Goal: Task Accomplishment & Management: Manage account settings

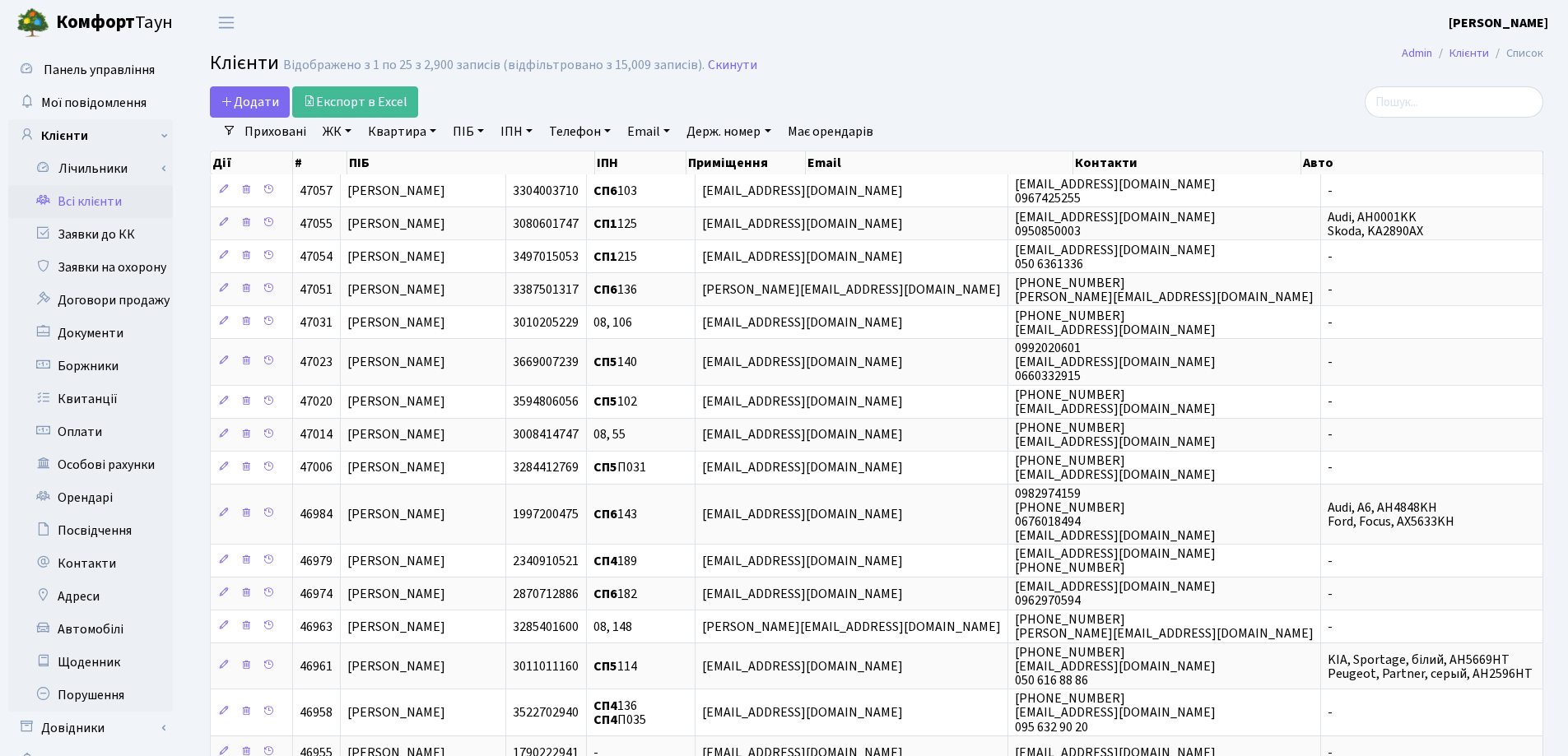
select select "25"
click at [432, 134] on link "Квартира" at bounding box center [402, 131] width 82 height 28
type input "159"
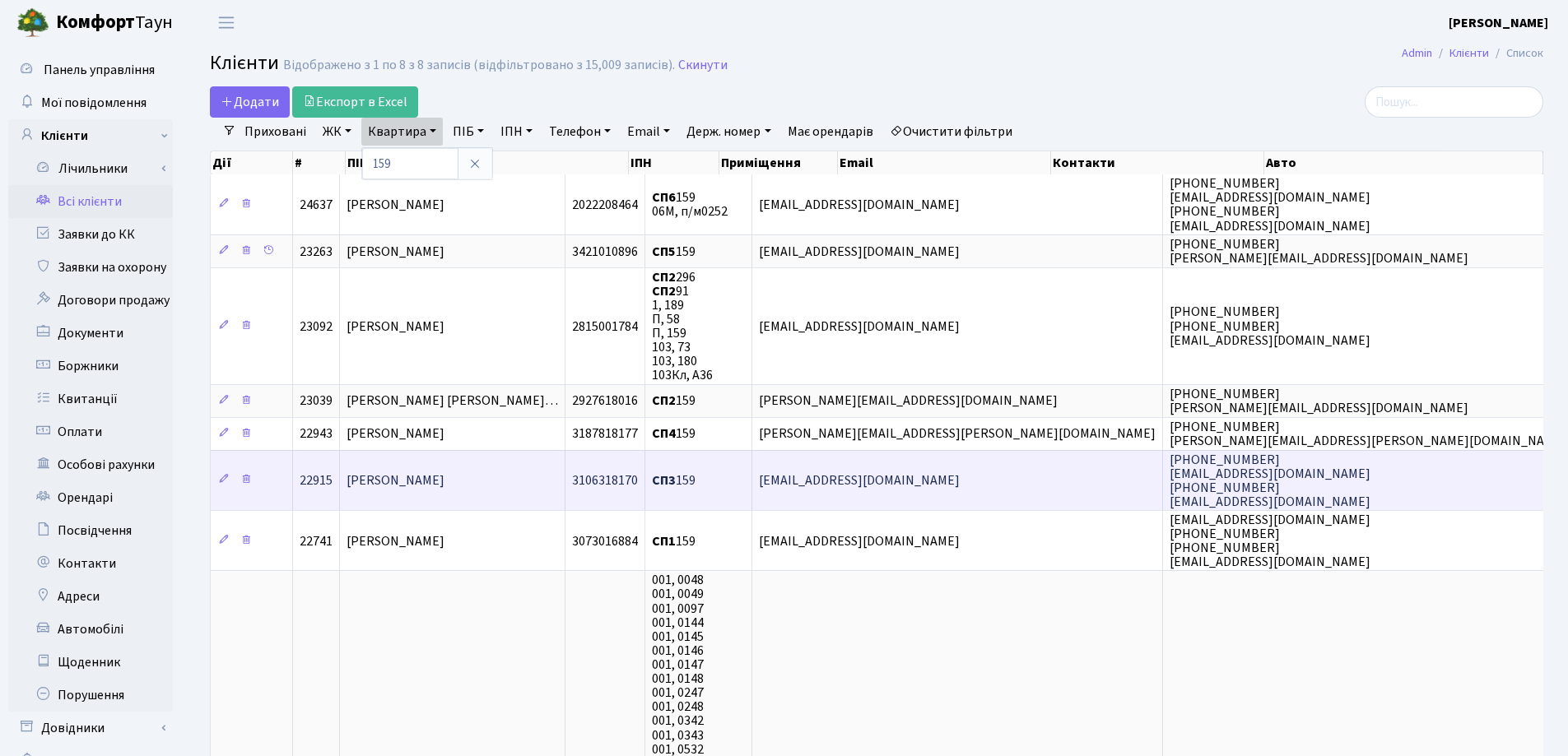
click at [560, 484] on td "[PERSON_NAME]" at bounding box center [452, 479] width 225 height 60
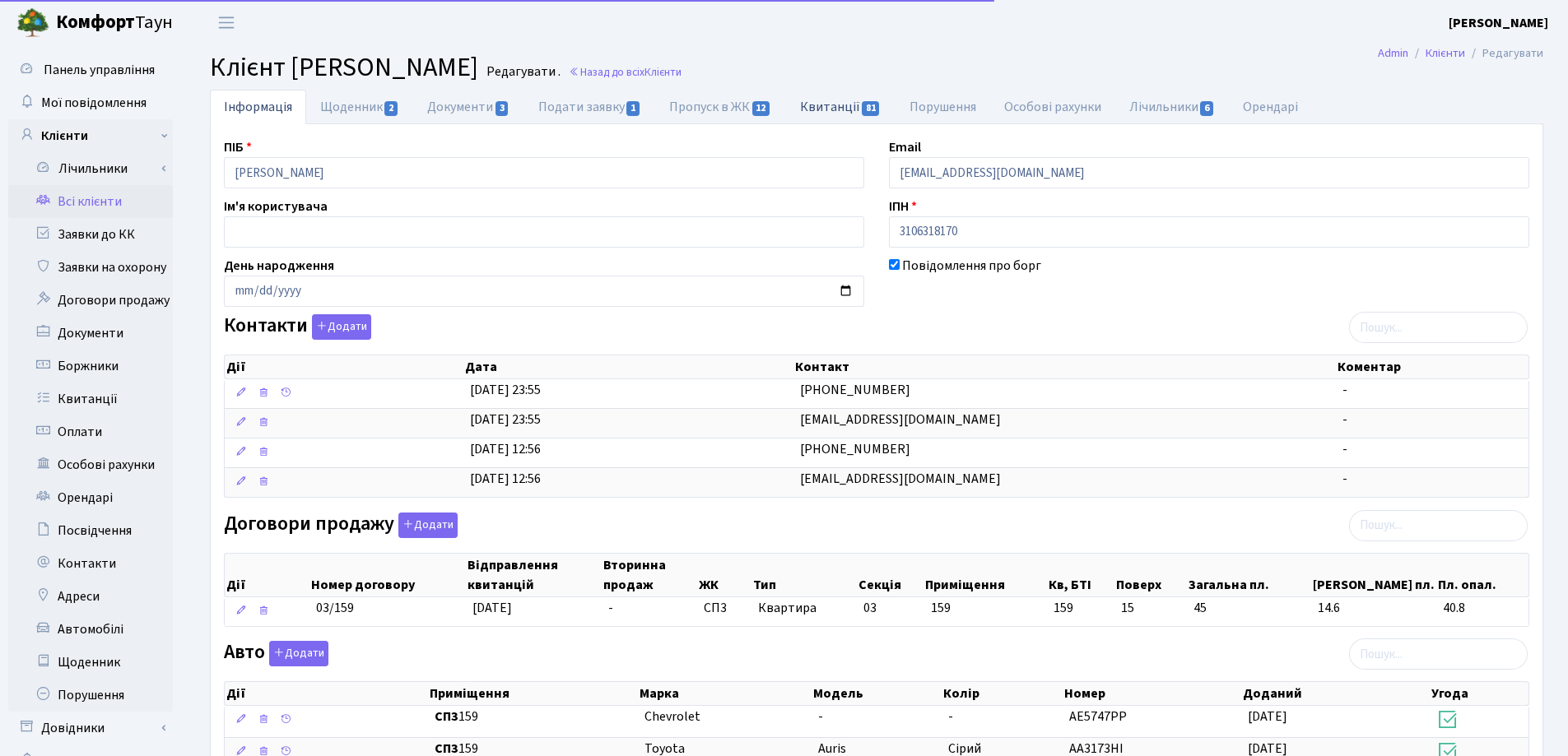
click at [838, 104] on link "Квитанції 81" at bounding box center [841, 106] width 110 height 34
select select "25"
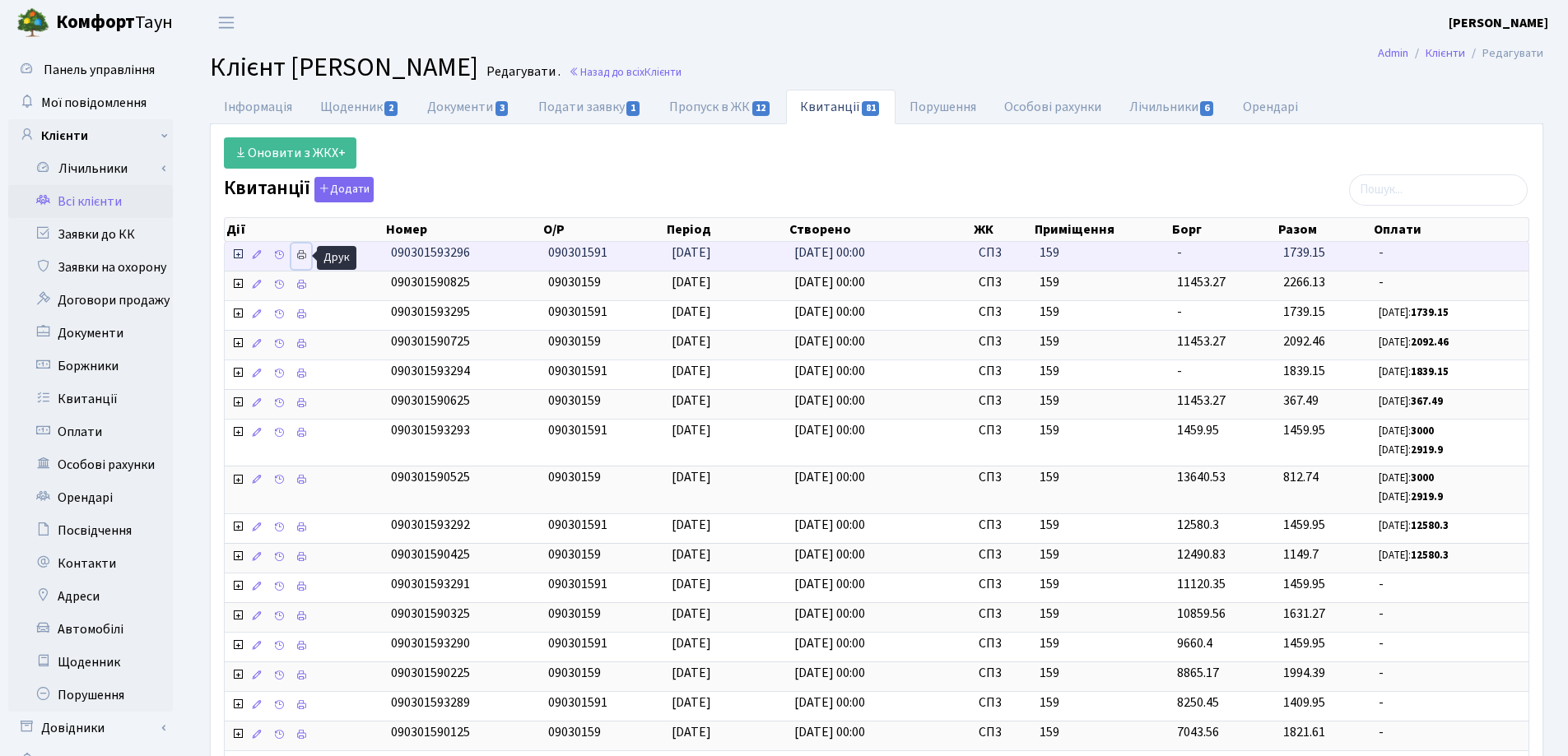
click at [307, 255] on icon at bounding box center [301, 255] width 11 height 11
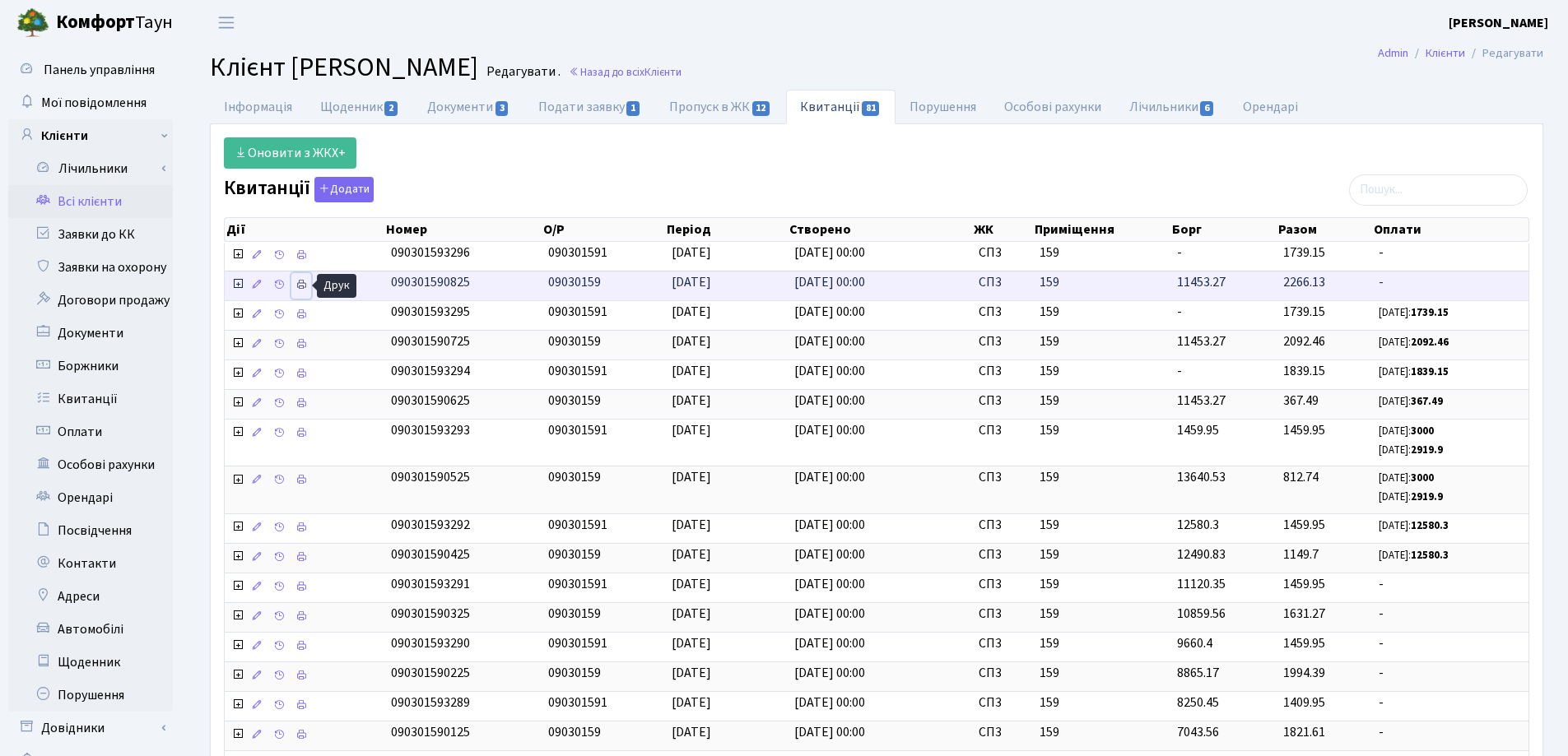
click at [303, 285] on icon at bounding box center [301, 284] width 11 height 11
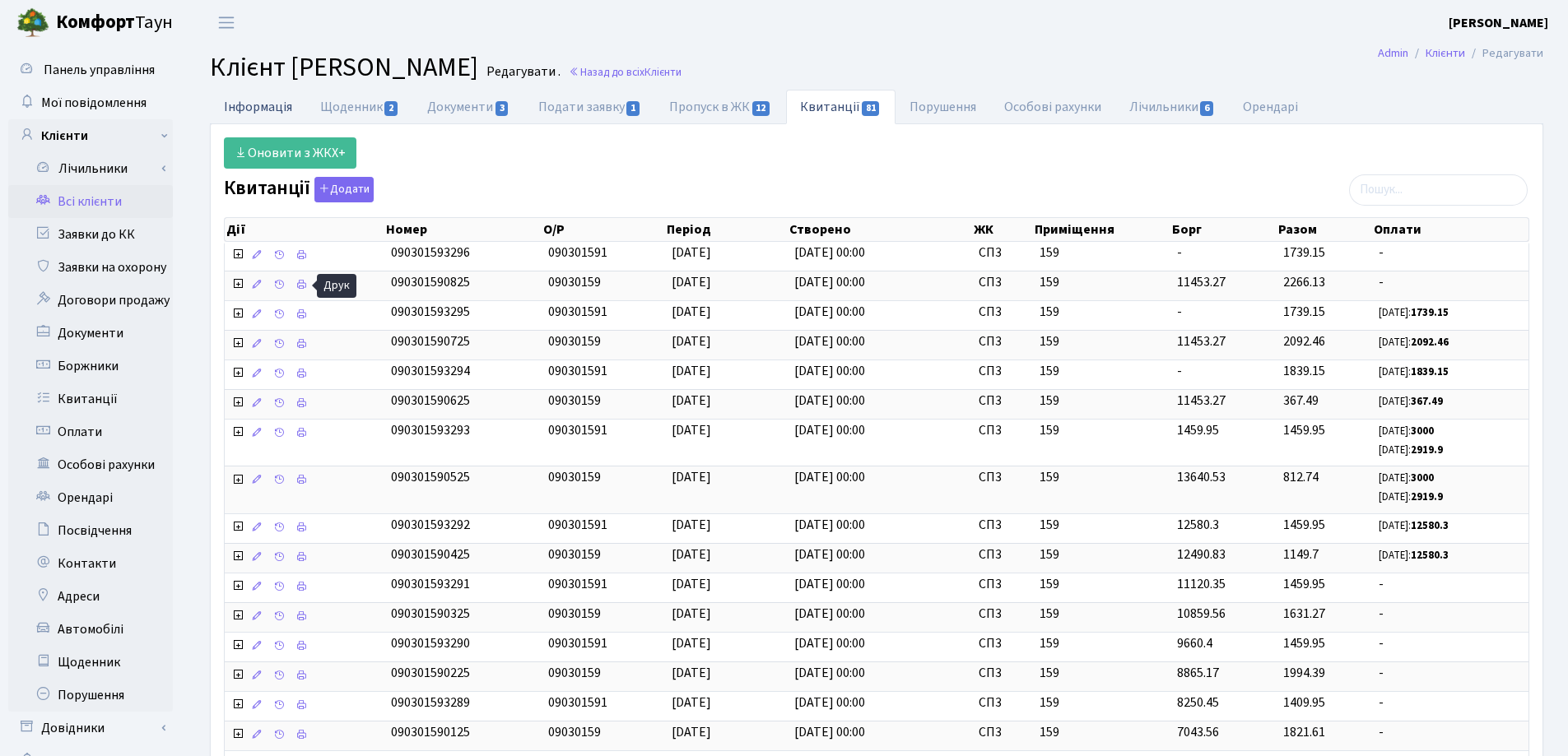
click at [238, 111] on link "Інформація" at bounding box center [258, 106] width 97 height 34
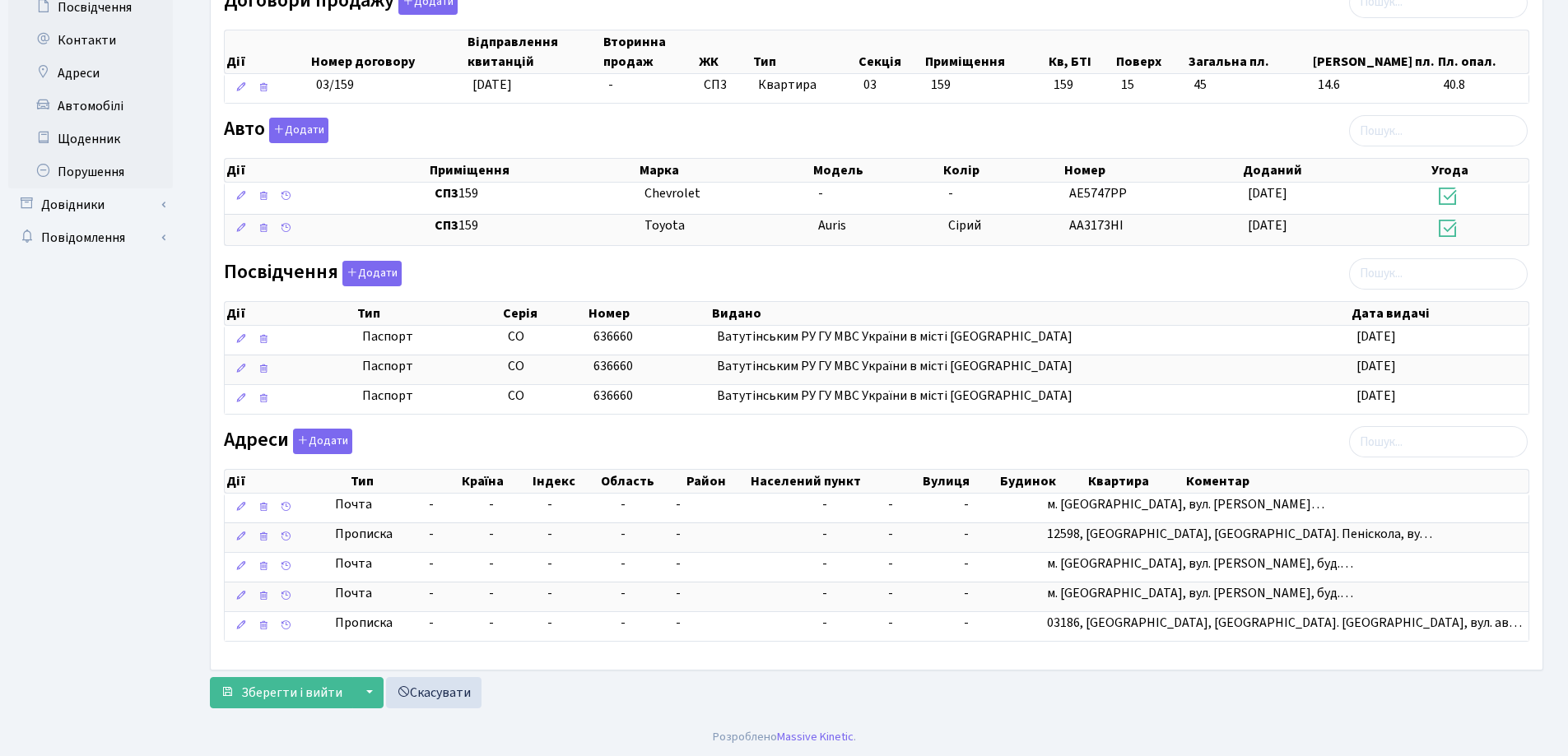
scroll to position [524, 0]
click at [296, 697] on span "Зберегти і вийти" at bounding box center [291, 692] width 101 height 18
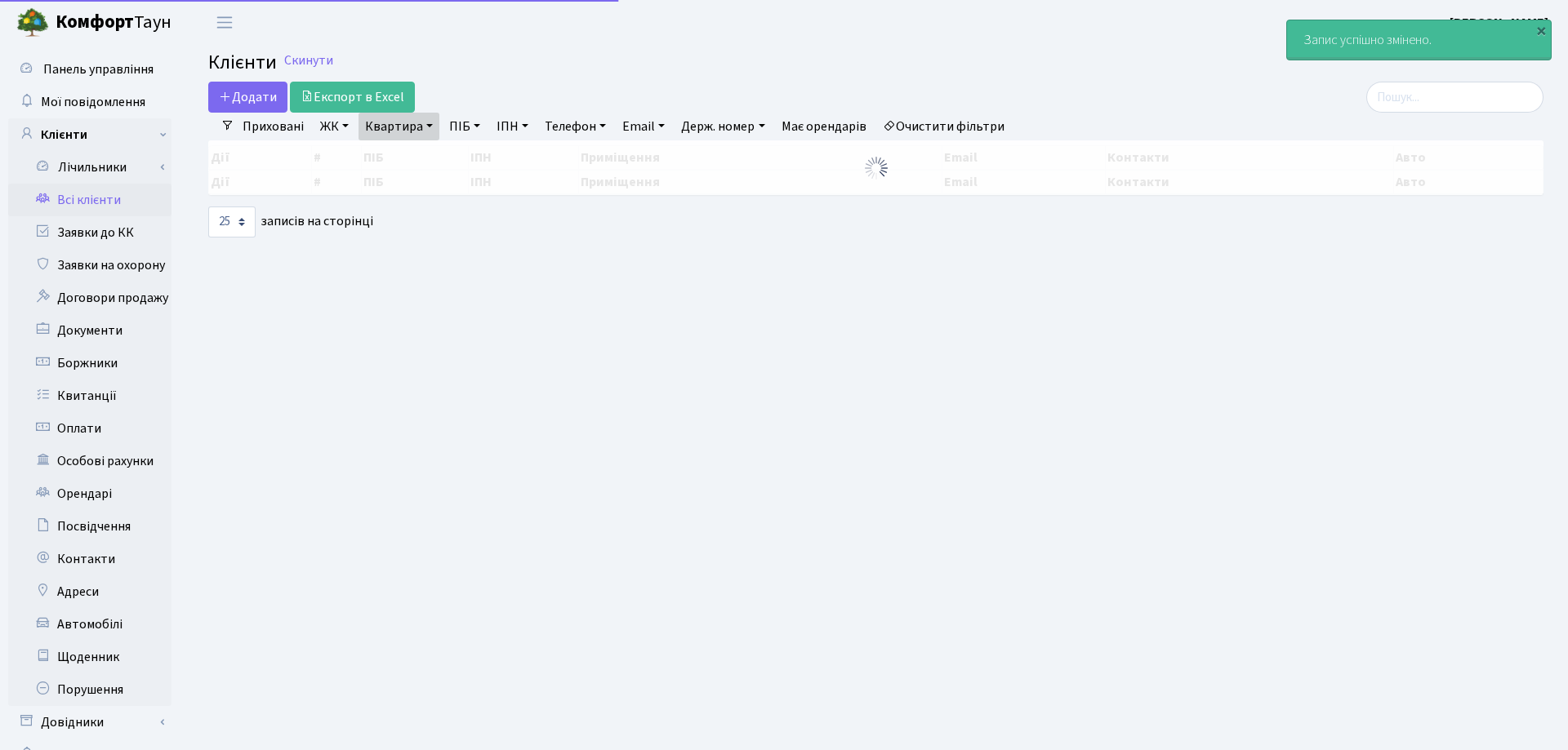
select select "25"
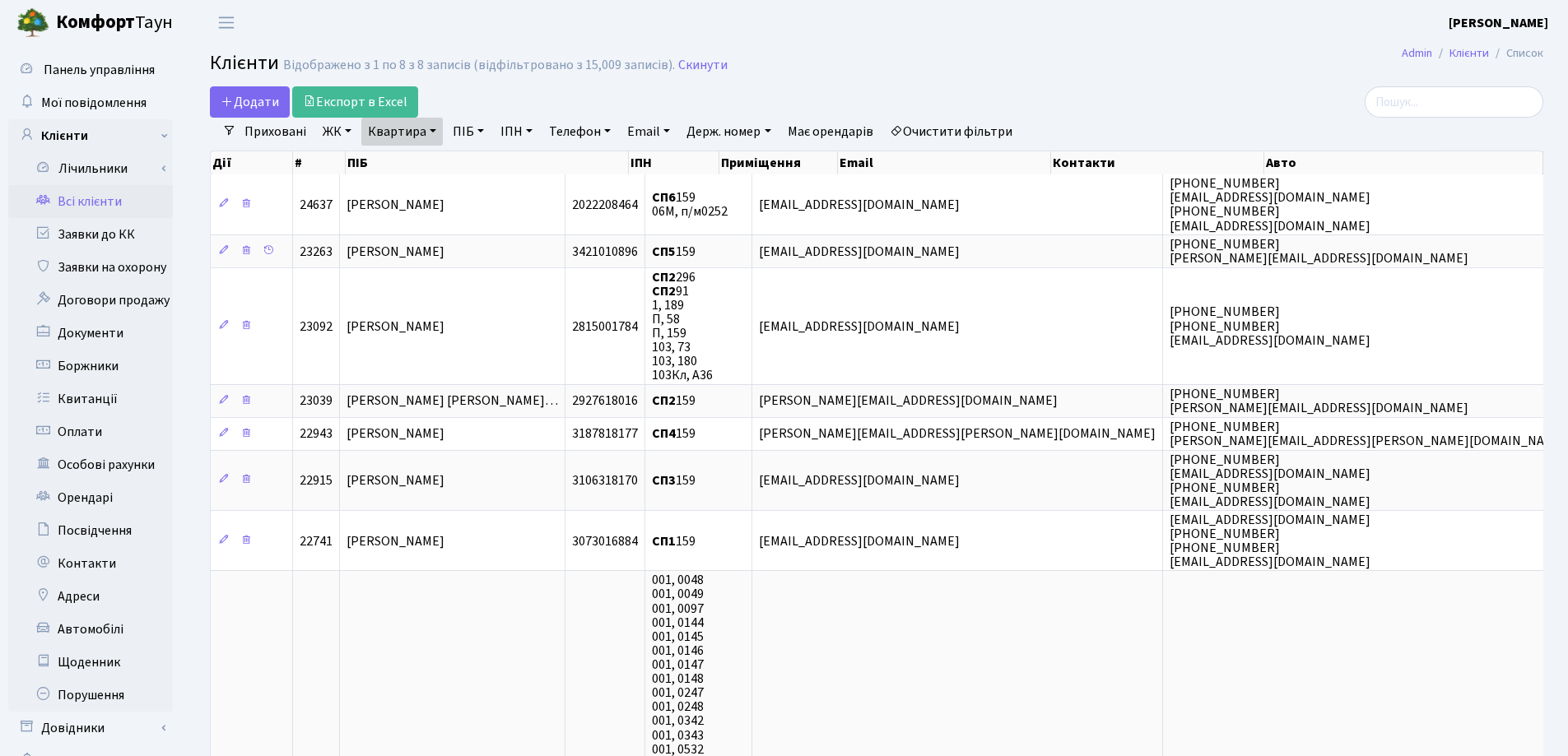
click at [432, 129] on link "Квартира" at bounding box center [402, 131] width 82 height 28
click at [476, 163] on icon at bounding box center [474, 164] width 13 height 13
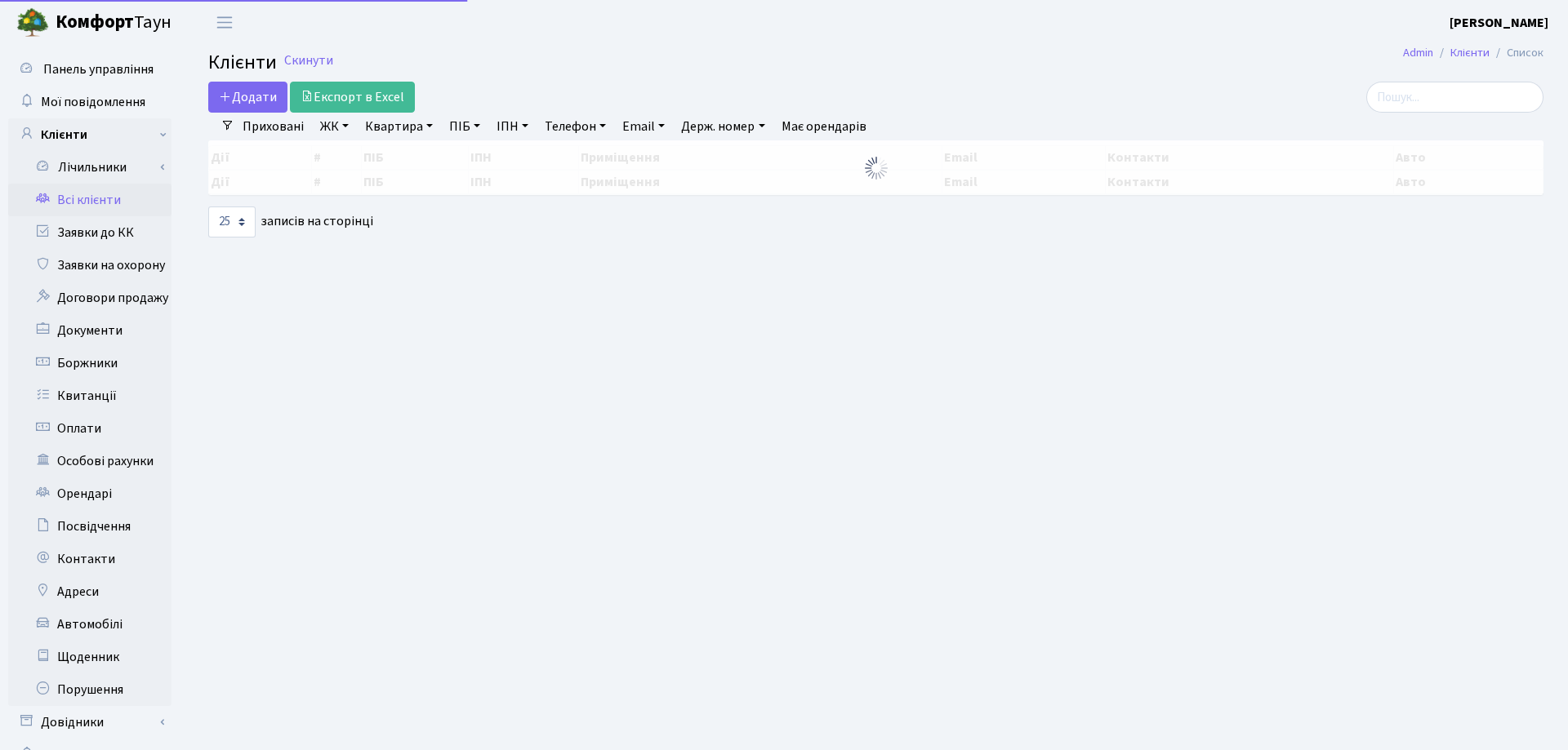
select select "25"
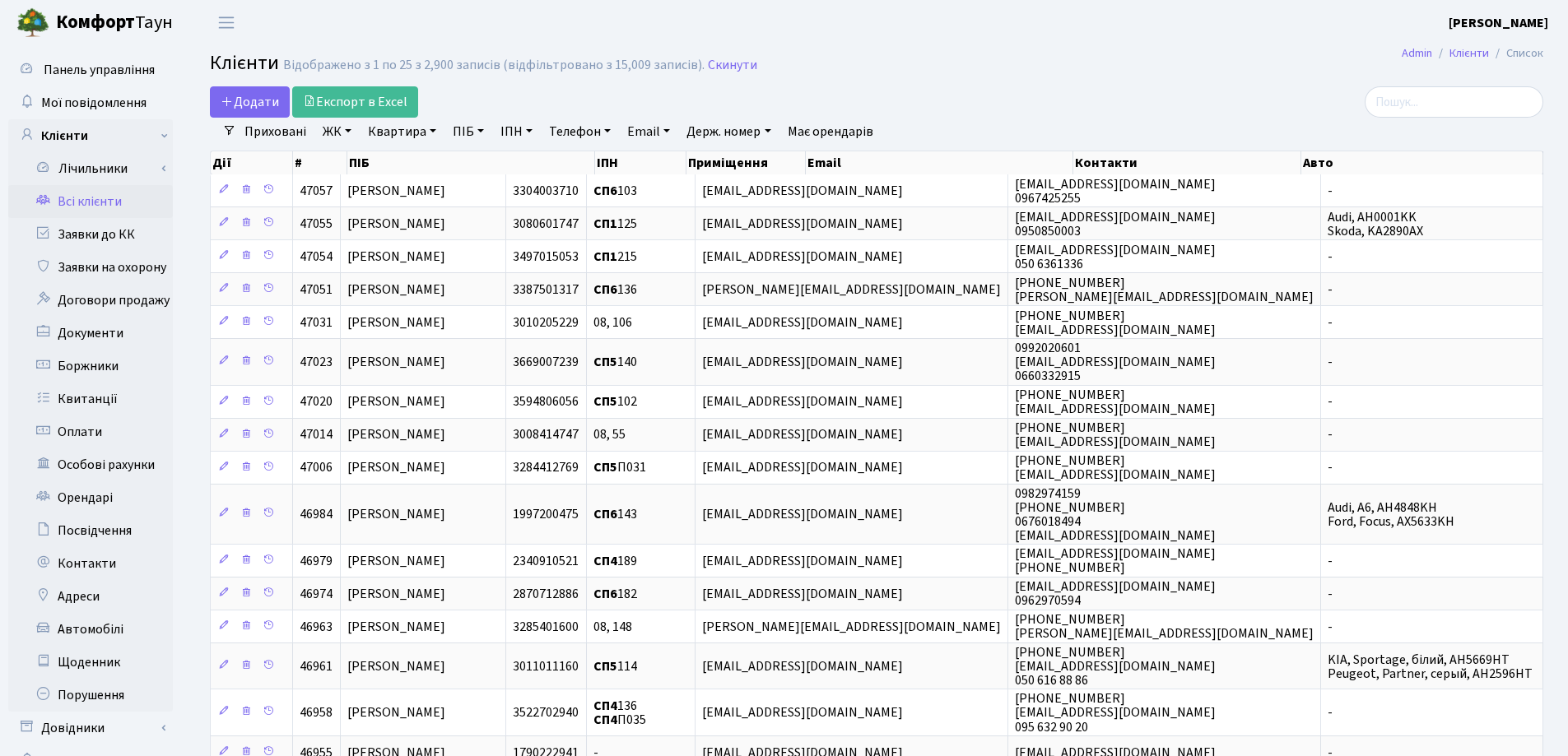
click at [1159, 49] on main "Admin Клієнти Список Клієнти Відображено з 1 по 25 з 2,900 записів (відфільтров…" at bounding box center [876, 603] width 1383 height 1116
click at [114, 234] on link "Заявки до КК" at bounding box center [90, 235] width 164 height 33
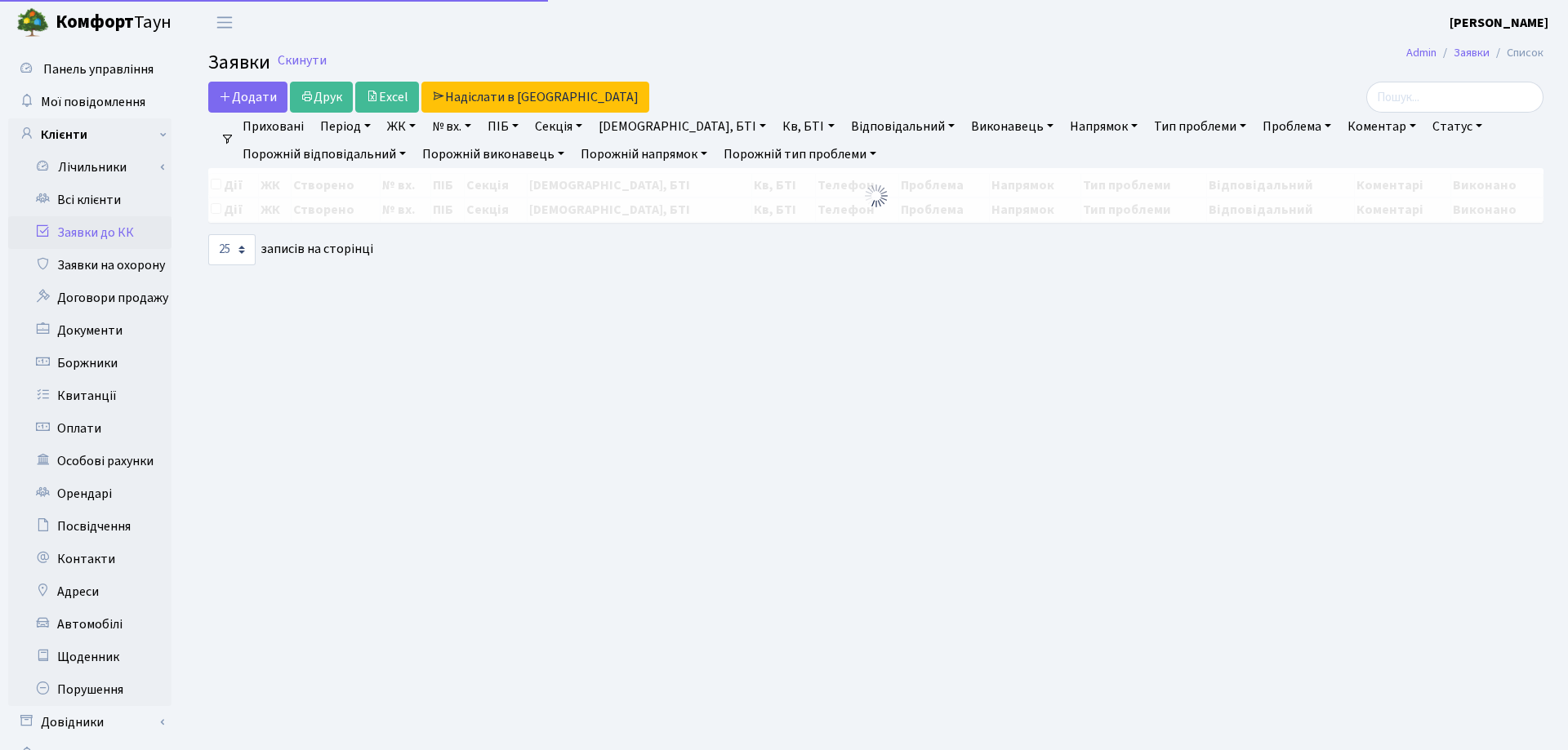
select select "25"
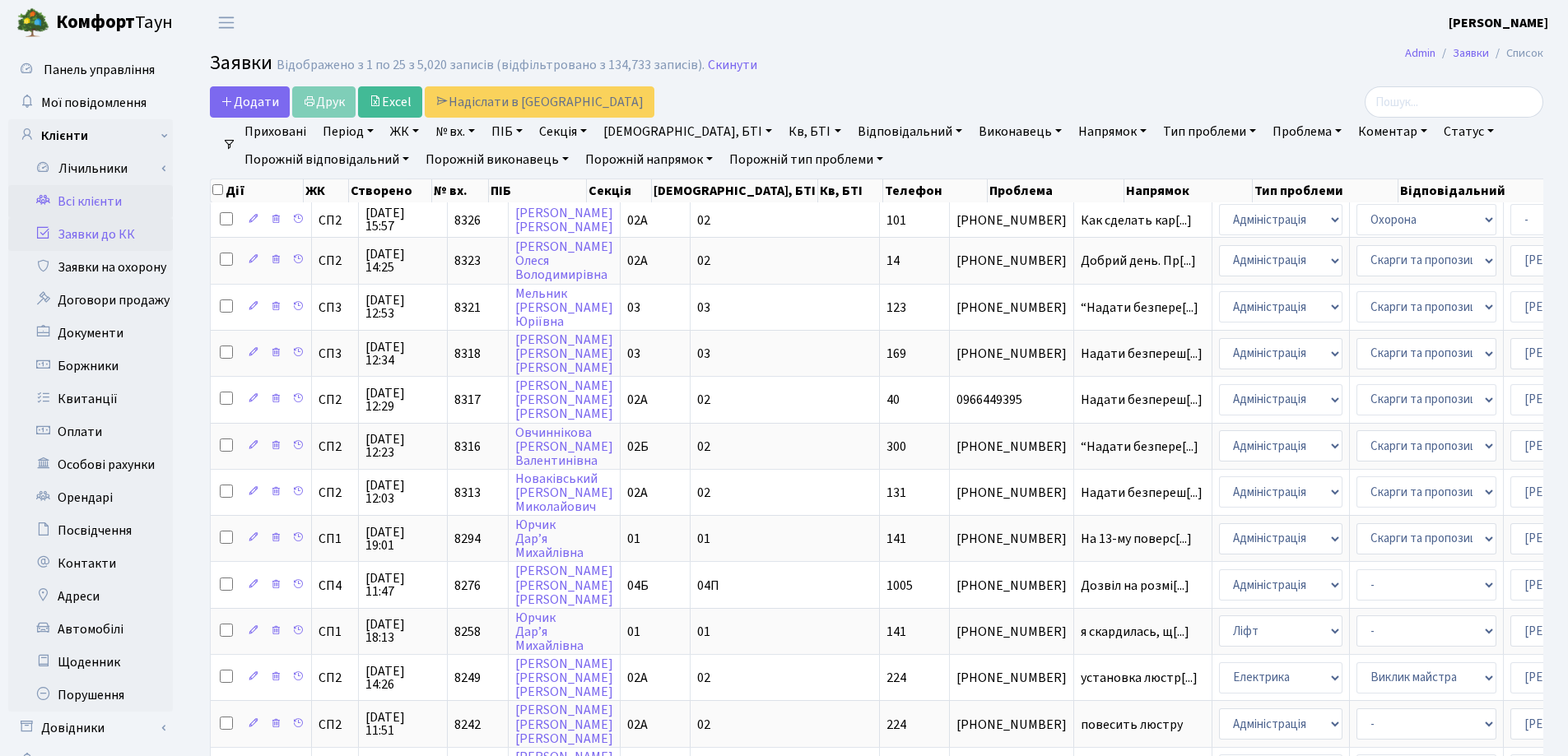
click at [74, 194] on link "Всі клієнти" at bounding box center [90, 202] width 164 height 33
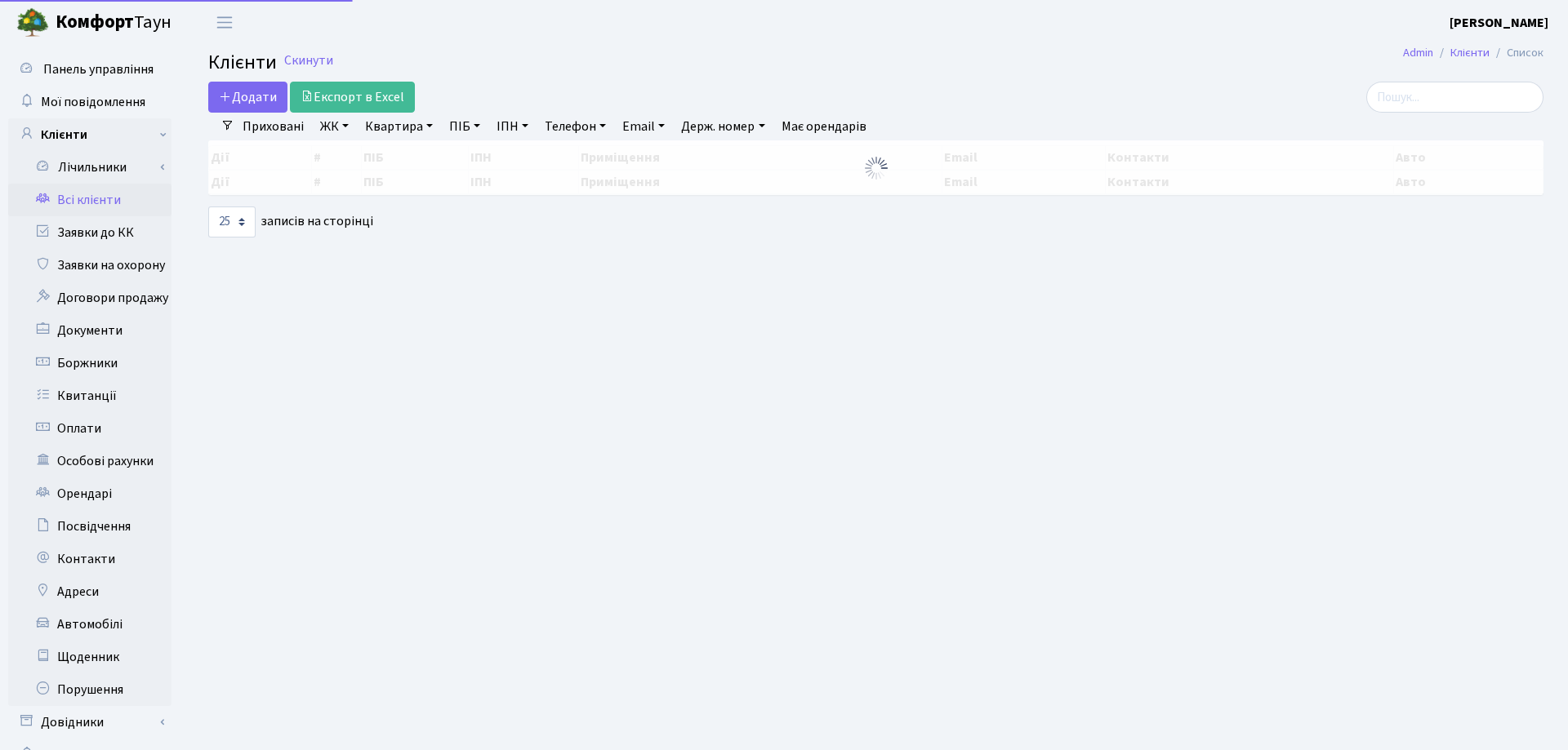
select select "25"
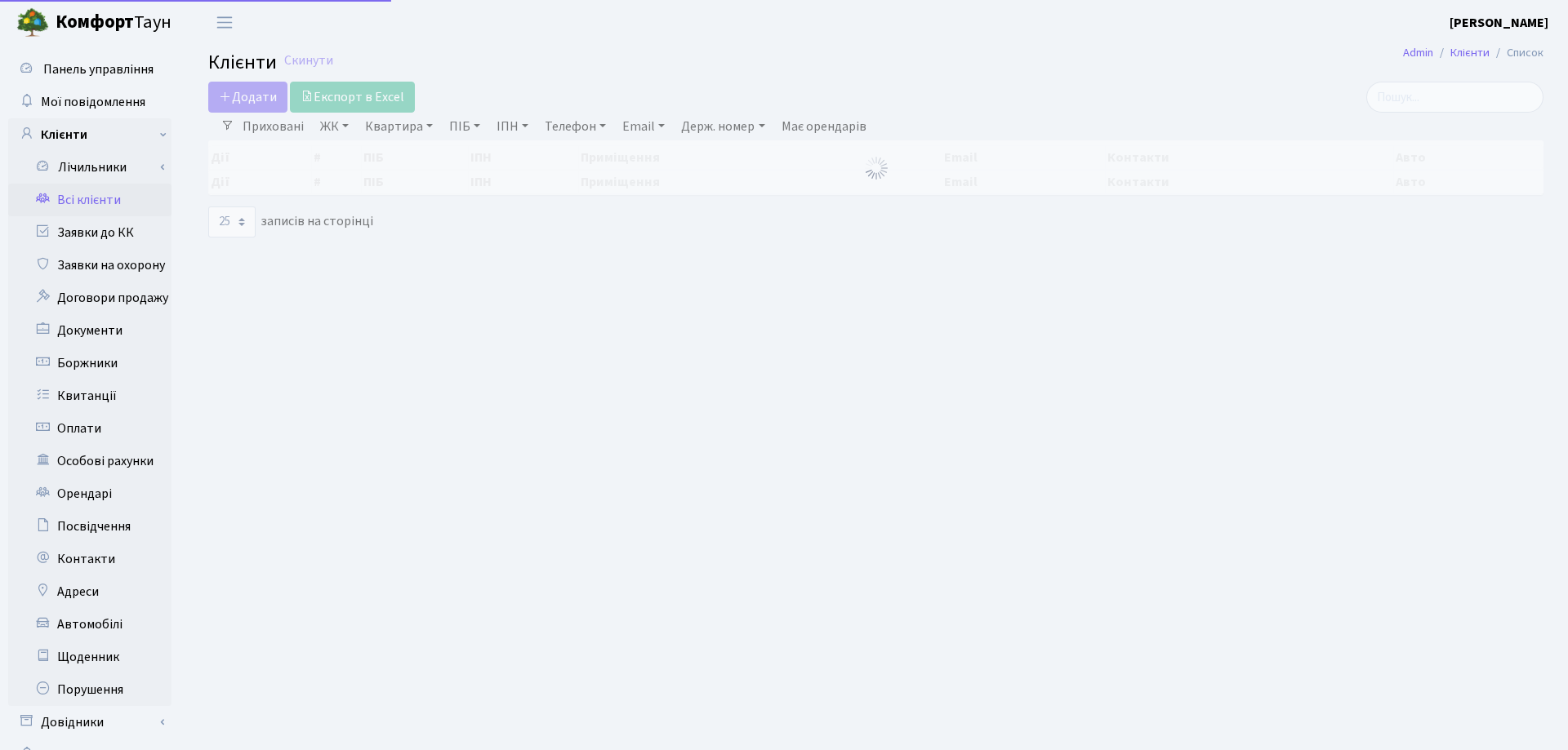
select select "25"
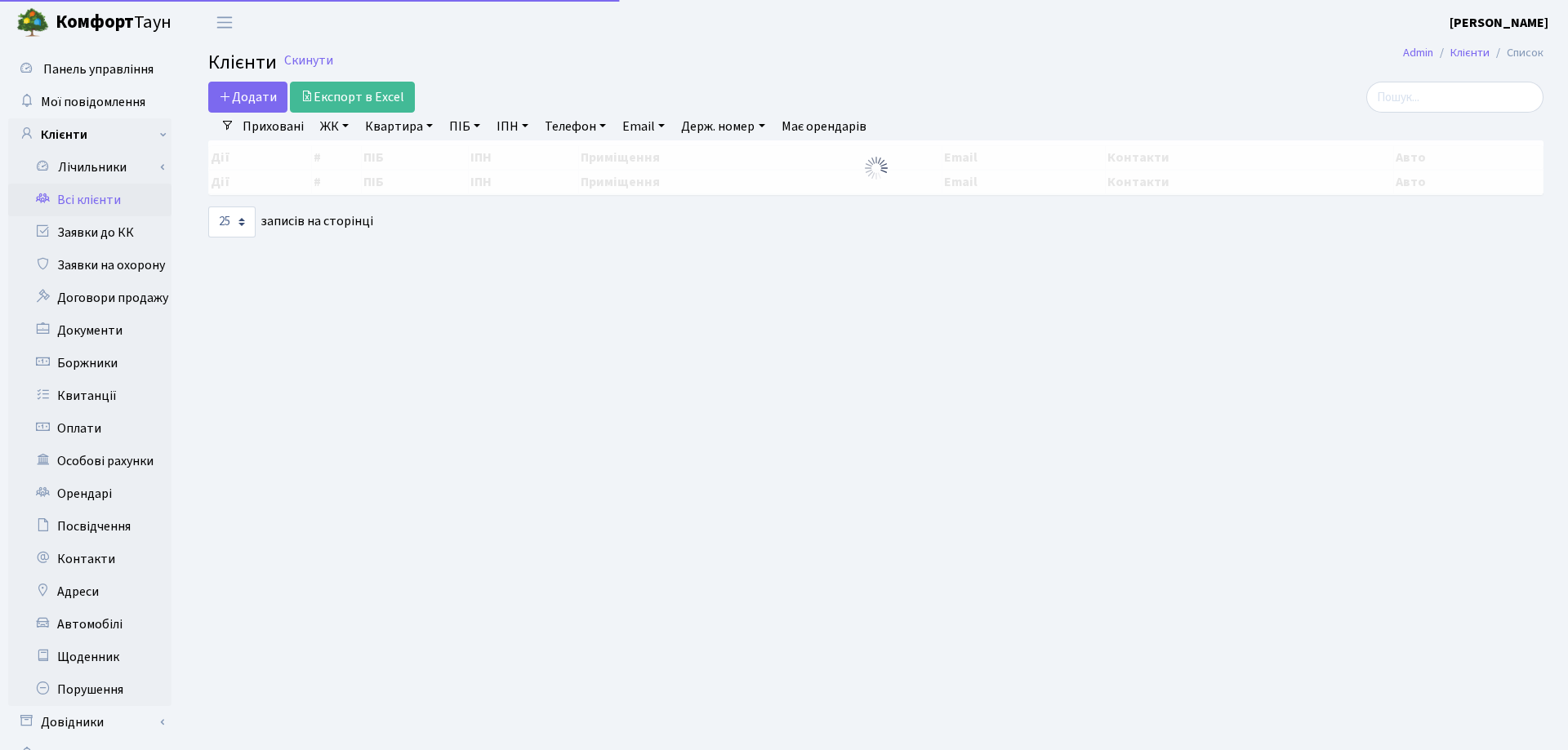
select select "25"
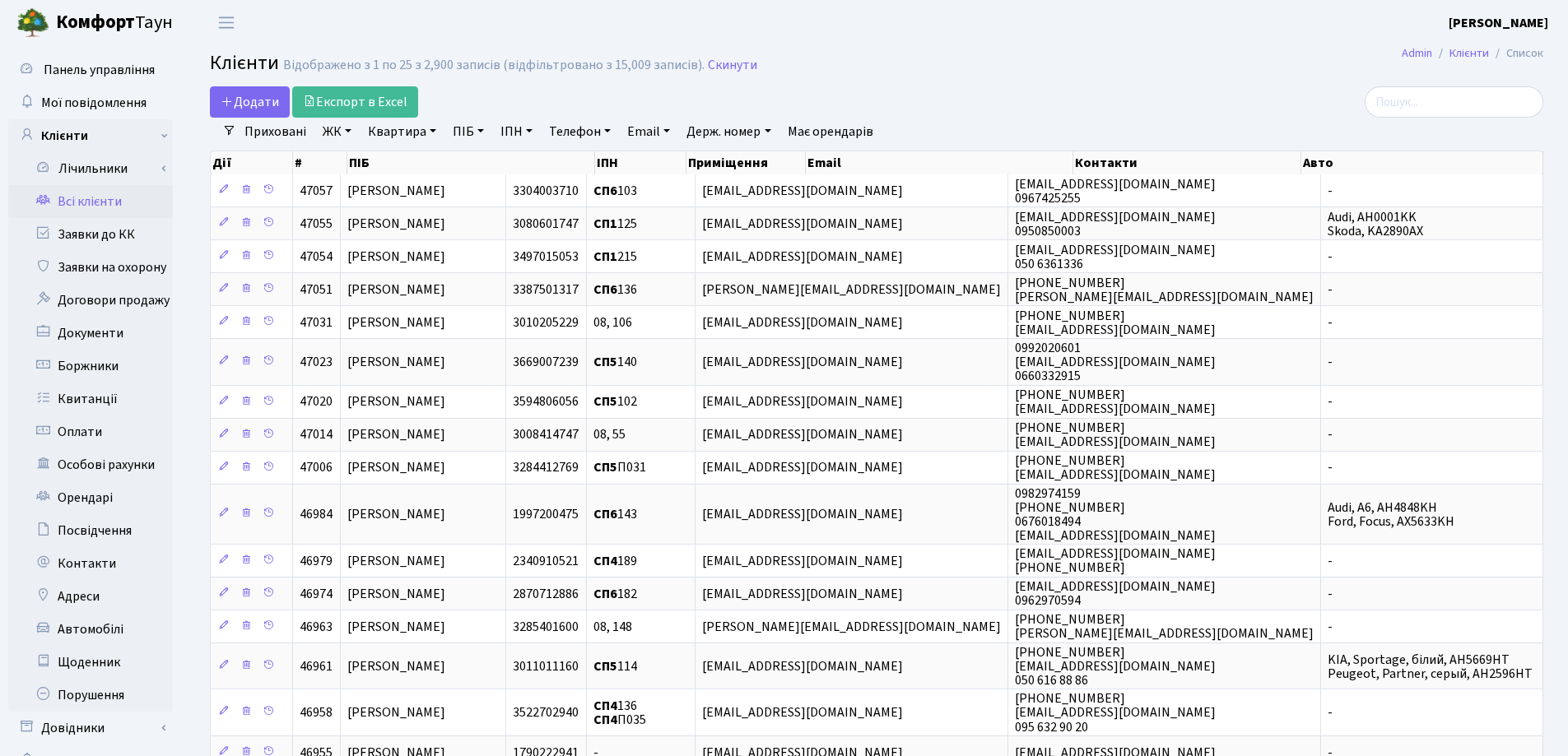
click at [432, 129] on link "Квартира" at bounding box center [402, 131] width 82 height 28
type input "242"
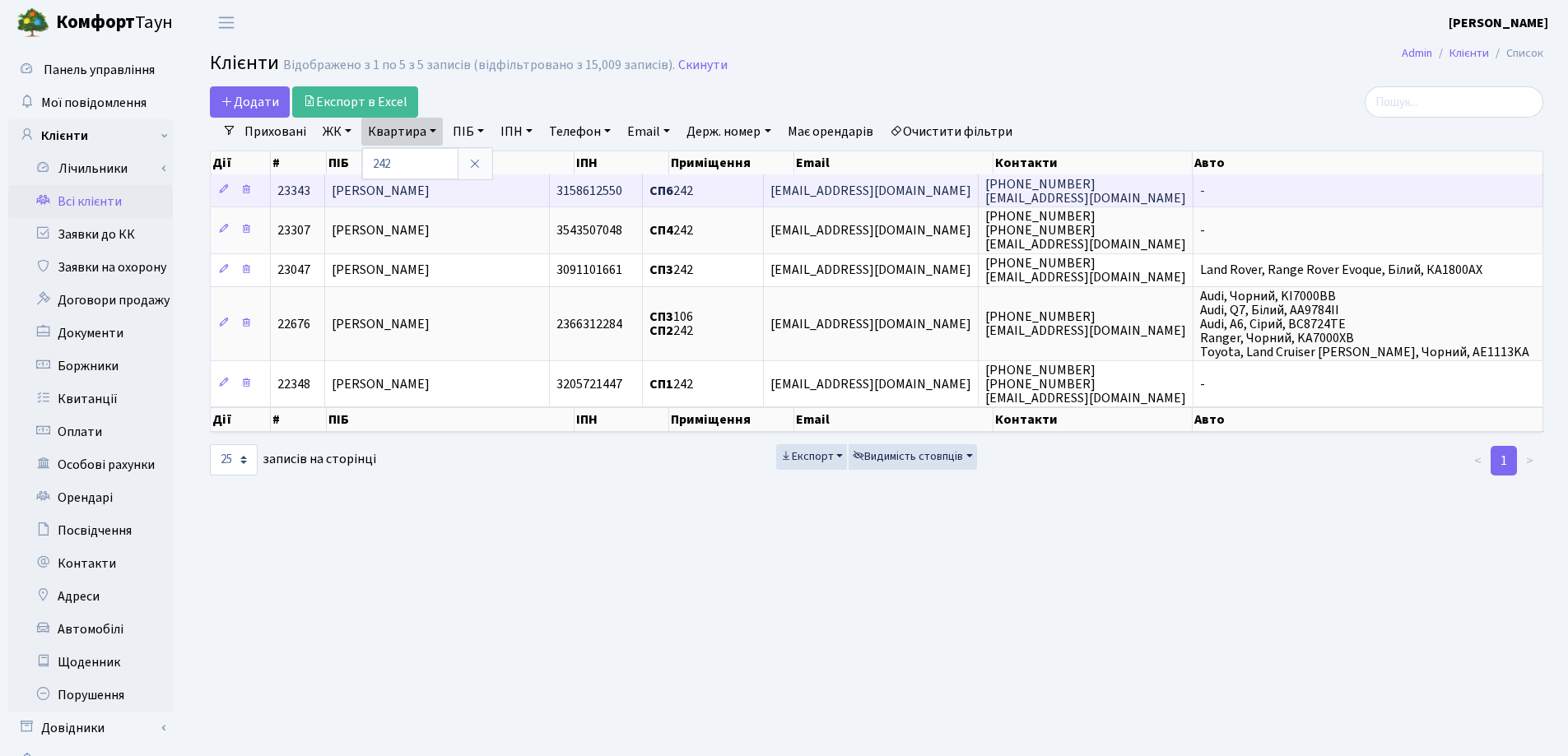
click at [430, 191] on span "[PERSON_NAME]" at bounding box center [380, 191] width 98 height 18
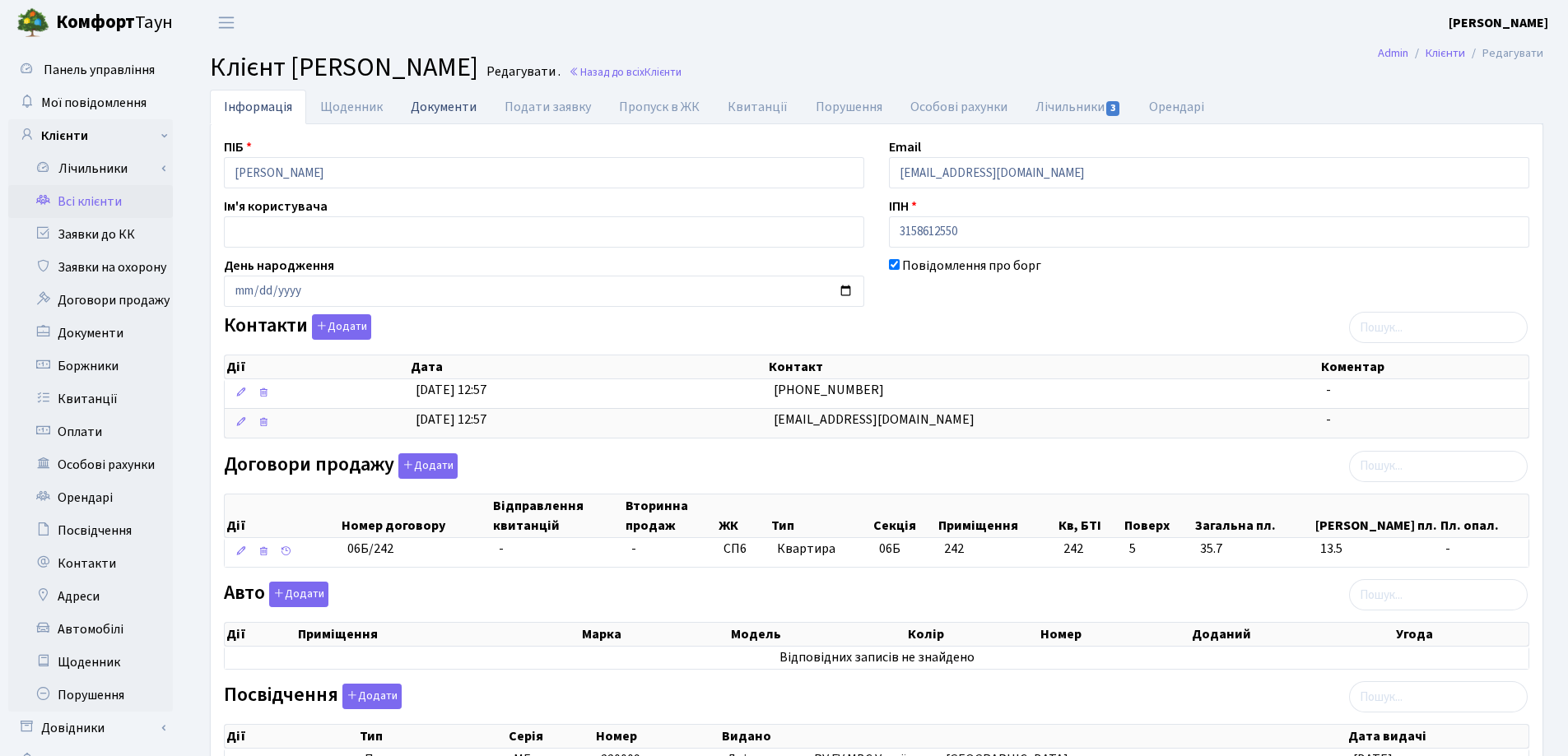
click at [439, 110] on link "Документи" at bounding box center [444, 106] width 94 height 34
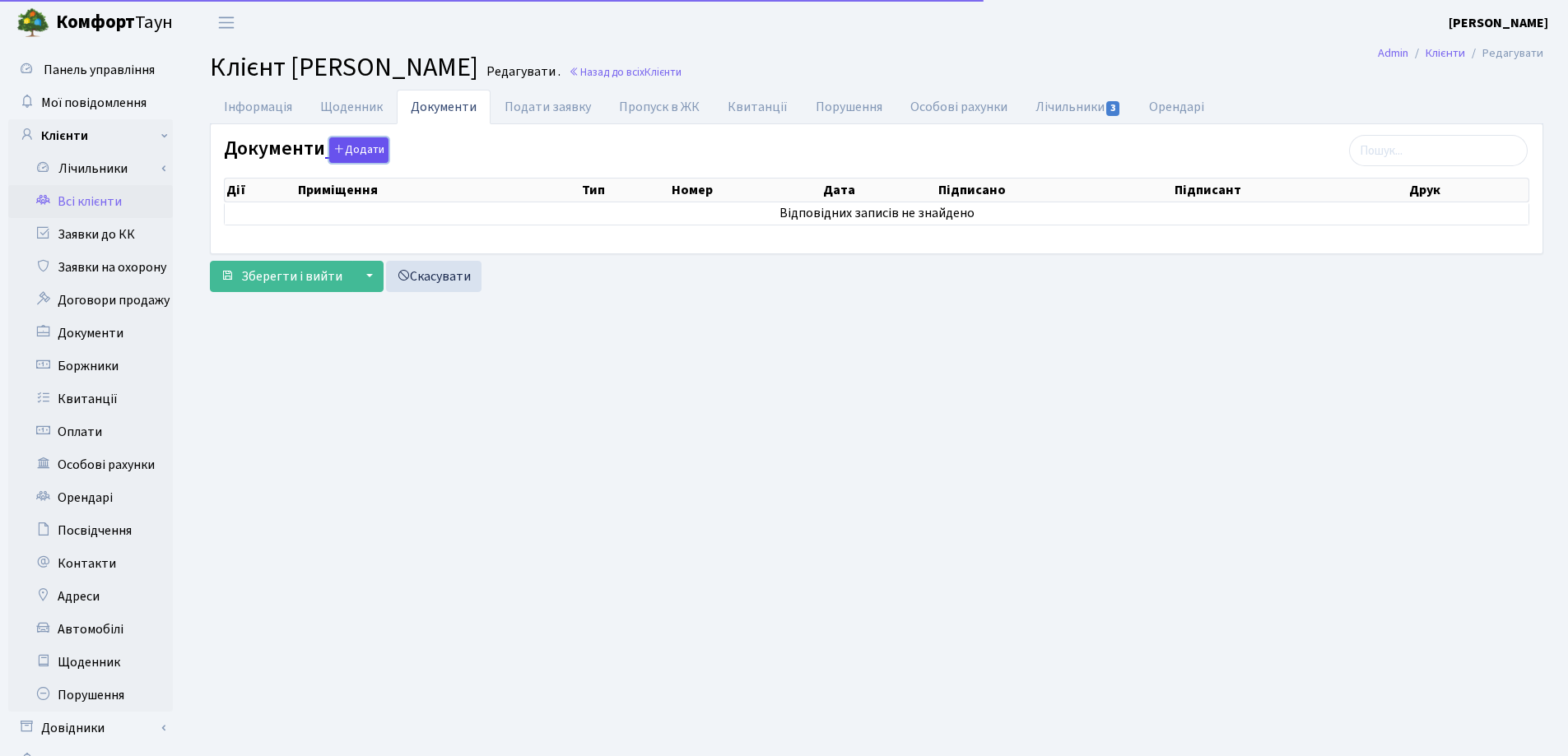
click at [354, 147] on button "Додати" at bounding box center [358, 150] width 59 height 25
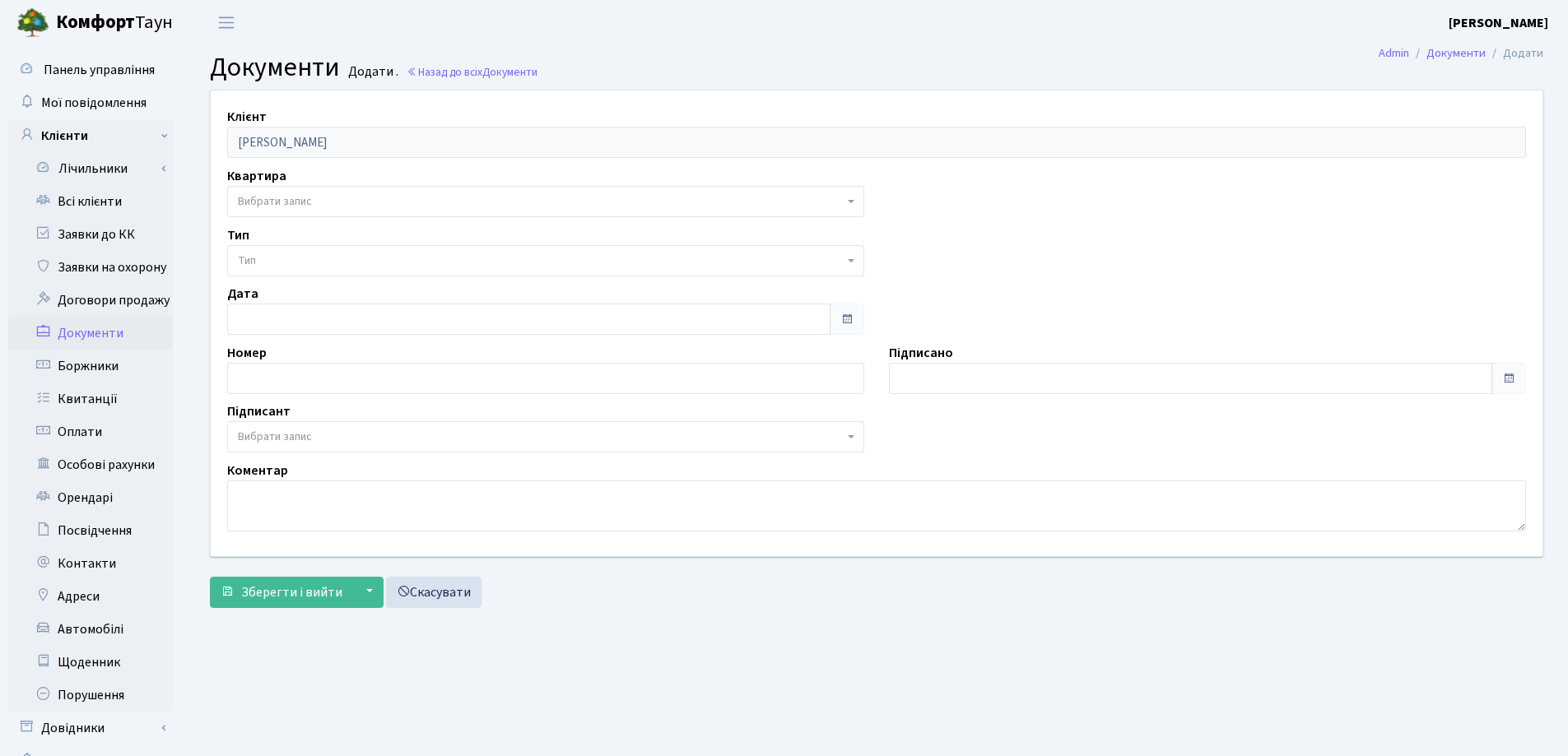
click at [315, 200] on span "Вибрати запис" at bounding box center [540, 201] width 606 height 17
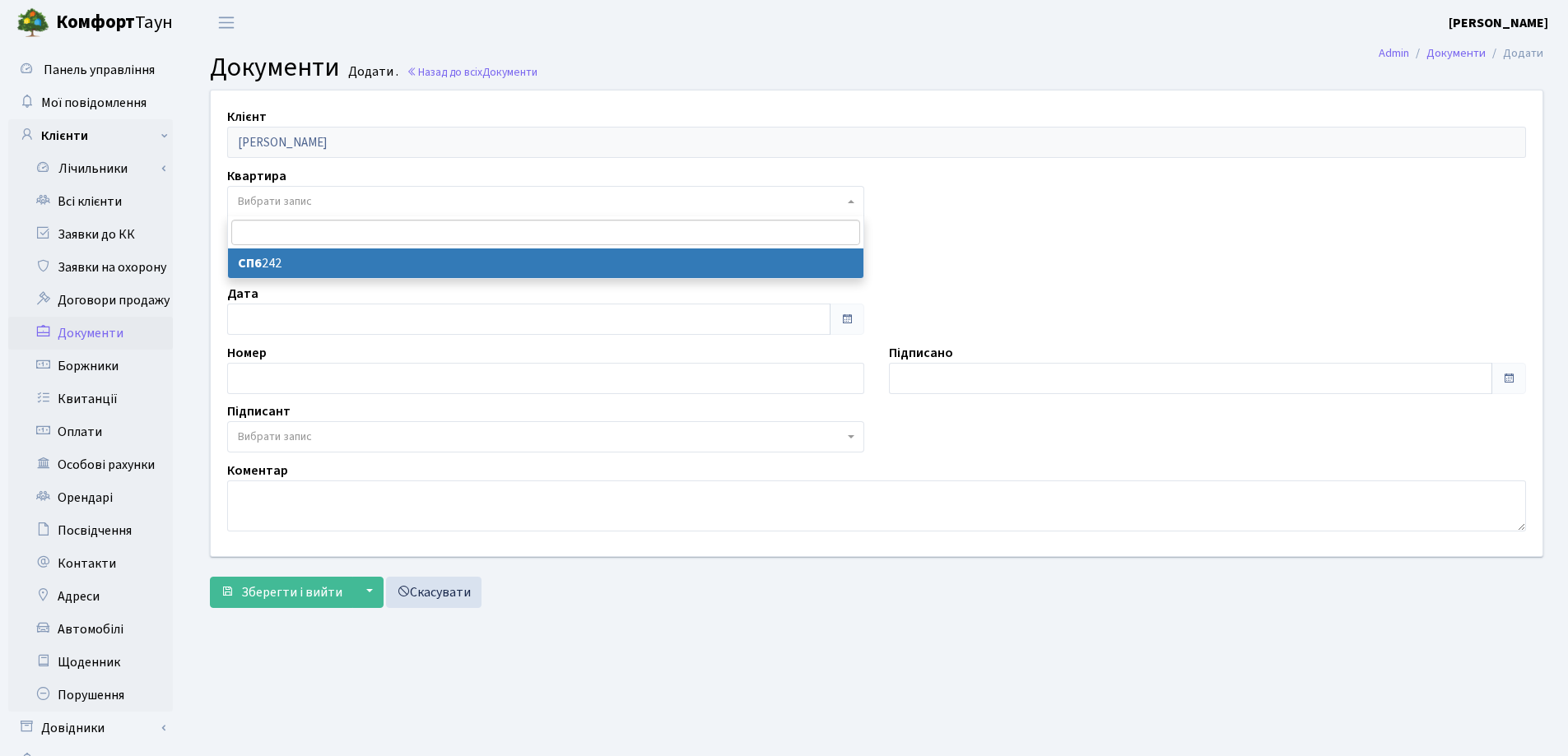
select select "37009"
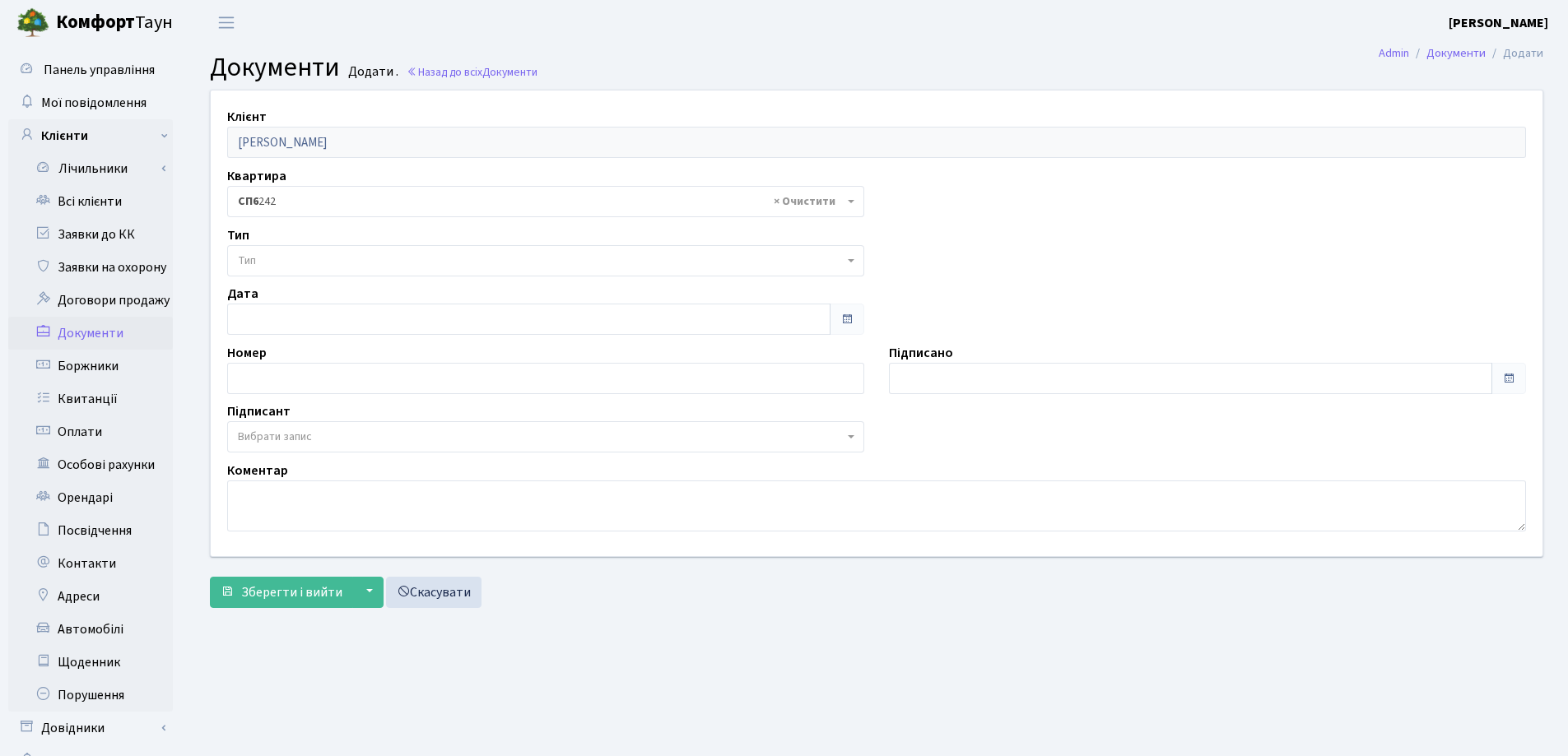
click at [314, 263] on span "Тип" at bounding box center [540, 260] width 606 height 17
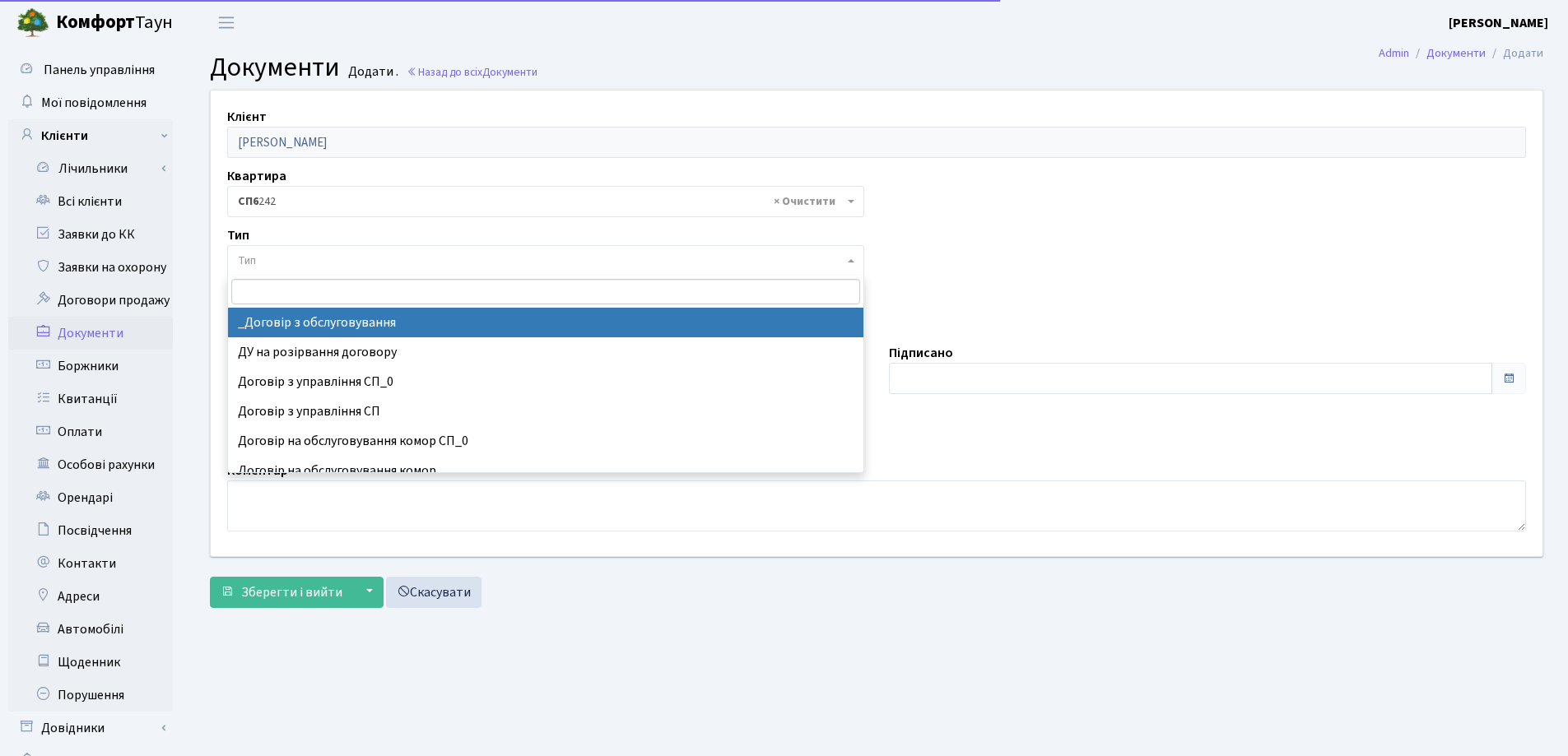
select select "289"
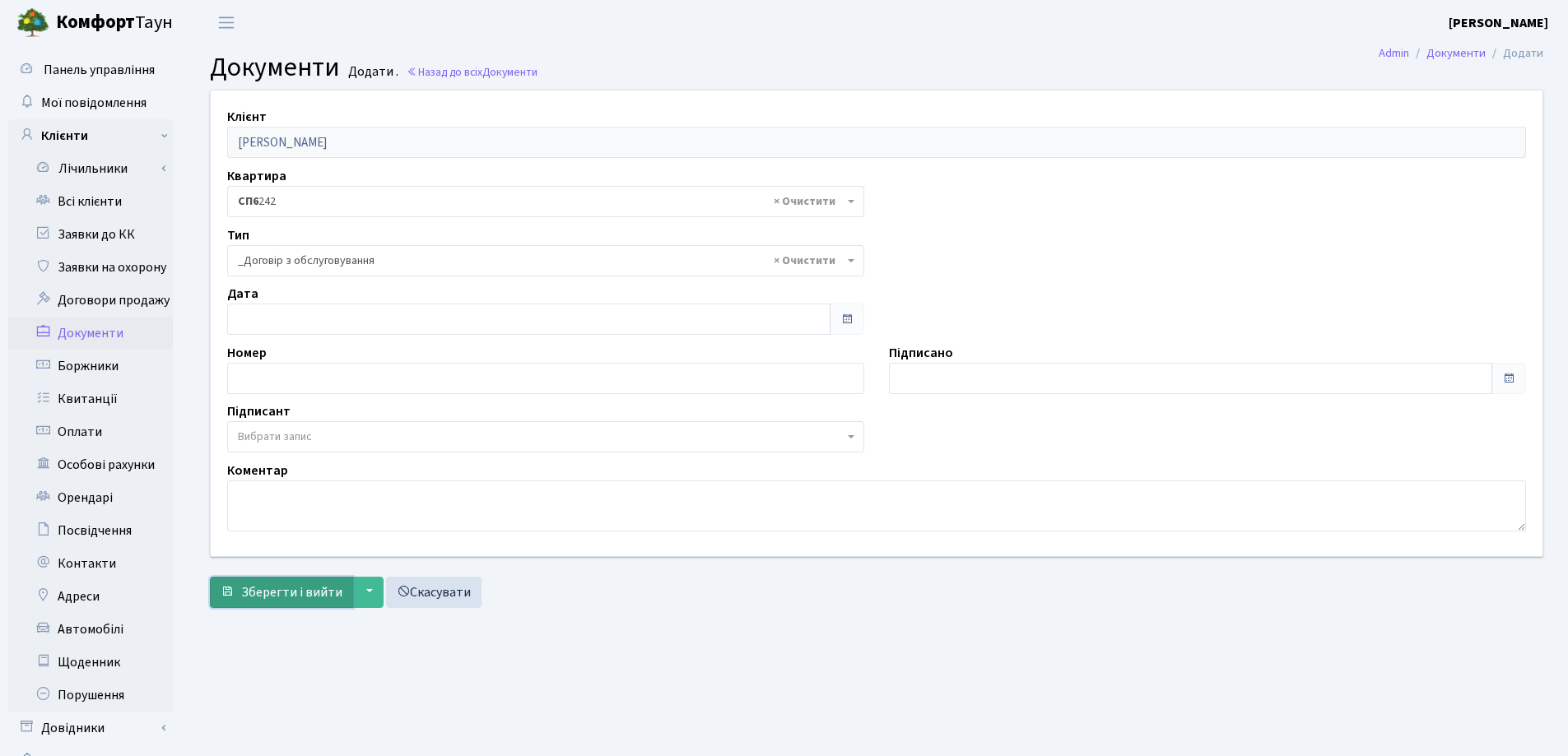
click at [285, 599] on span "Зберегти і вийти" at bounding box center [291, 592] width 101 height 18
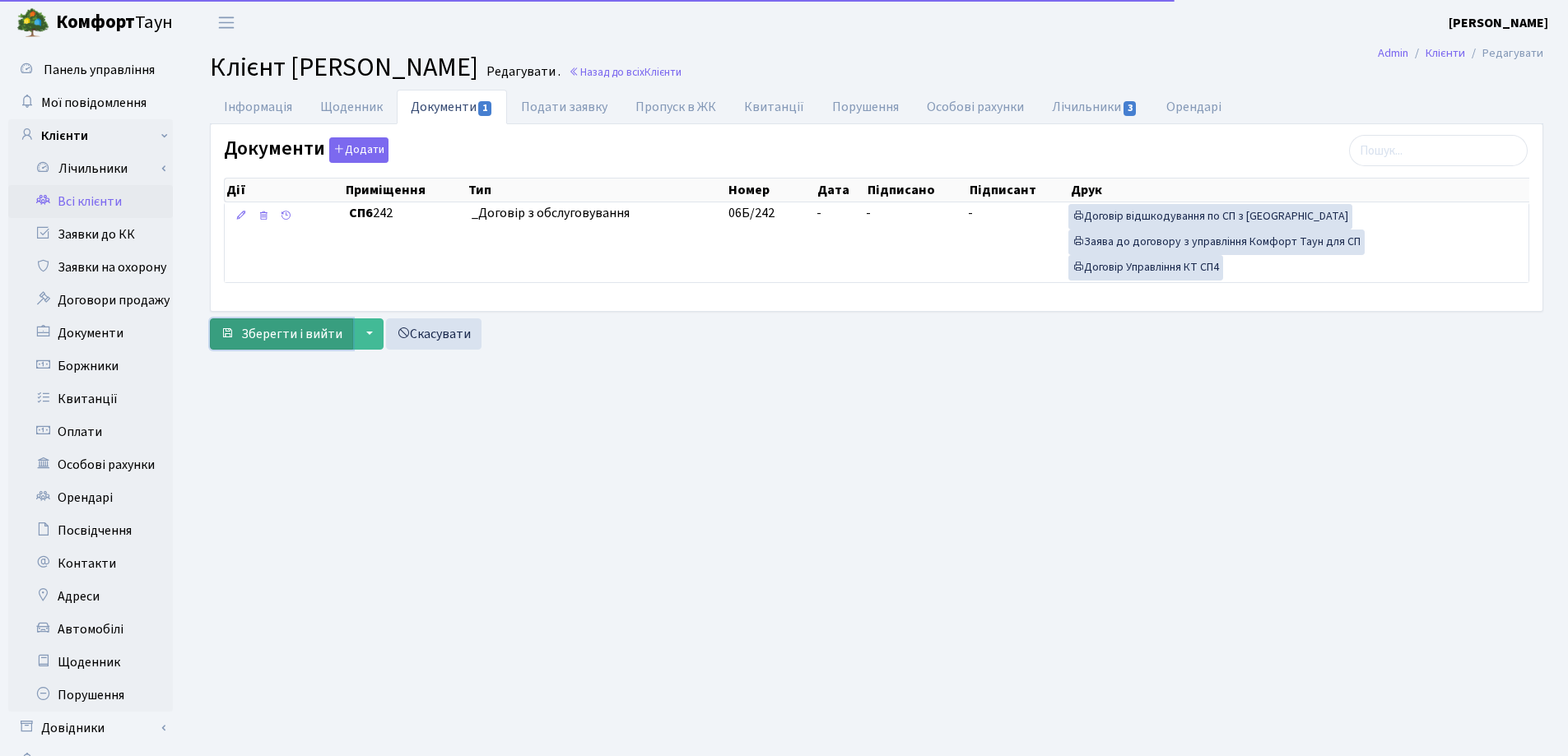
click at [286, 333] on span "Зберегти і вийти" at bounding box center [291, 334] width 101 height 18
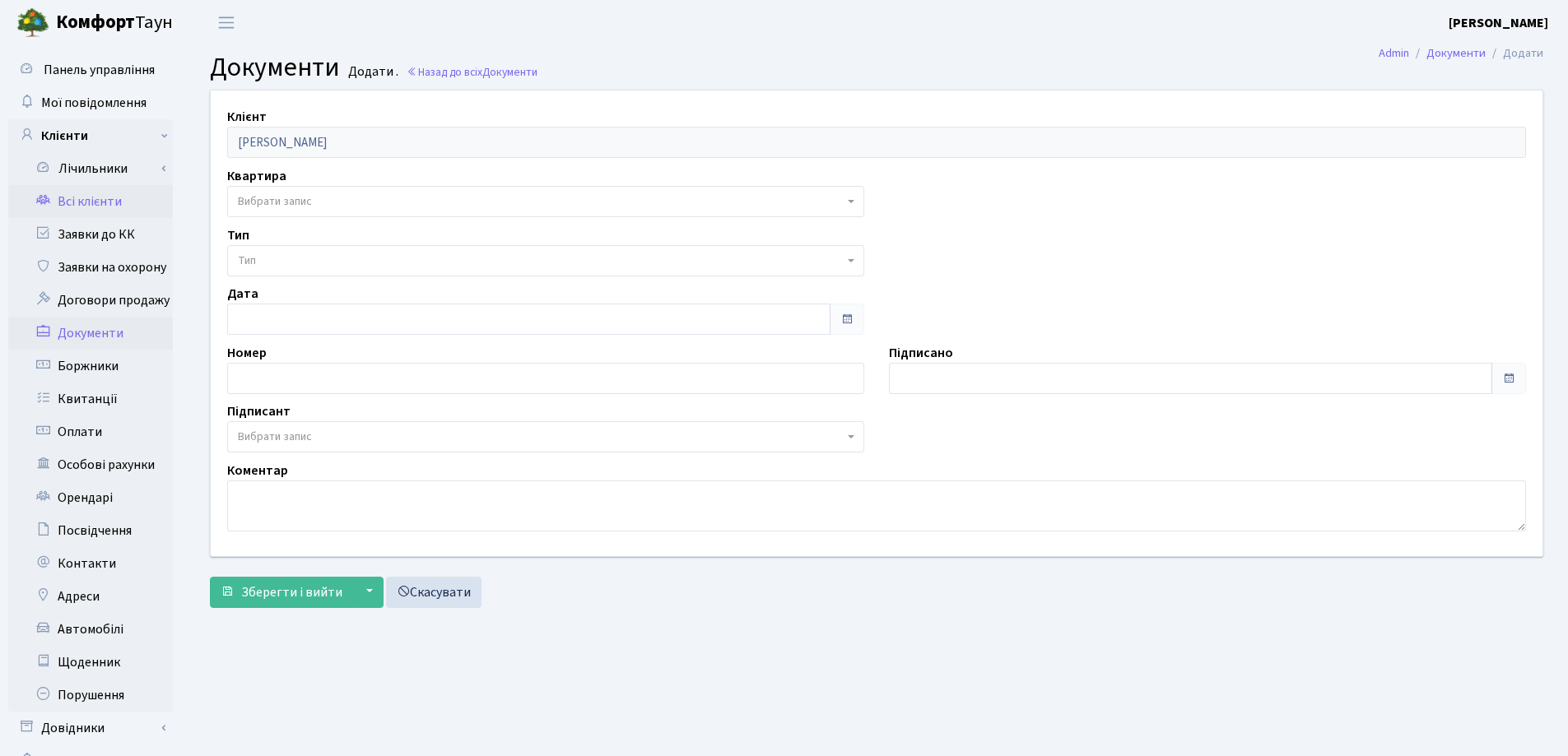
click at [98, 197] on link "Всі клієнти" at bounding box center [90, 202] width 164 height 33
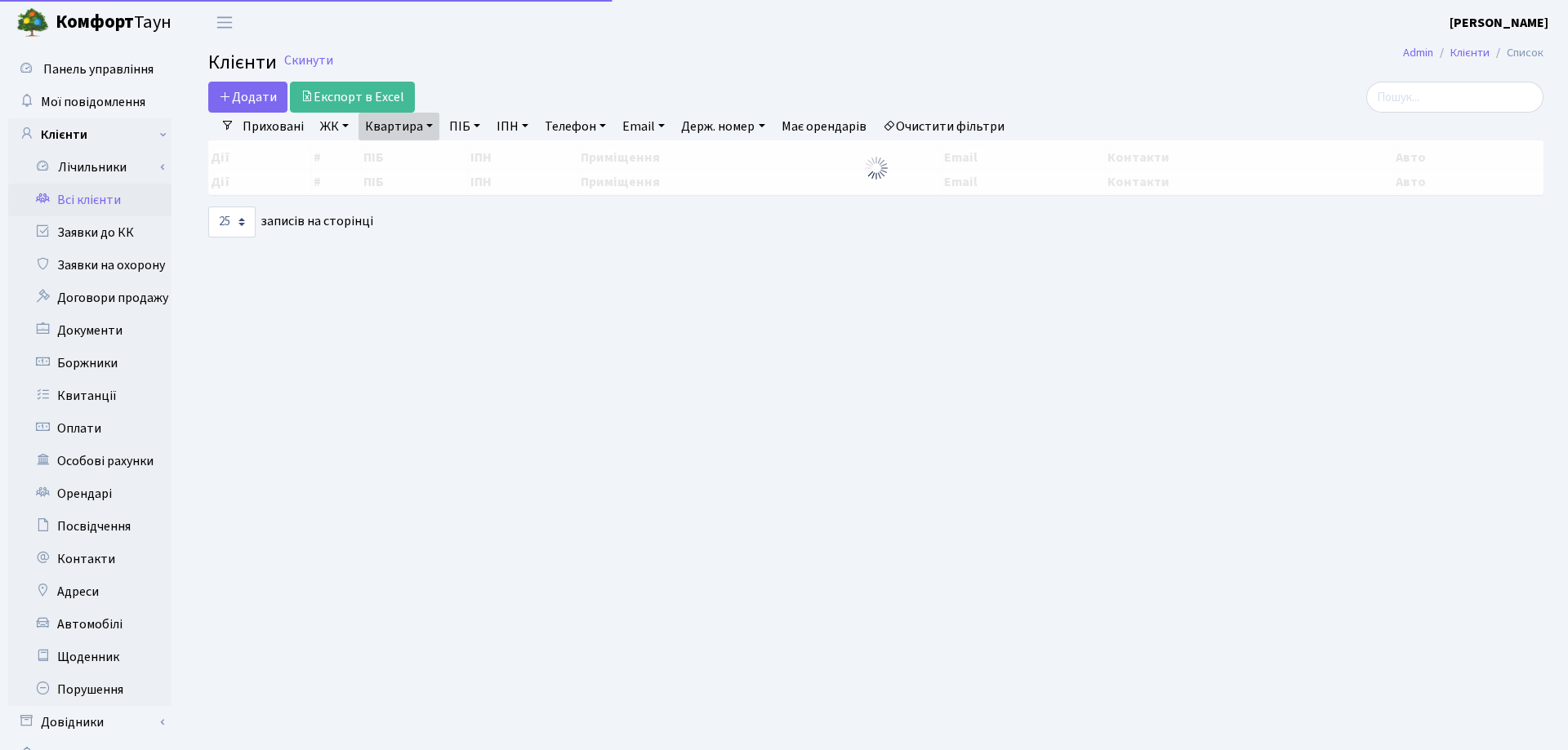
select select "25"
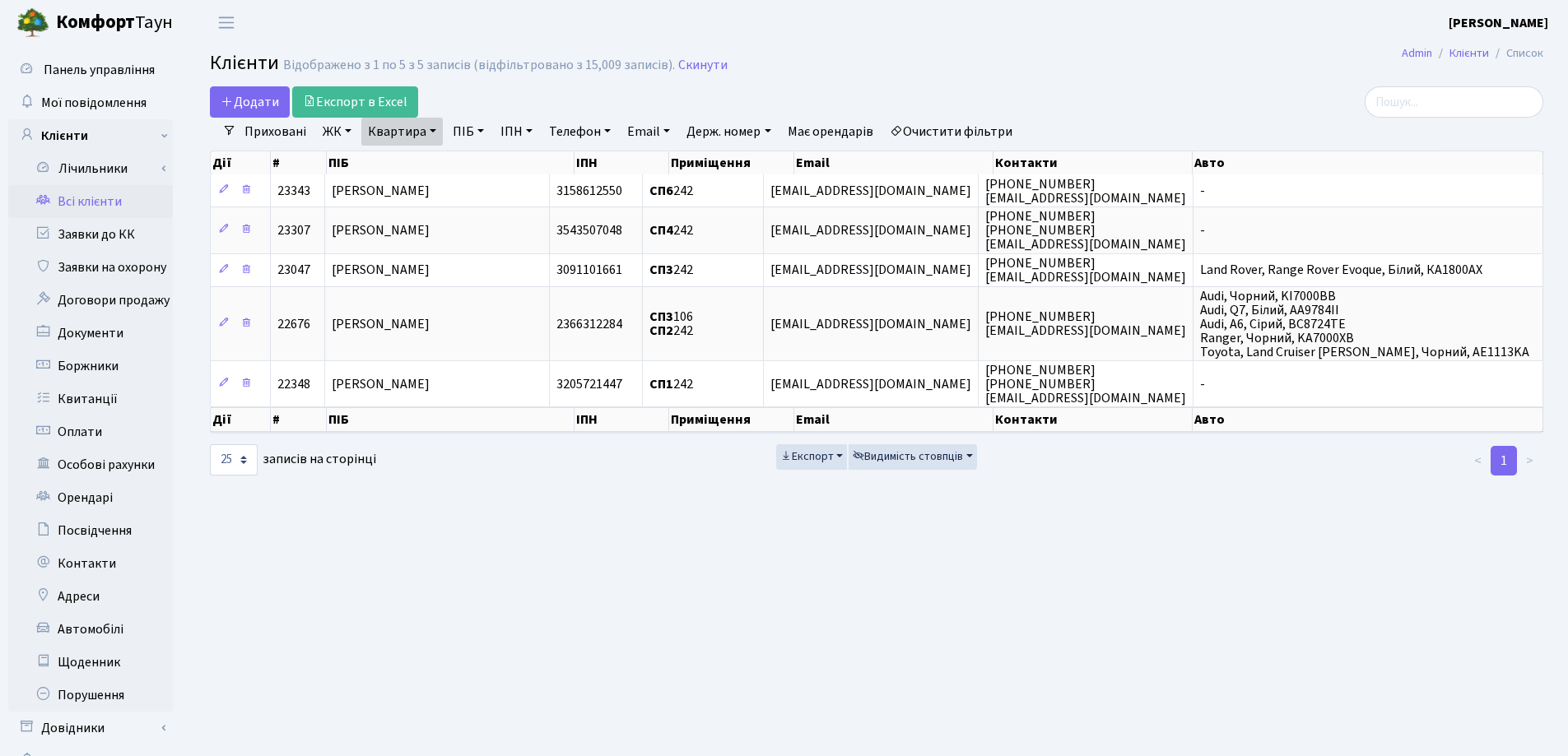
click at [430, 129] on link "Квартира" at bounding box center [402, 131] width 82 height 28
click at [480, 167] on icon at bounding box center [474, 164] width 13 height 13
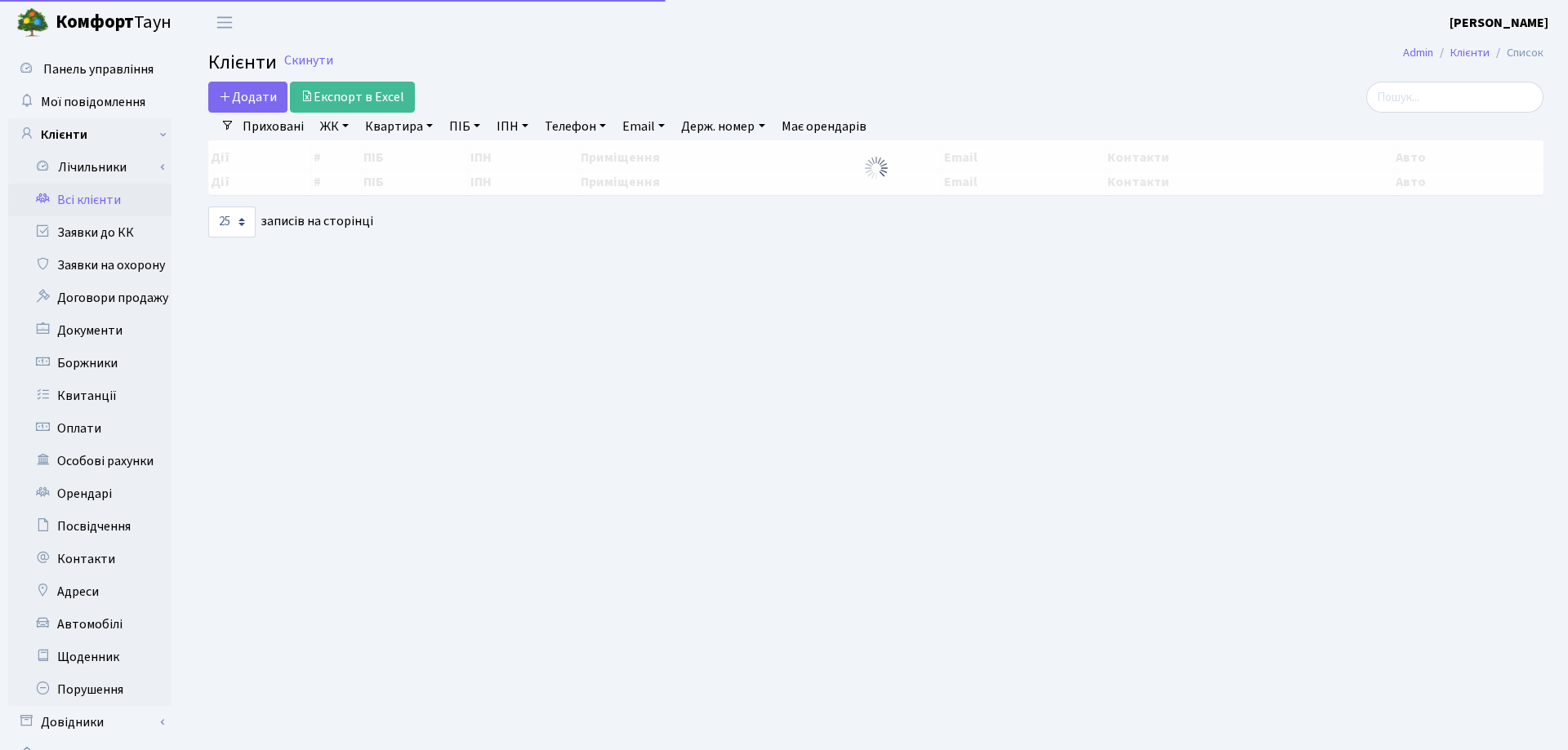
select select "25"
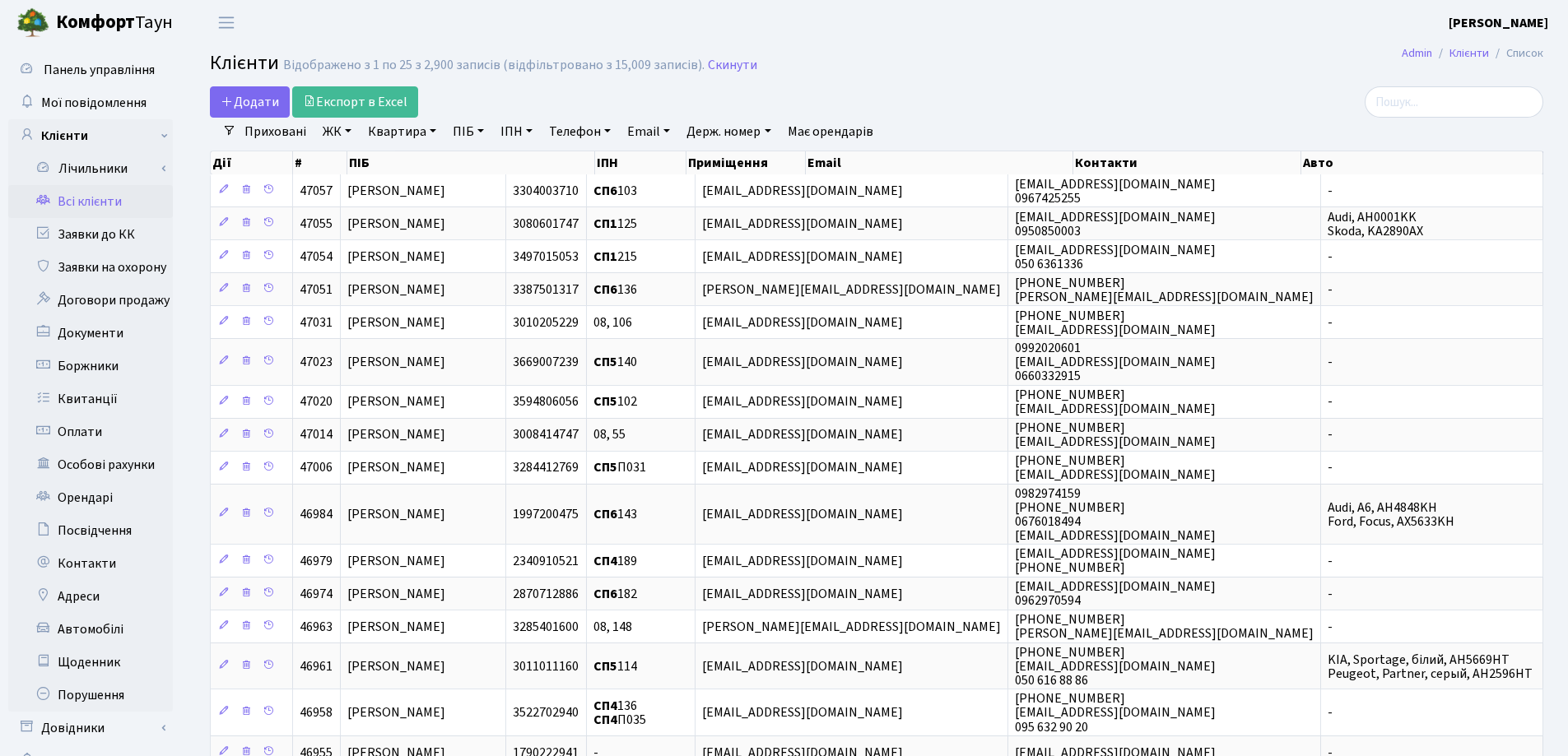
click at [432, 130] on link "Квартира" at bounding box center [402, 131] width 82 height 28
type input "191а"
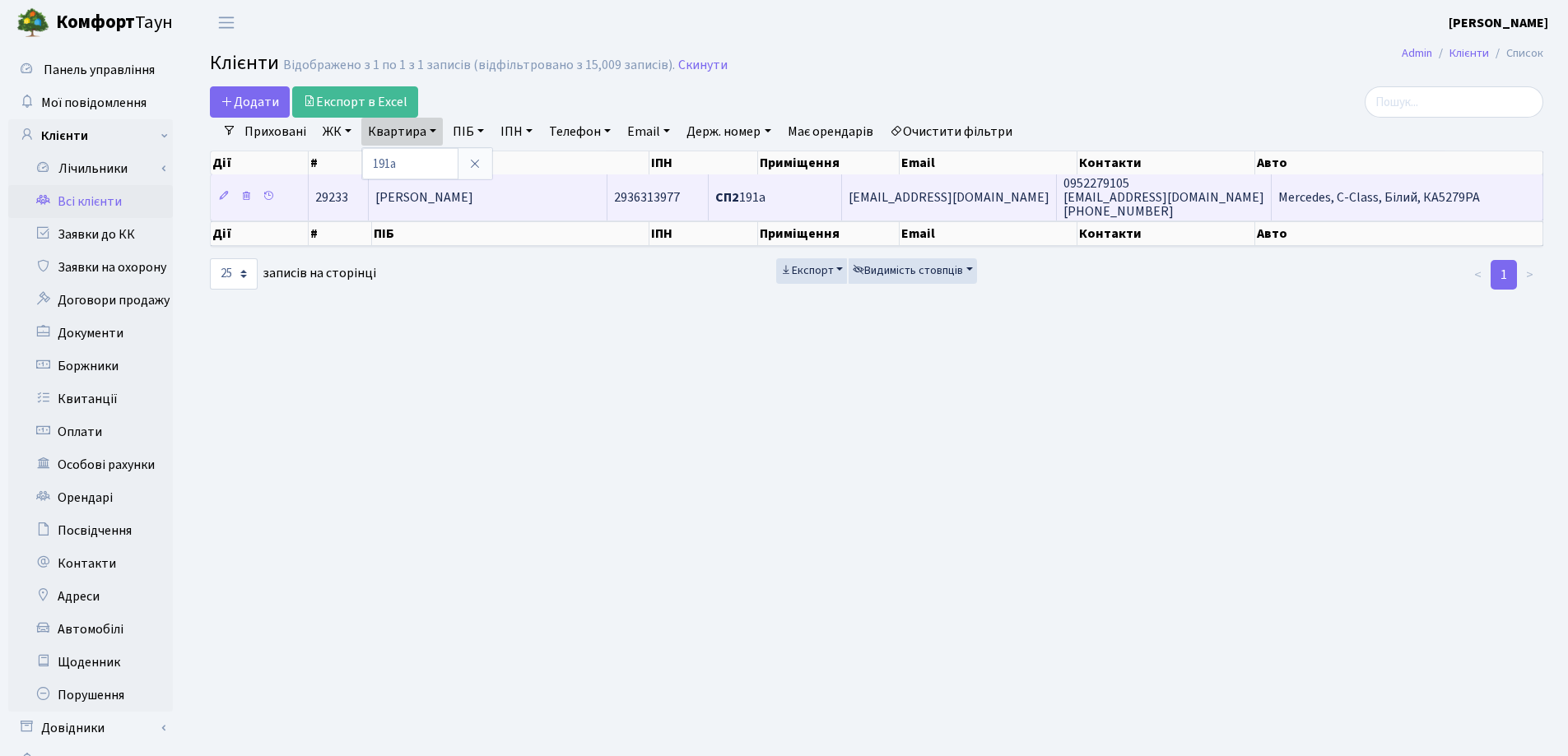
click at [473, 205] on span "Мартищук [PERSON_NAME]" at bounding box center [424, 197] width 98 height 18
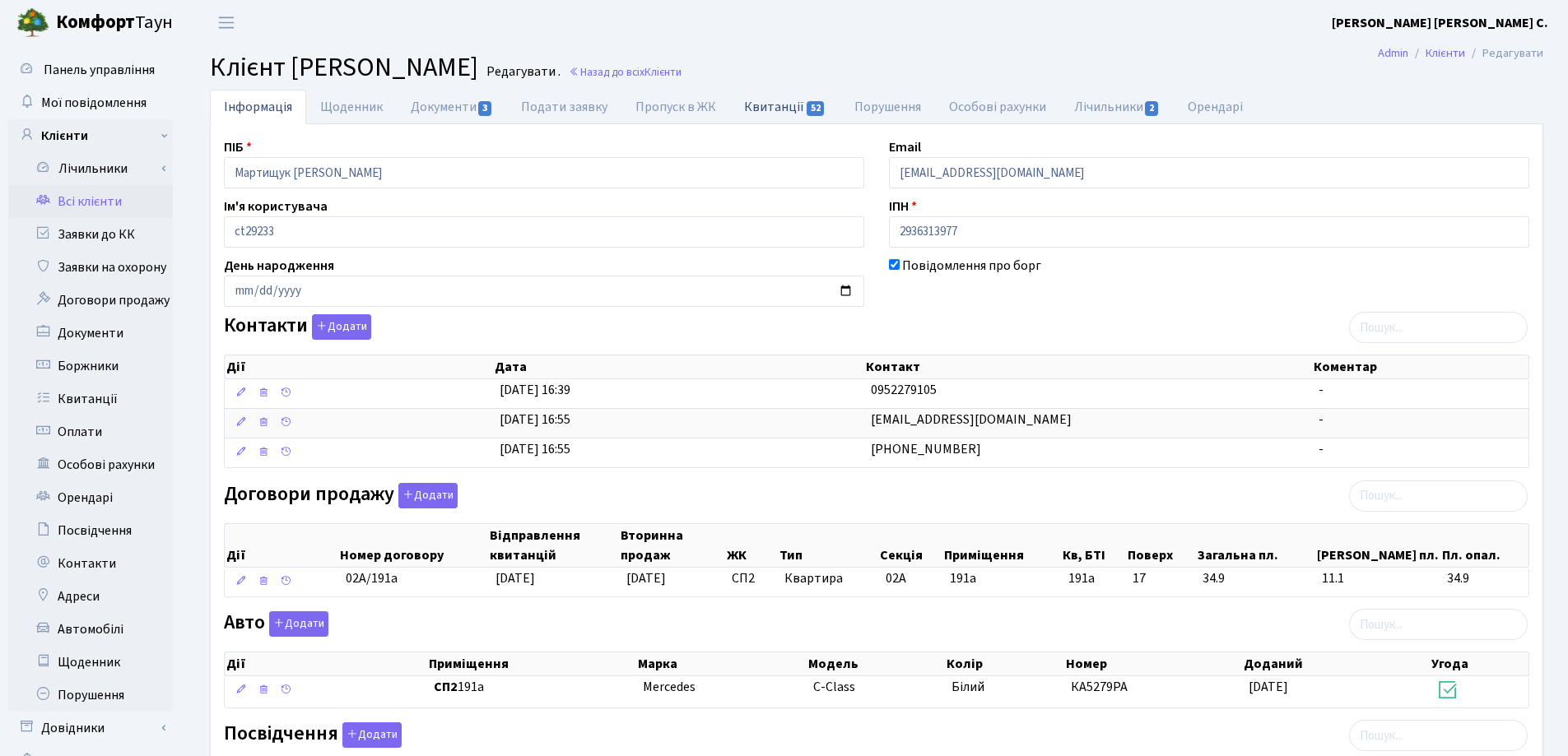
click at [747, 107] on link "Квитанції 52" at bounding box center [785, 106] width 110 height 34
select select "25"
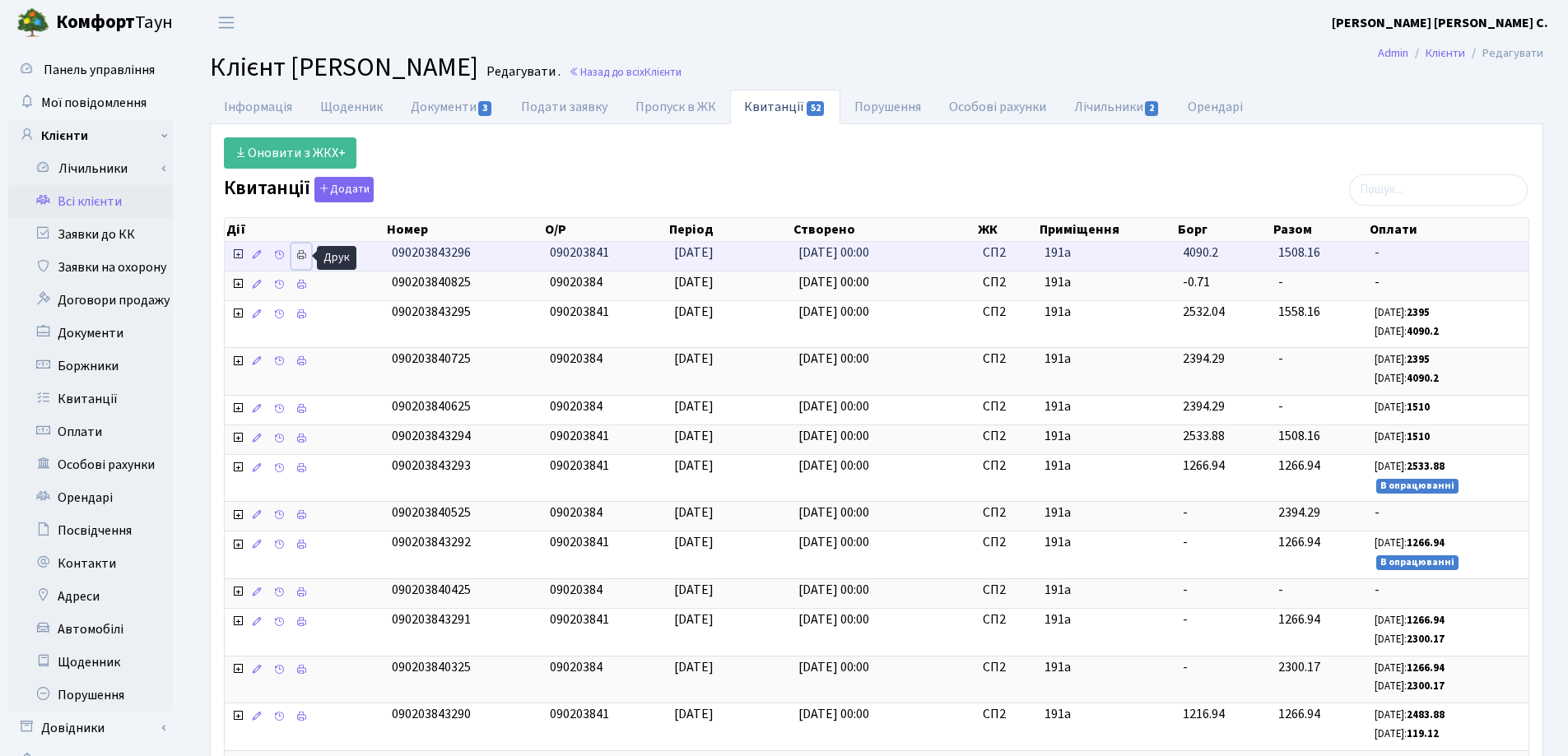
click at [302, 261] on link at bounding box center [301, 256] width 20 height 25
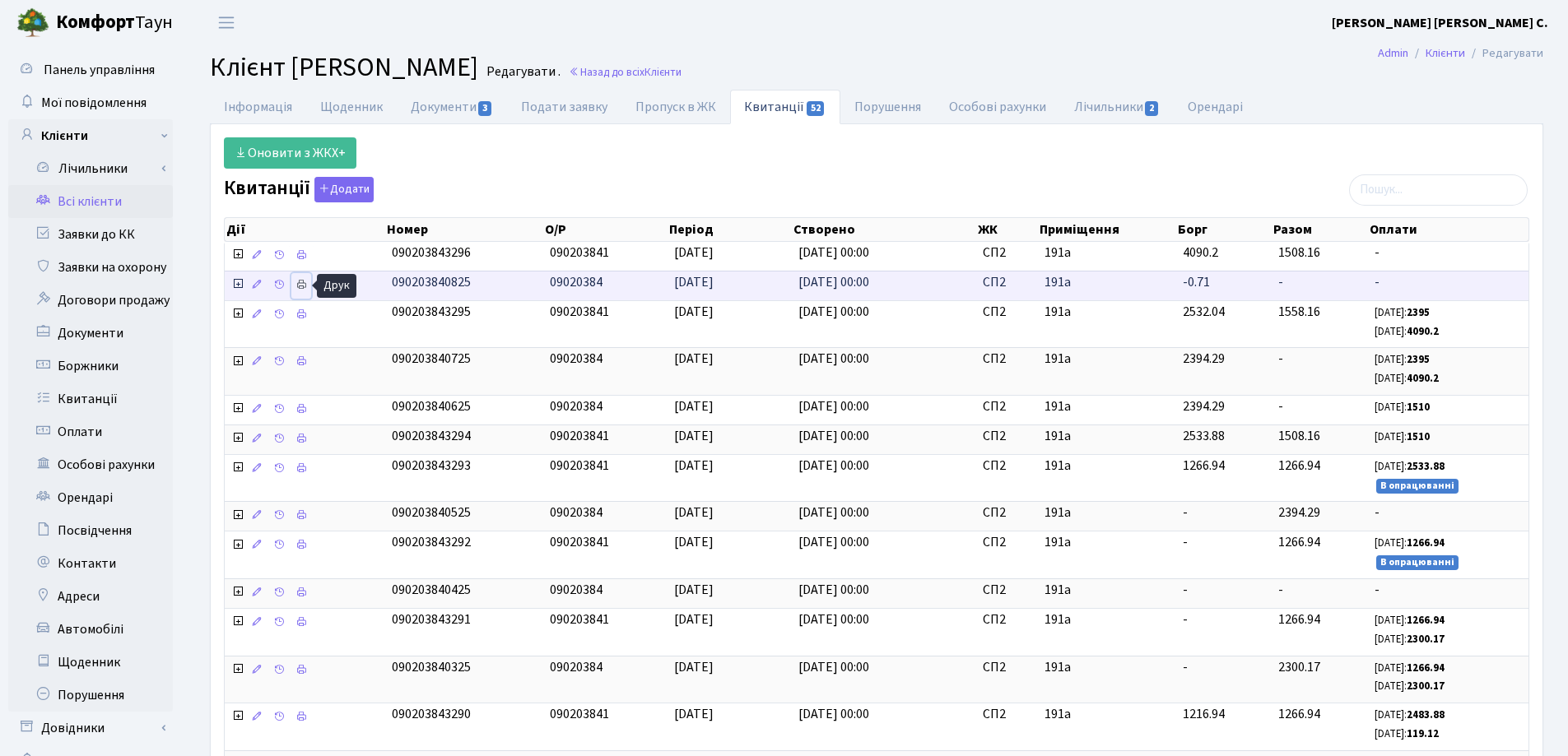
click at [302, 285] on icon at bounding box center [301, 284] width 11 height 11
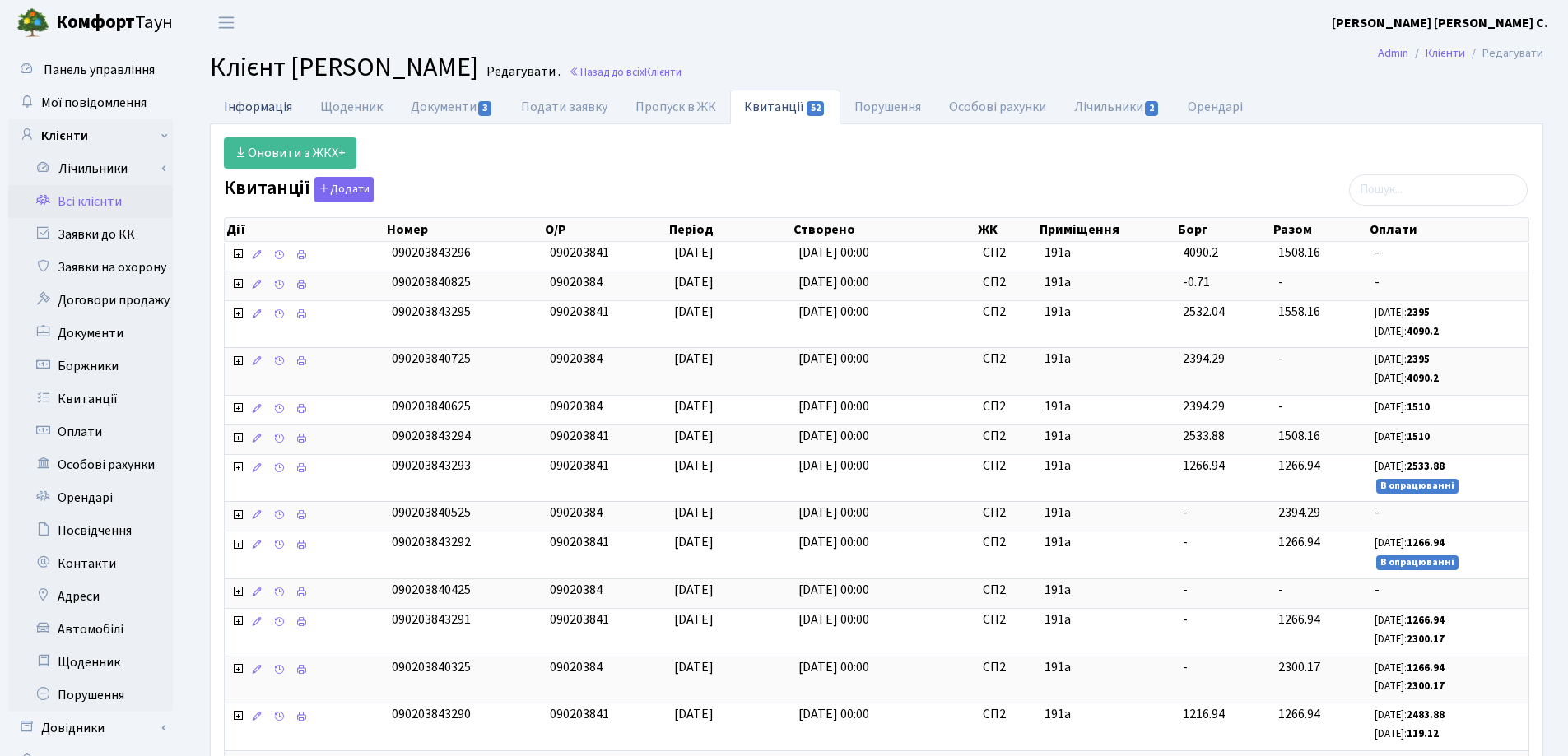
click at [245, 97] on link "Інформація" at bounding box center [258, 106] width 97 height 34
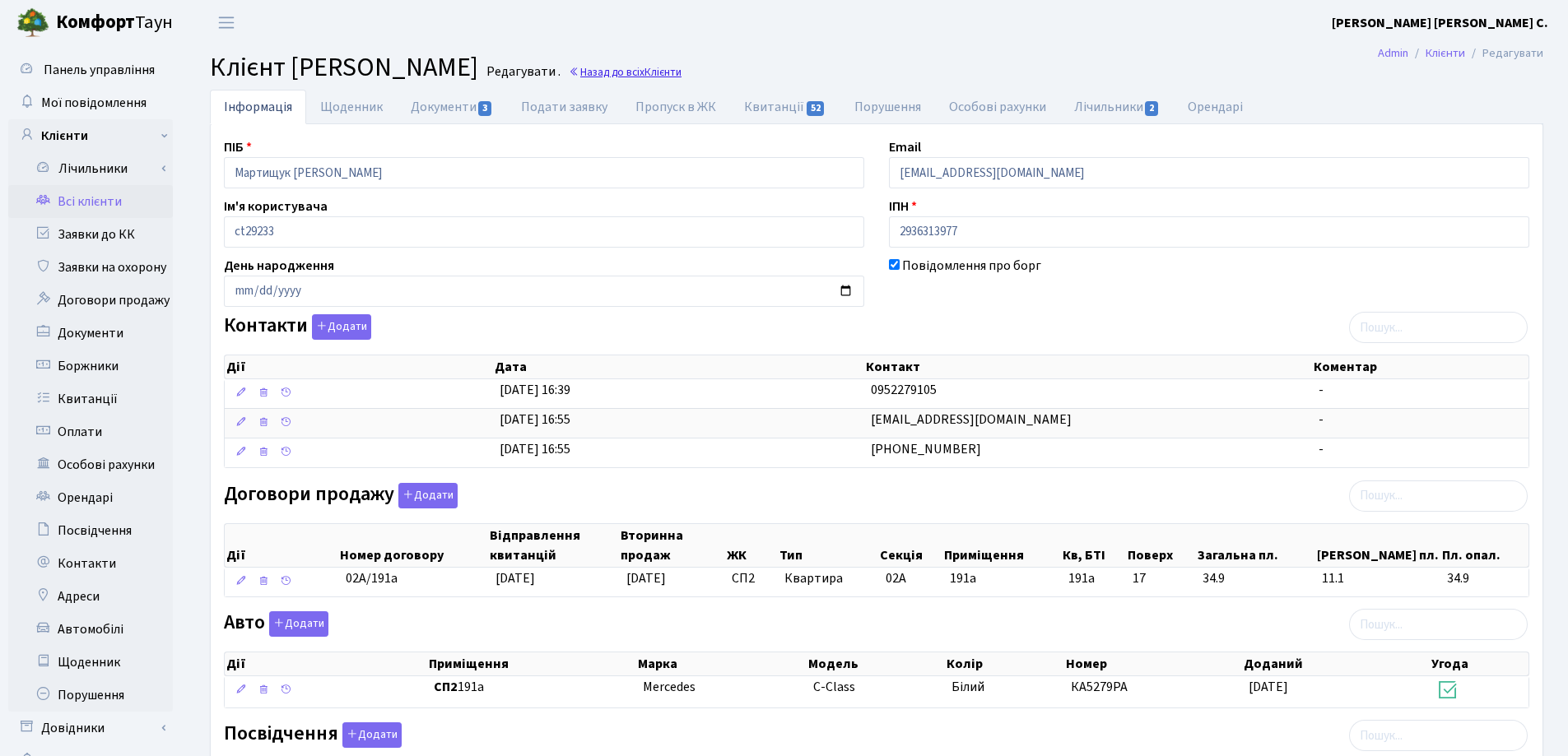
click at [681, 71] on link "Назад до всіх Клієнти" at bounding box center [626, 72] width 113 height 16
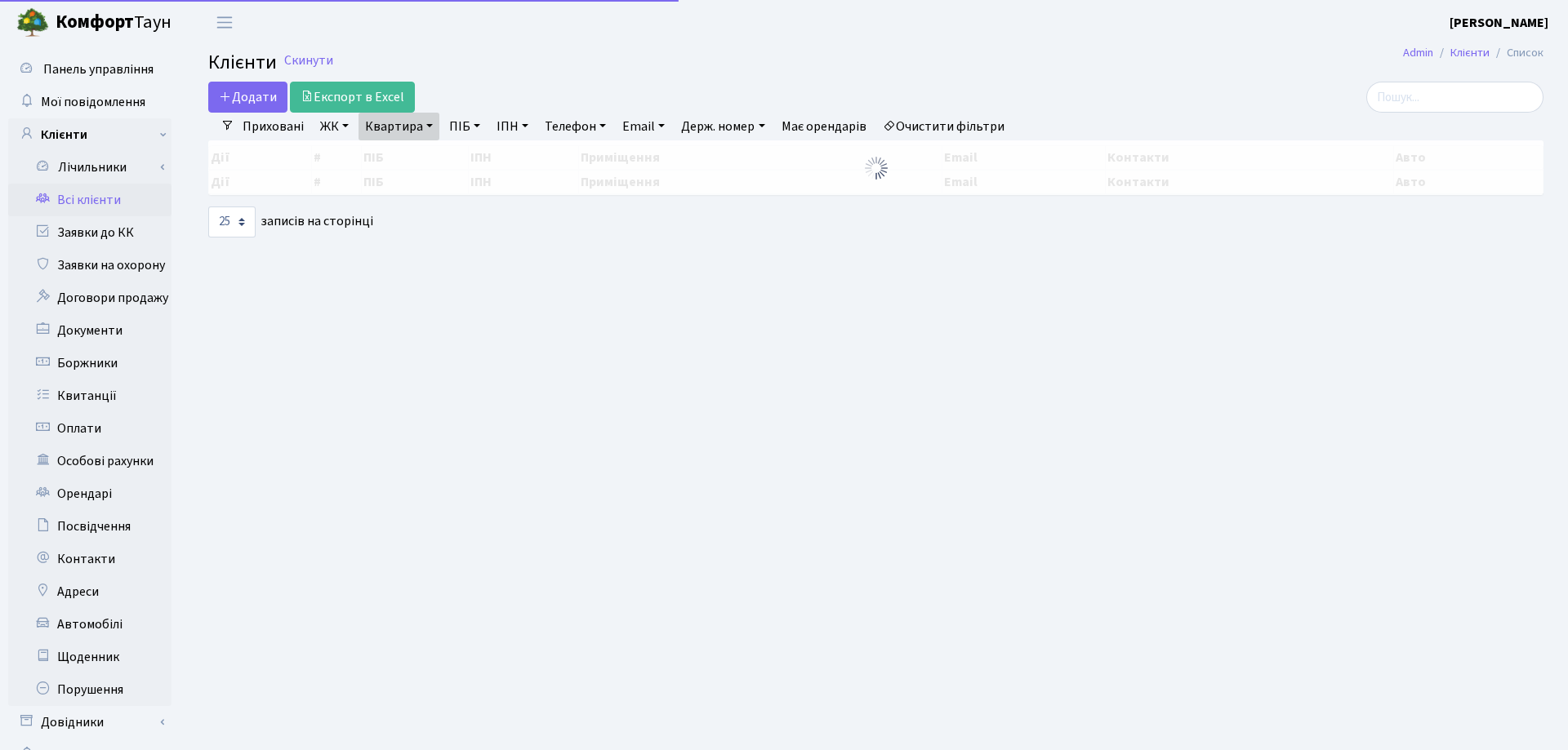
select select "25"
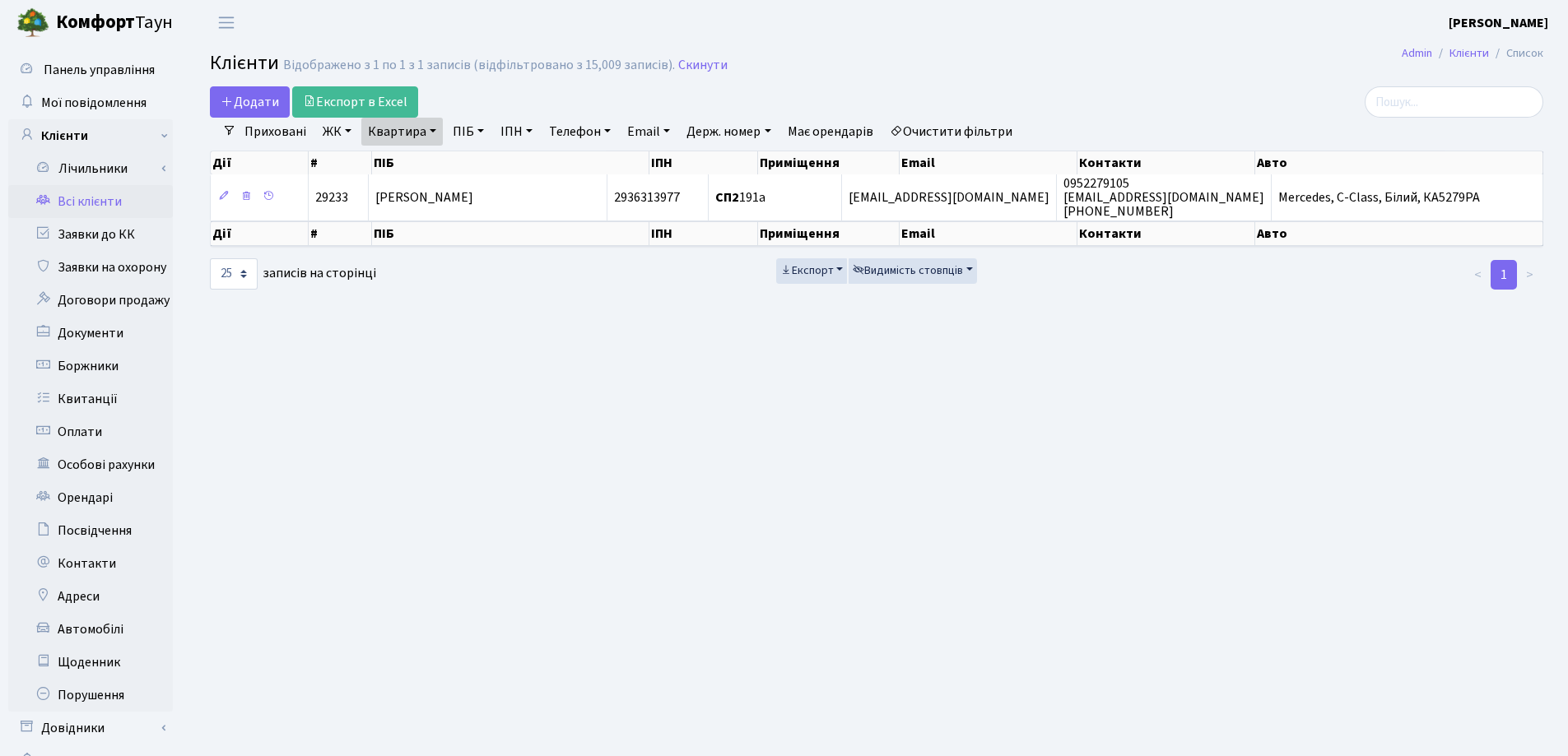
click at [432, 127] on link "Квартира" at bounding box center [402, 131] width 82 height 28
click at [486, 159] on link at bounding box center [475, 164] width 35 height 31
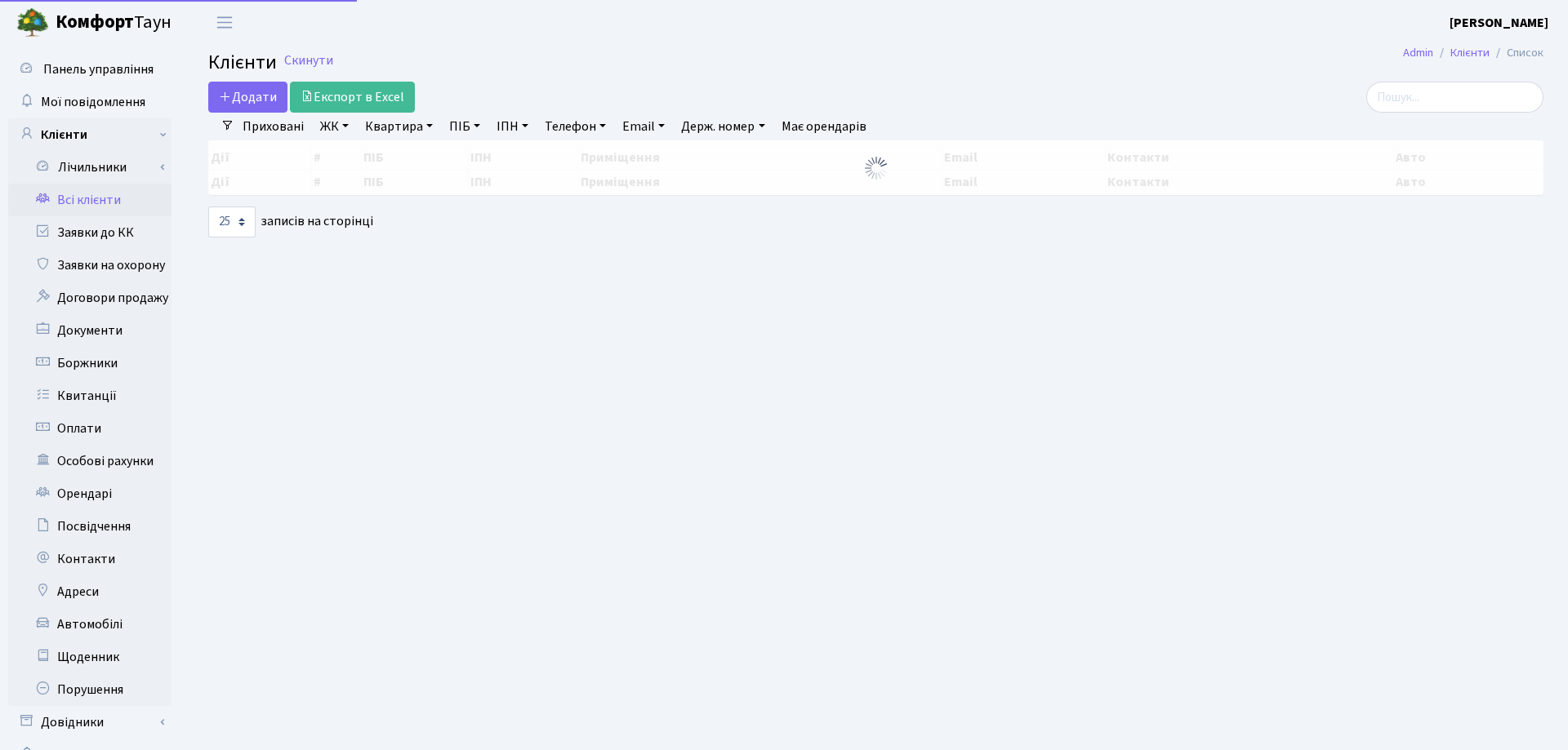
select select "25"
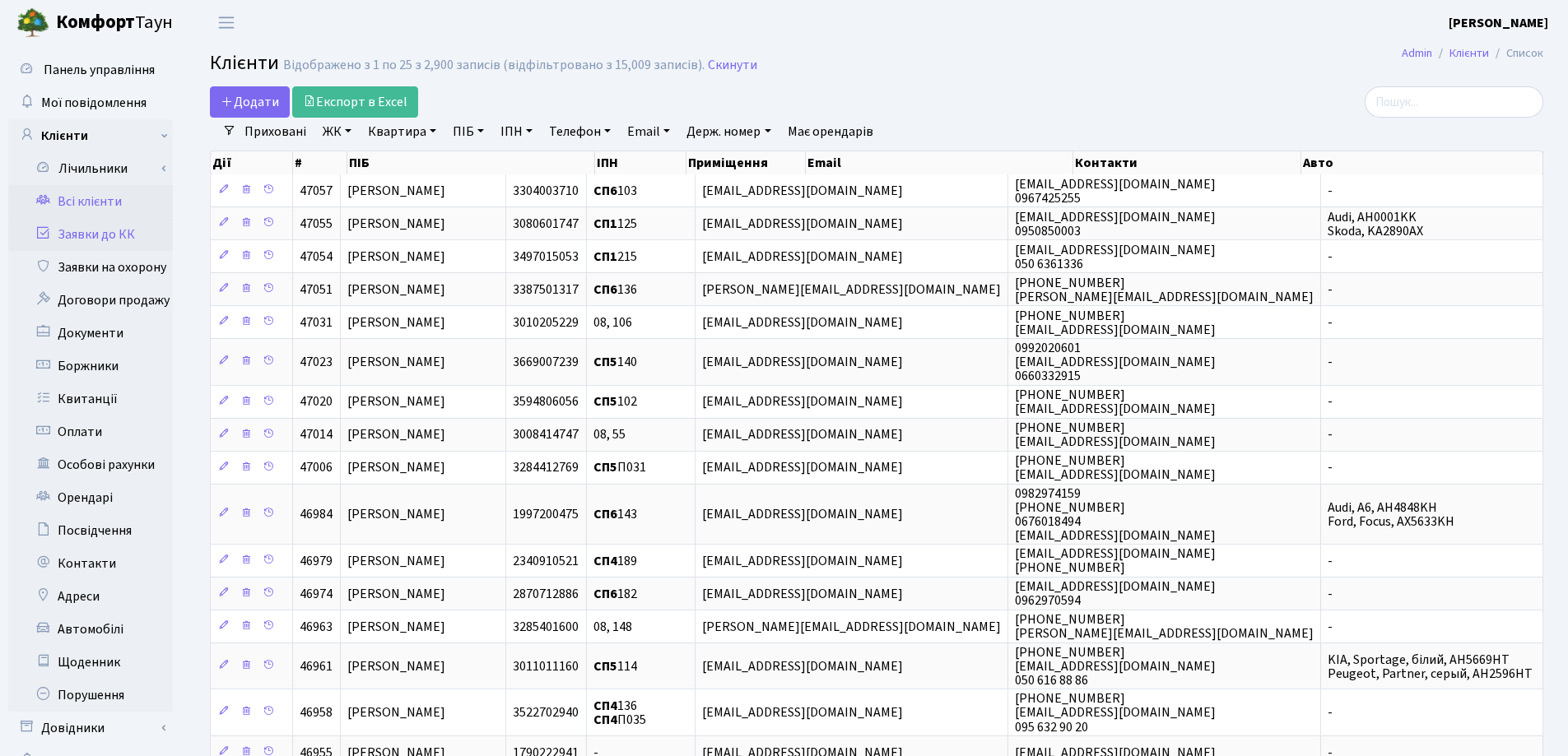
click at [103, 234] on link "Заявки до КК" at bounding box center [90, 235] width 164 height 33
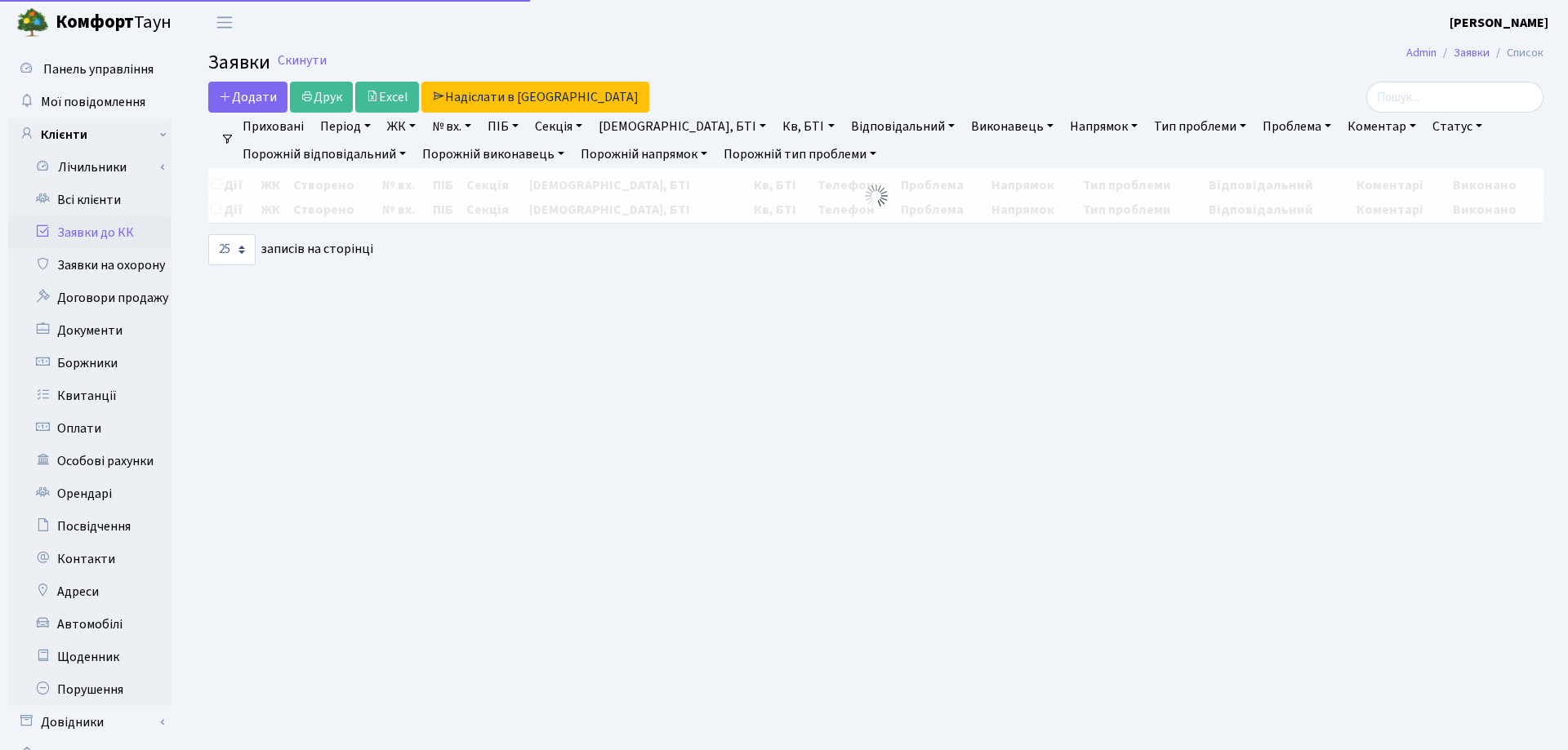
select select "25"
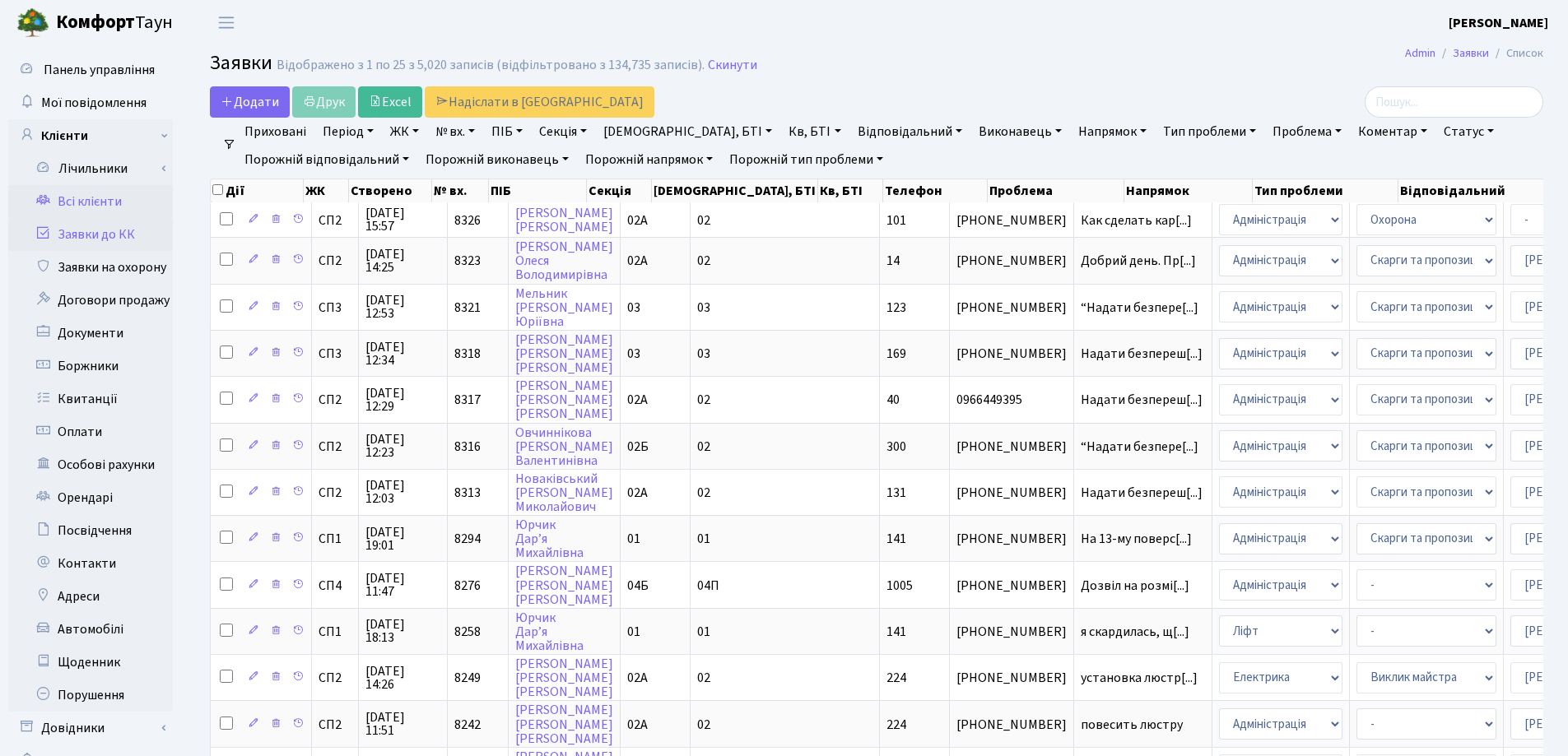
click at [95, 197] on link "Всі клієнти" at bounding box center [90, 202] width 164 height 33
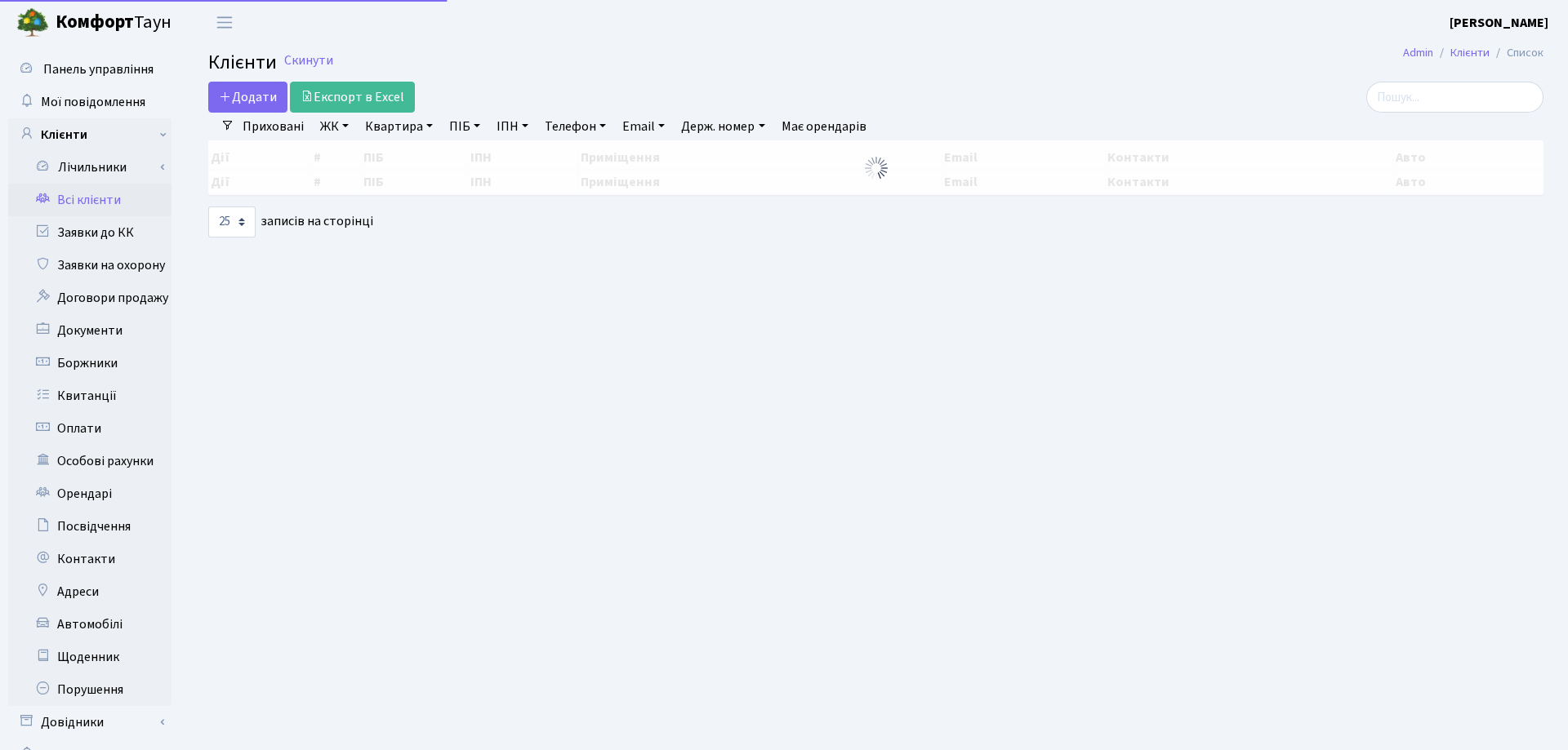
select select "25"
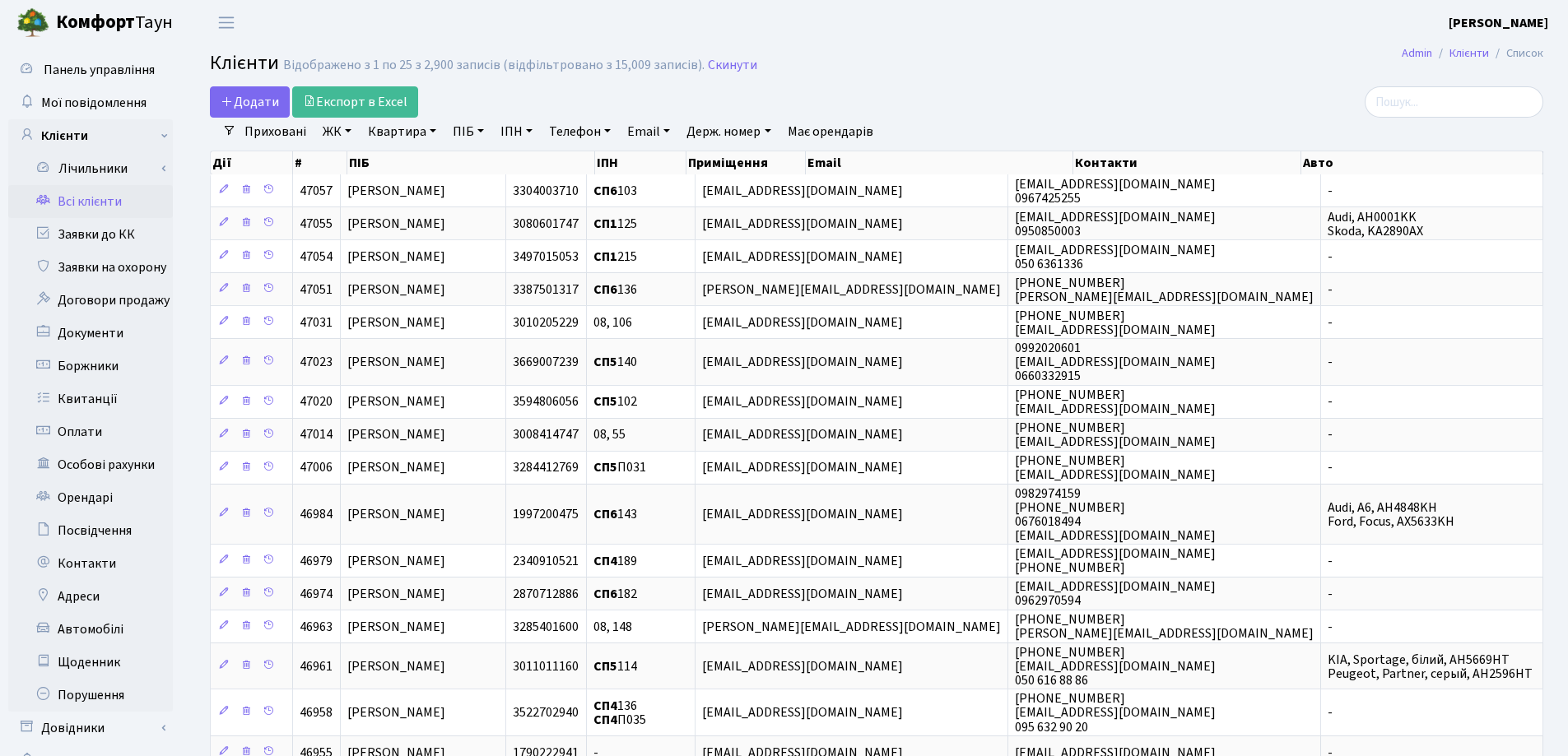
click at [433, 129] on link "Квартира" at bounding box center [402, 131] width 82 height 28
type input "242"
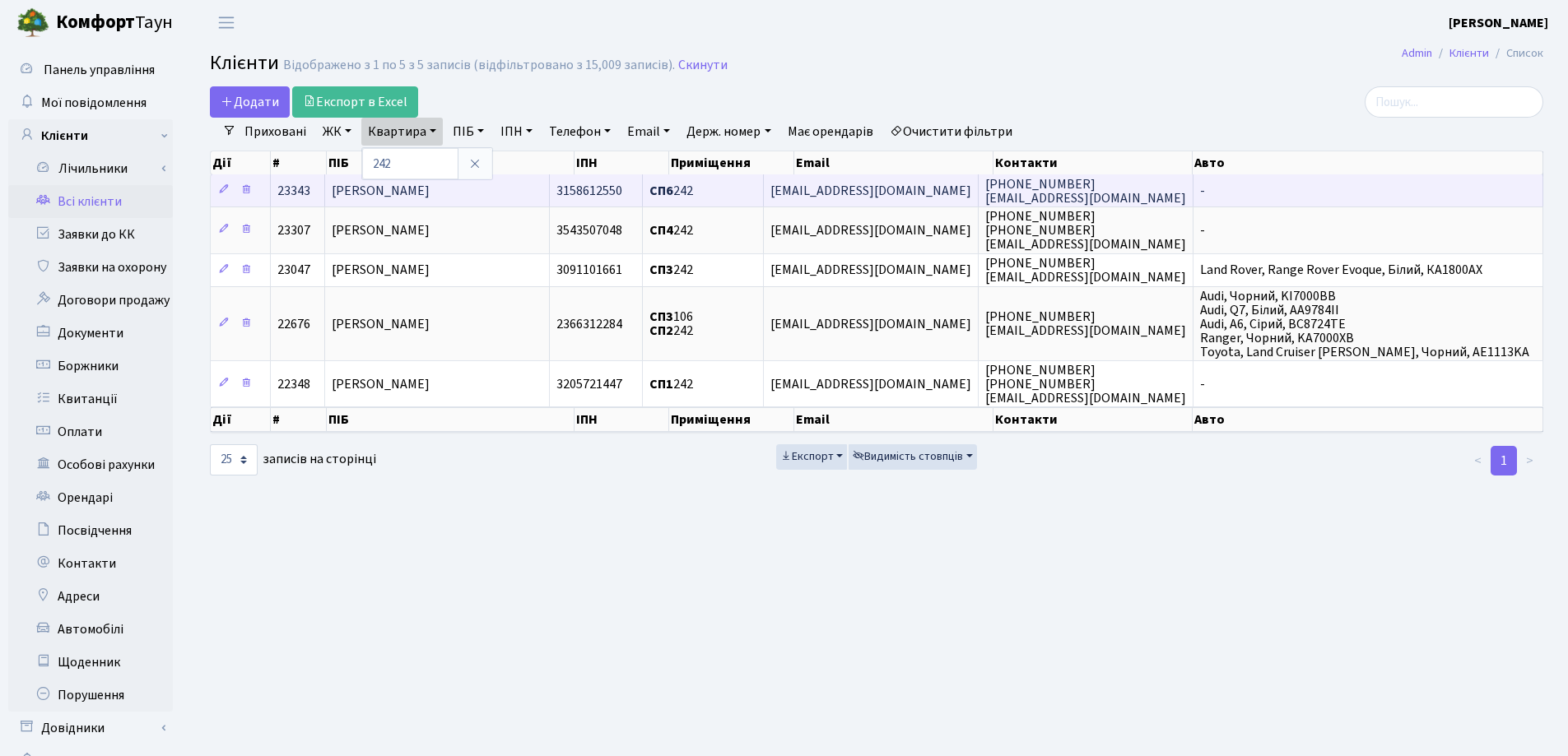
click at [430, 189] on span "[PERSON_NAME]" at bounding box center [380, 191] width 98 height 18
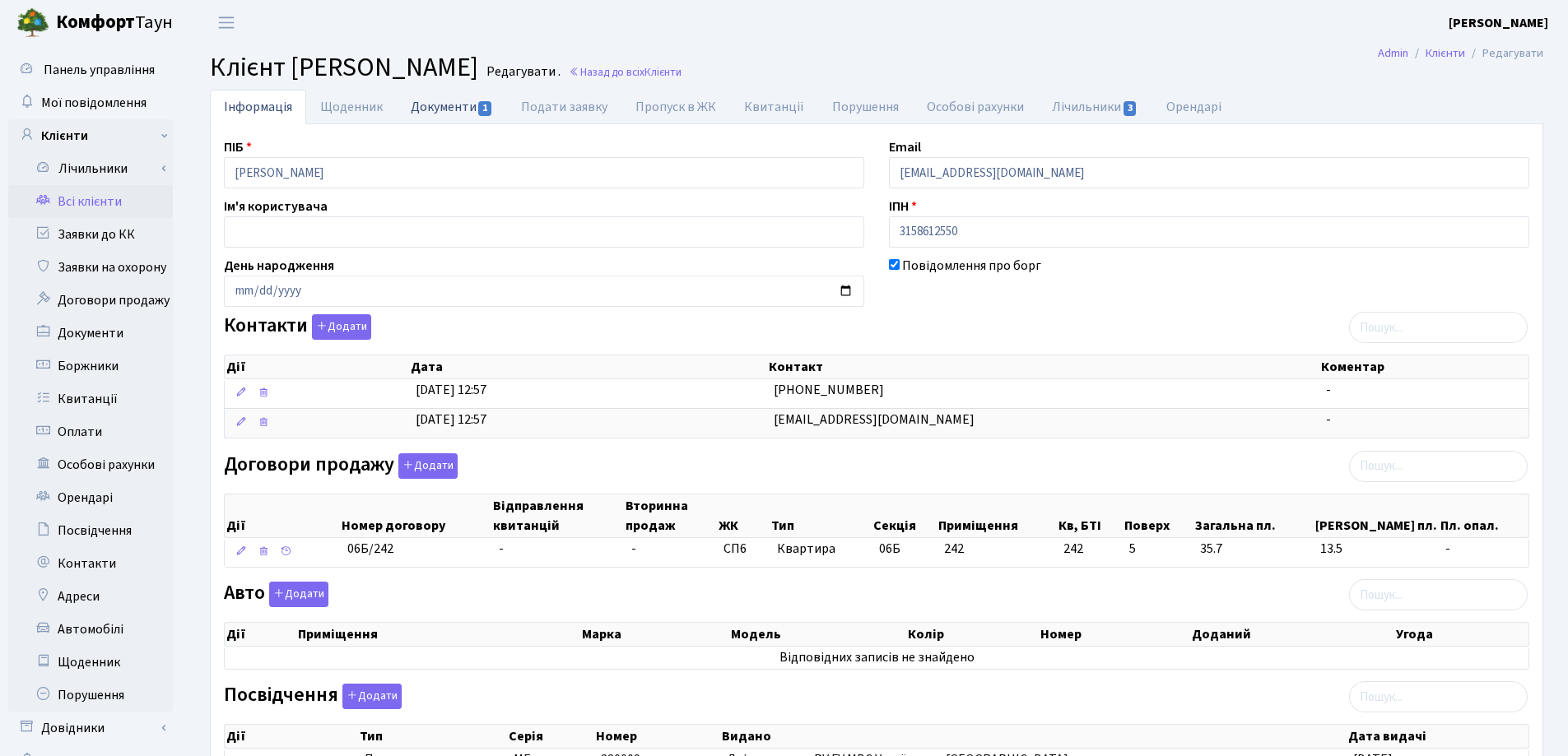
click at [439, 110] on link "Документи 1" at bounding box center [452, 106] width 111 height 34
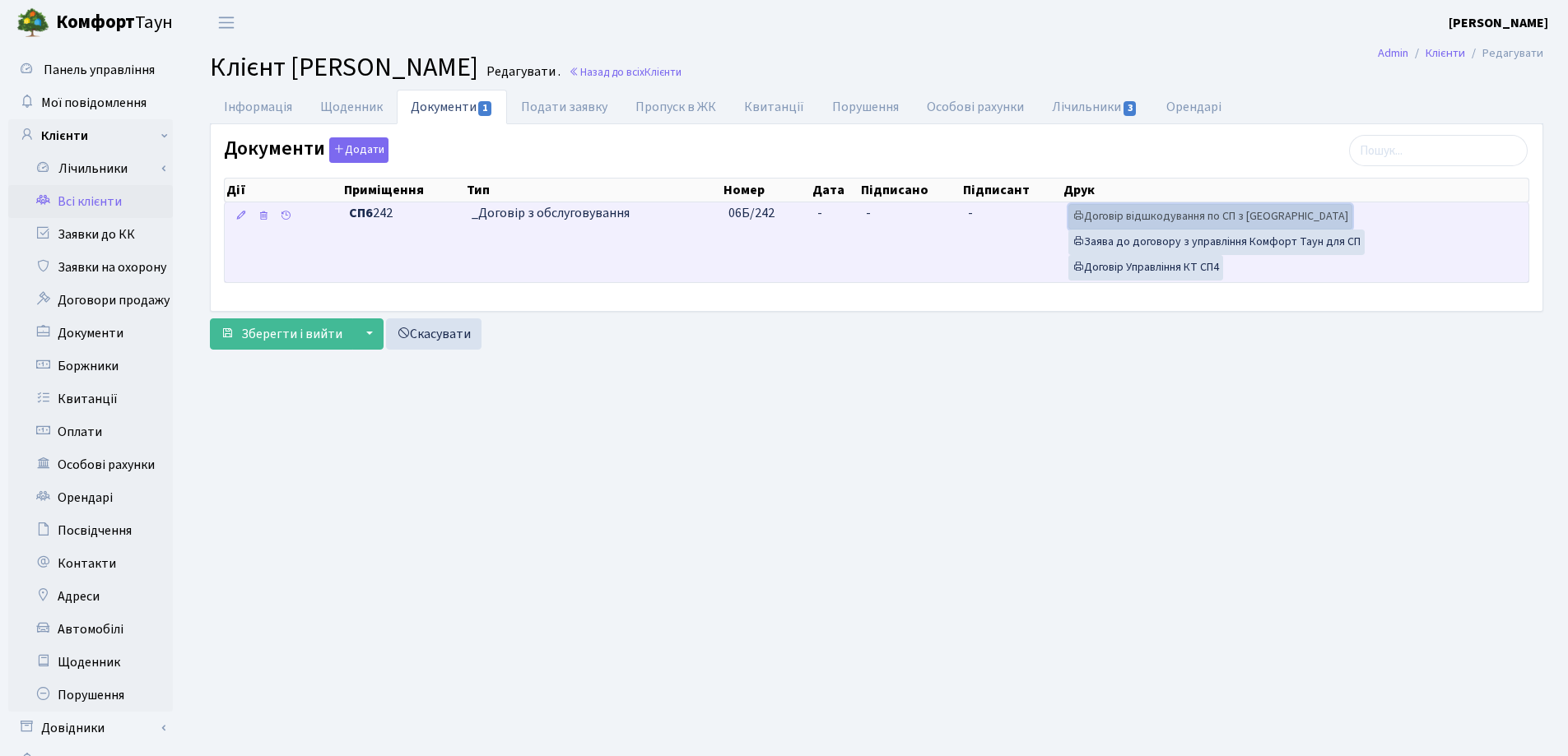
click at [1142, 210] on link "Договір відшкодування по СП з Екві" at bounding box center [1210, 217] width 284 height 25
click at [1177, 260] on link "Договір Управління КТ СП4" at bounding box center [1146, 267] width 155 height 25
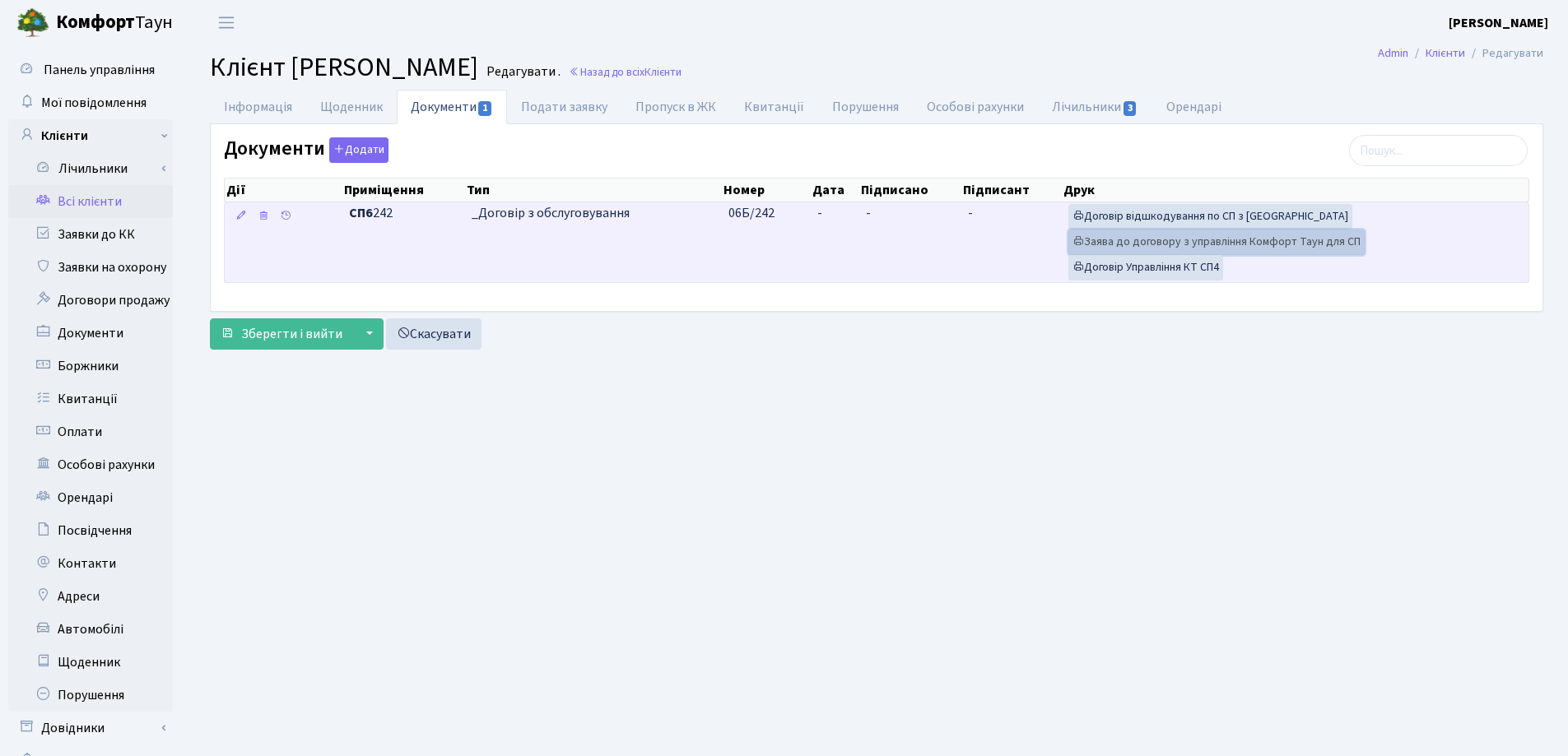
click at [1113, 239] on link "Заява до договору з управління Комфорт Таун для СП" at bounding box center [1216, 242] width 296 height 25
click at [1154, 263] on link "Договір Управління КТ СП4" at bounding box center [1146, 267] width 155 height 25
click at [825, 217] on td "-" at bounding box center [835, 243] width 50 height 80
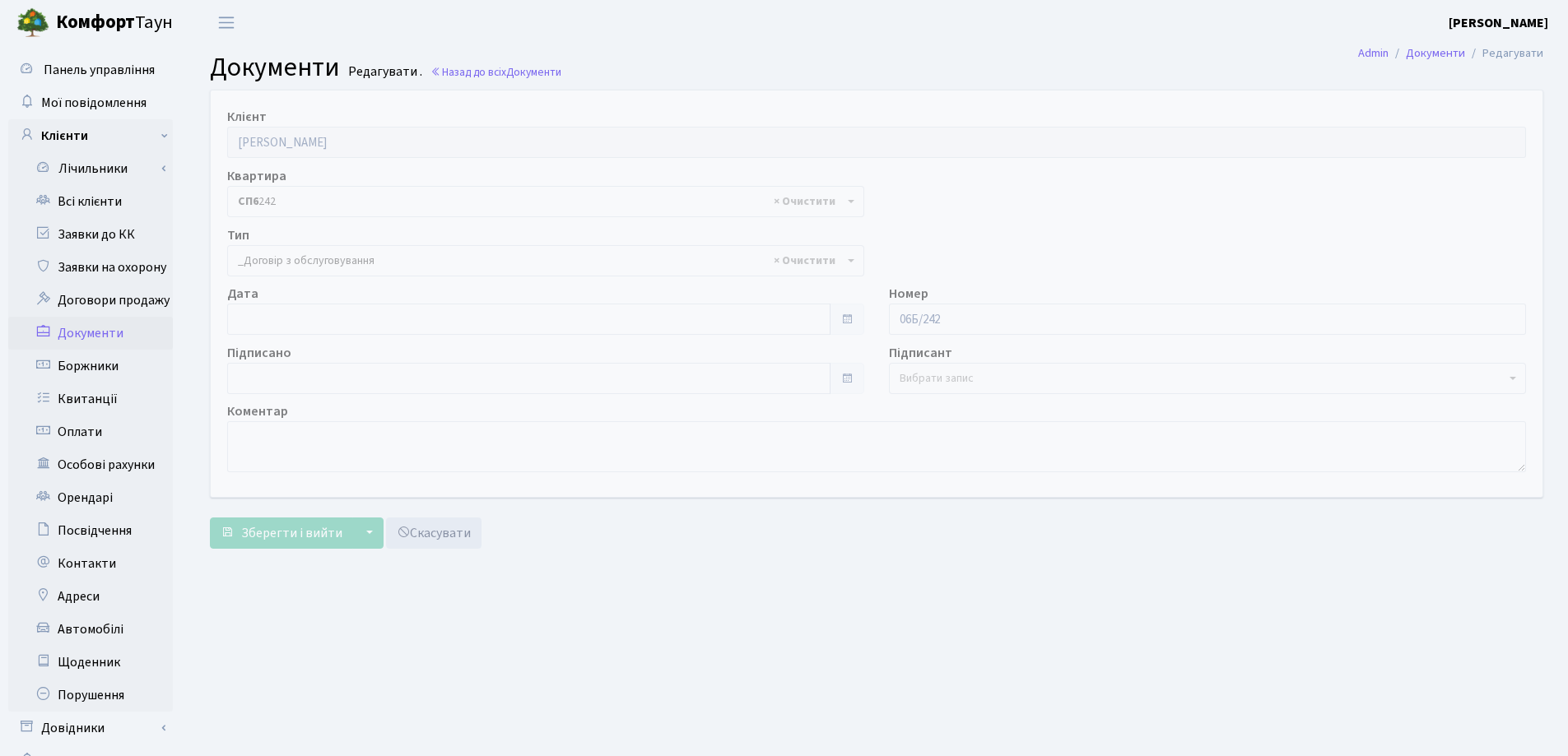
select select "289"
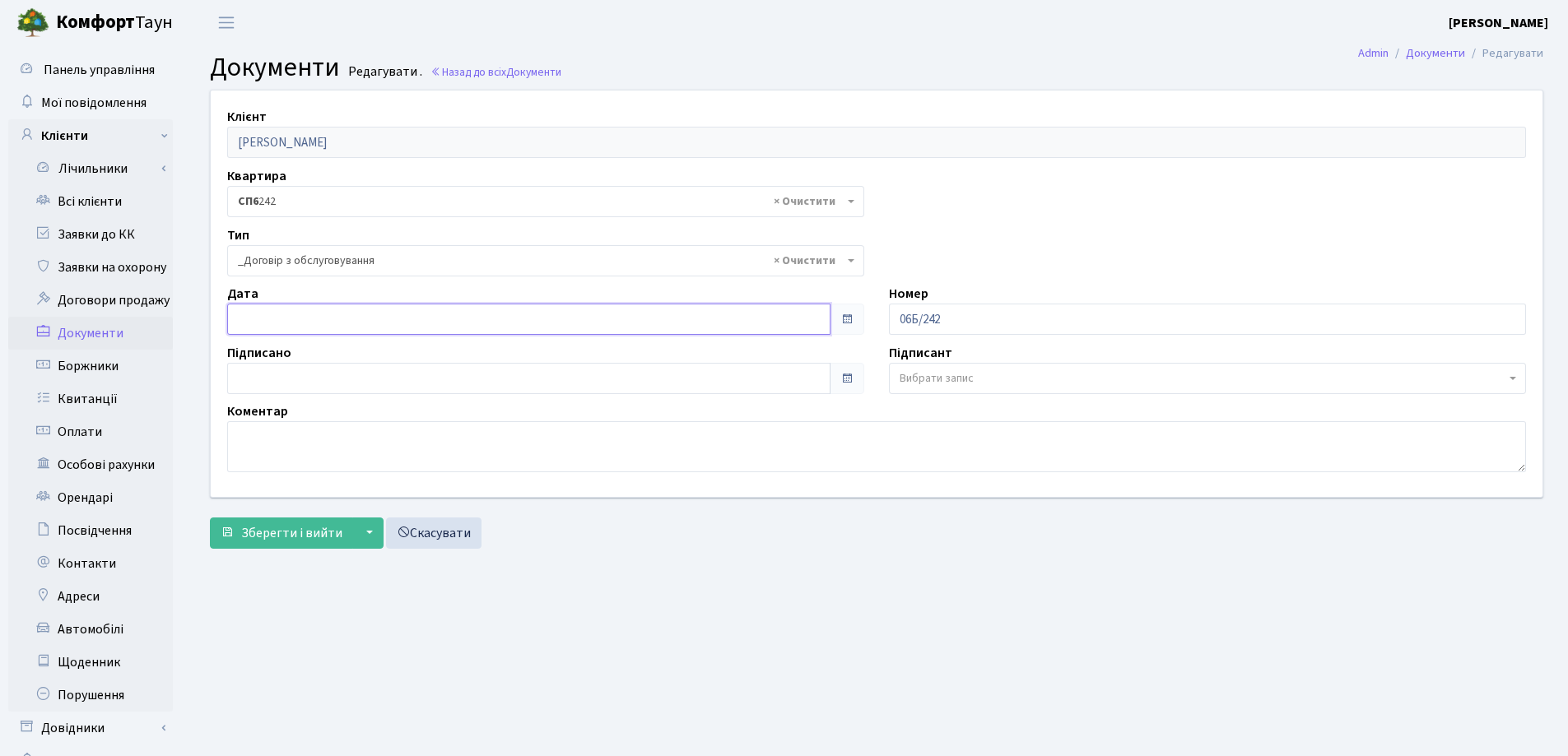
type input "[DATE]"
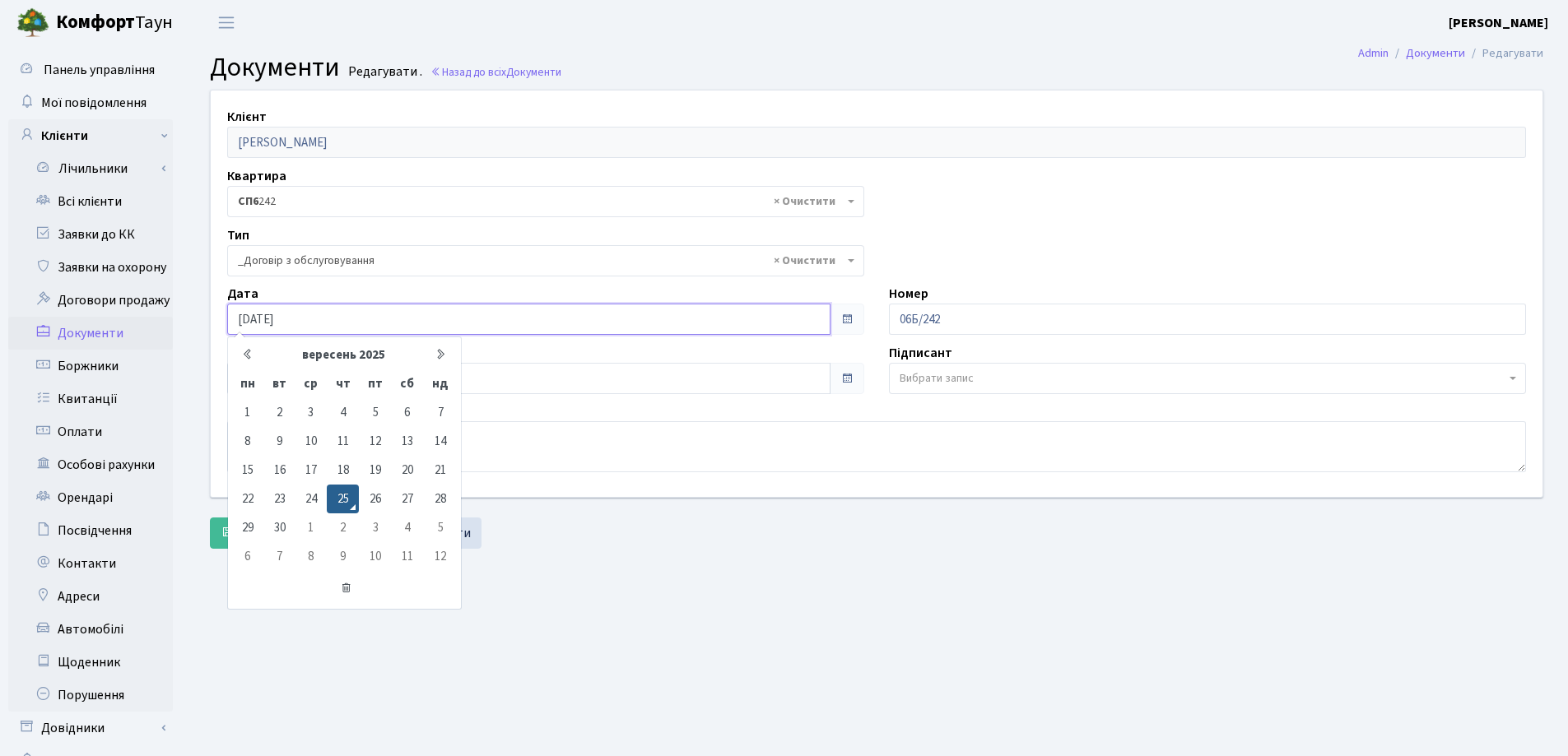
click at [448, 318] on input "[DATE]" at bounding box center [528, 319] width 603 height 31
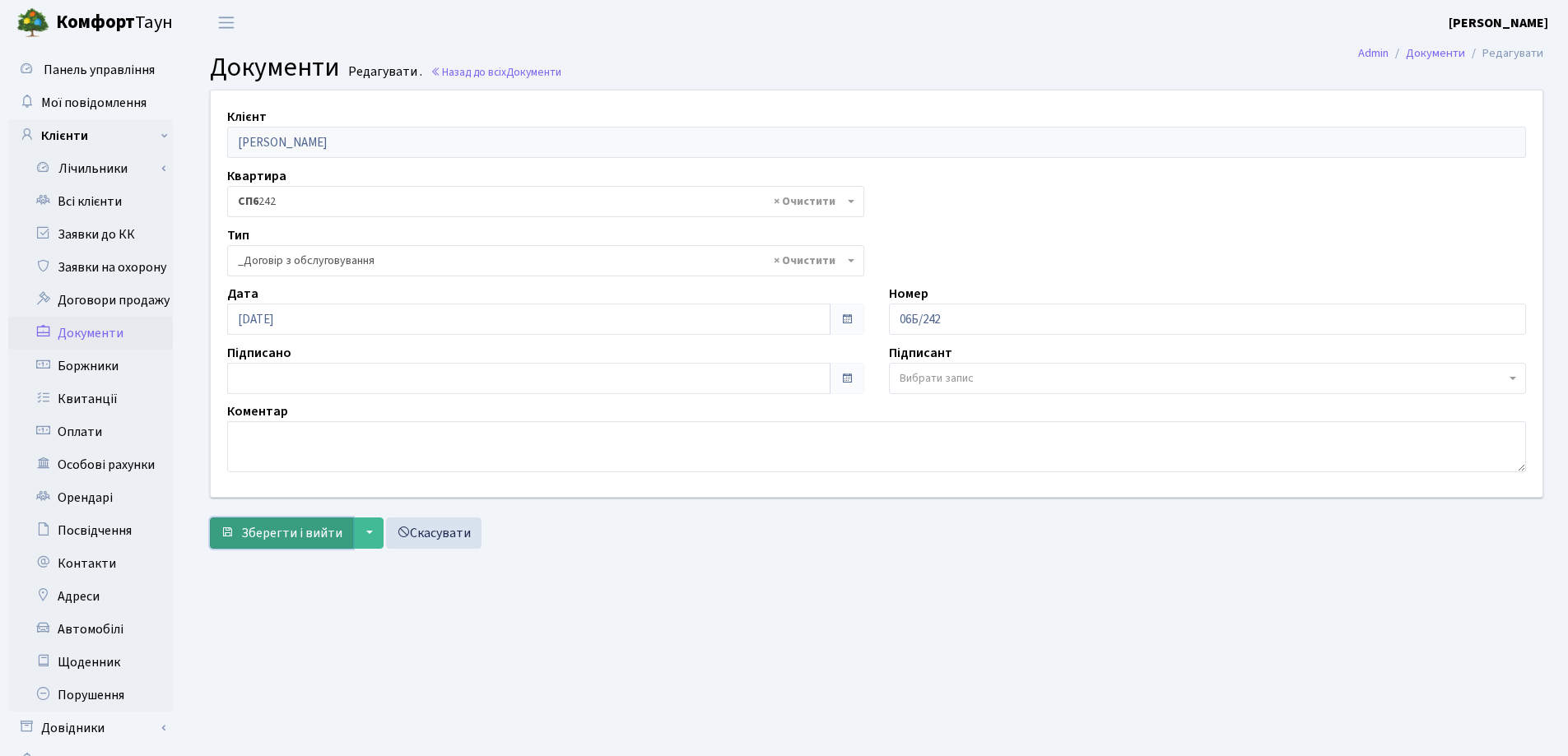
click at [278, 524] on span "Зберегти і вийти" at bounding box center [291, 532] width 101 height 18
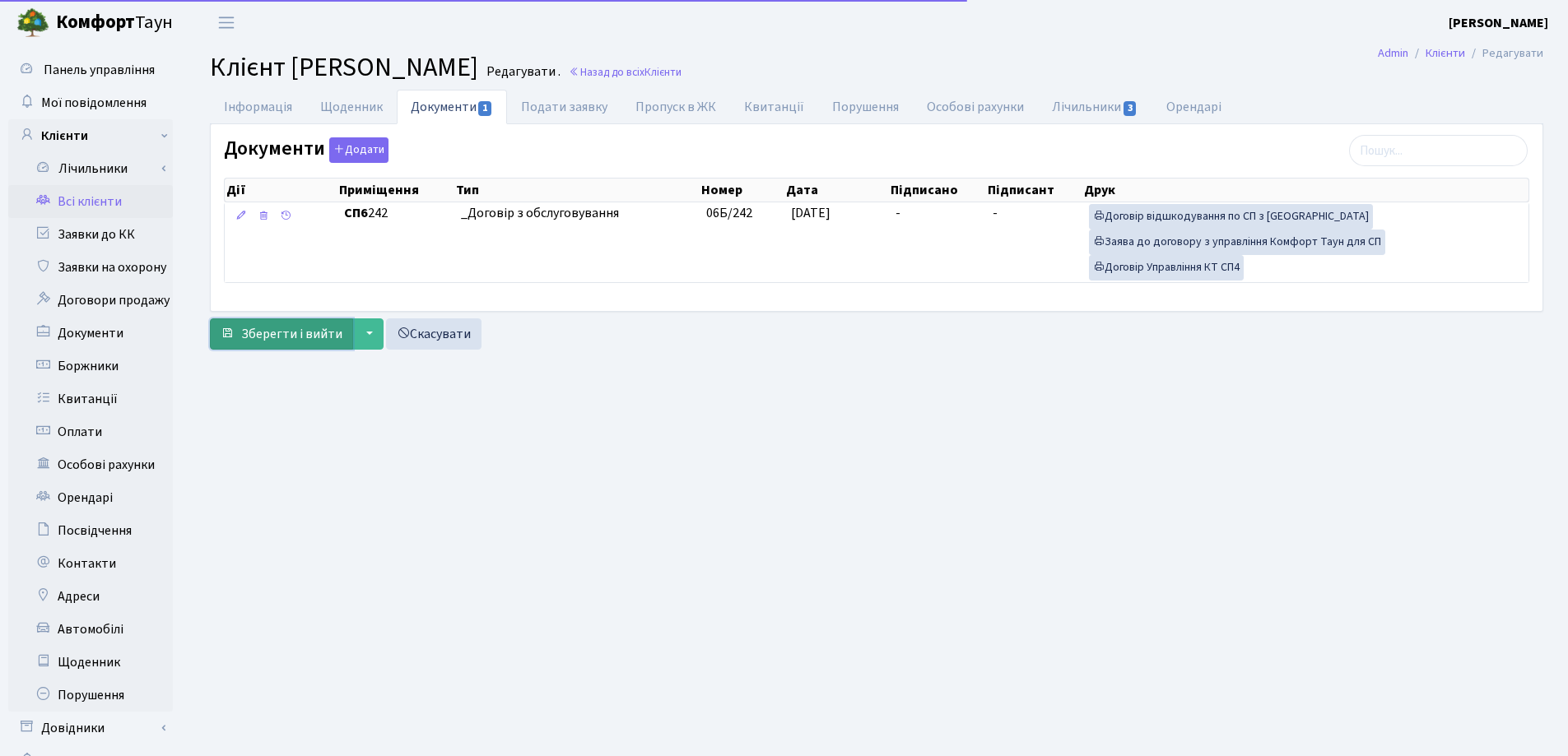
click at [289, 333] on span "Зберегти і вийти" at bounding box center [291, 334] width 101 height 18
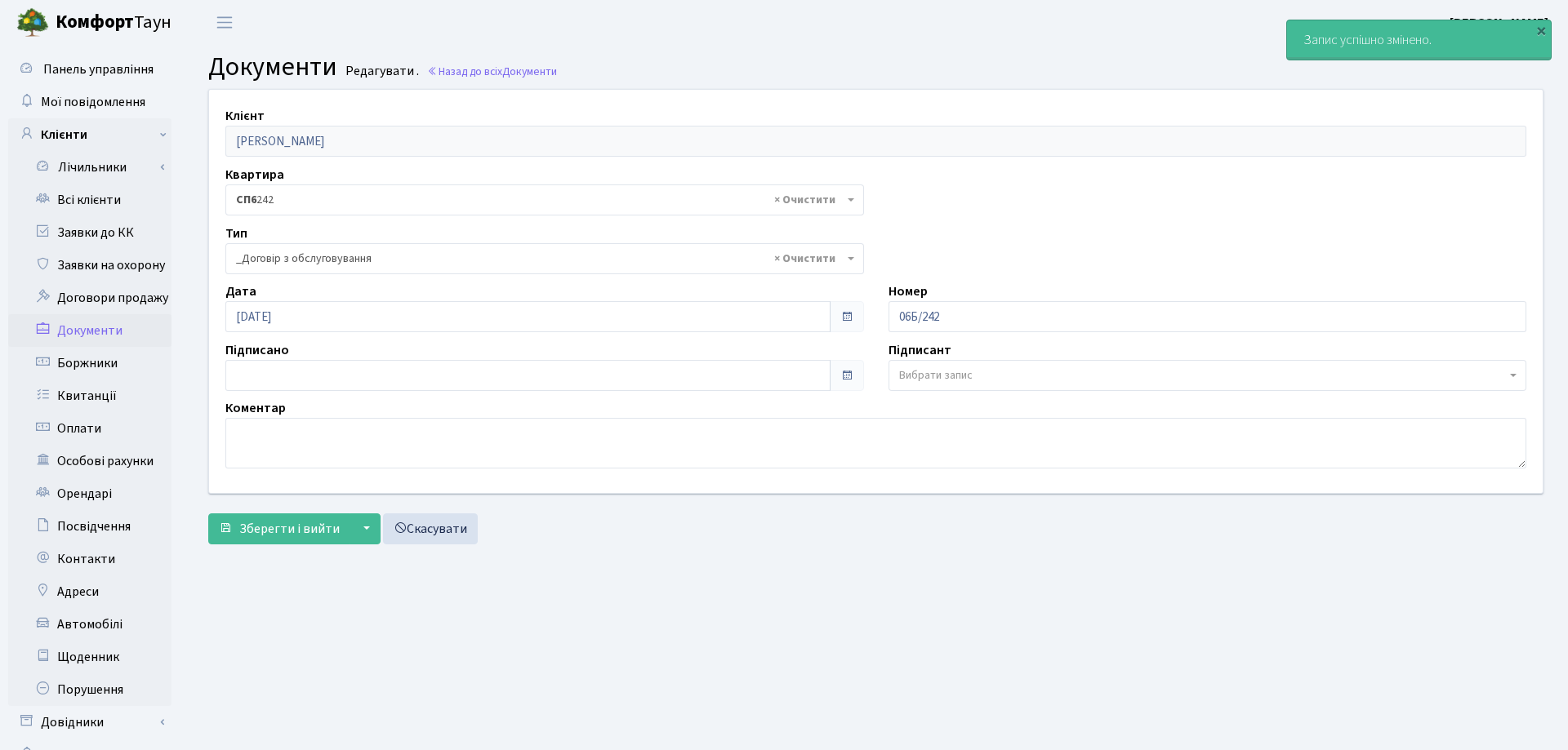
select select "289"
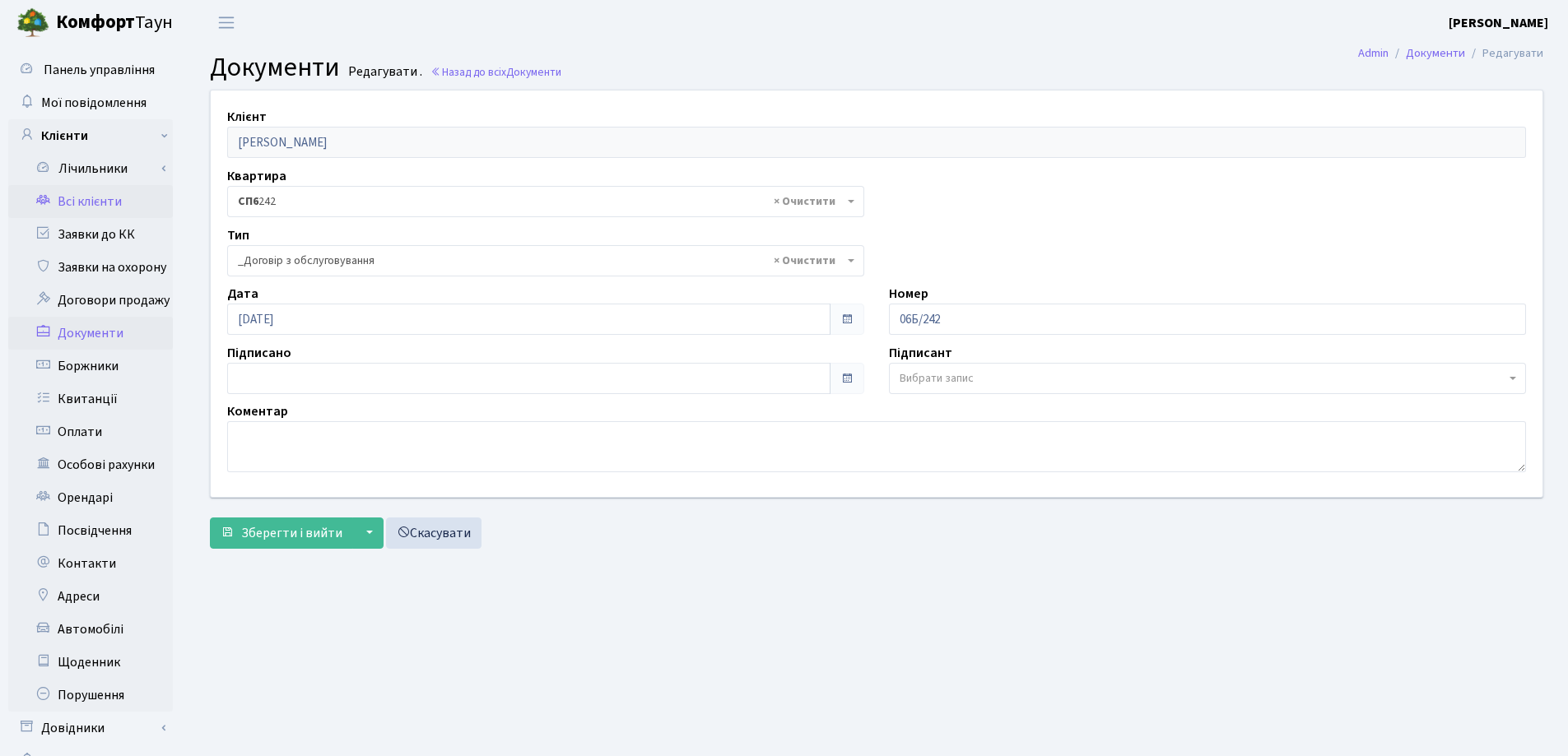
click at [84, 204] on link "Всі клієнти" at bounding box center [90, 202] width 164 height 33
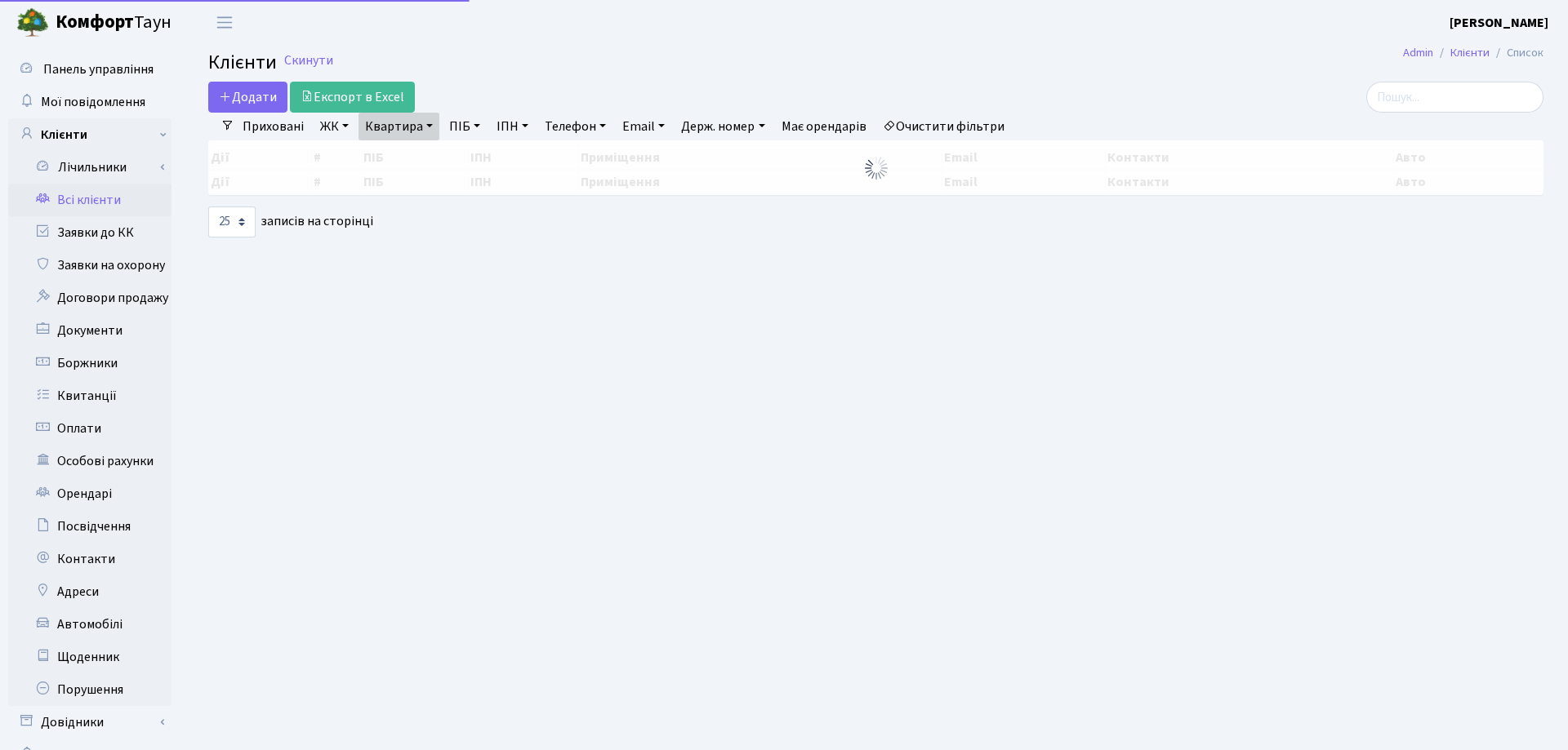
select select "25"
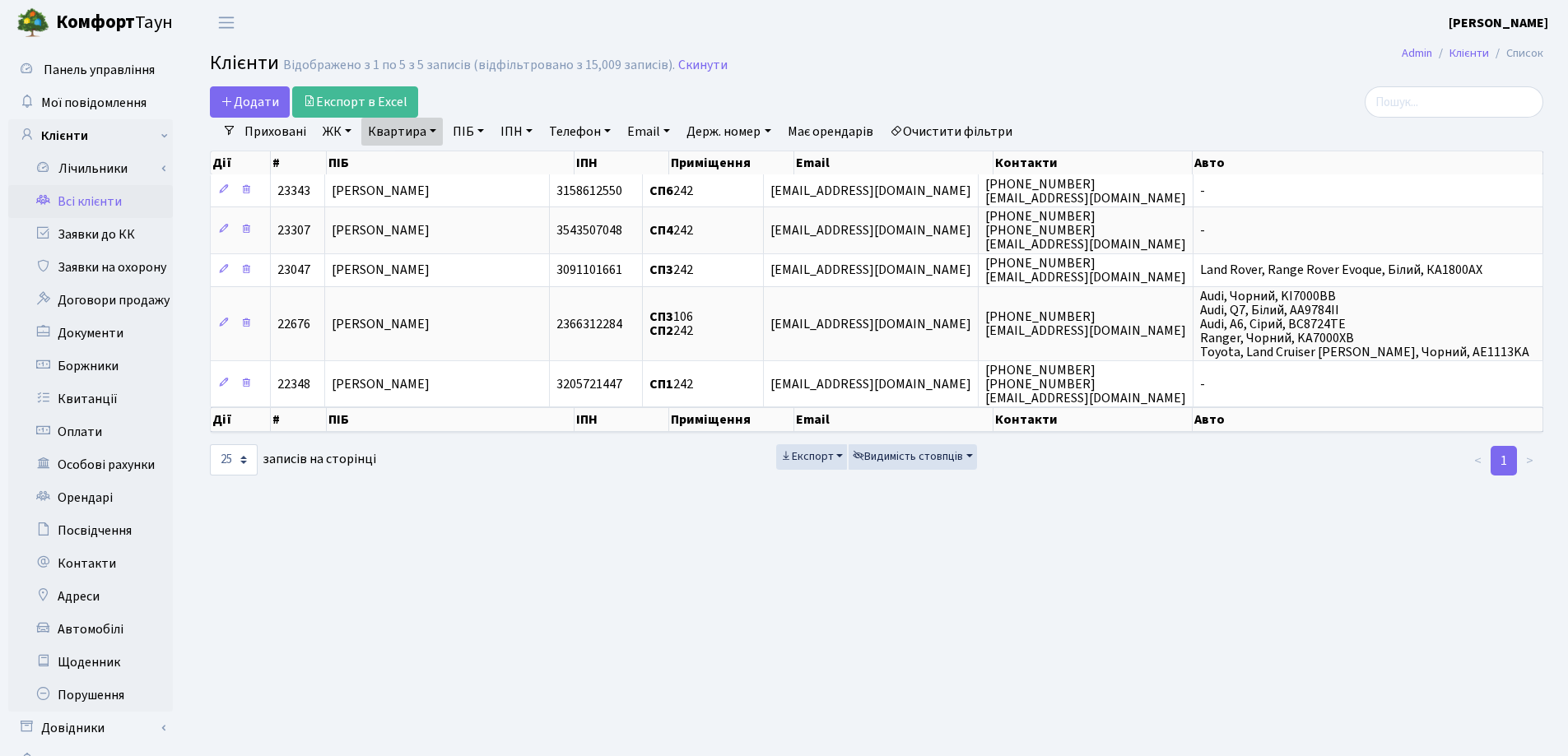
click at [435, 130] on link "Квартира" at bounding box center [402, 131] width 82 height 28
click at [478, 163] on icon at bounding box center [474, 164] width 13 height 13
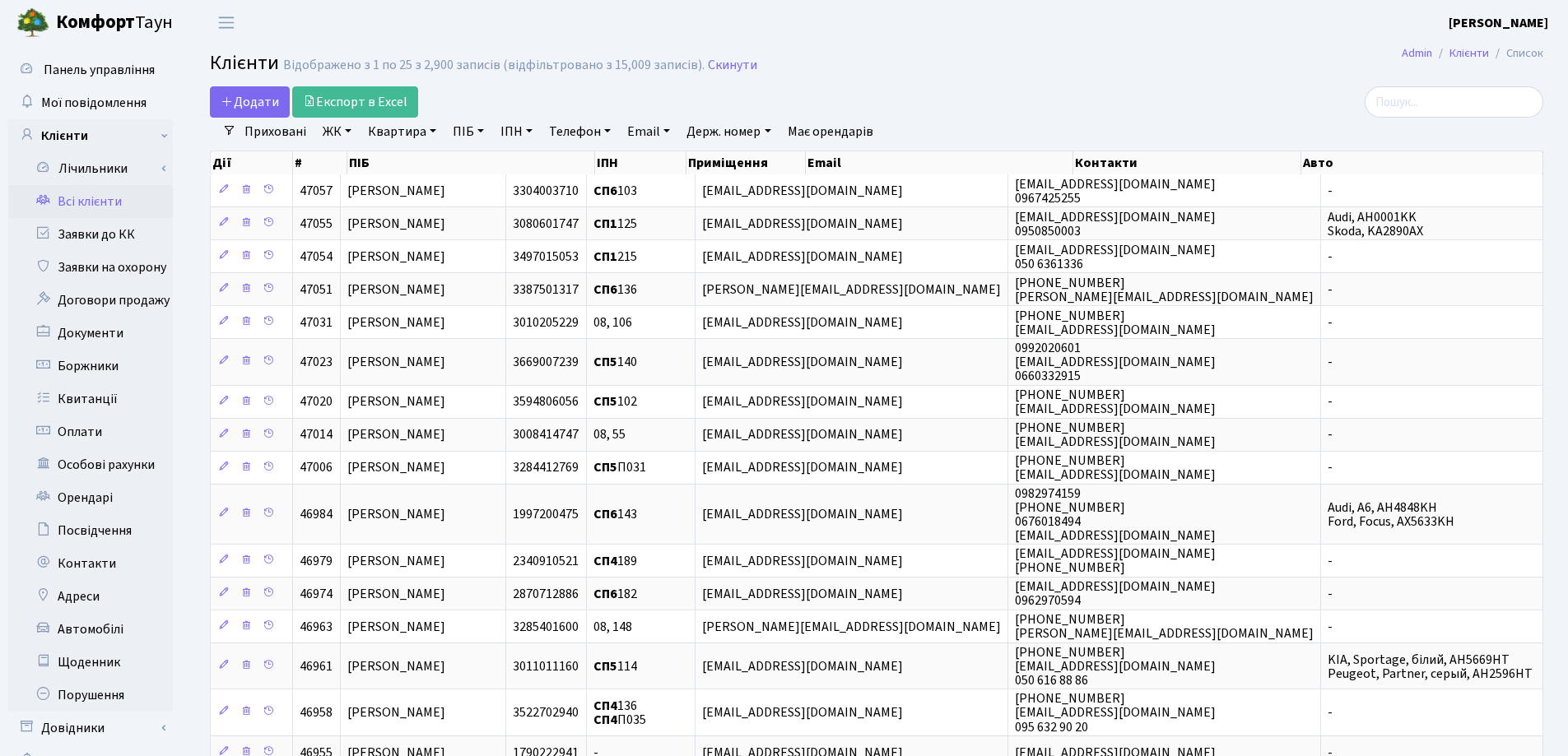
click at [910, 93] on div "Додати Експорт в Excel" at bounding box center [650, 102] width 881 height 31
click at [56, 231] on link "Заявки до КК" at bounding box center [90, 235] width 164 height 33
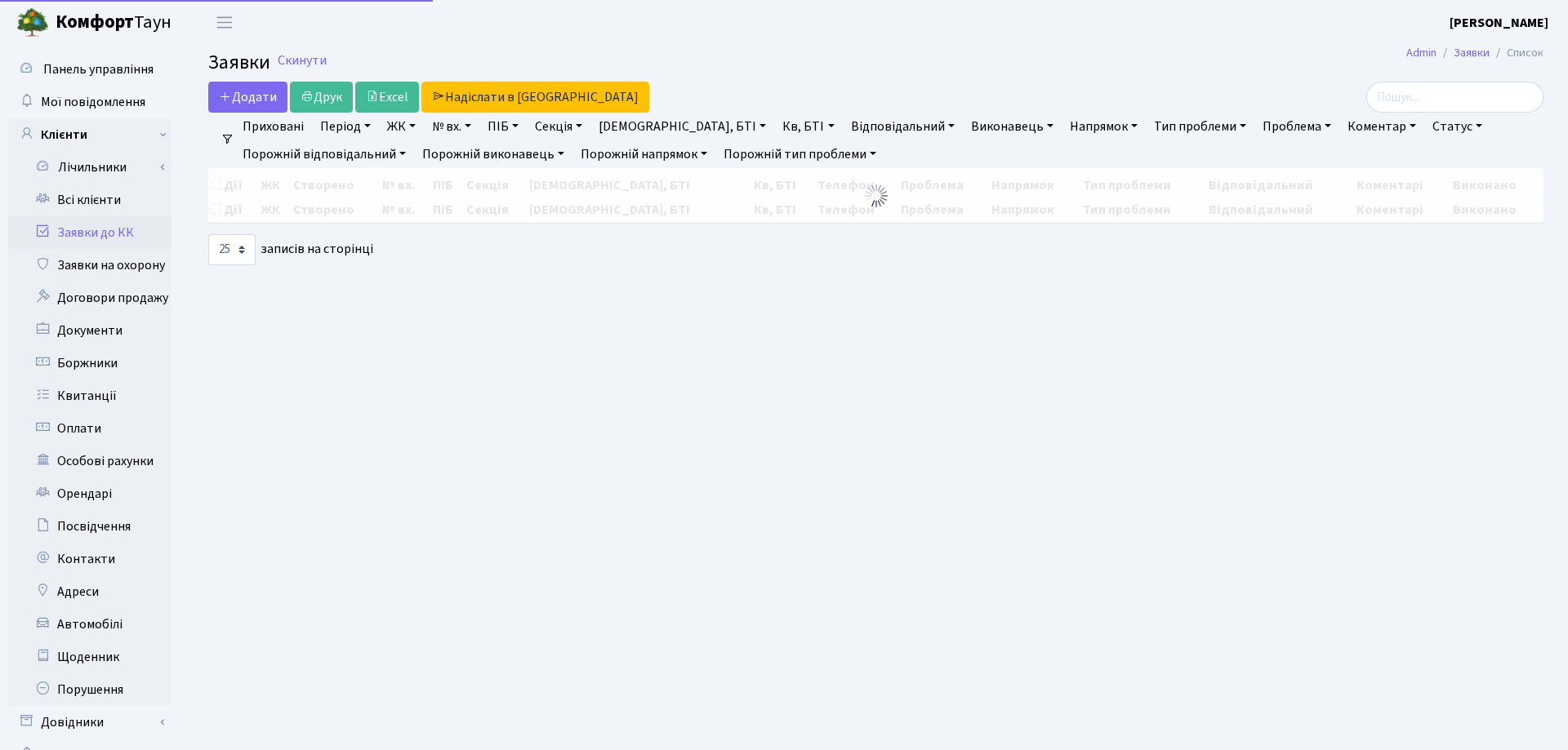
select select "25"
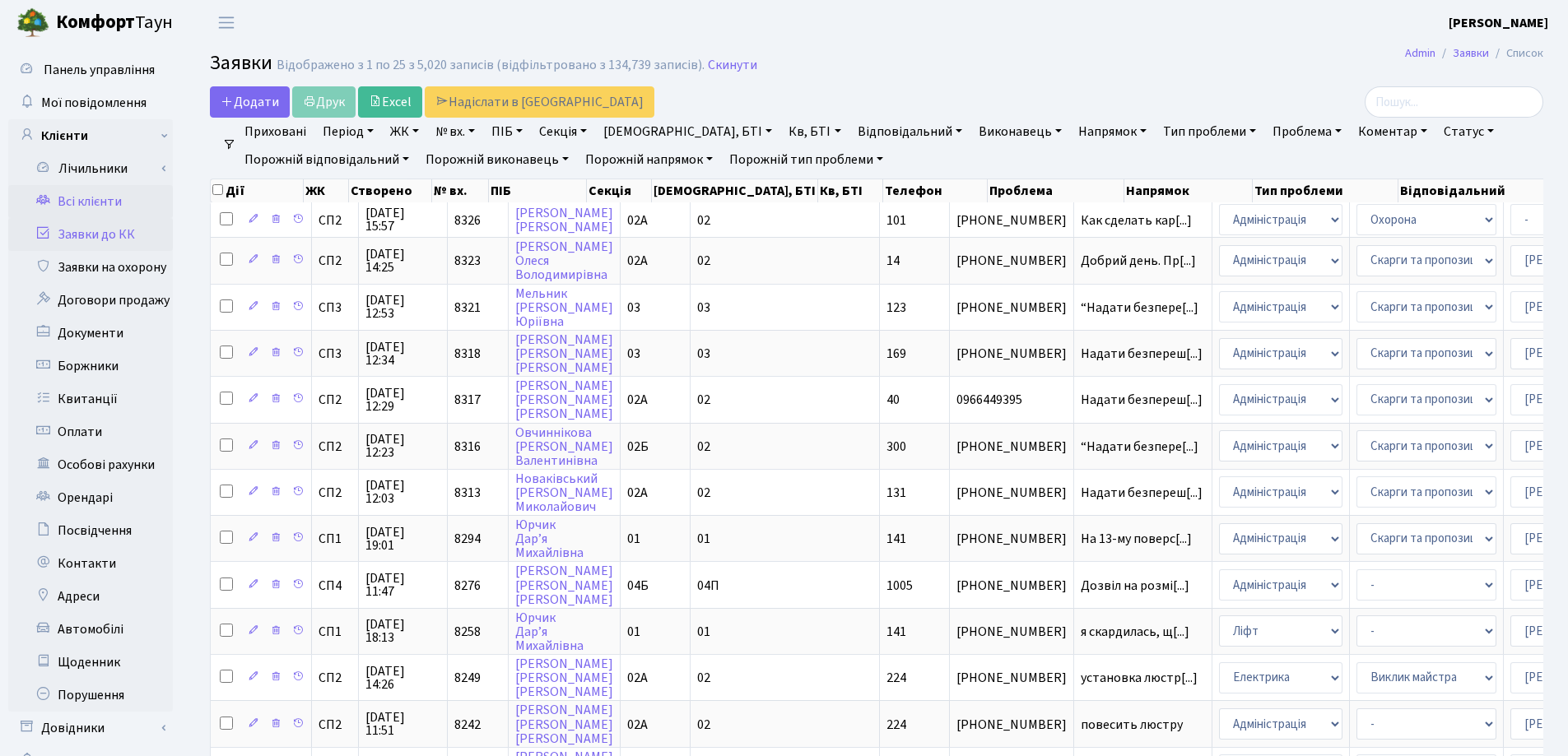
click at [90, 200] on link "Всі клієнти" at bounding box center [90, 202] width 164 height 33
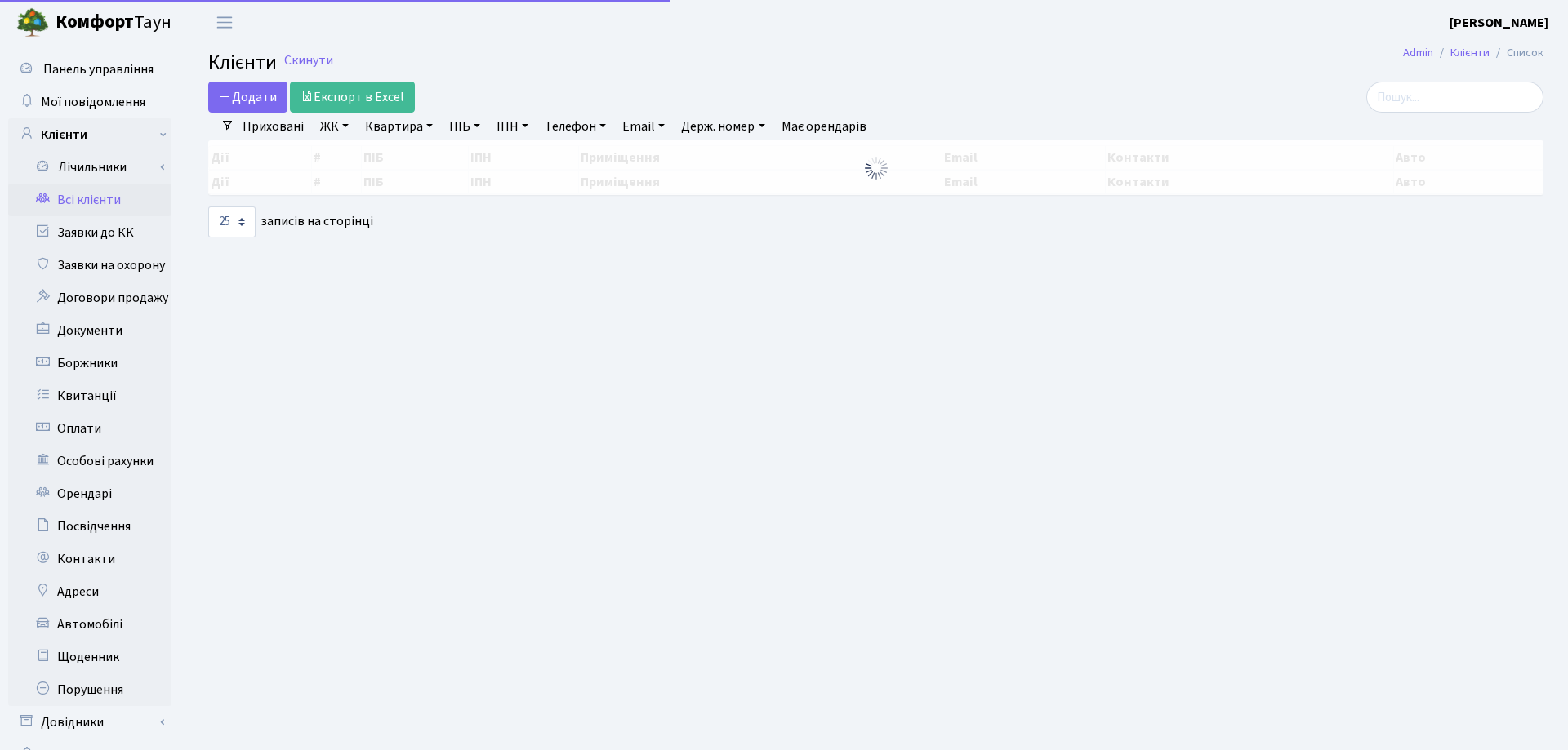
select select "25"
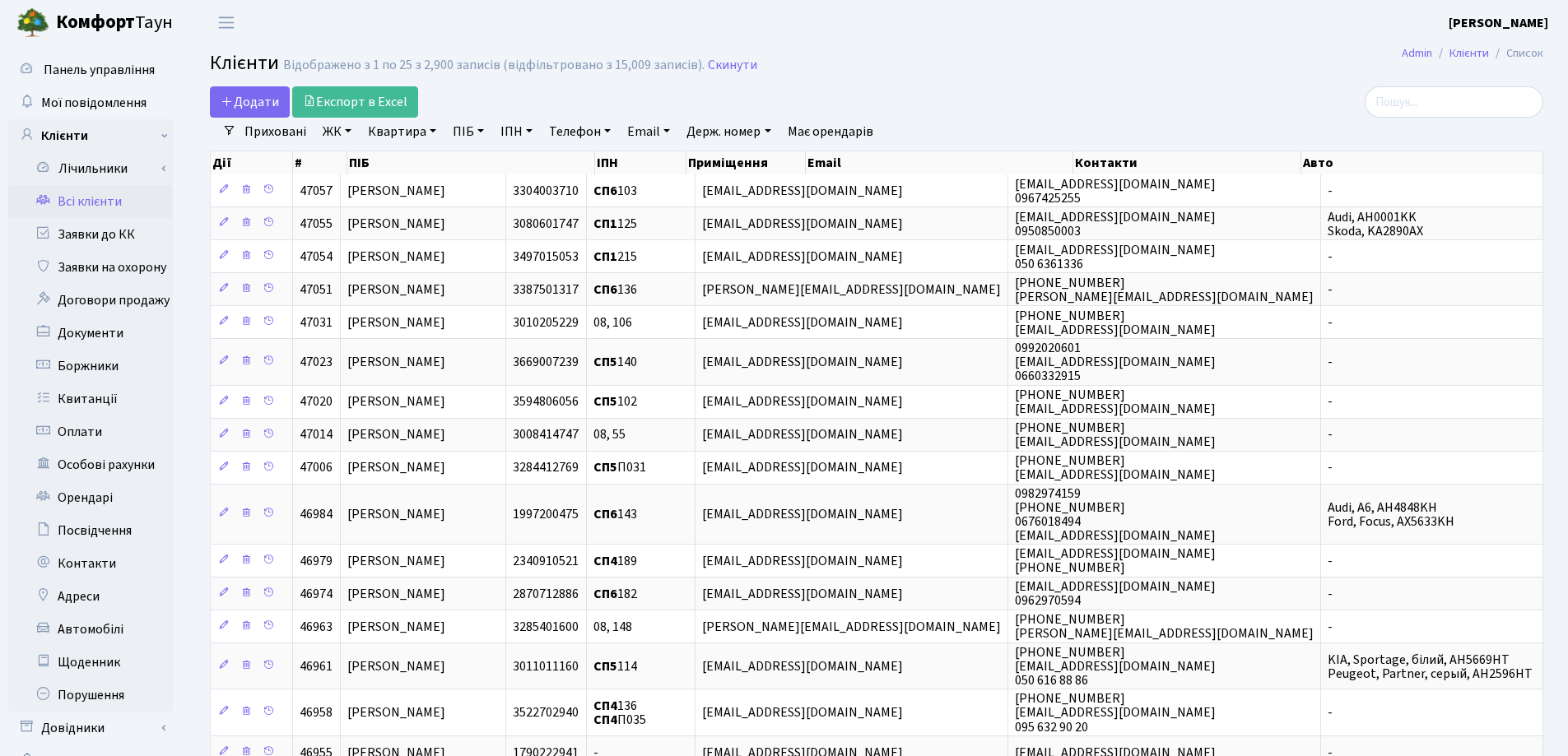
click at [432, 130] on link "Квартира" at bounding box center [402, 131] width 82 height 28
click at [1427, 97] on input "search" at bounding box center [1453, 102] width 178 height 31
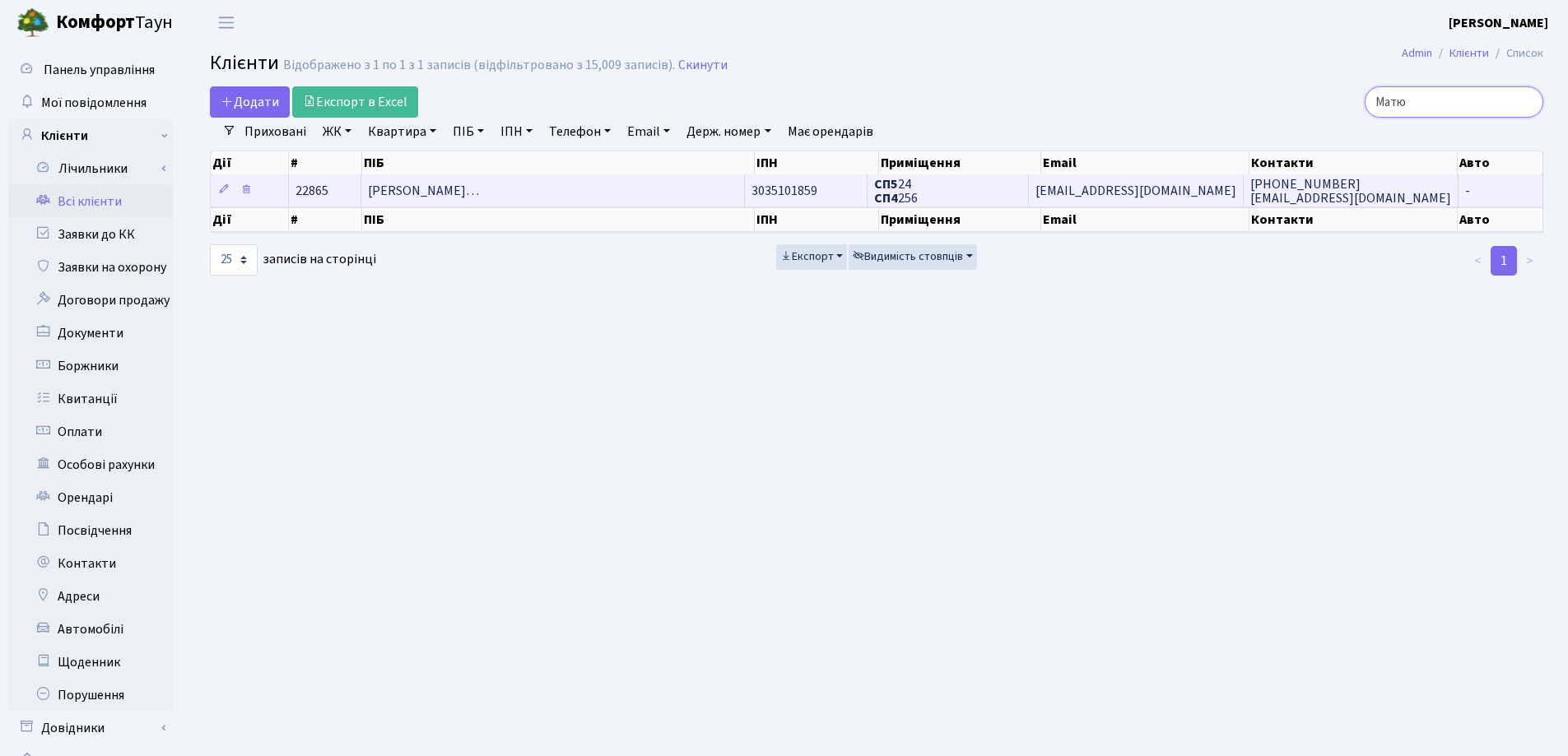
type input "Матю"
click at [643, 191] on td "[PERSON_NAME]…" at bounding box center [553, 191] width 385 height 32
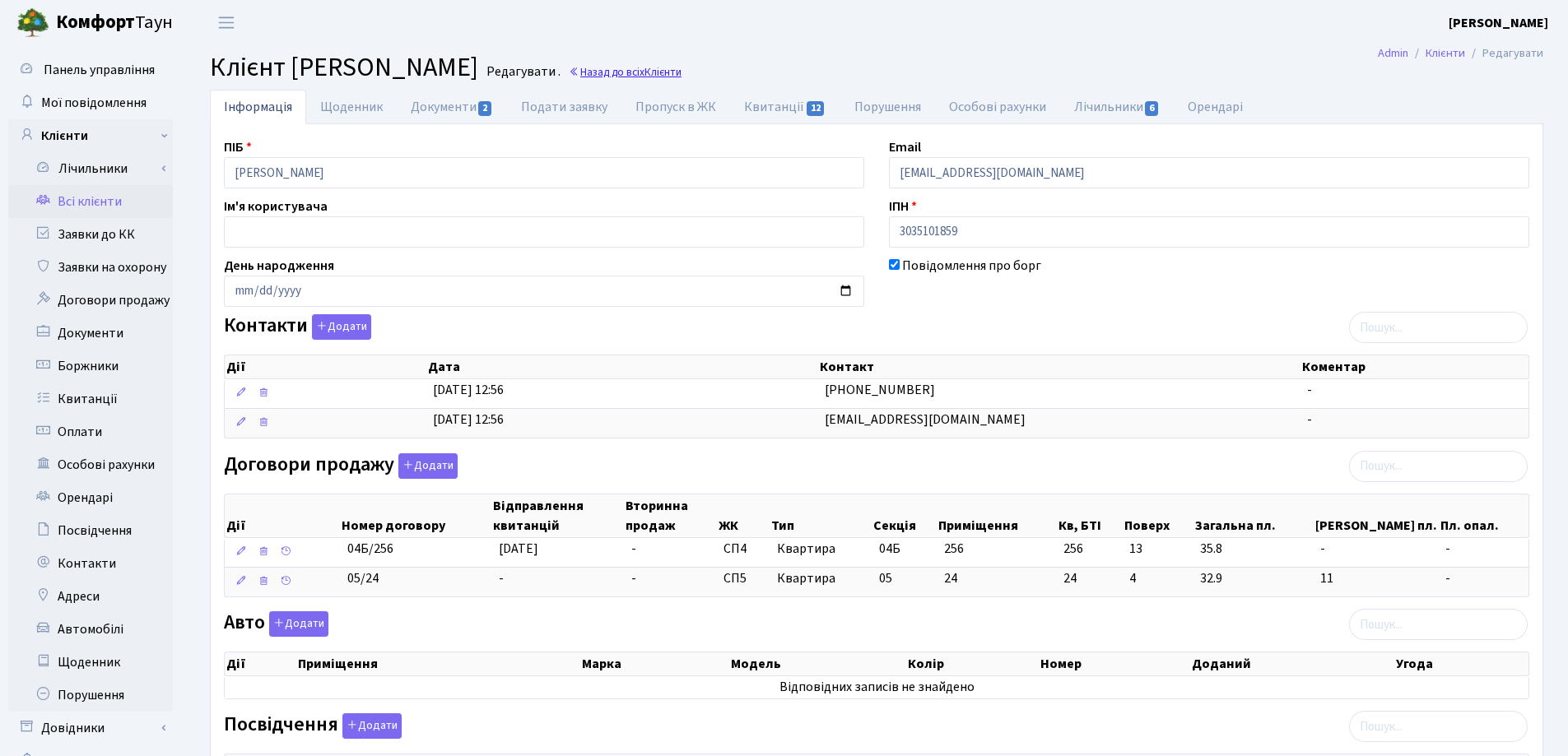
click at [681, 69] on link "Назад до всіх Клієнти" at bounding box center [626, 72] width 113 height 16
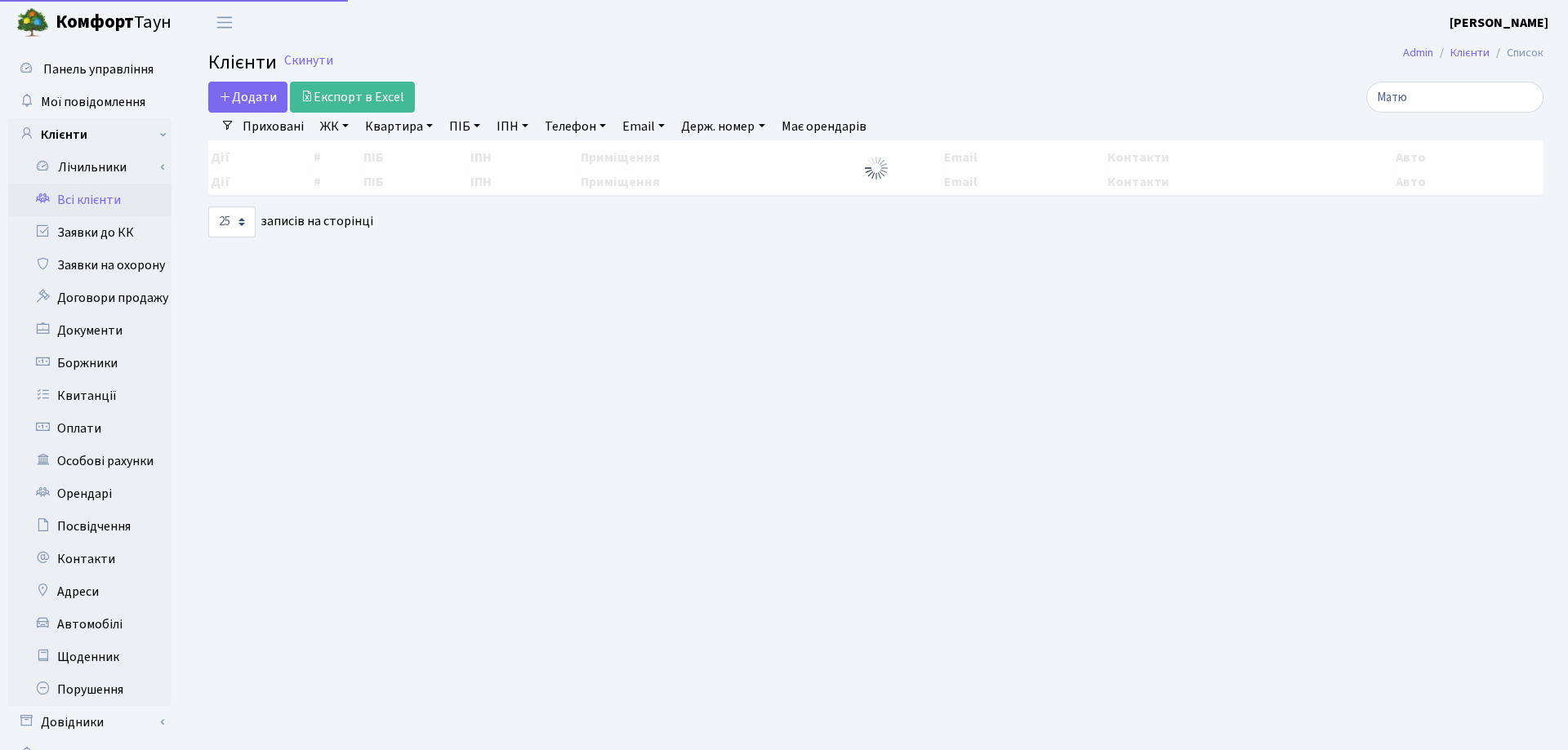
select select "25"
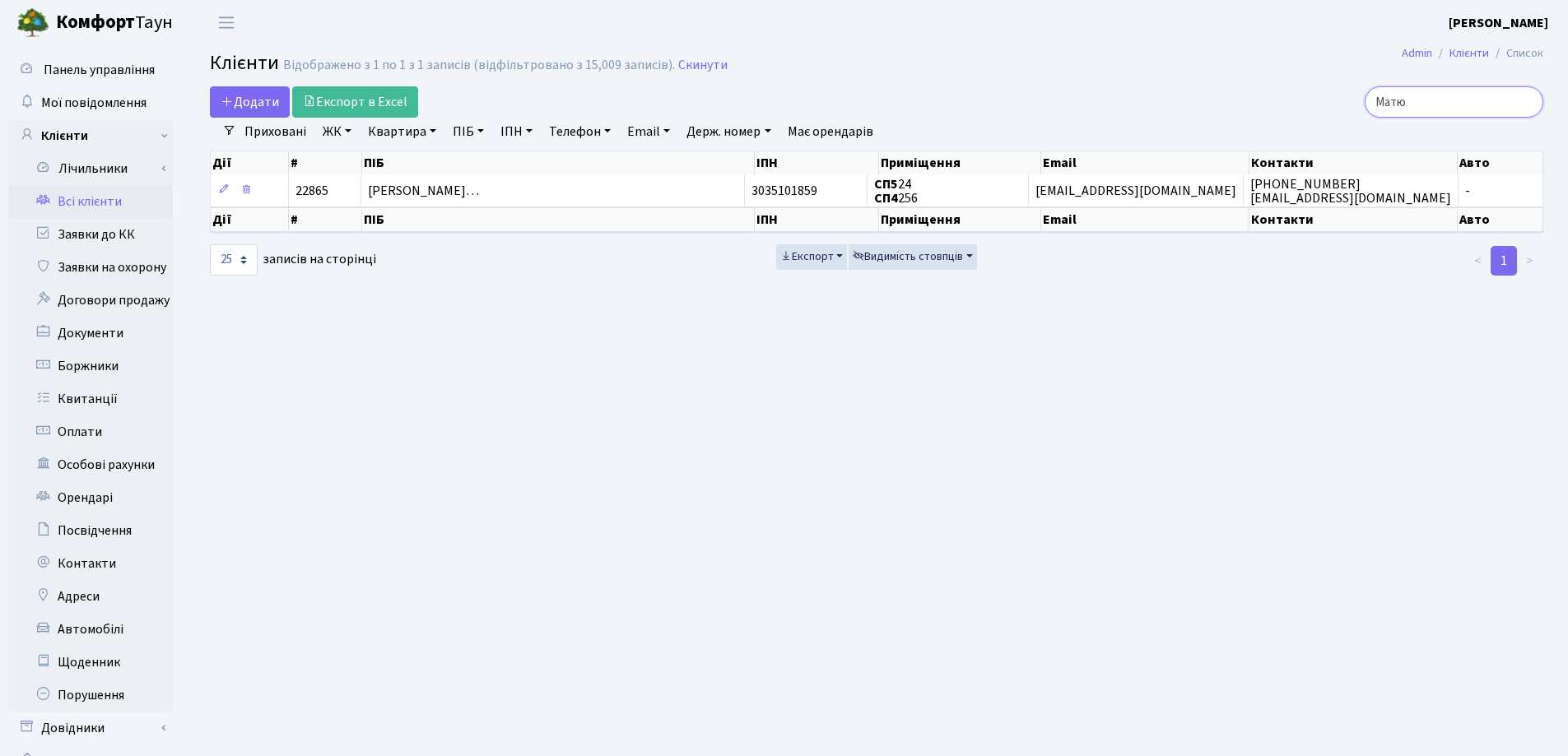
click at [1529, 104] on input "Матю" at bounding box center [1453, 102] width 178 height 31
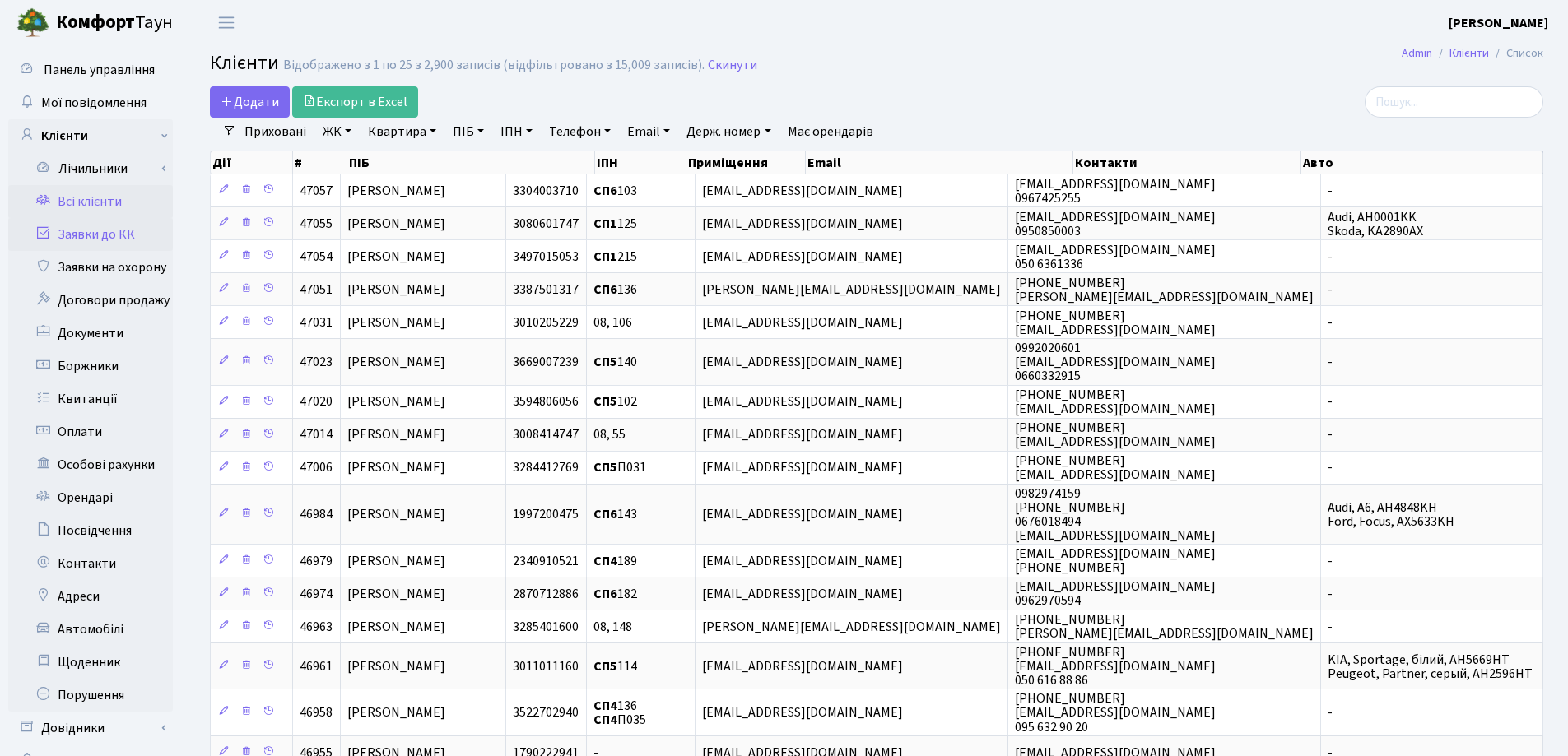
click at [59, 238] on link "Заявки до КК" at bounding box center [90, 235] width 164 height 33
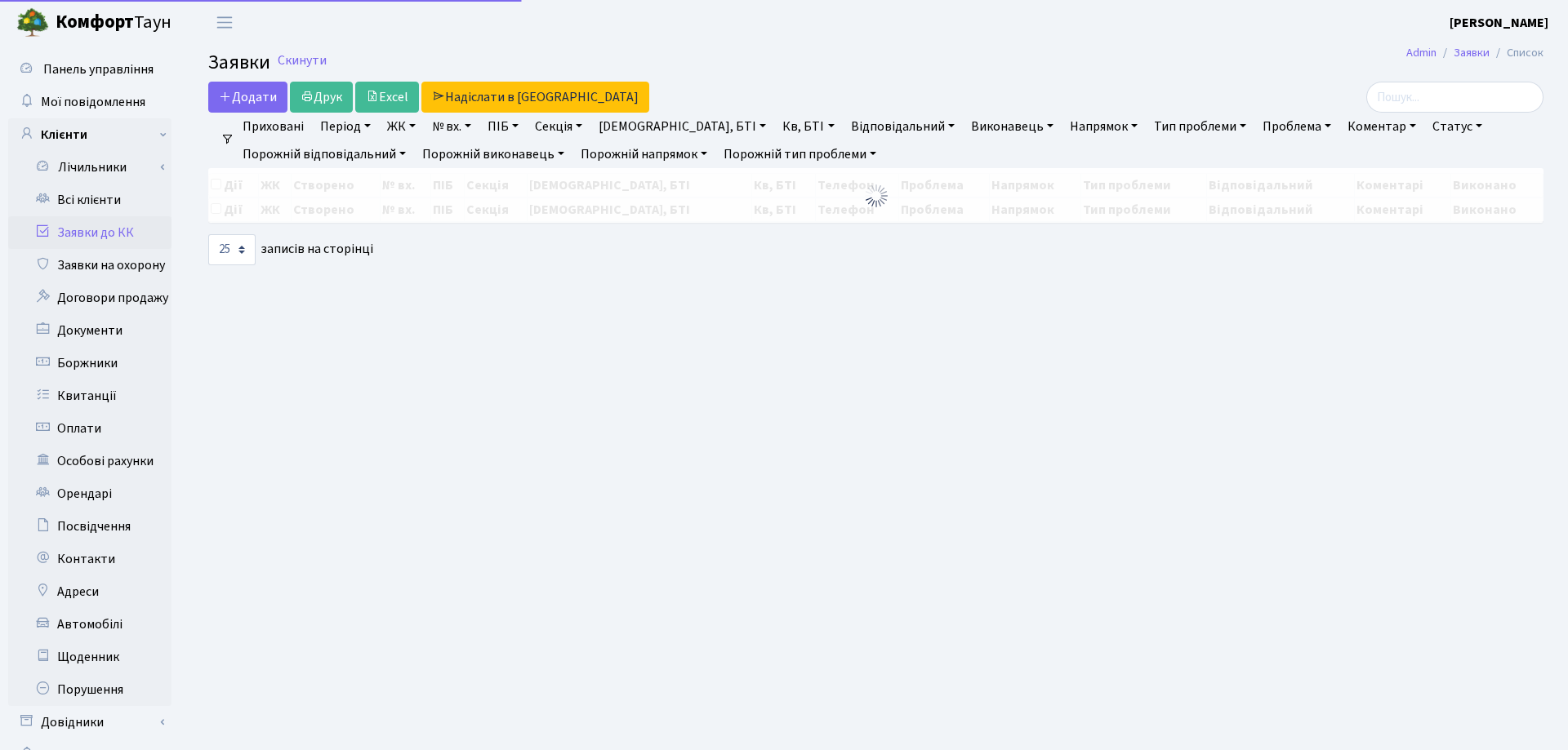
select select "25"
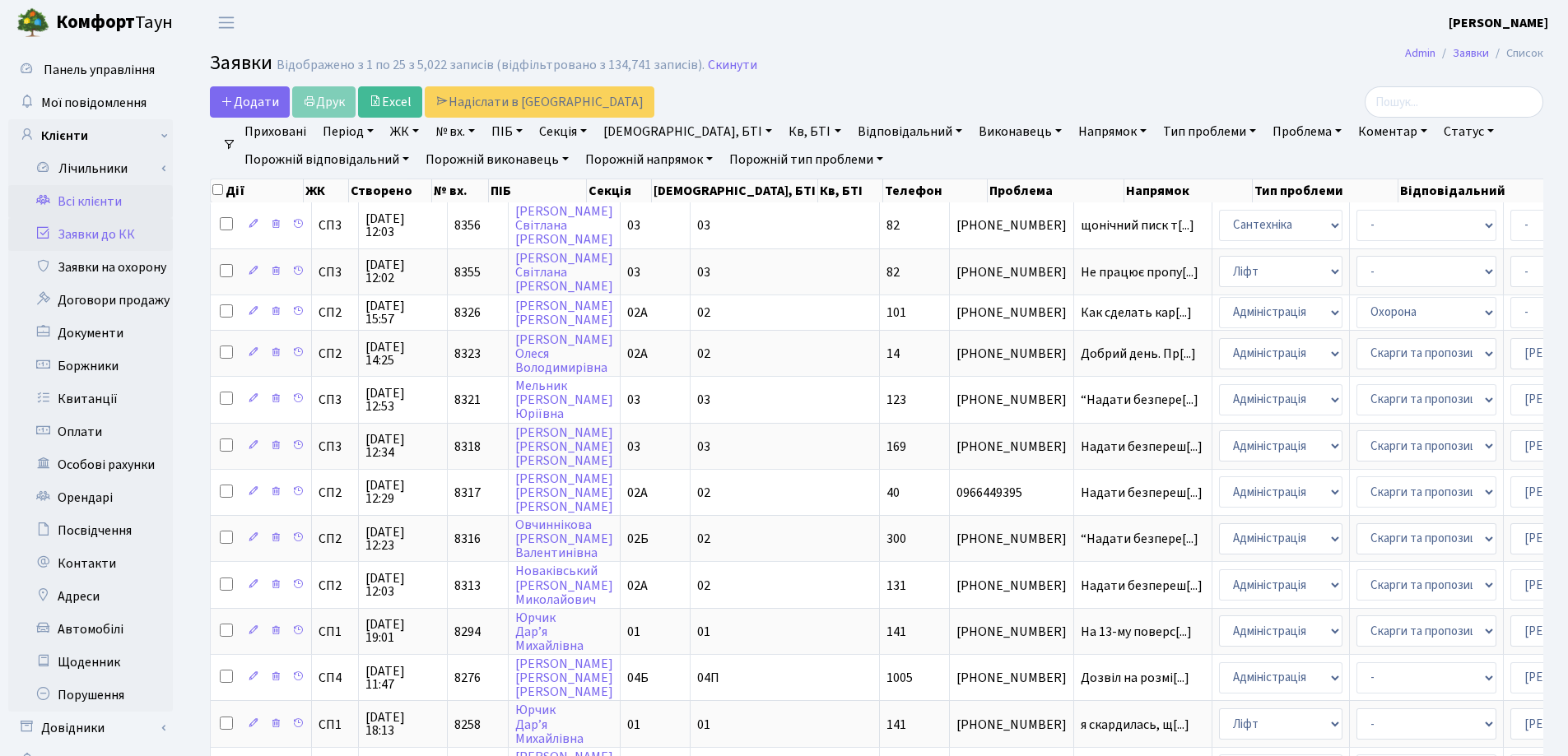
click at [96, 197] on link "Всі клієнти" at bounding box center [90, 202] width 164 height 33
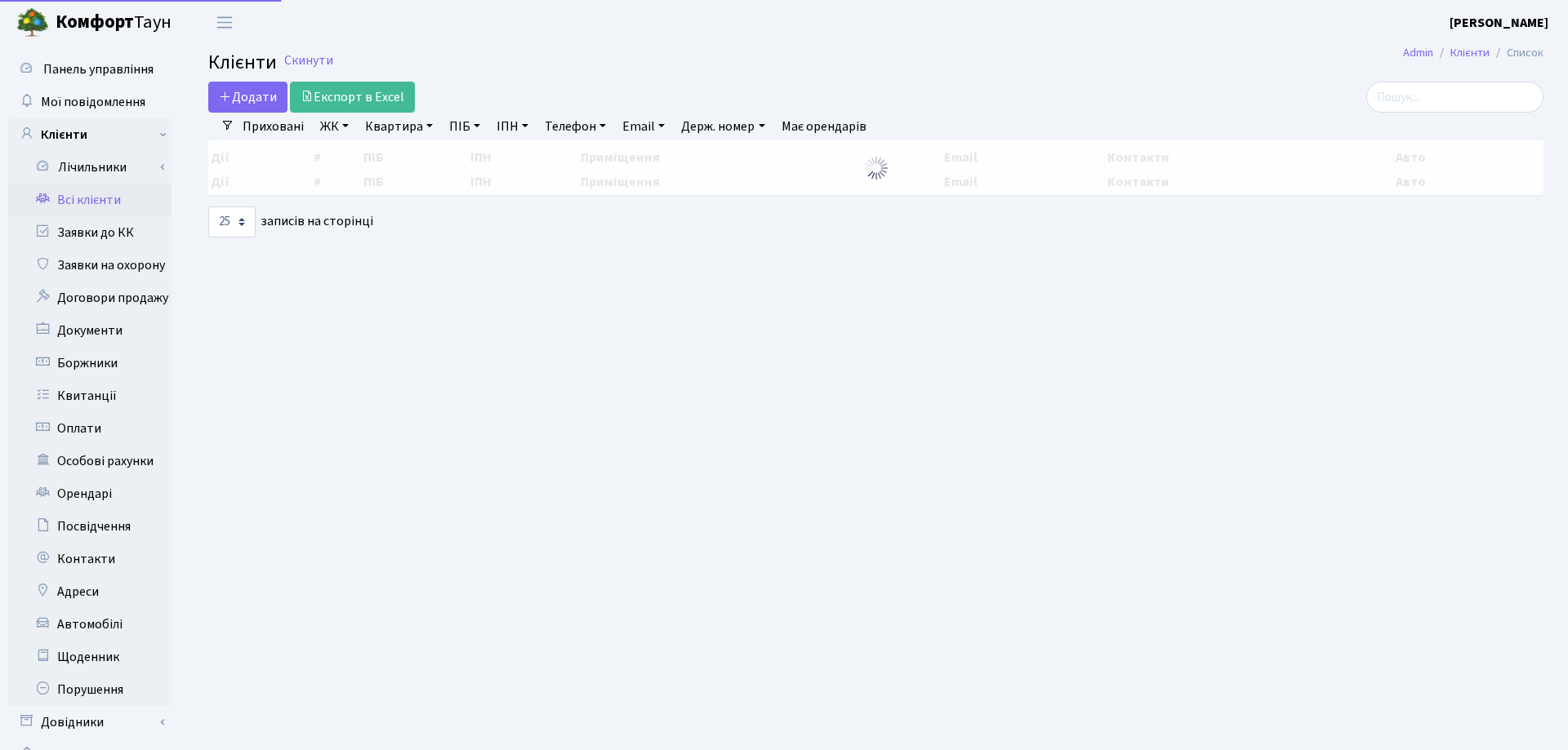
select select "25"
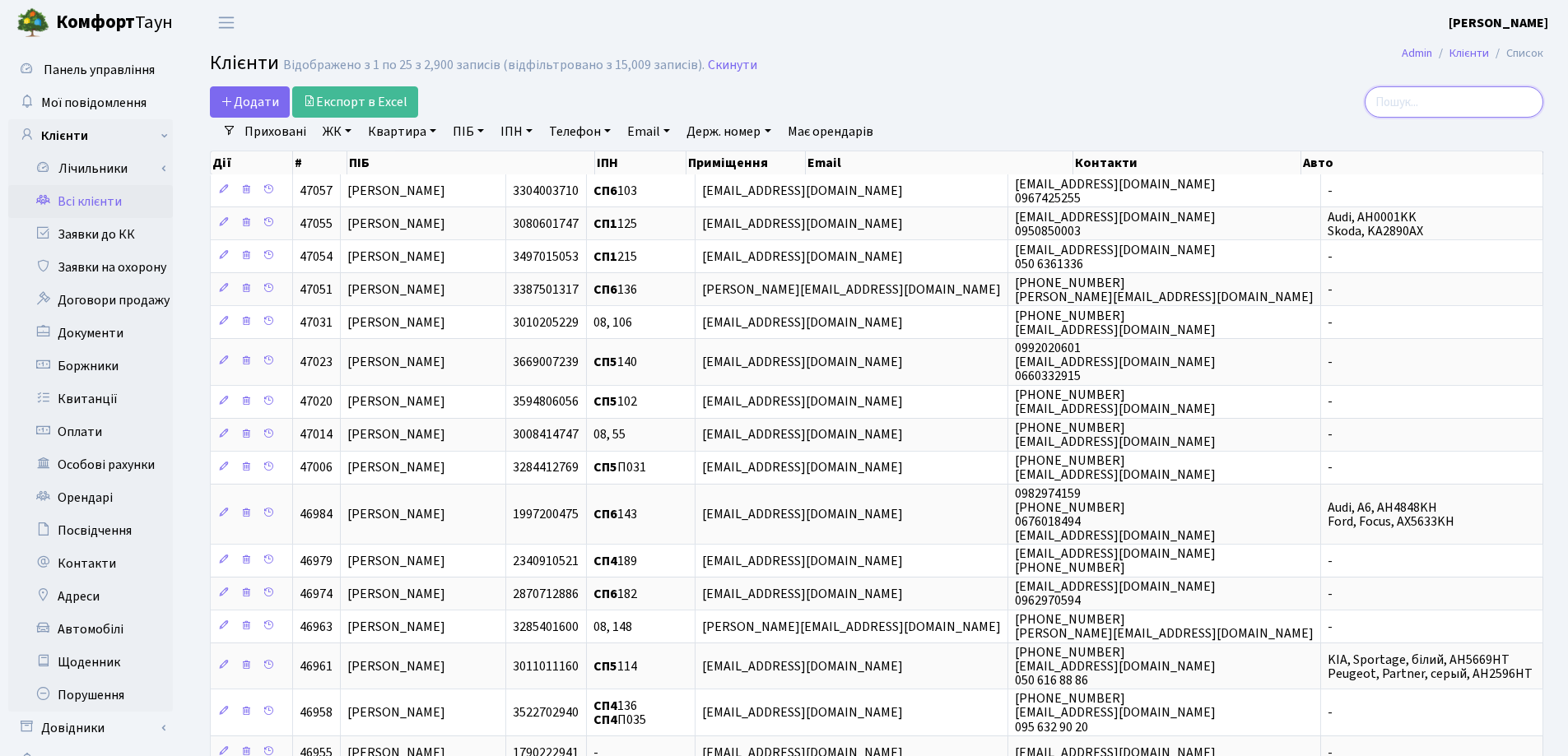
click at [1416, 106] on input "search" at bounding box center [1453, 102] width 178 height 31
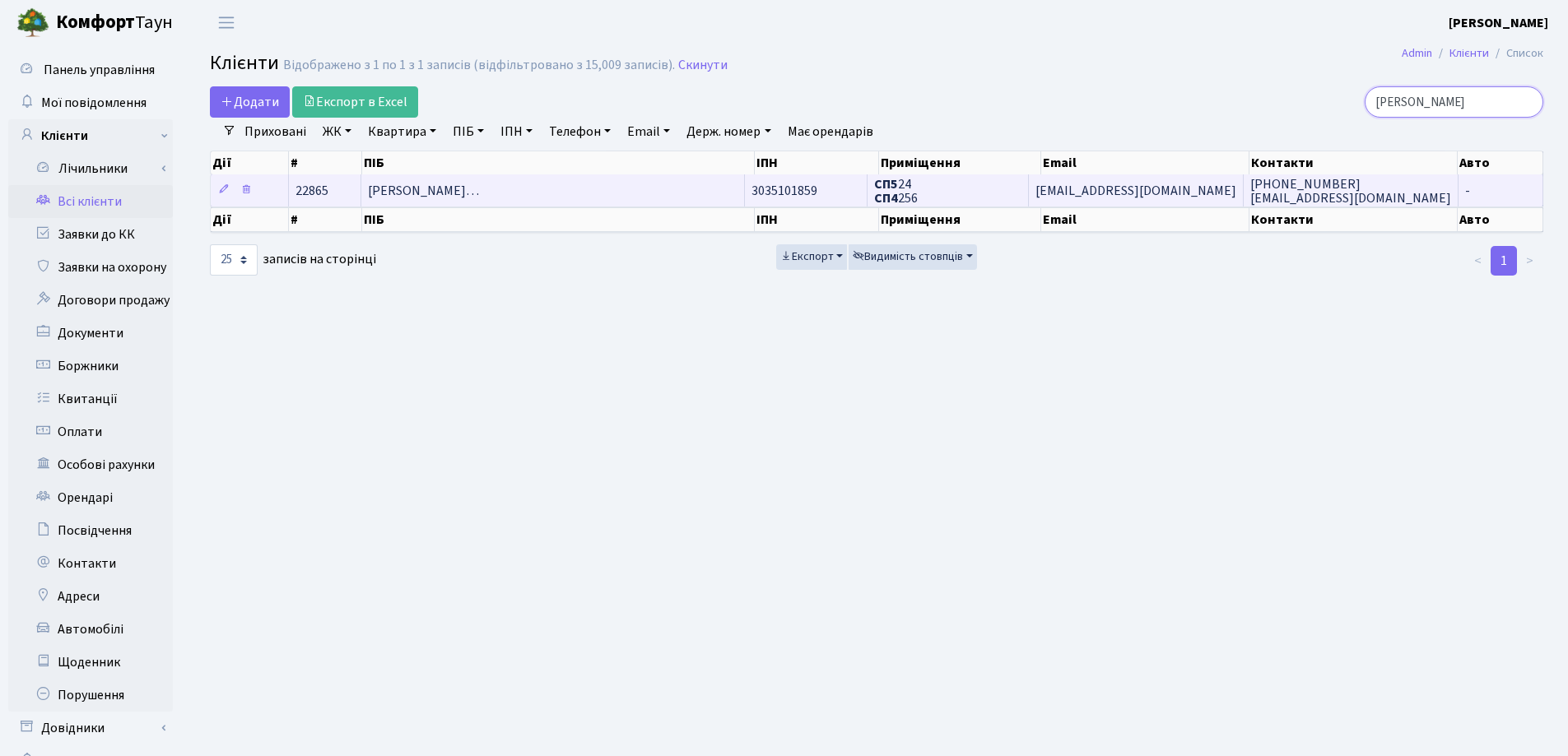
type input "[PERSON_NAME]"
click at [479, 191] on span "[PERSON_NAME]…" at bounding box center [424, 191] width 111 height 18
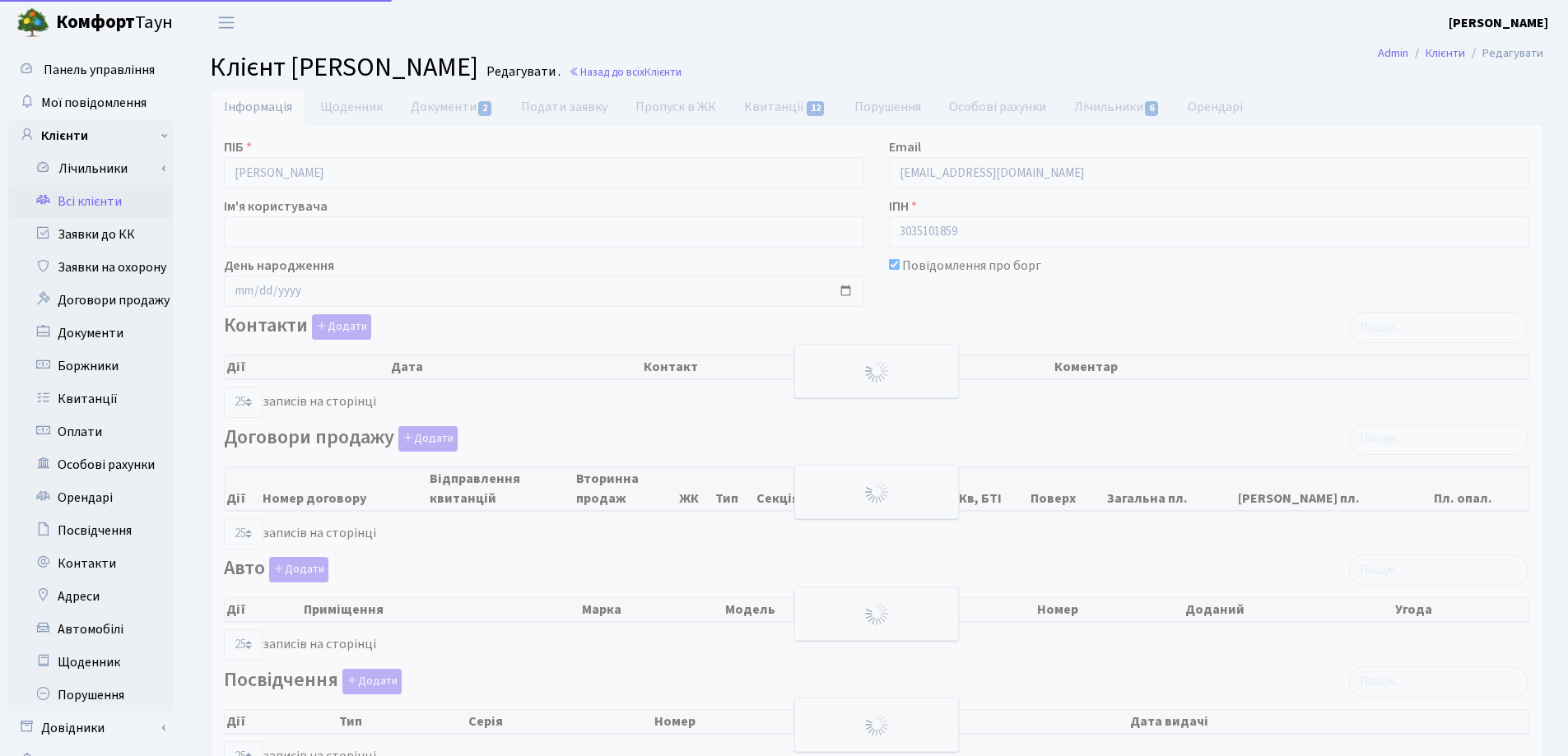
select select "25"
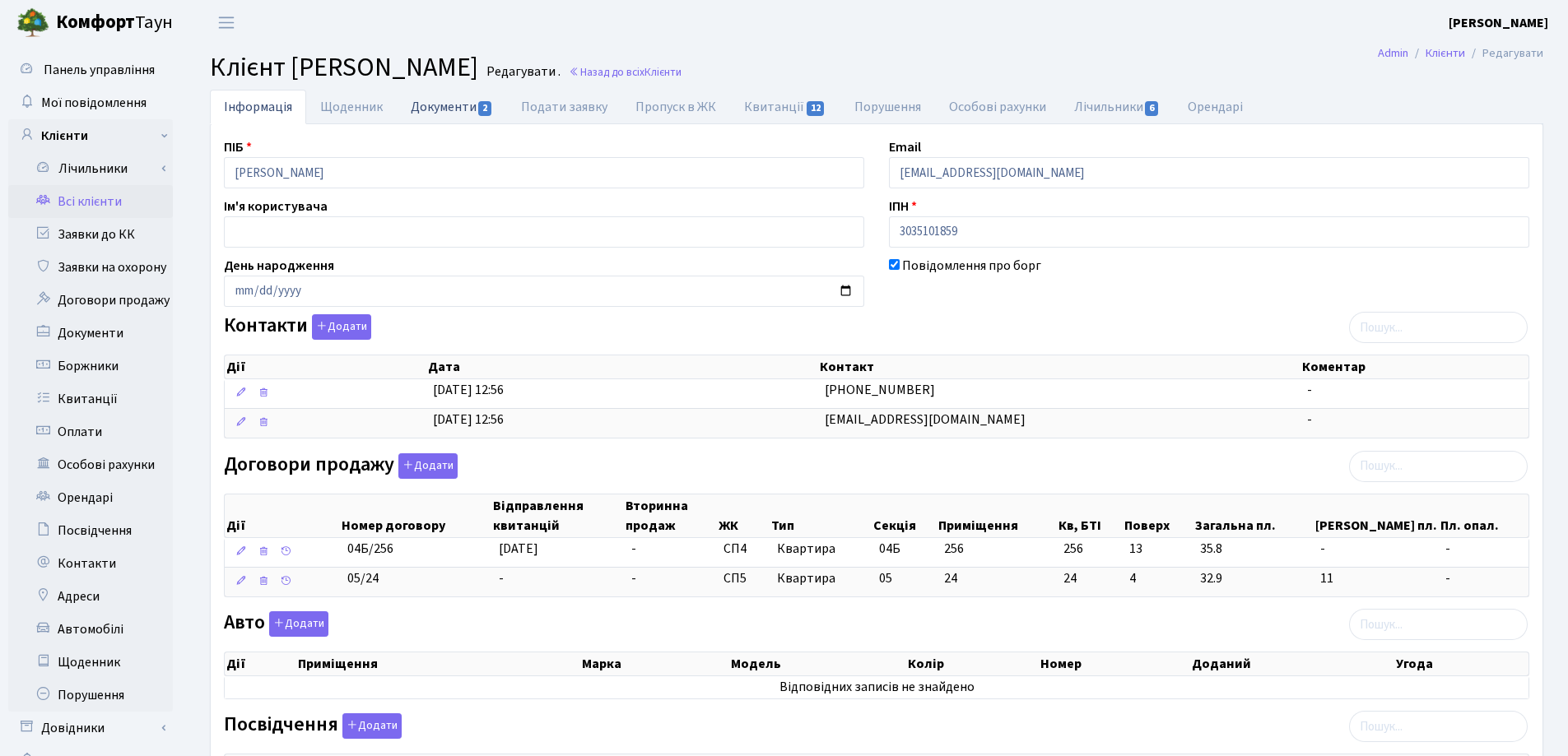
click at [441, 112] on link "Документи 2" at bounding box center [452, 106] width 111 height 34
select select "25"
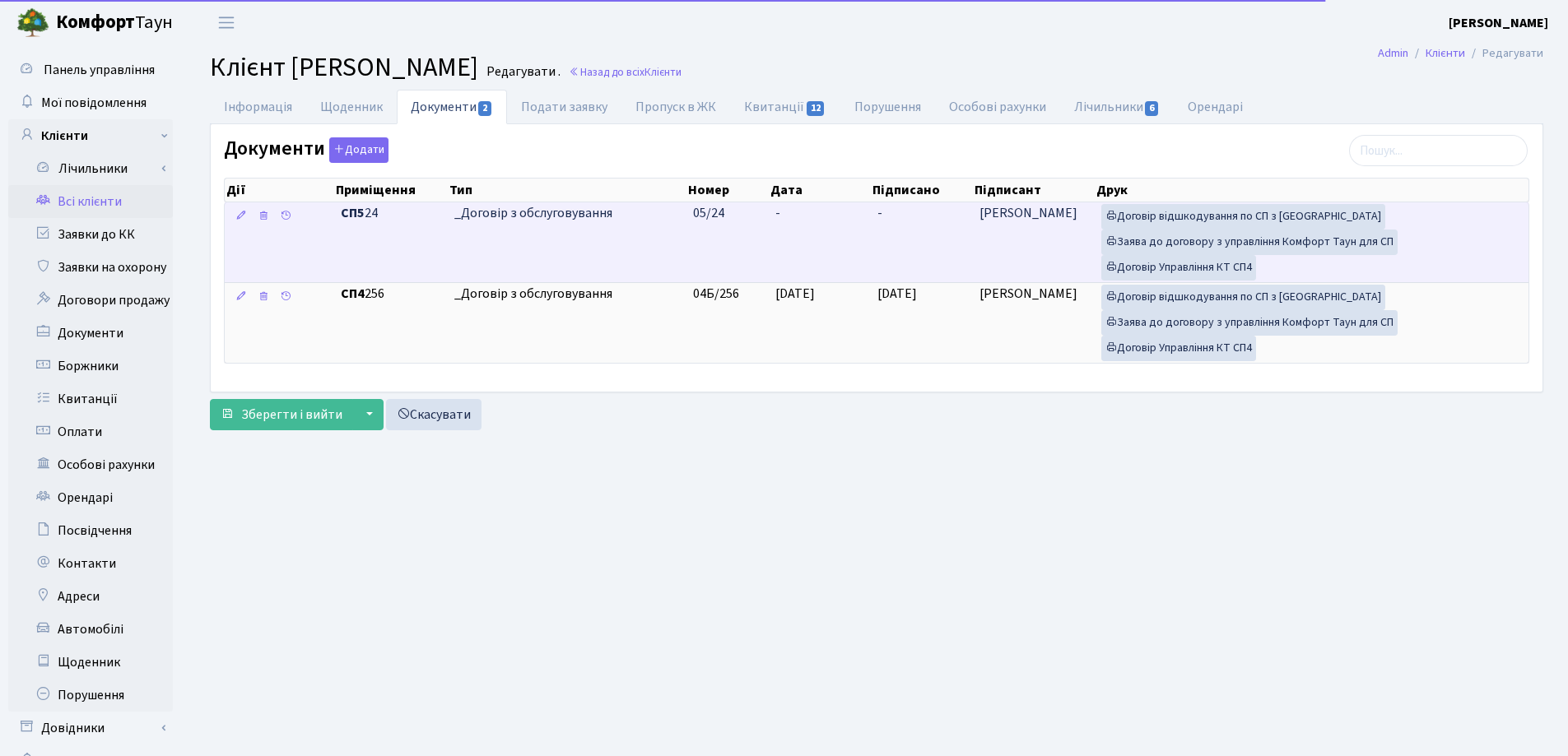
click at [782, 216] on td "-" at bounding box center [819, 243] width 102 height 80
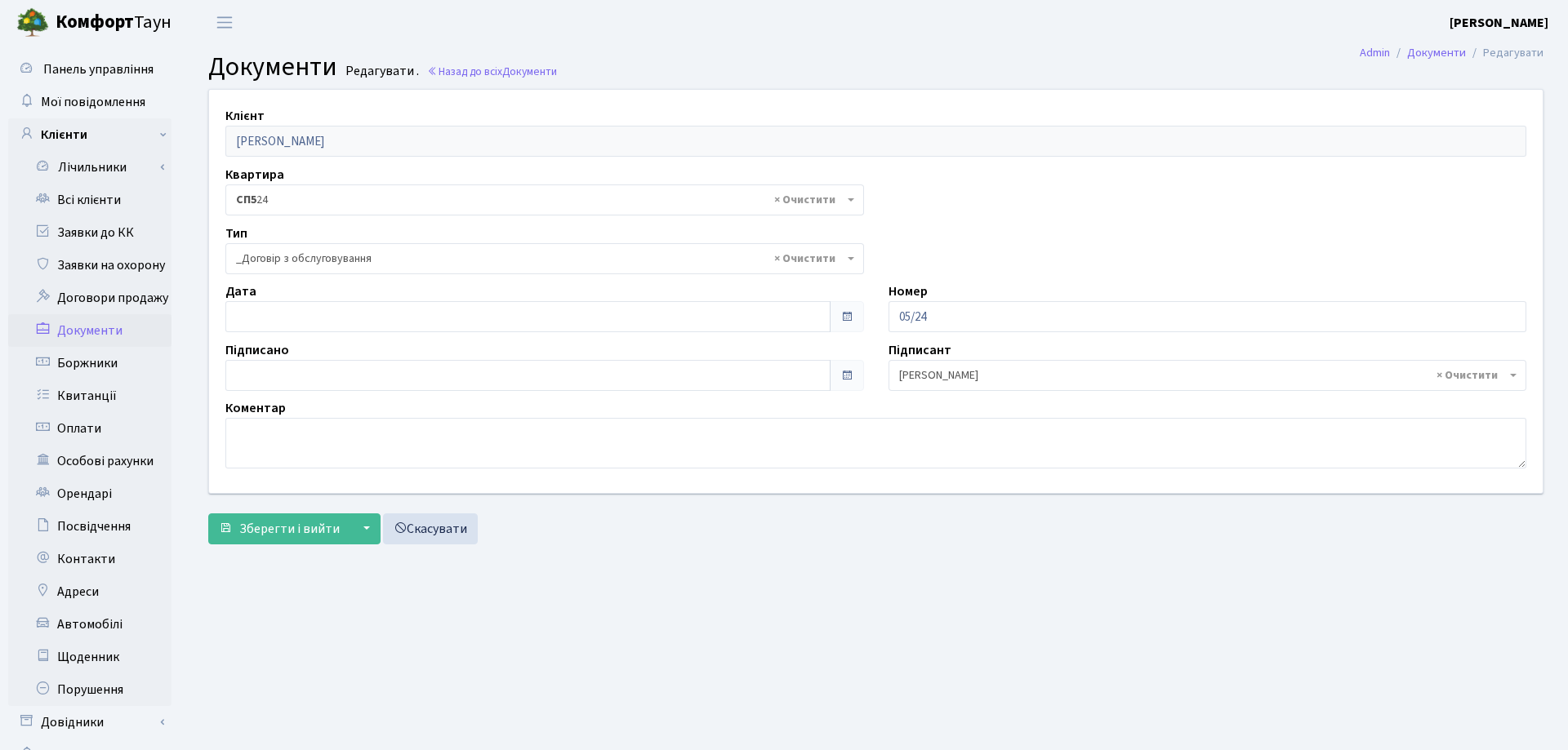
select select "289"
type input "25.09.2025"
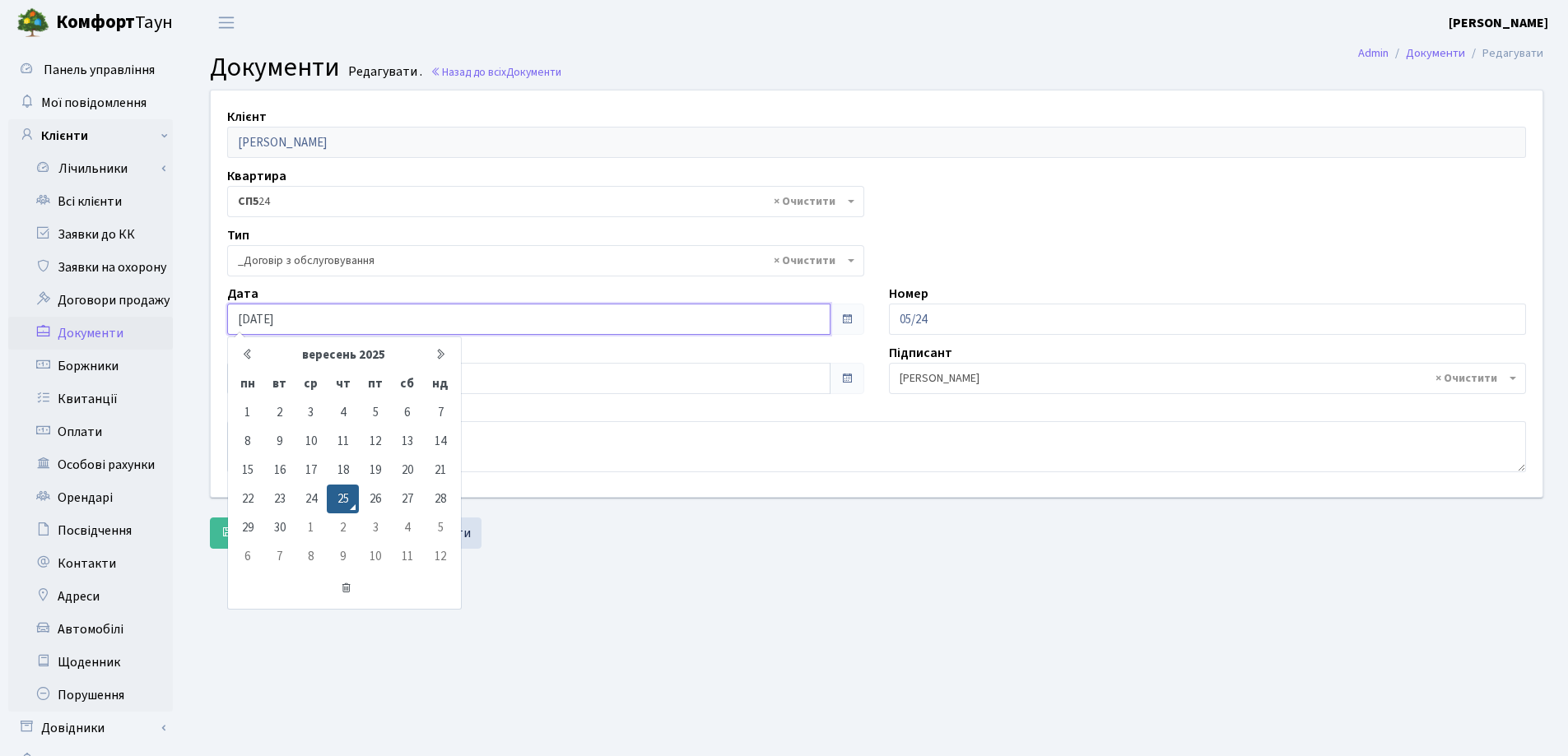
click at [493, 315] on input "25.09.2025" at bounding box center [528, 319] width 603 height 31
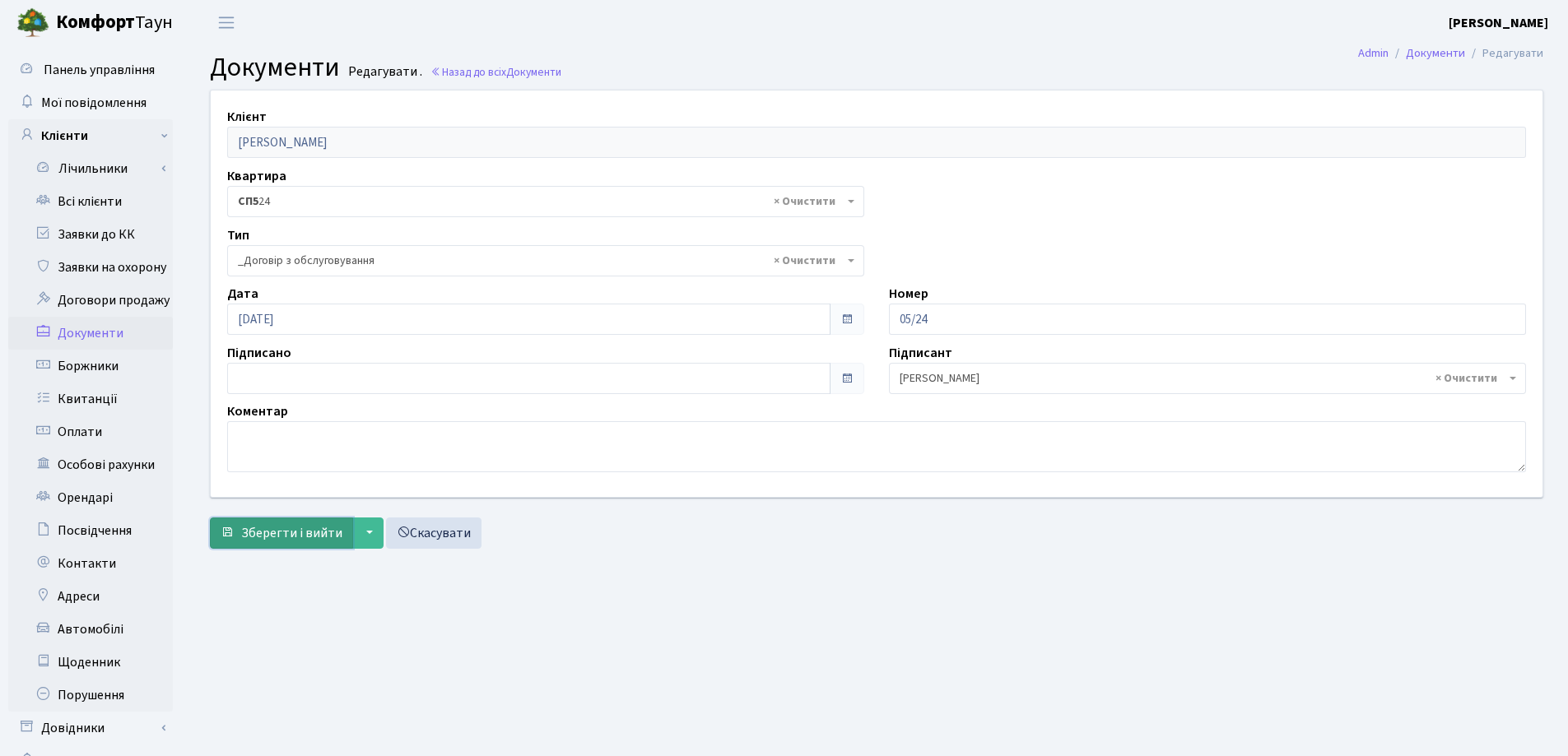
click at [309, 528] on span "Зберегти і вийти" at bounding box center [291, 532] width 101 height 18
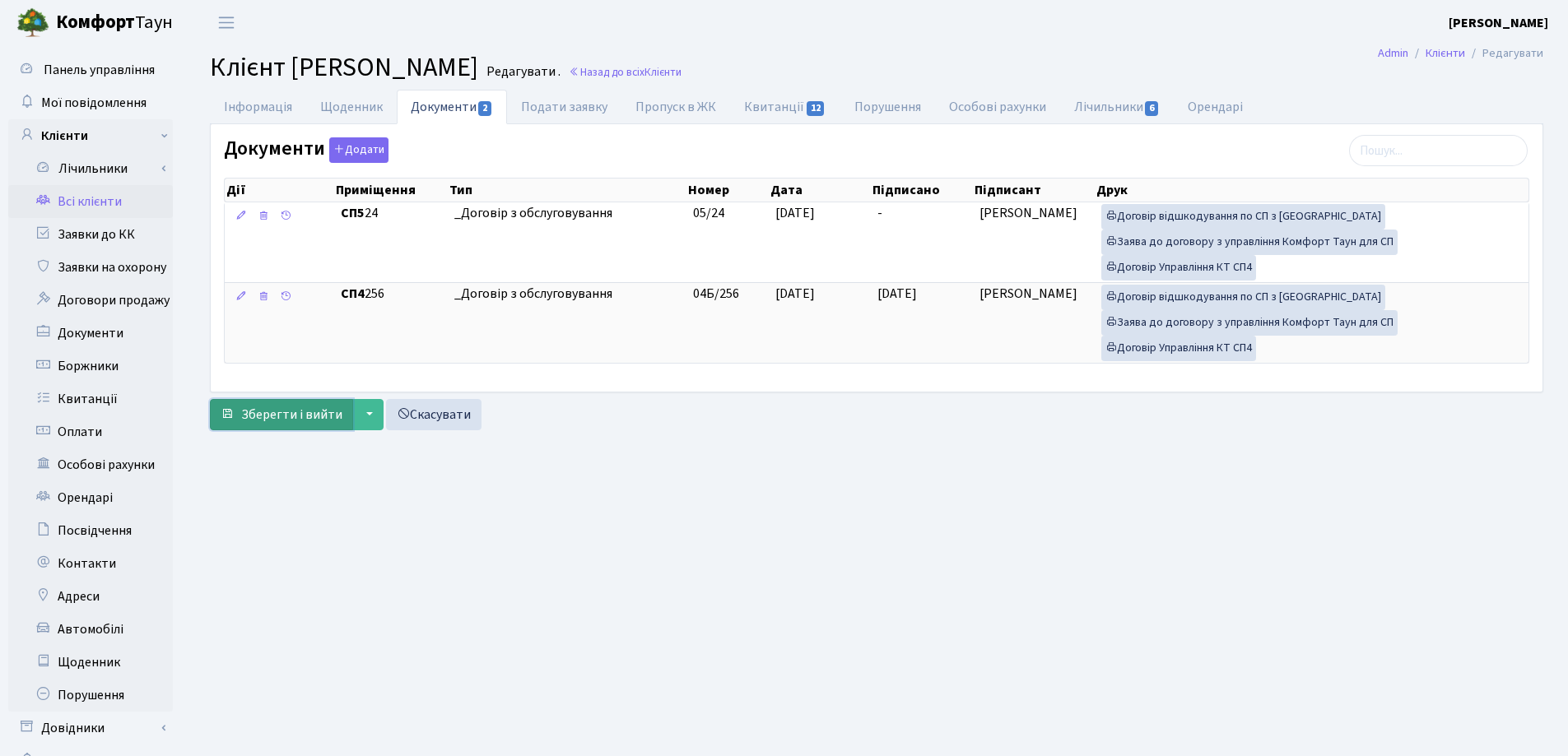
click at [299, 414] on span "Зберегти і вийти" at bounding box center [291, 414] width 101 height 18
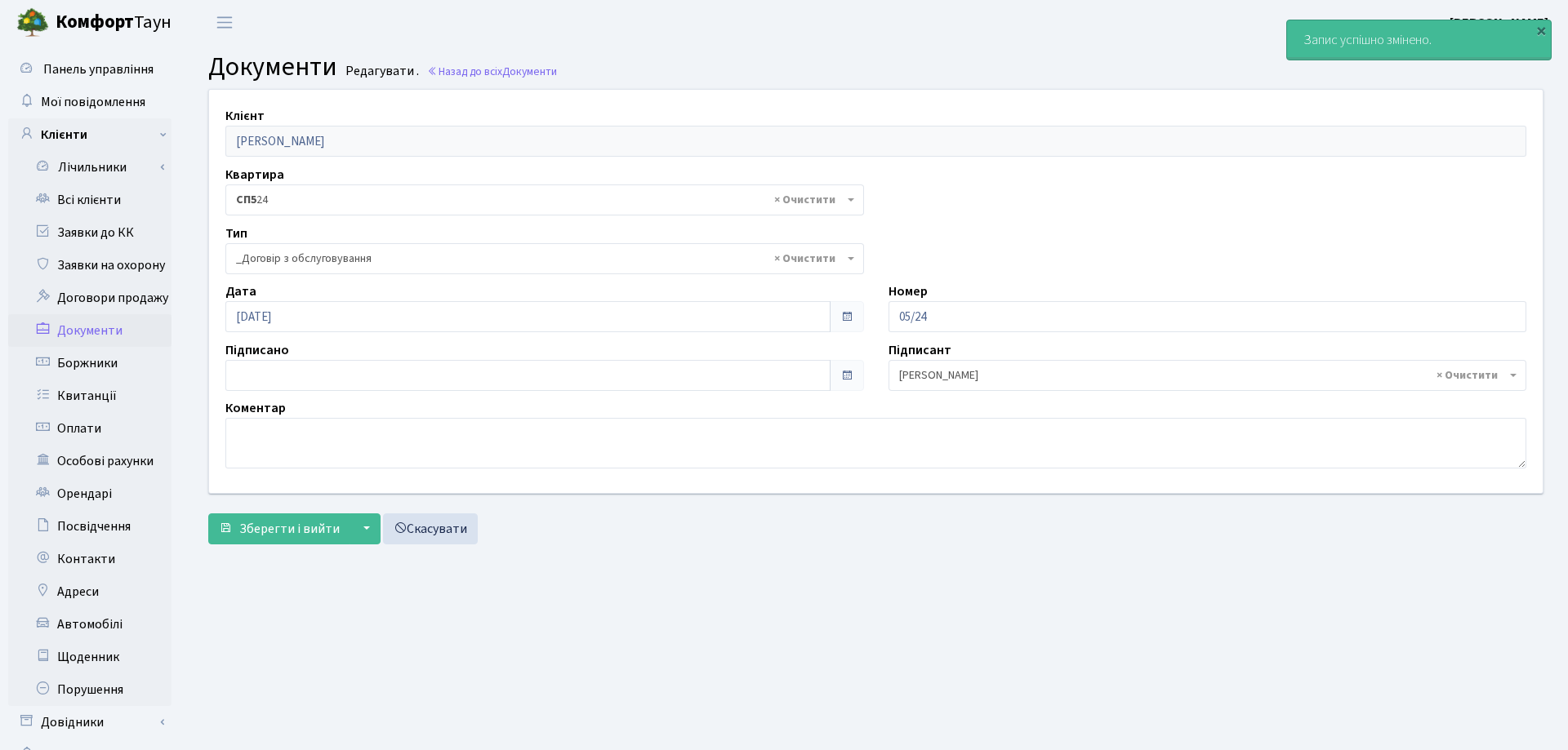
select select "289"
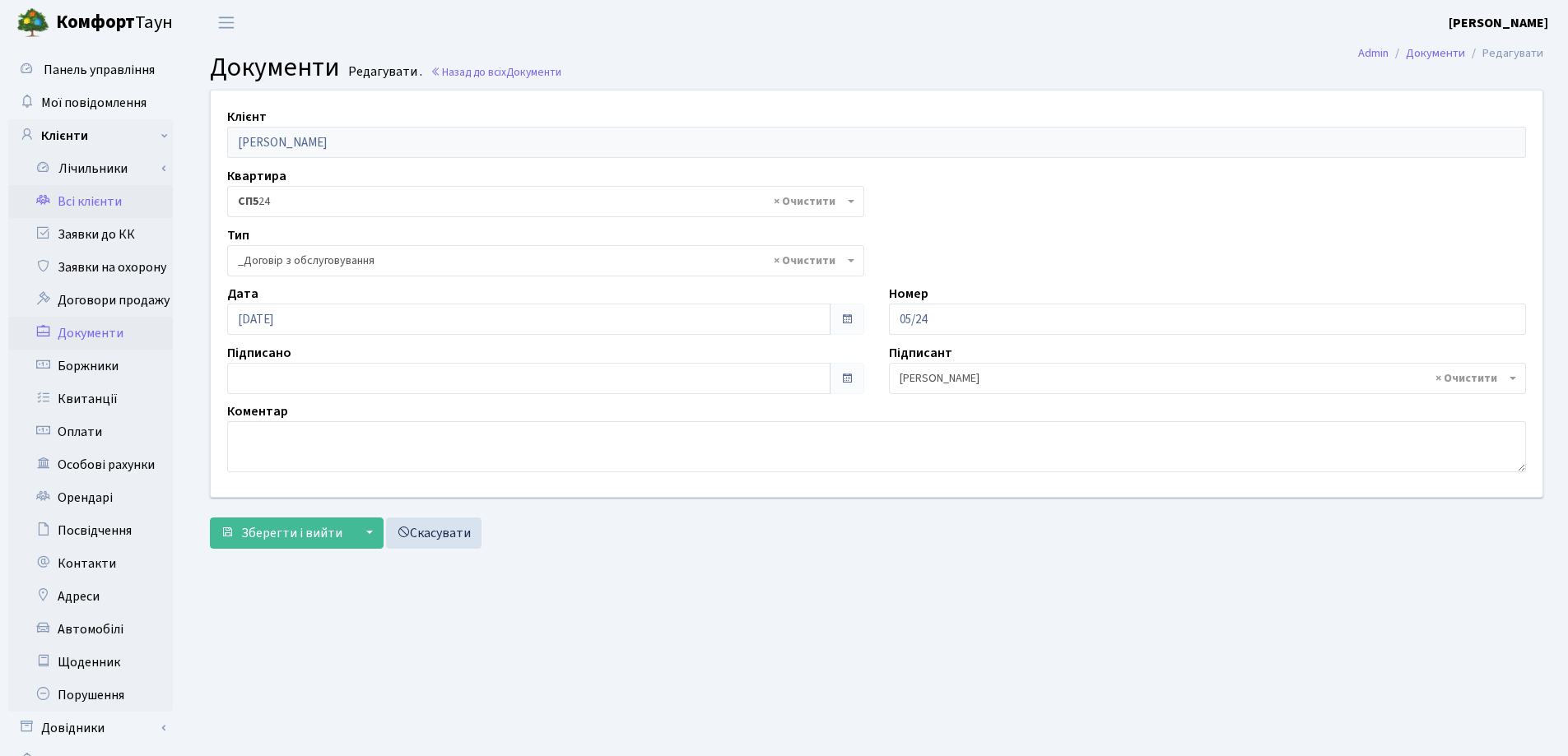
click at [80, 207] on link "Всі клієнти" at bounding box center [90, 202] width 164 height 33
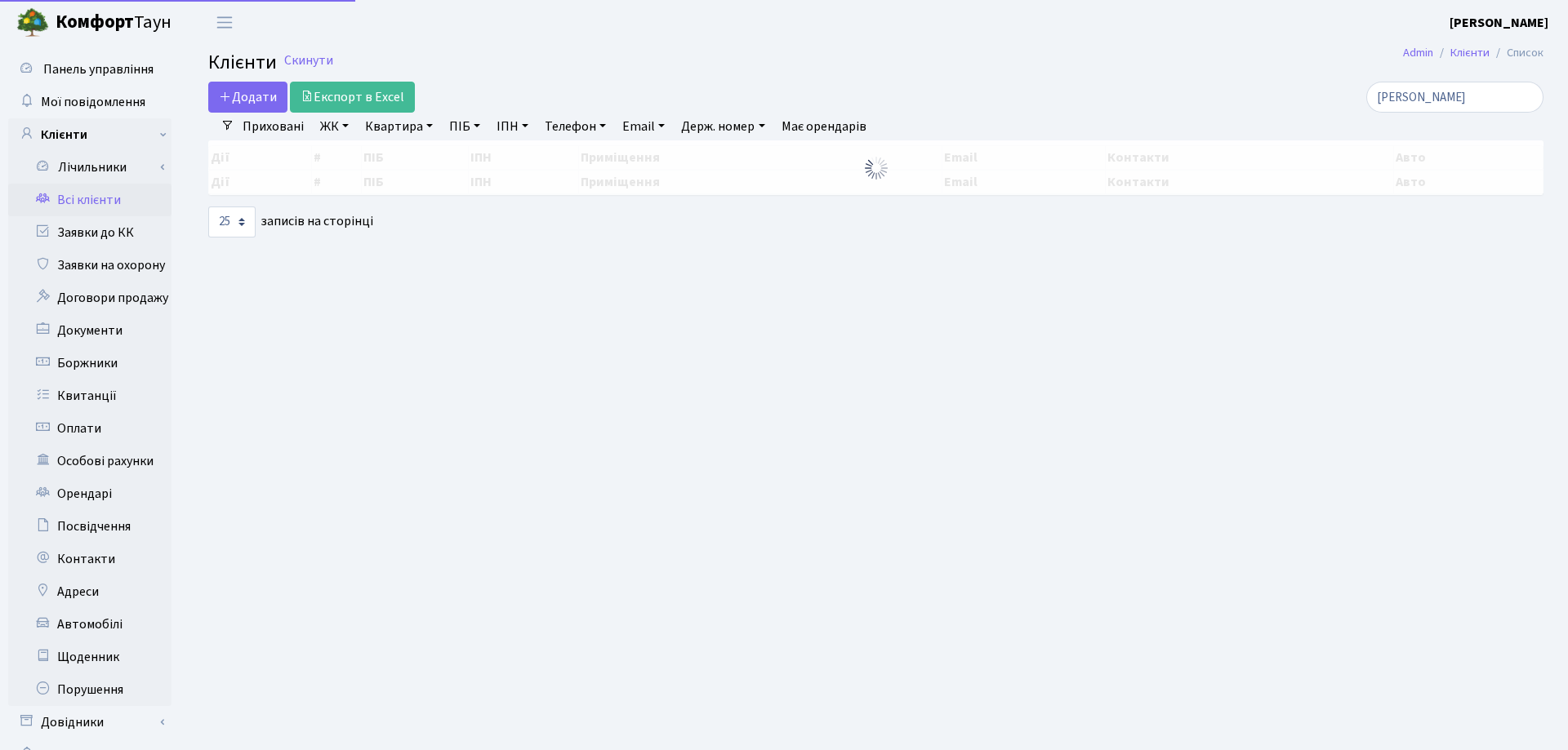
select select "25"
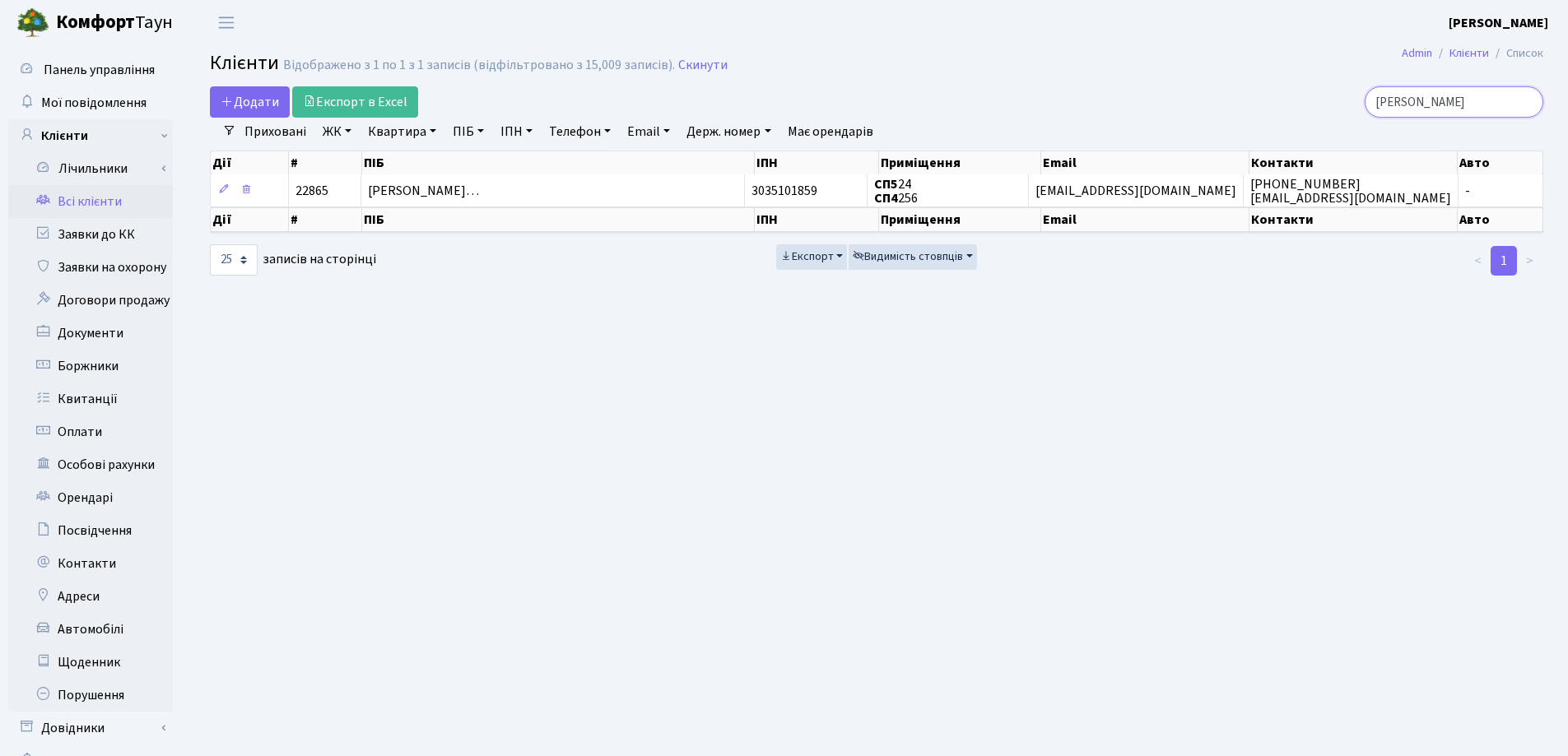
click at [1525, 101] on input "[PERSON_NAME]" at bounding box center [1453, 102] width 178 height 31
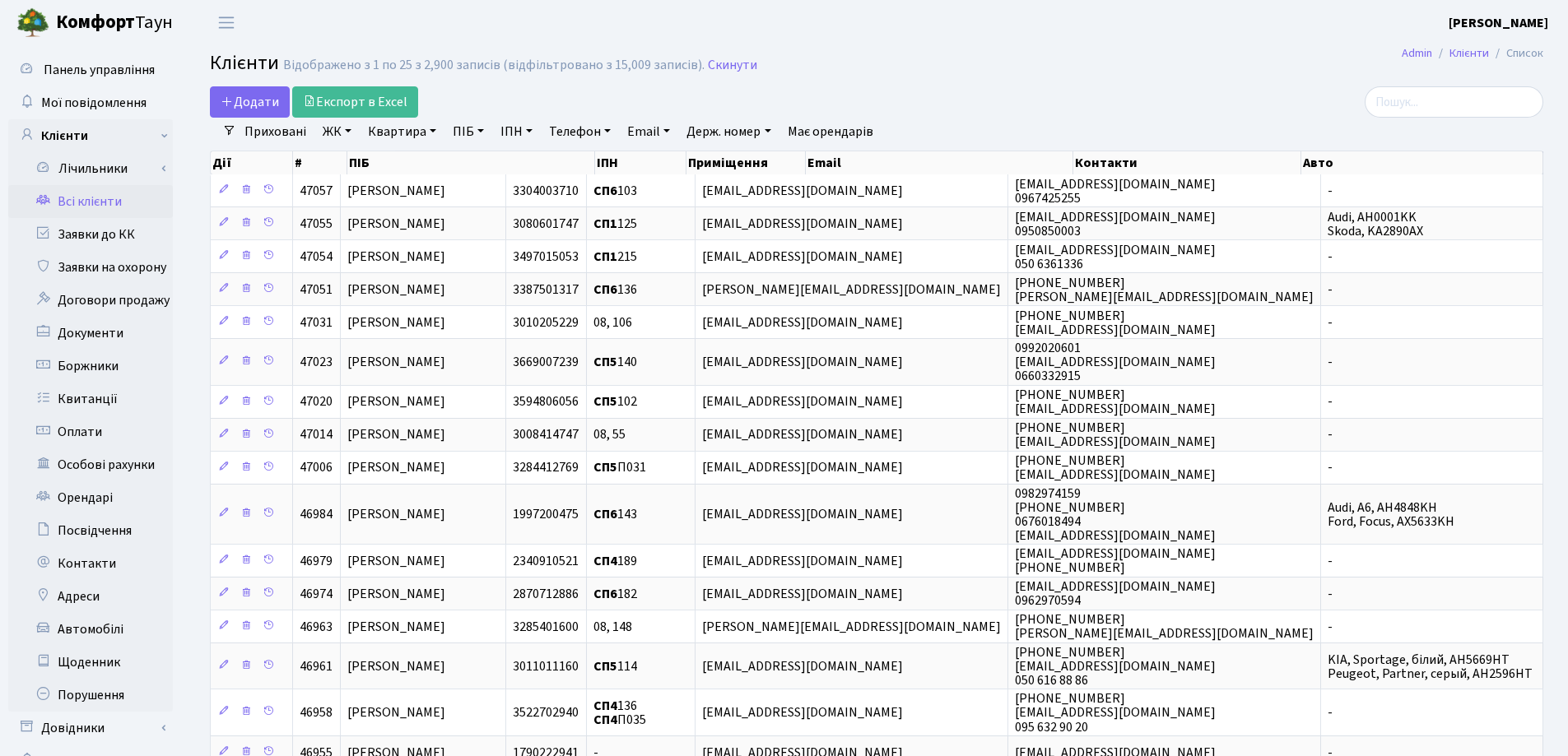
click at [433, 130] on link "Квартира" at bounding box center [402, 131] width 82 height 28
click at [1441, 104] on input "search" at bounding box center [1453, 102] width 178 height 31
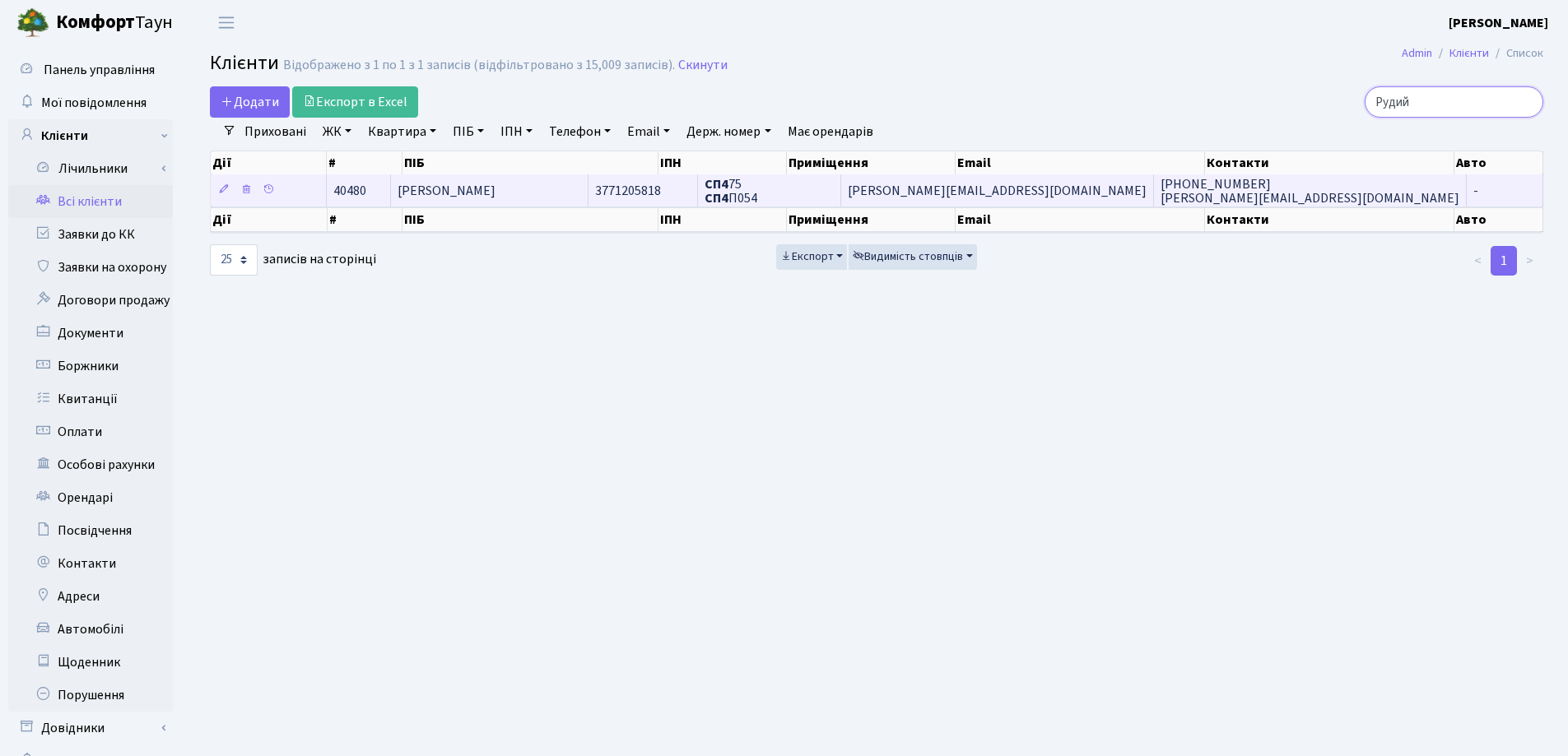
type input "Рудий"
click at [580, 191] on td "Рудий Петро Андрійович" at bounding box center [489, 191] width 198 height 32
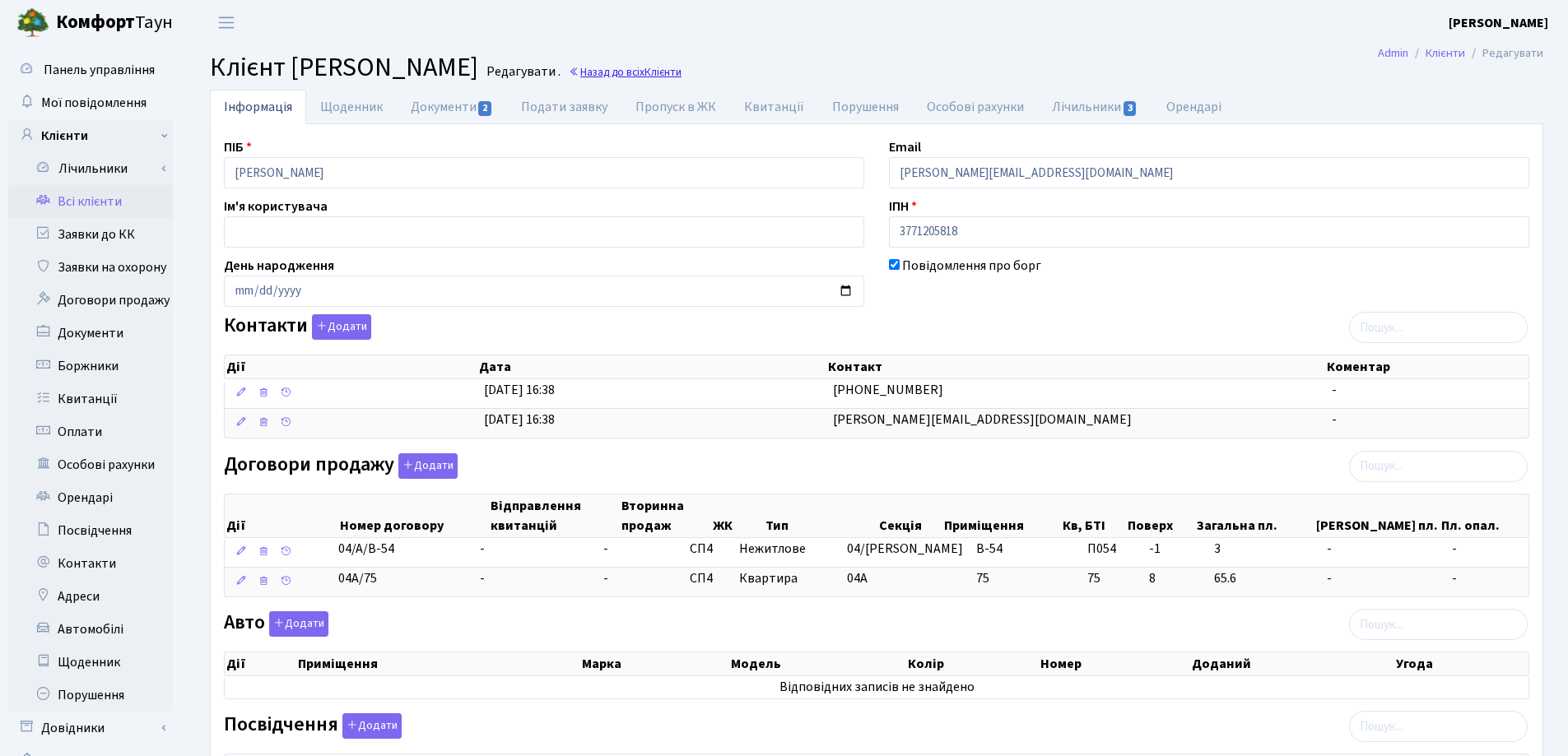
click at [681, 70] on link "Назад до всіх Клієнти" at bounding box center [626, 72] width 113 height 16
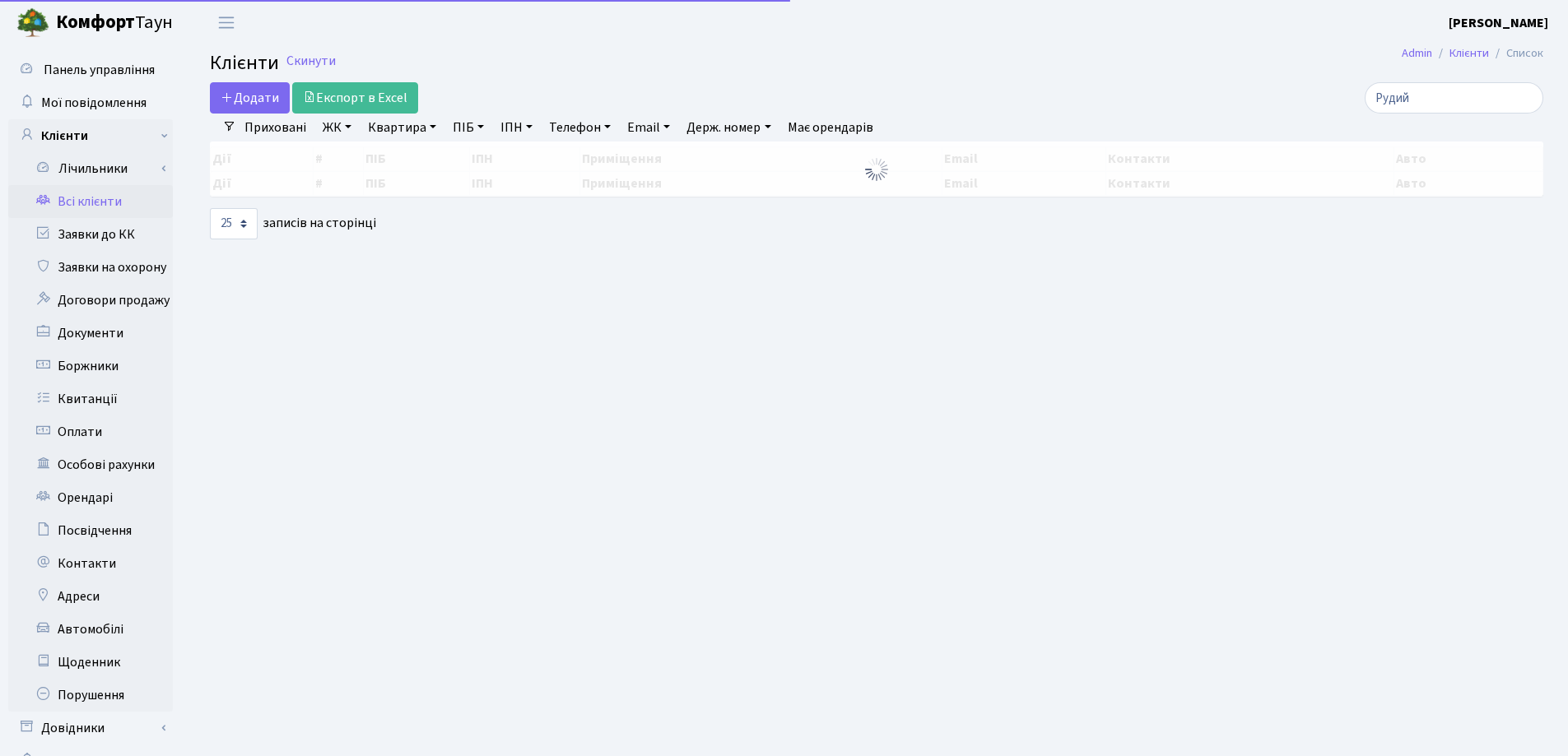
select select "25"
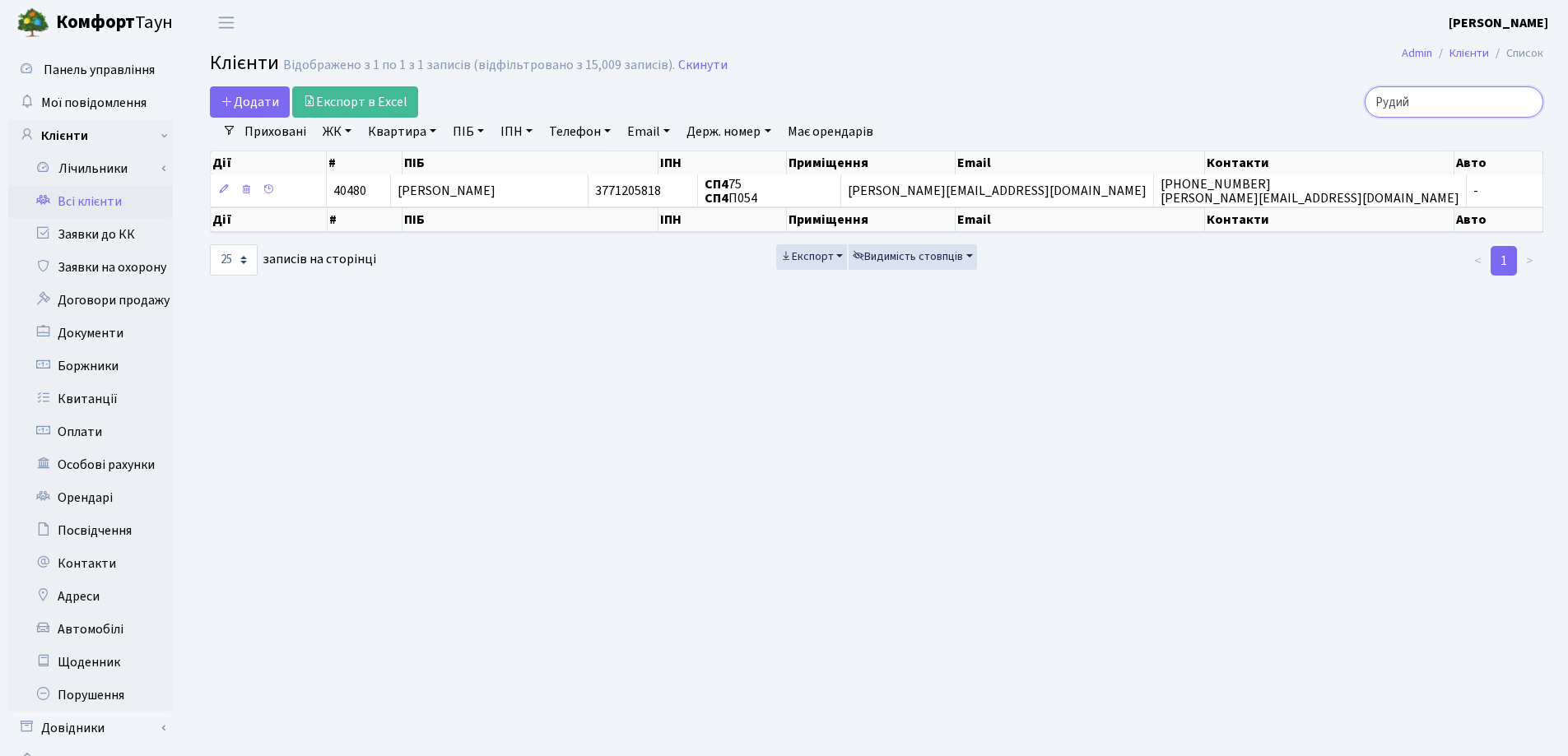
click at [1525, 98] on input "Рудий" at bounding box center [1453, 102] width 178 height 31
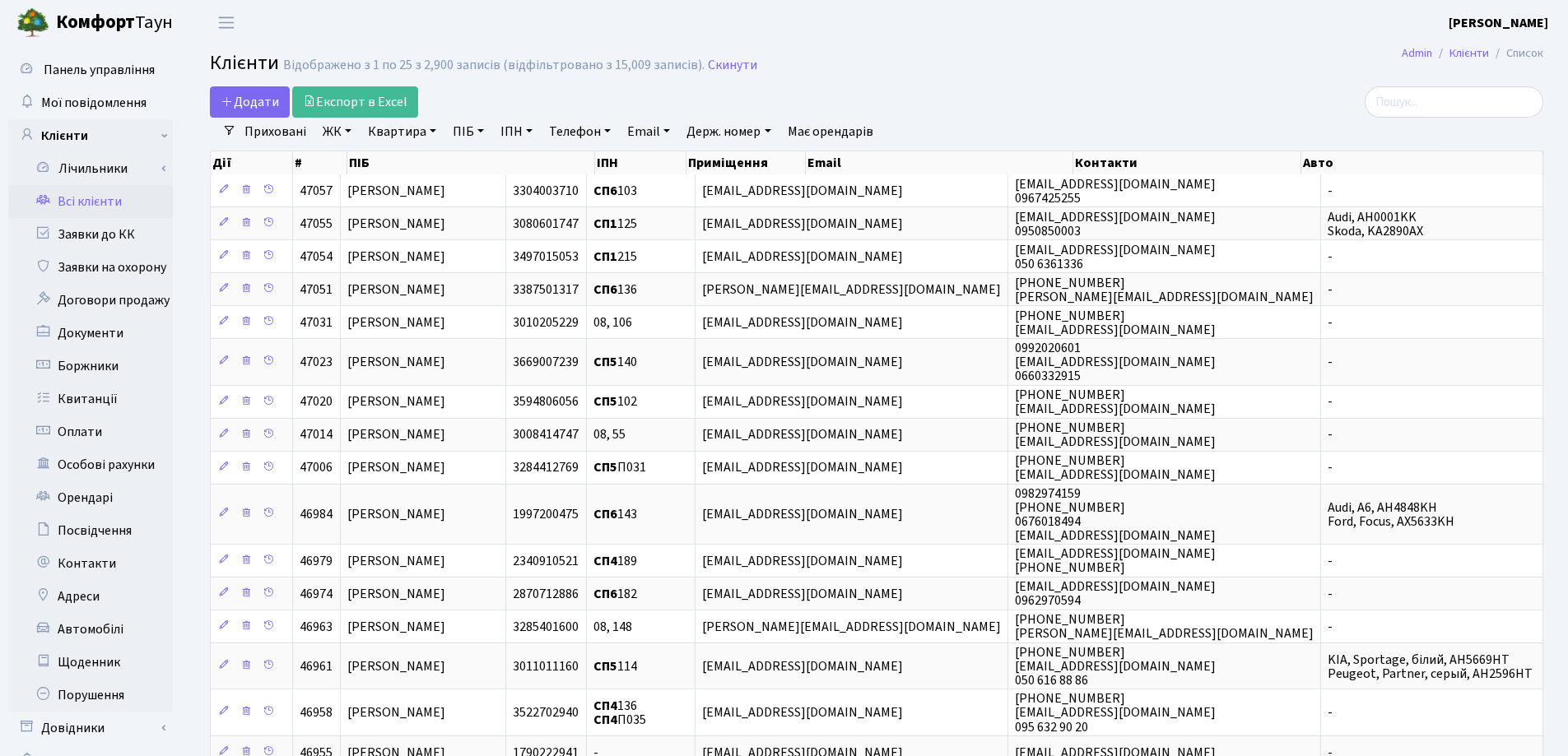
click at [435, 132] on link "Квартира" at bounding box center [402, 131] width 82 height 28
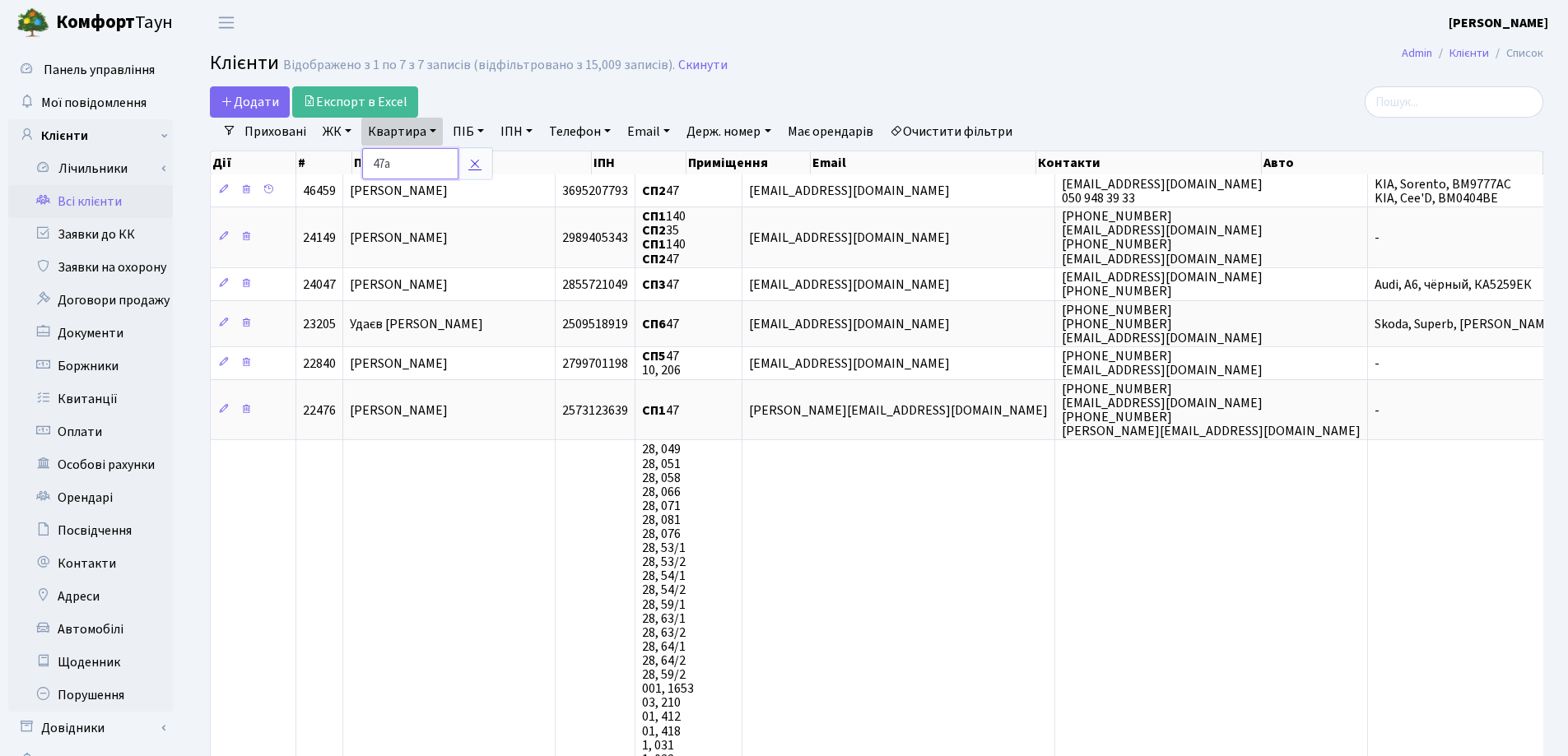
type input "47а"
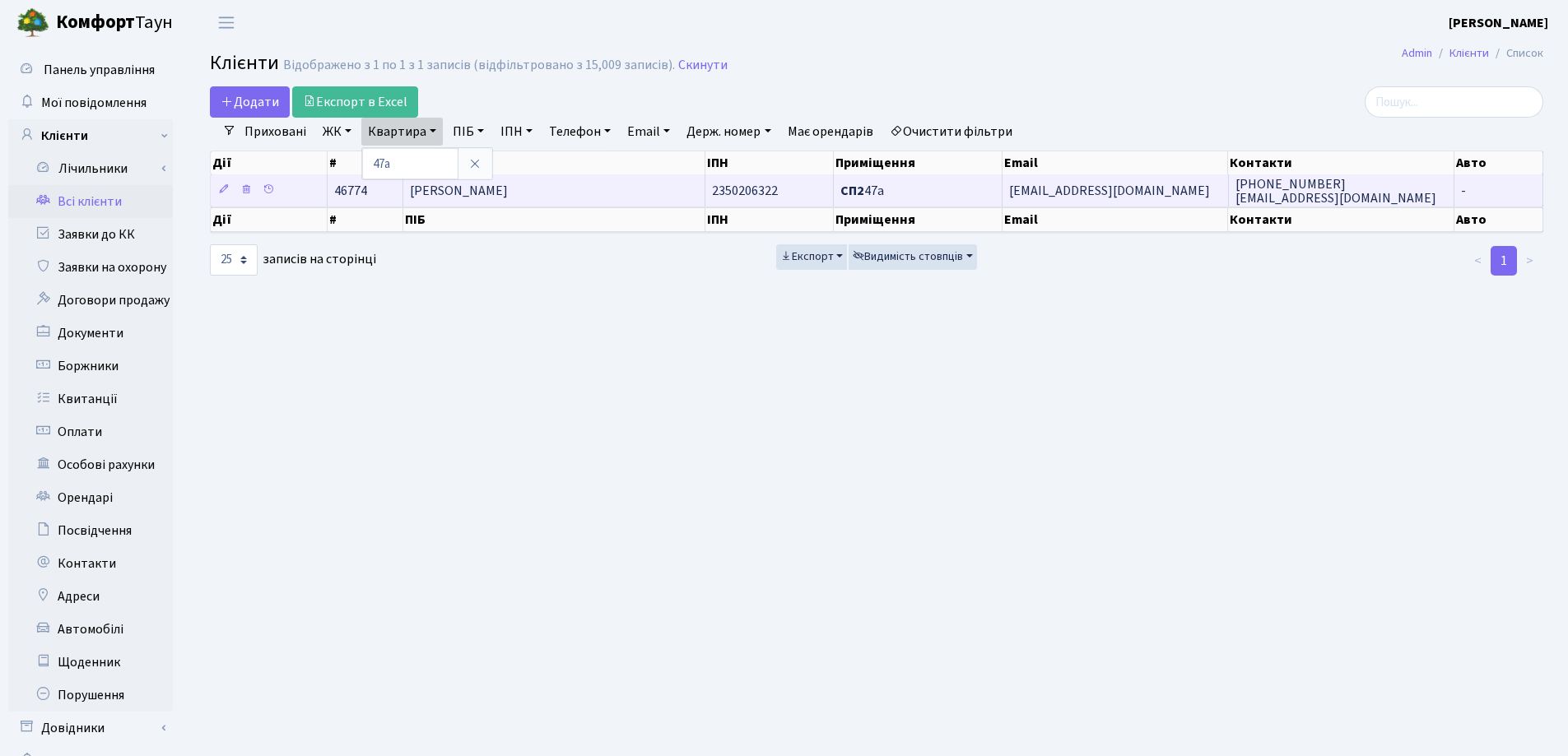
click at [508, 186] on span "[PERSON_NAME]" at bounding box center [459, 191] width 98 height 18
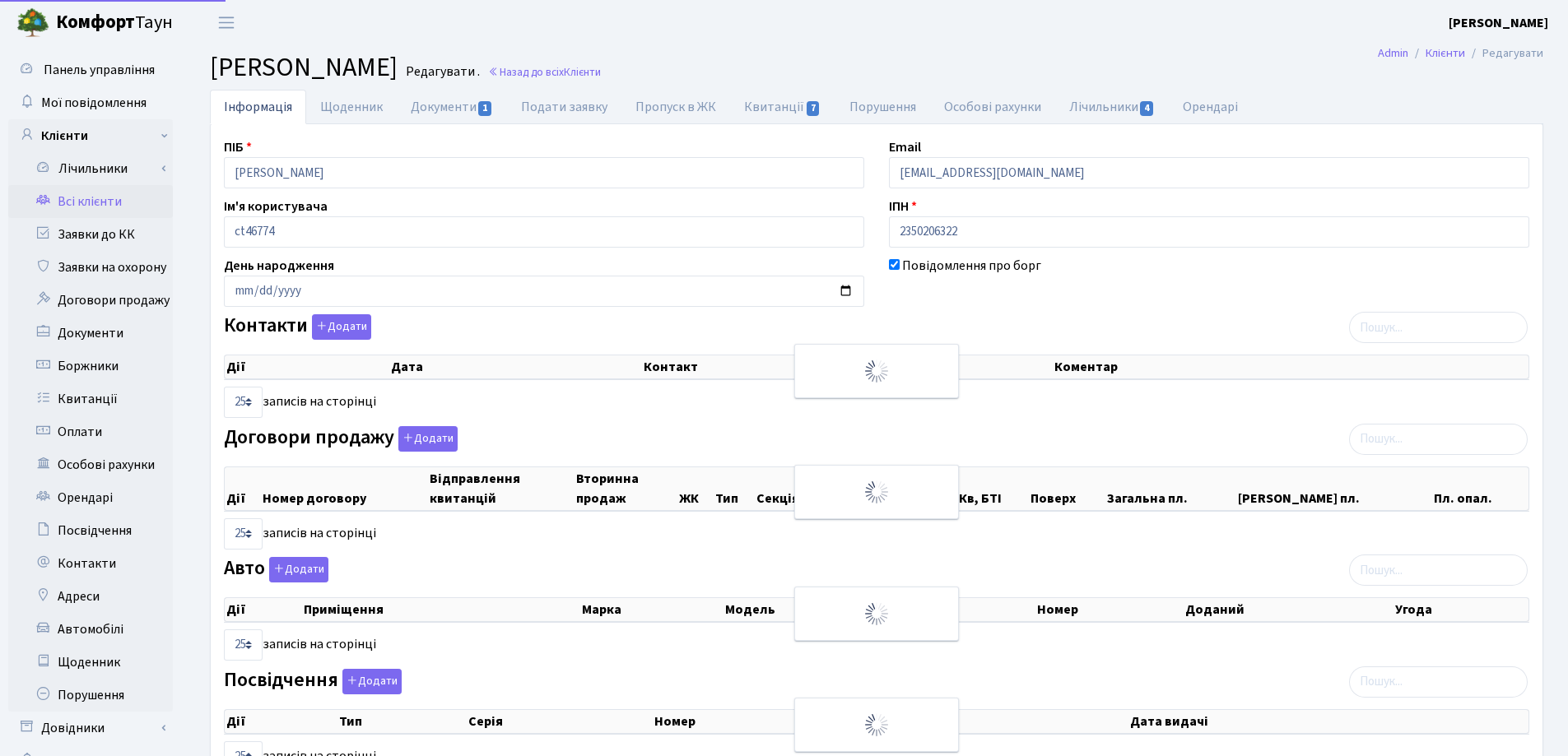
select select "25"
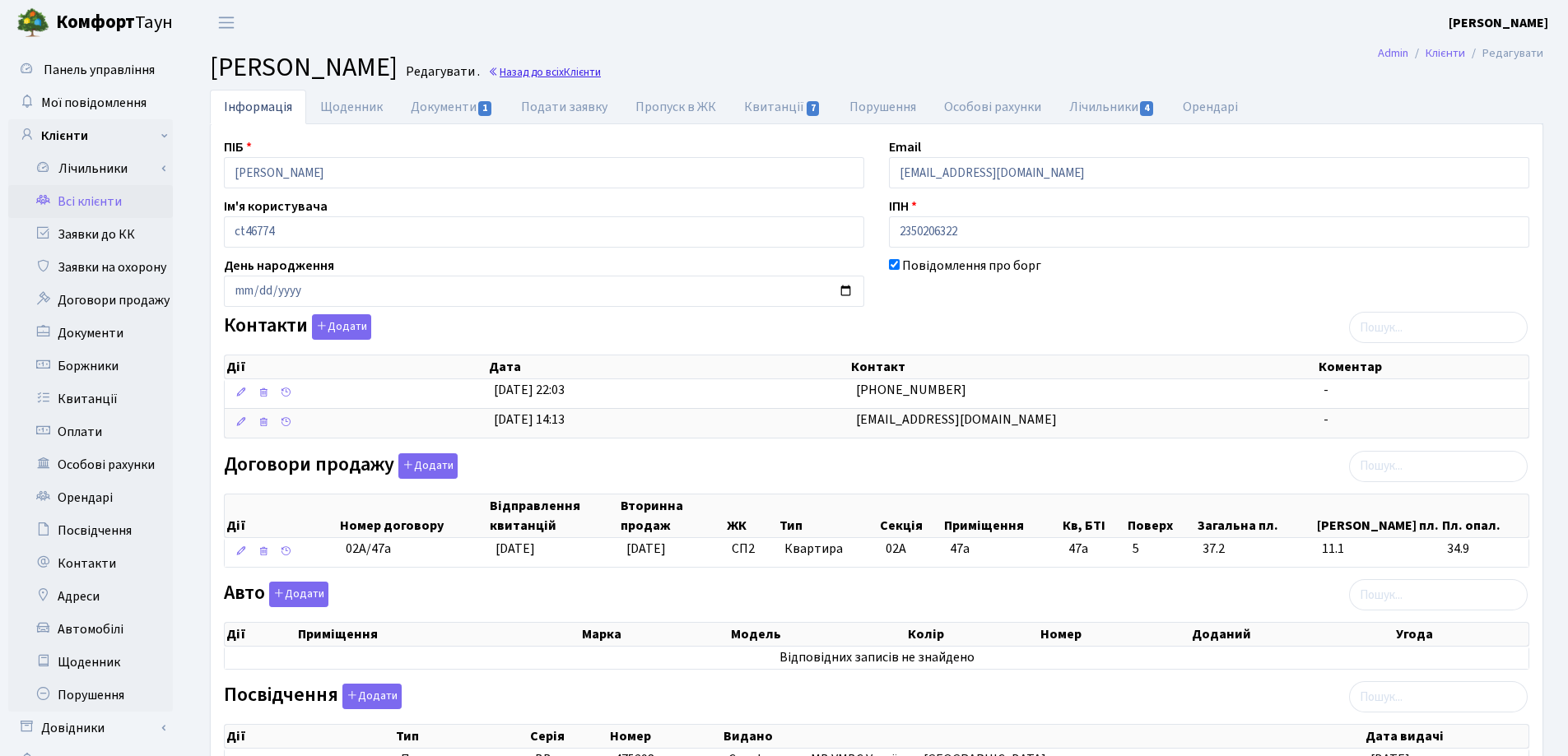
click at [600, 75] on link "Назад до всіх Клієнти" at bounding box center [545, 72] width 113 height 16
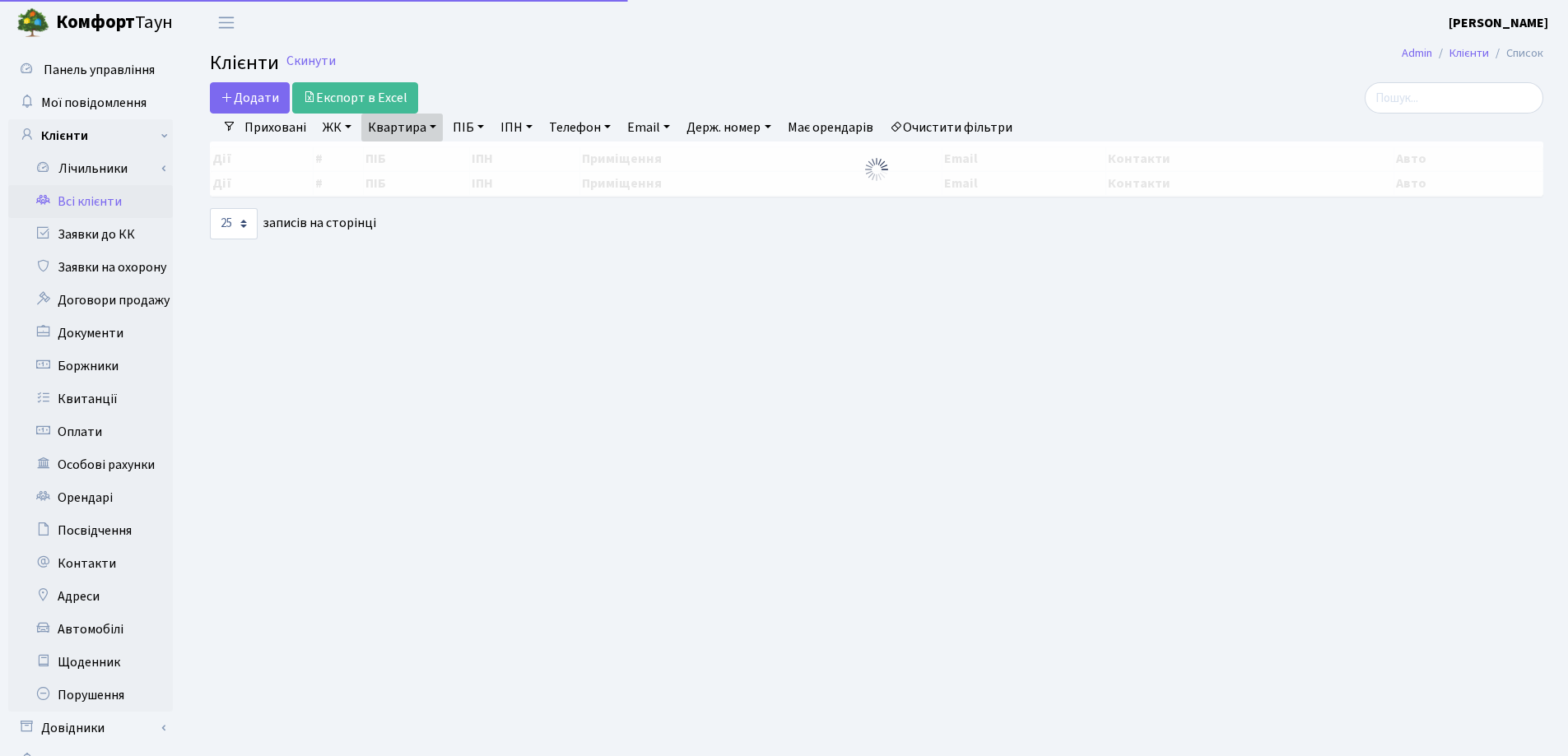
select select "25"
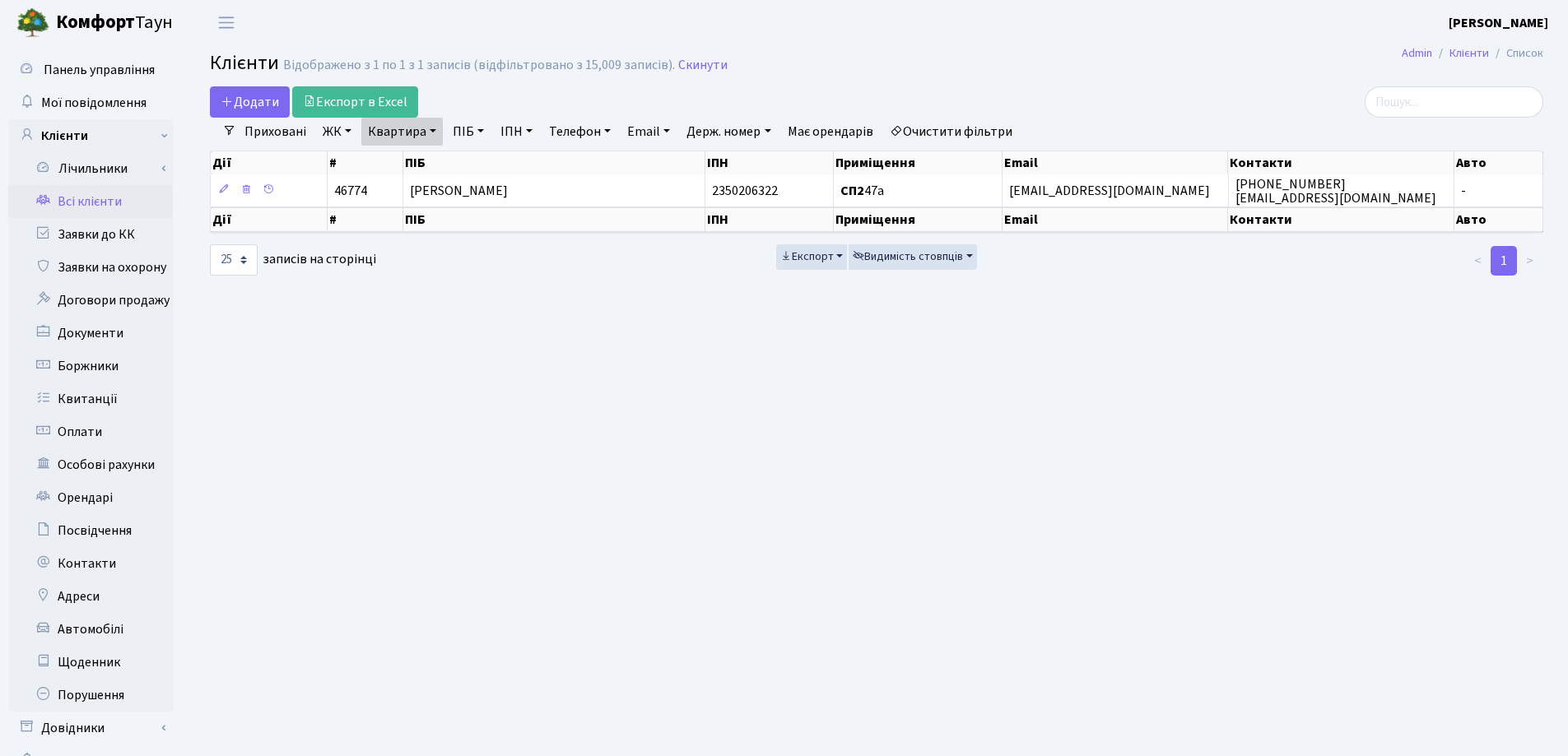
click at [433, 133] on link "Квартира" at bounding box center [402, 131] width 82 height 28
click at [437, 160] on input "47а" at bounding box center [410, 164] width 97 height 31
type input "47"
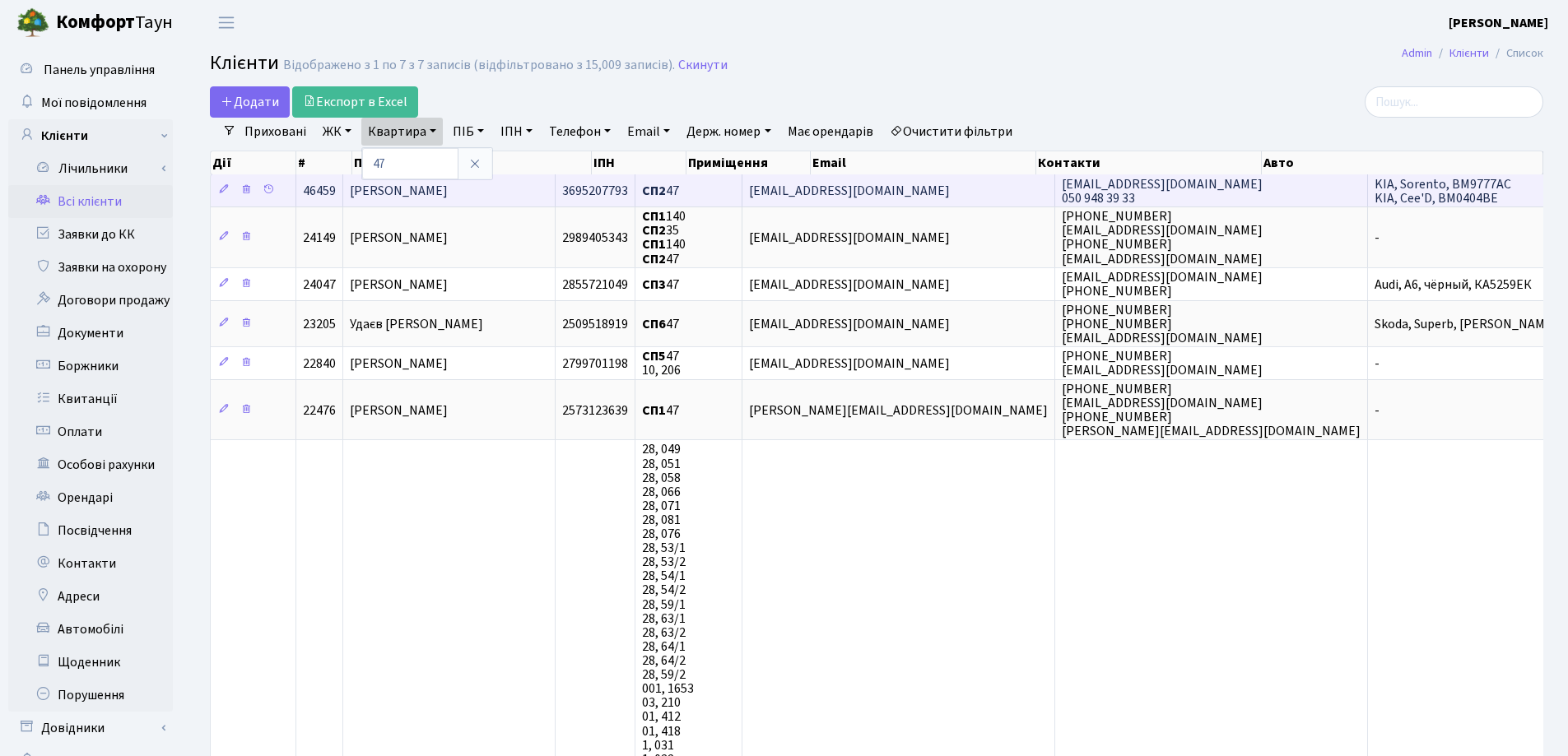
click at [448, 191] on span "[PERSON_NAME]" at bounding box center [399, 191] width 98 height 18
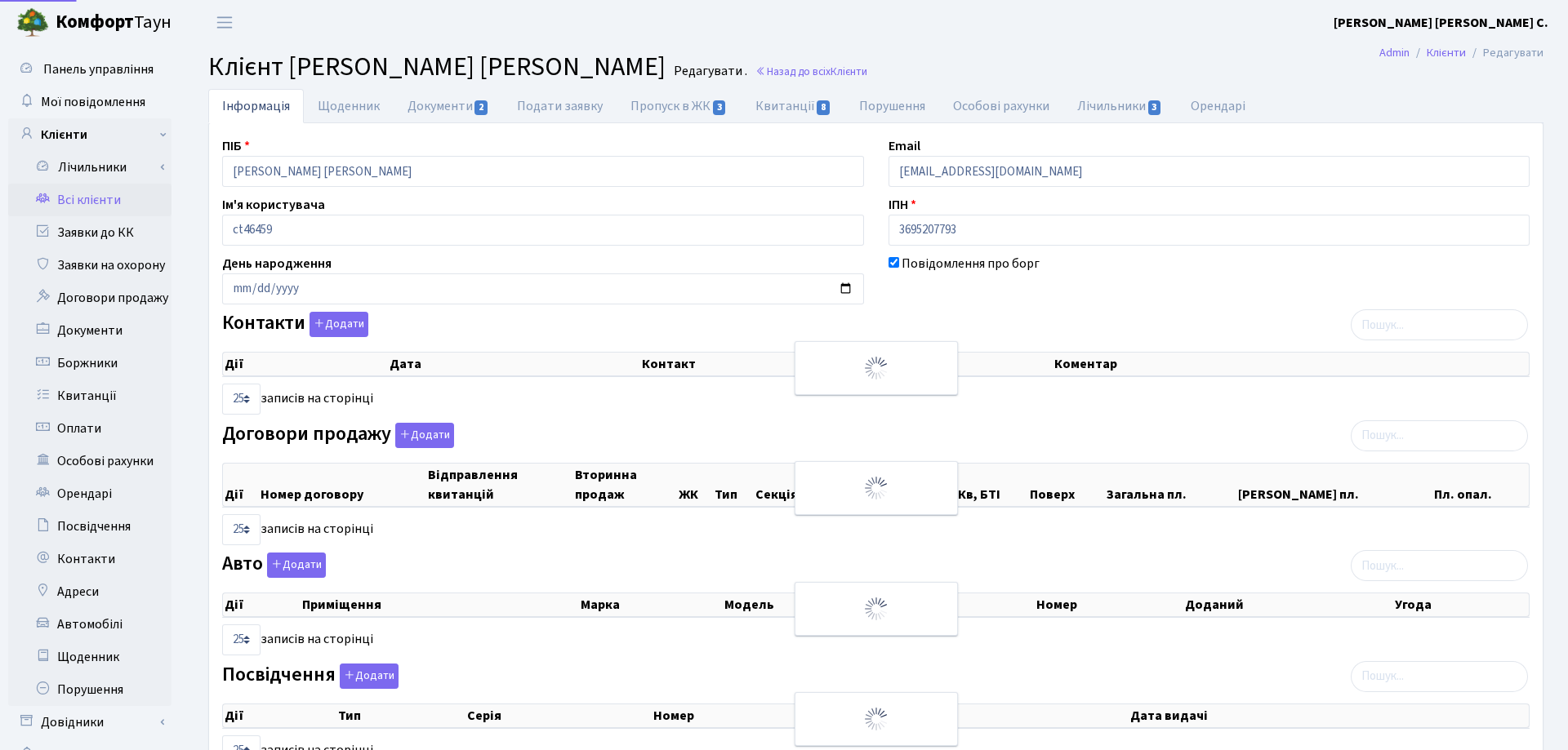
select select "25"
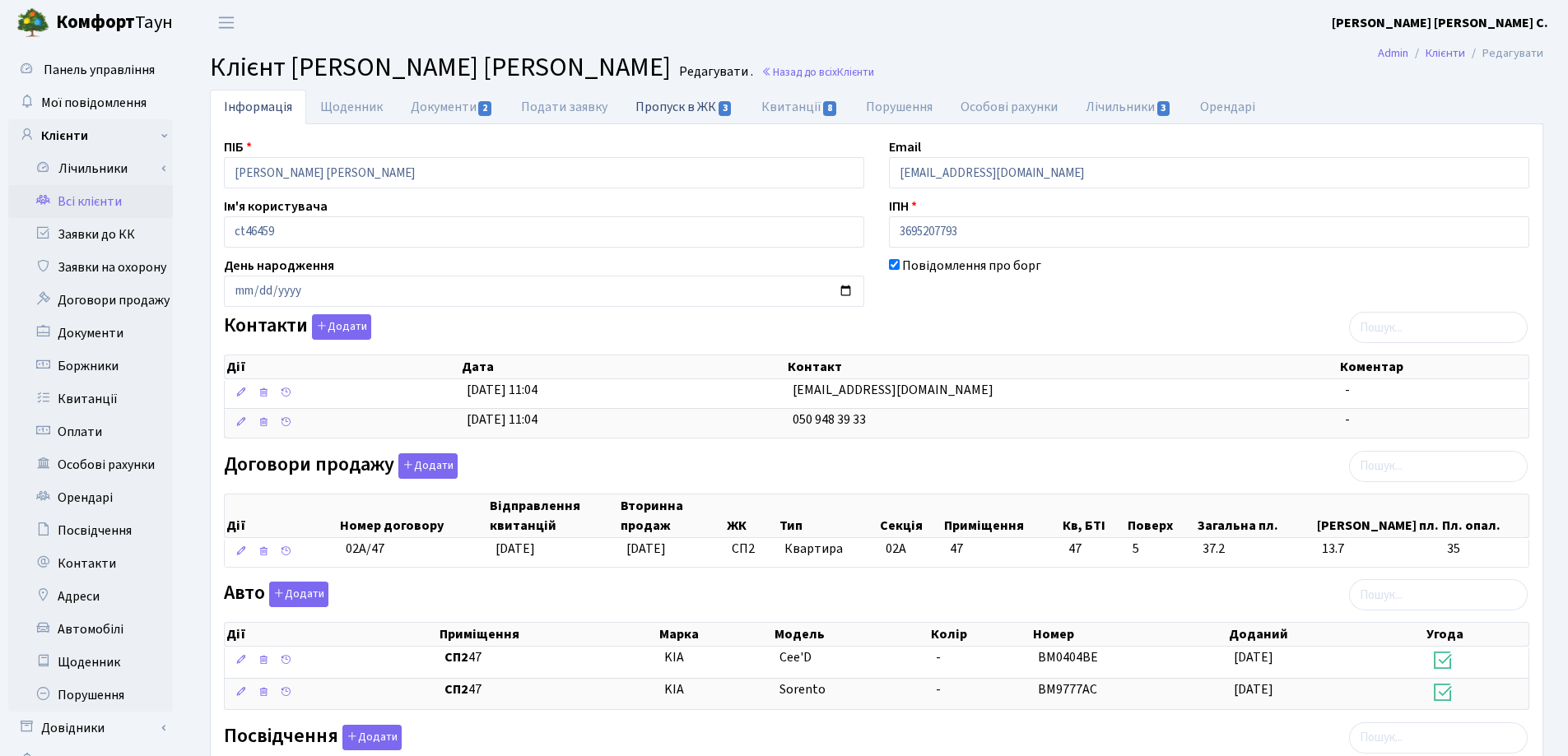
click at [668, 106] on link "Пропуск в ЖК 3" at bounding box center [684, 106] width 125 height 34
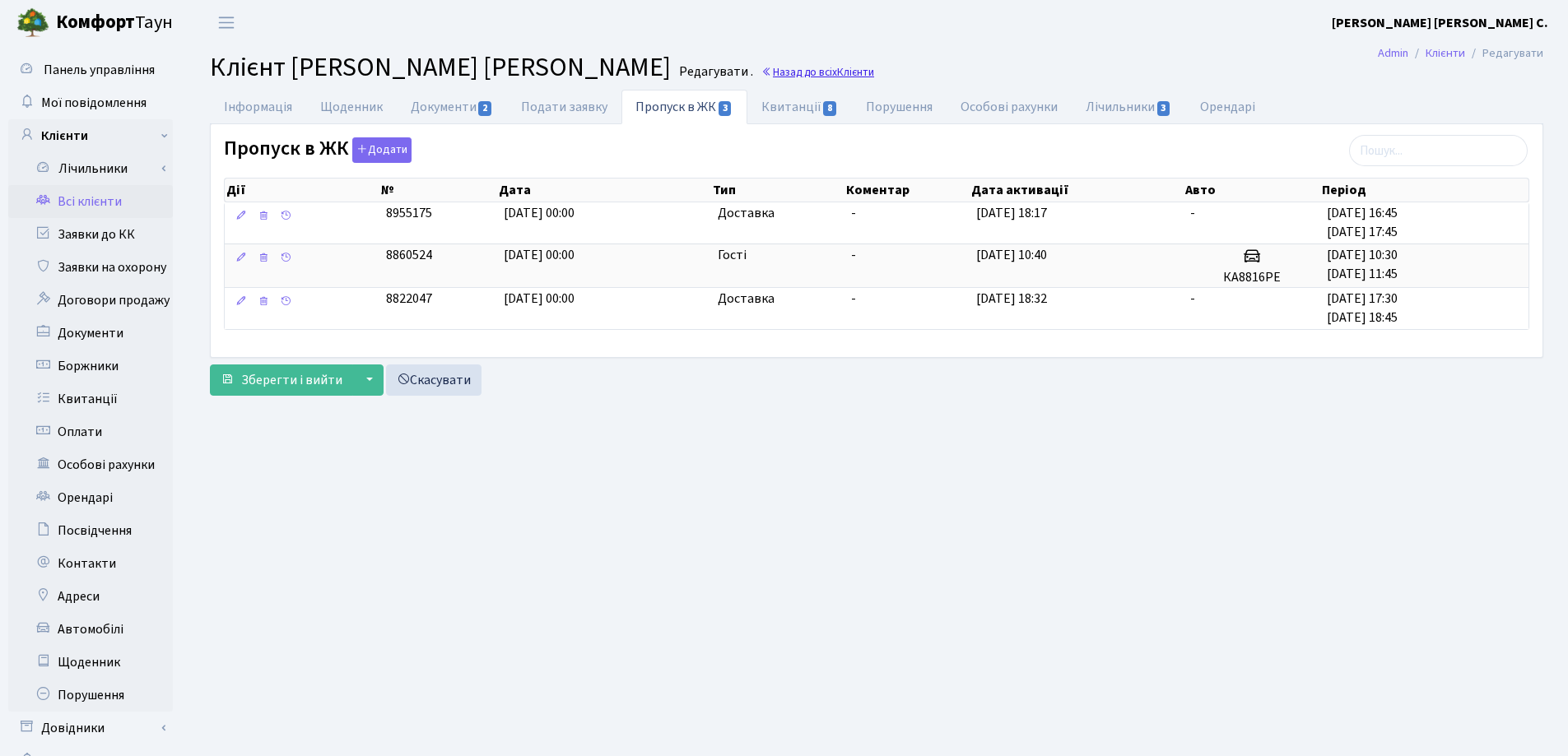
click at [761, 70] on link "Назад до всіх Клієнти" at bounding box center [818, 72] width 113 height 16
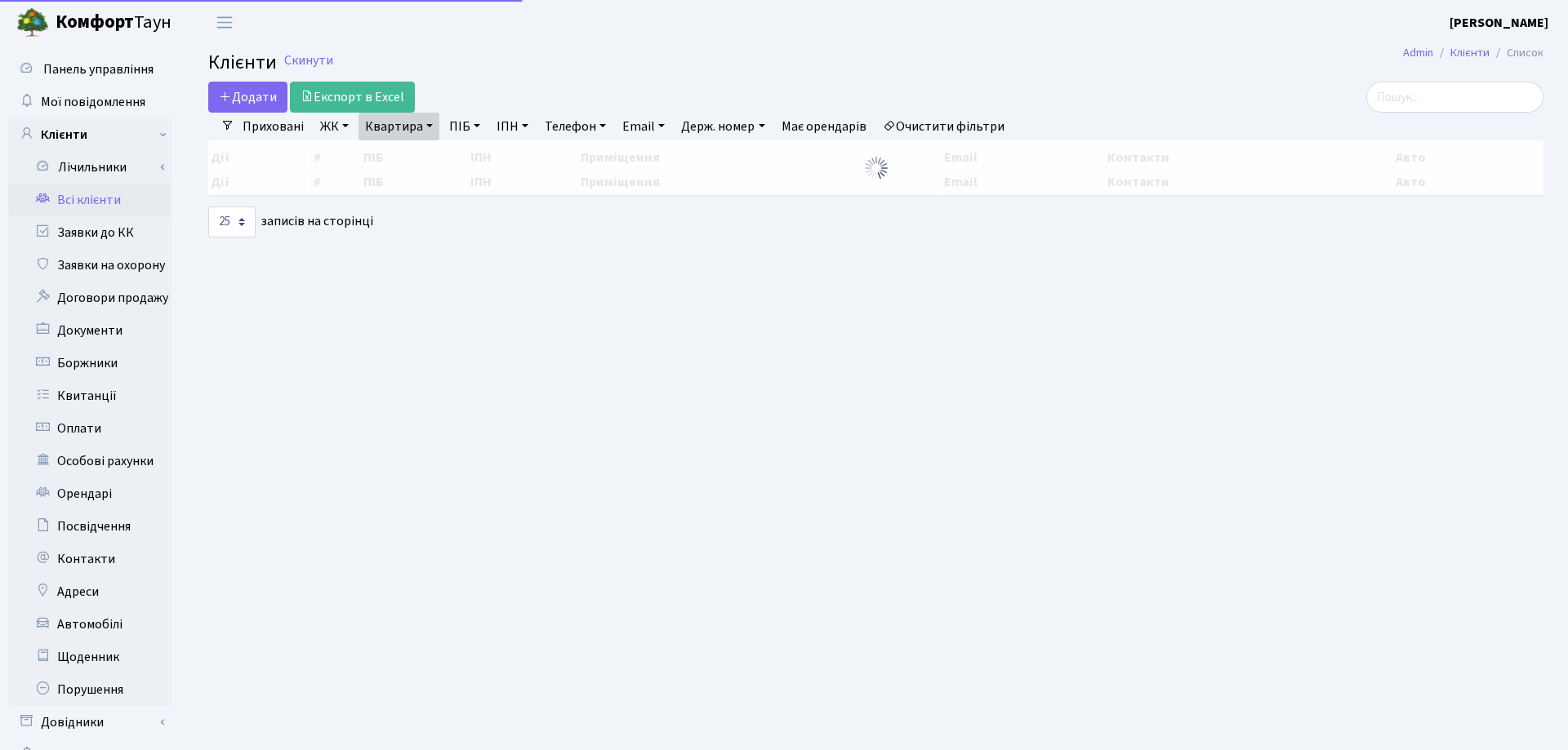
select select "25"
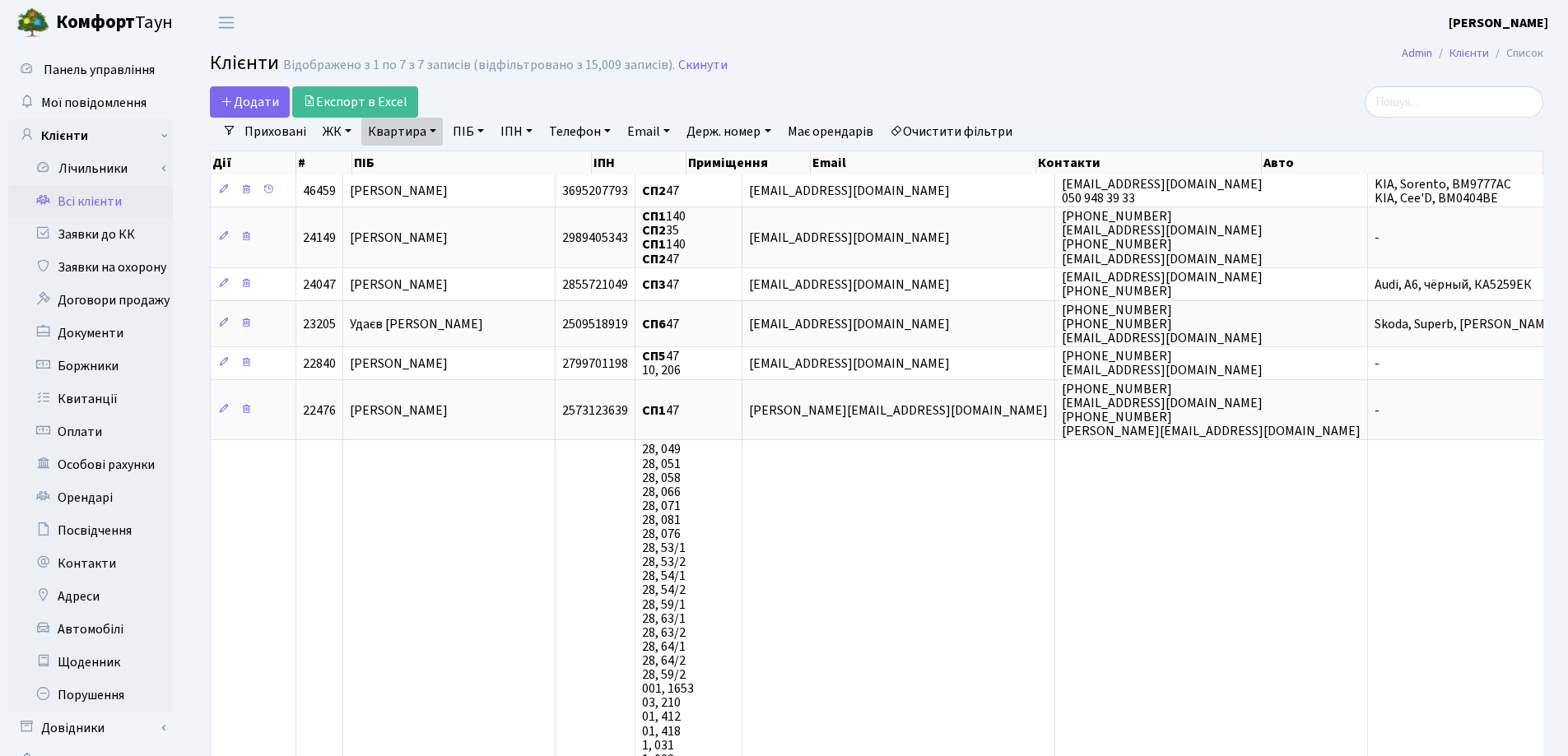
click at [435, 131] on link "Квартира" at bounding box center [402, 131] width 82 height 28
click at [479, 162] on icon at bounding box center [474, 164] width 13 height 13
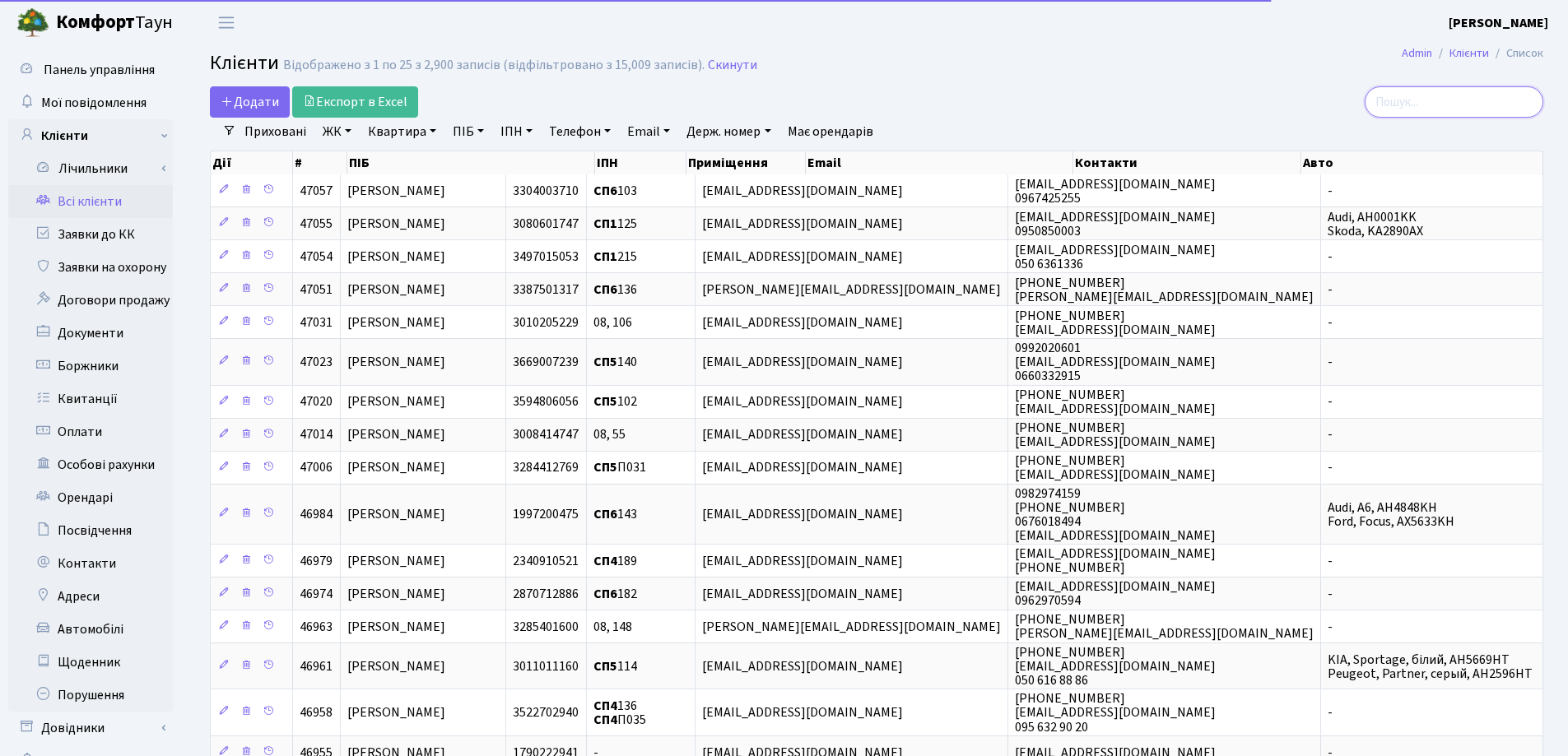
click at [1451, 98] on input "search" at bounding box center [1453, 102] width 178 height 31
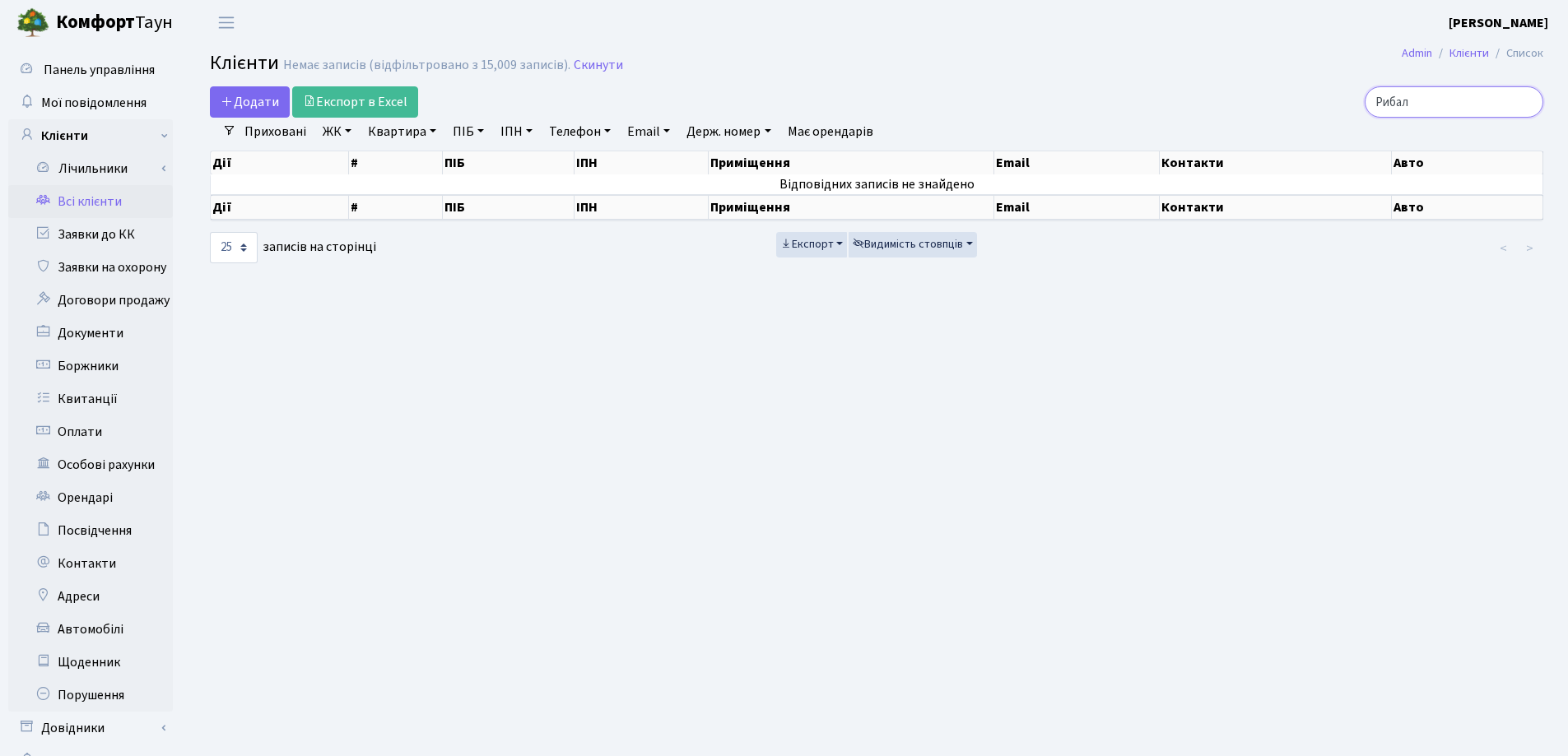
type input "Риба"
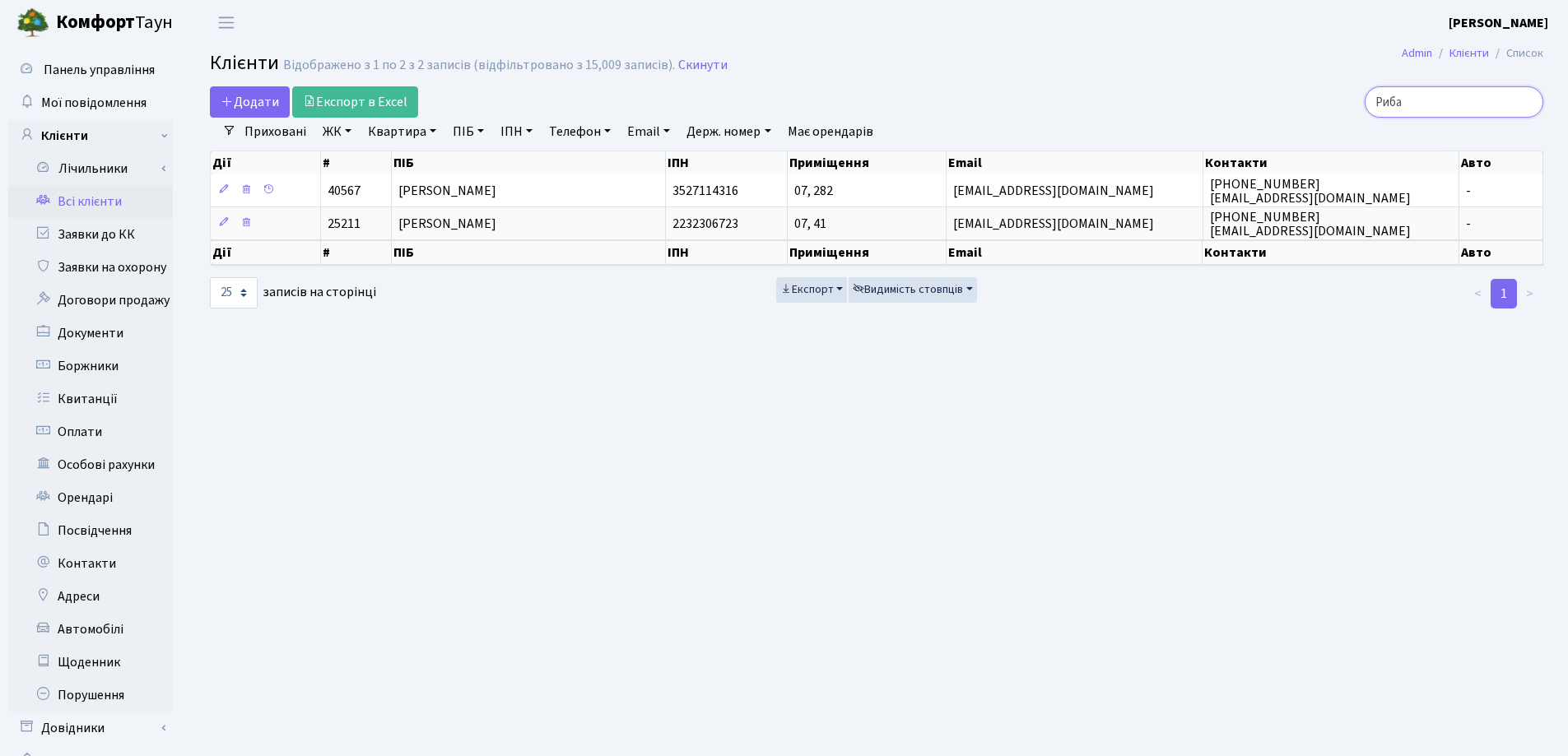
click at [1522, 102] on input "Риба" at bounding box center [1453, 102] width 178 height 31
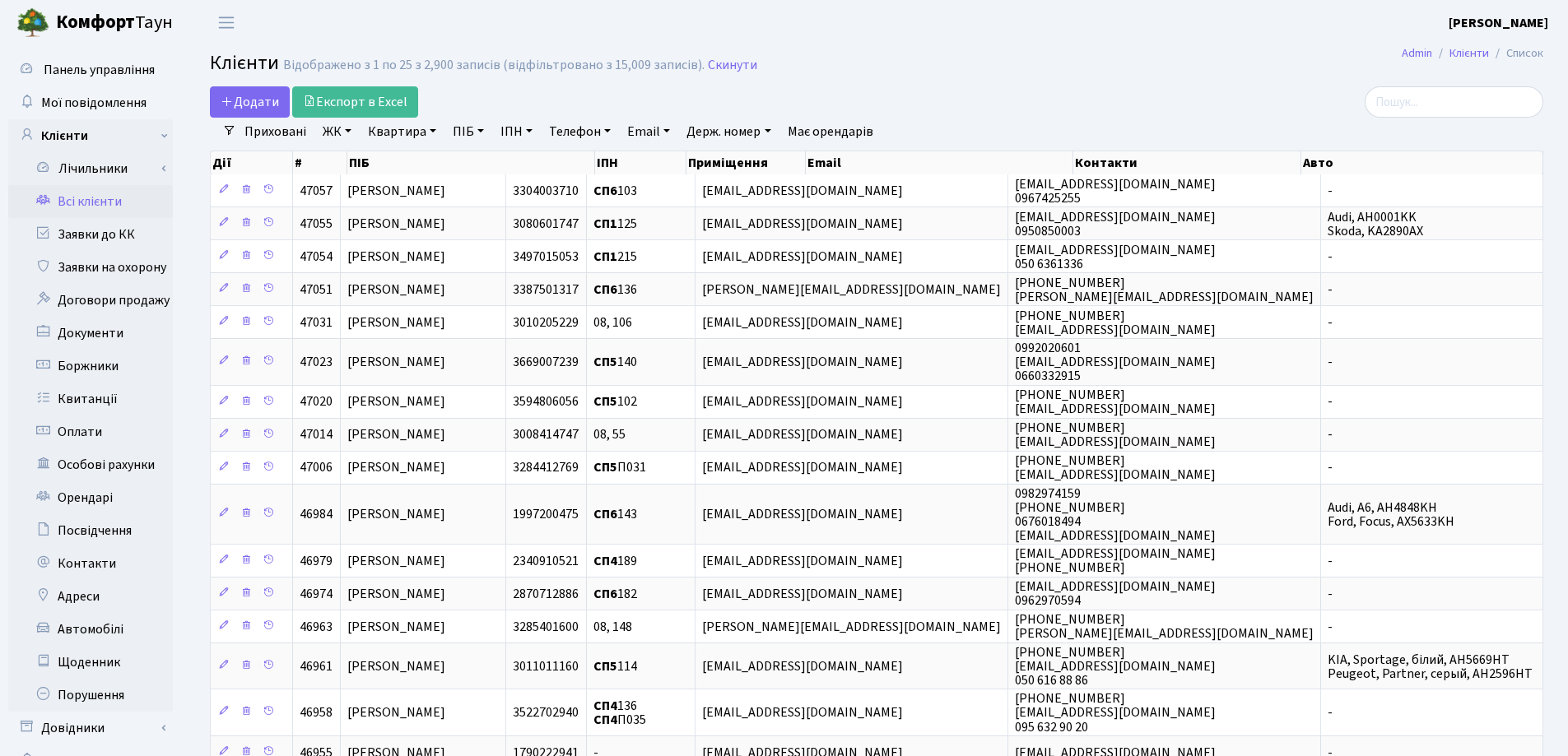
click at [434, 130] on link "Квартира" at bounding box center [402, 131] width 82 height 28
click at [432, 154] on input "text" at bounding box center [410, 164] width 97 height 31
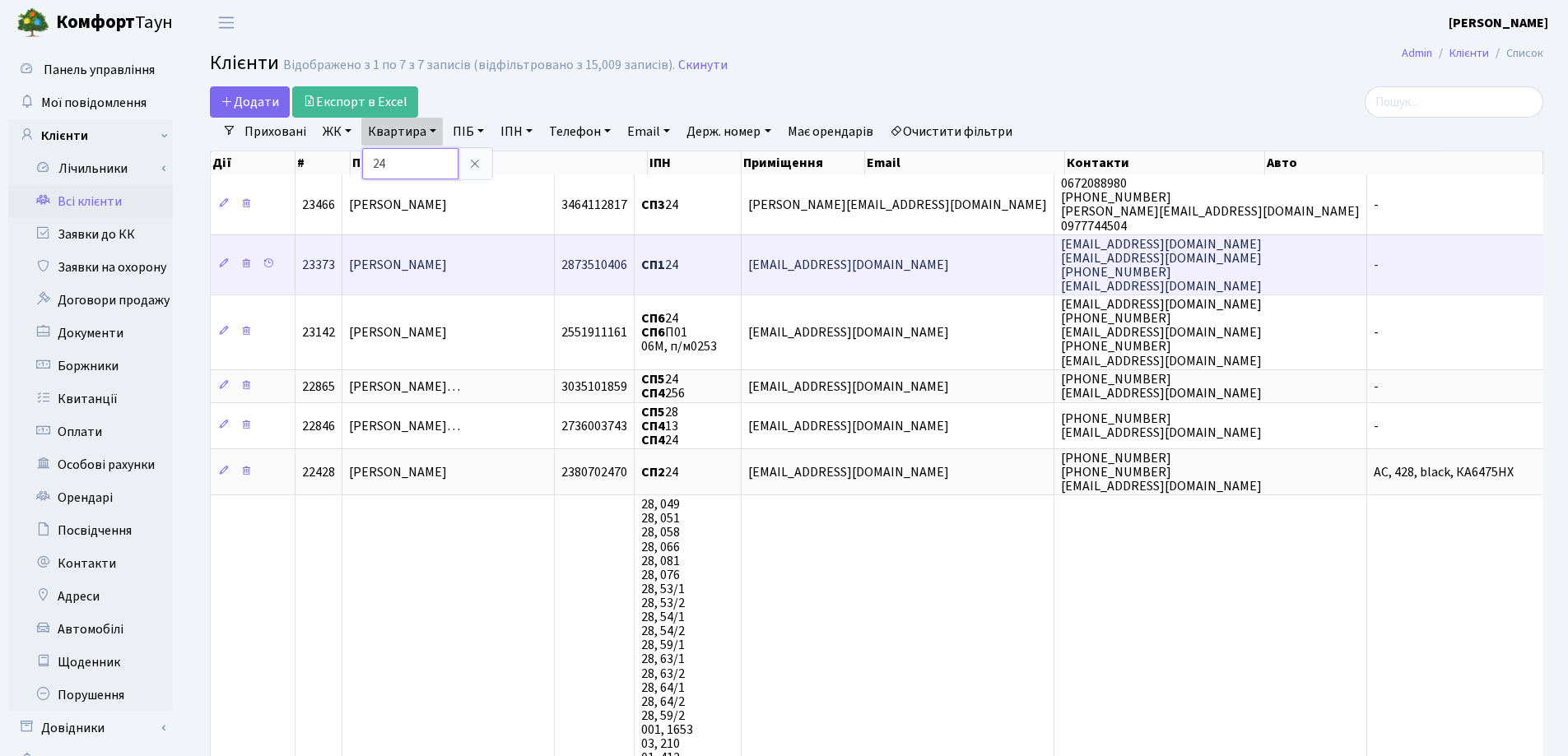
type input "2"
type input "169"
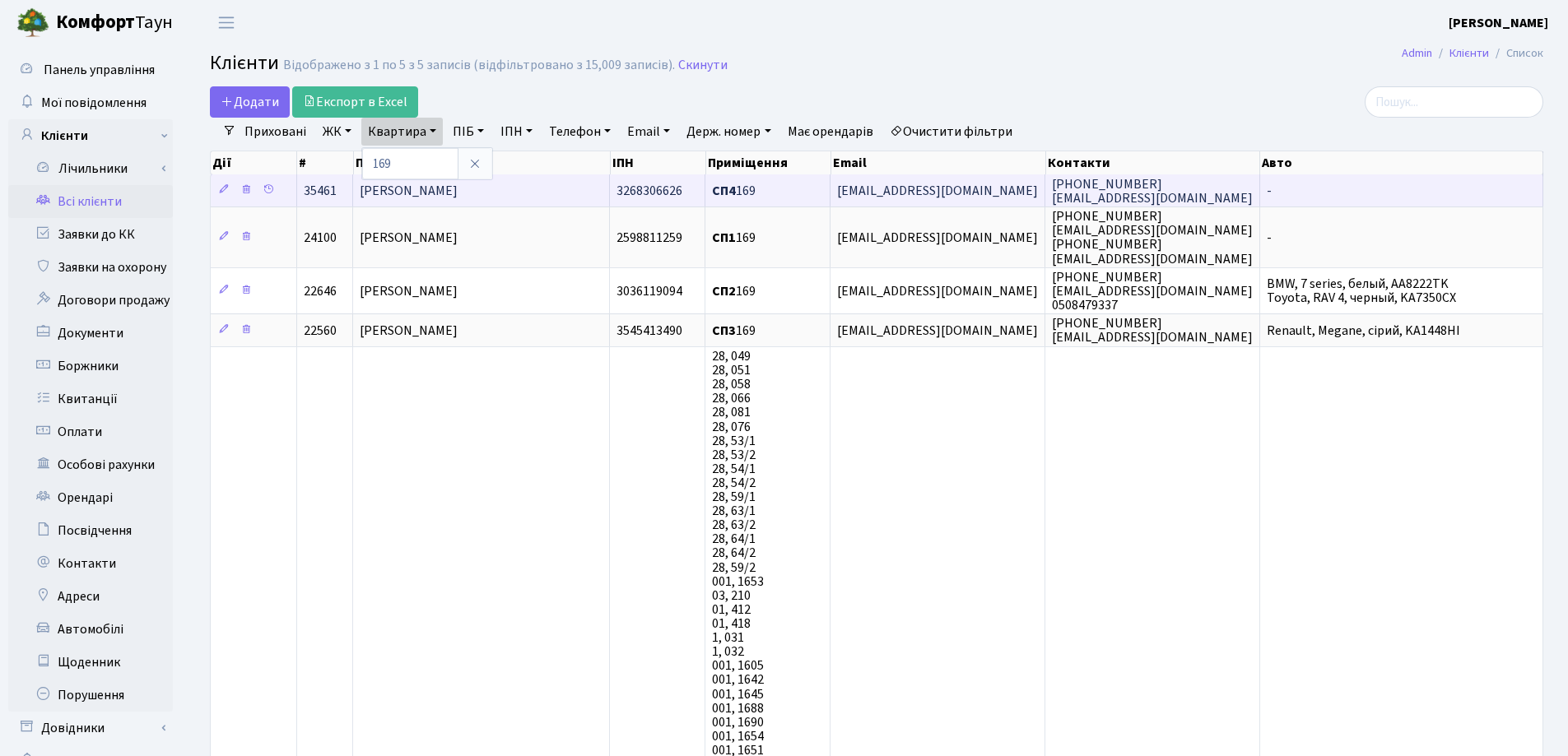
click at [508, 191] on td "Красуля Марія Василівна" at bounding box center [481, 191] width 257 height 32
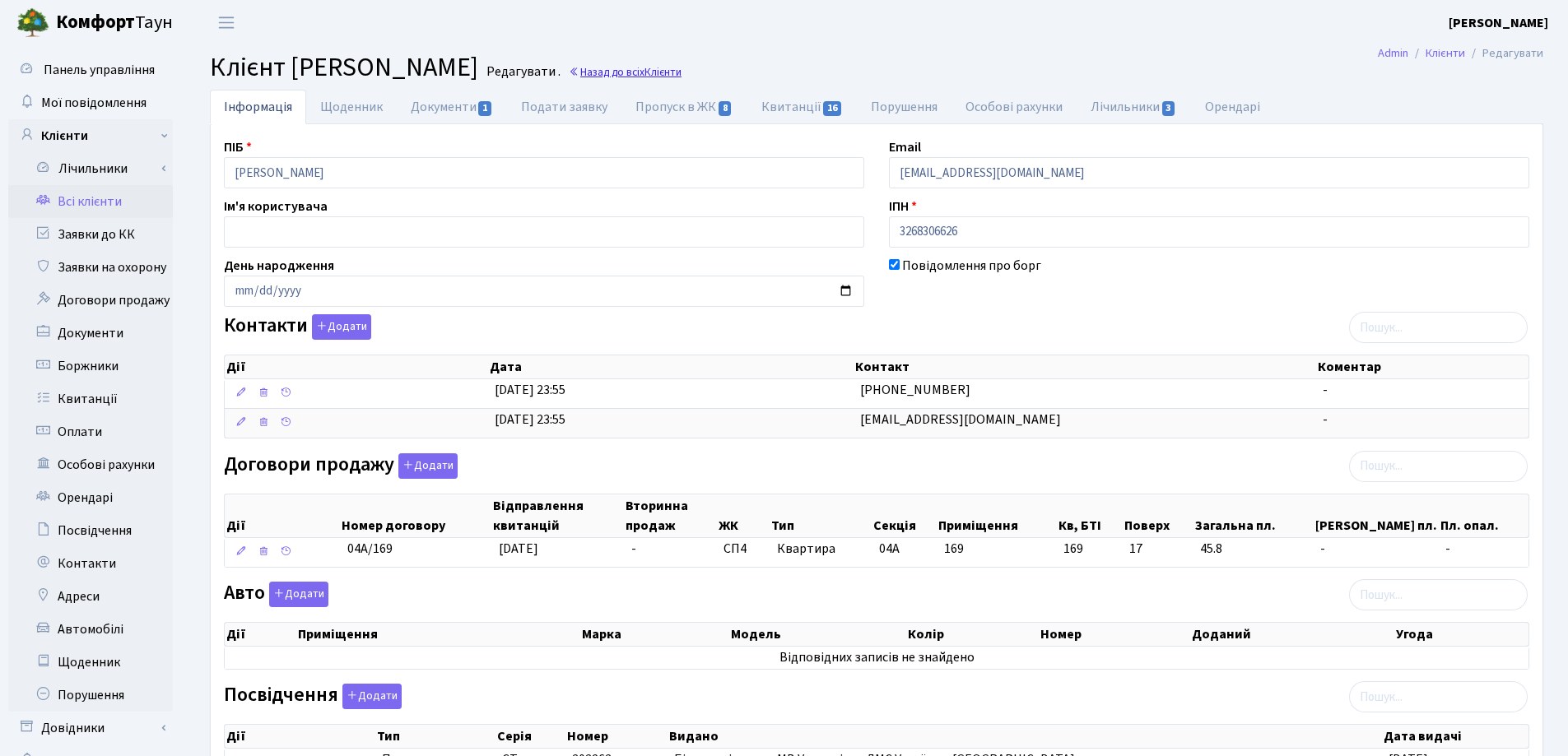
click at [681, 69] on link "Назад до всіх Клієнти" at bounding box center [626, 72] width 113 height 16
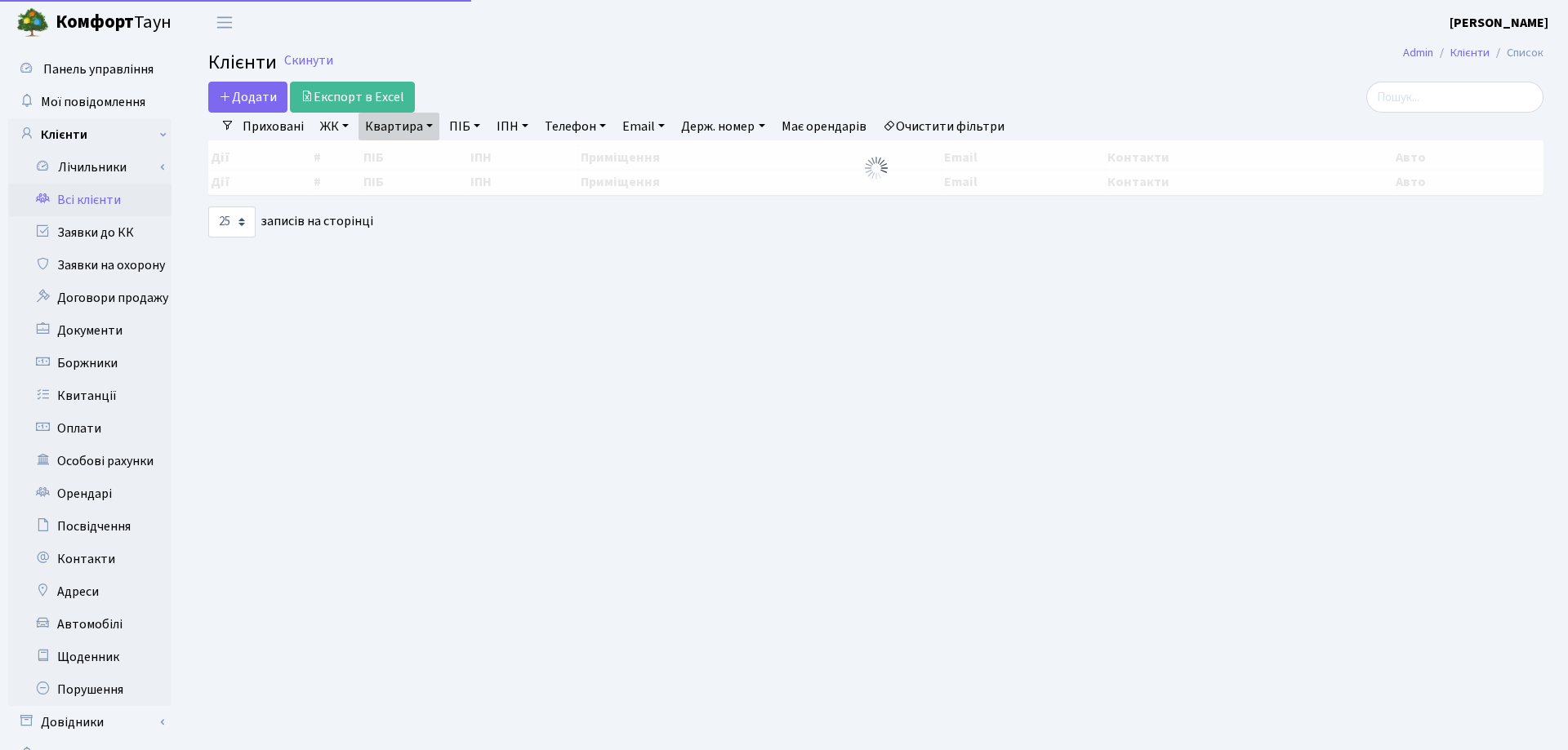
select select "25"
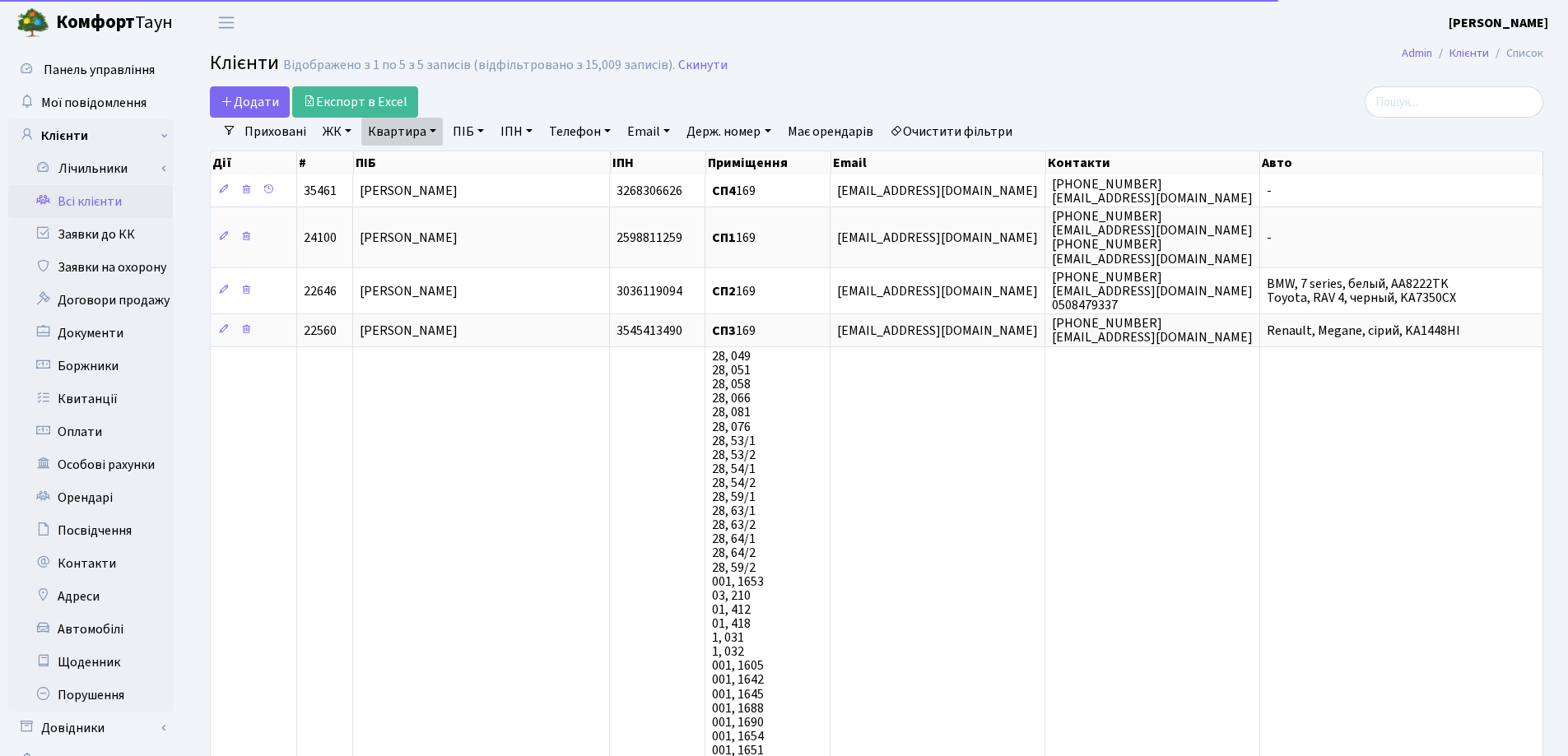
click at [431, 129] on link "Квартира" at bounding box center [402, 131] width 82 height 28
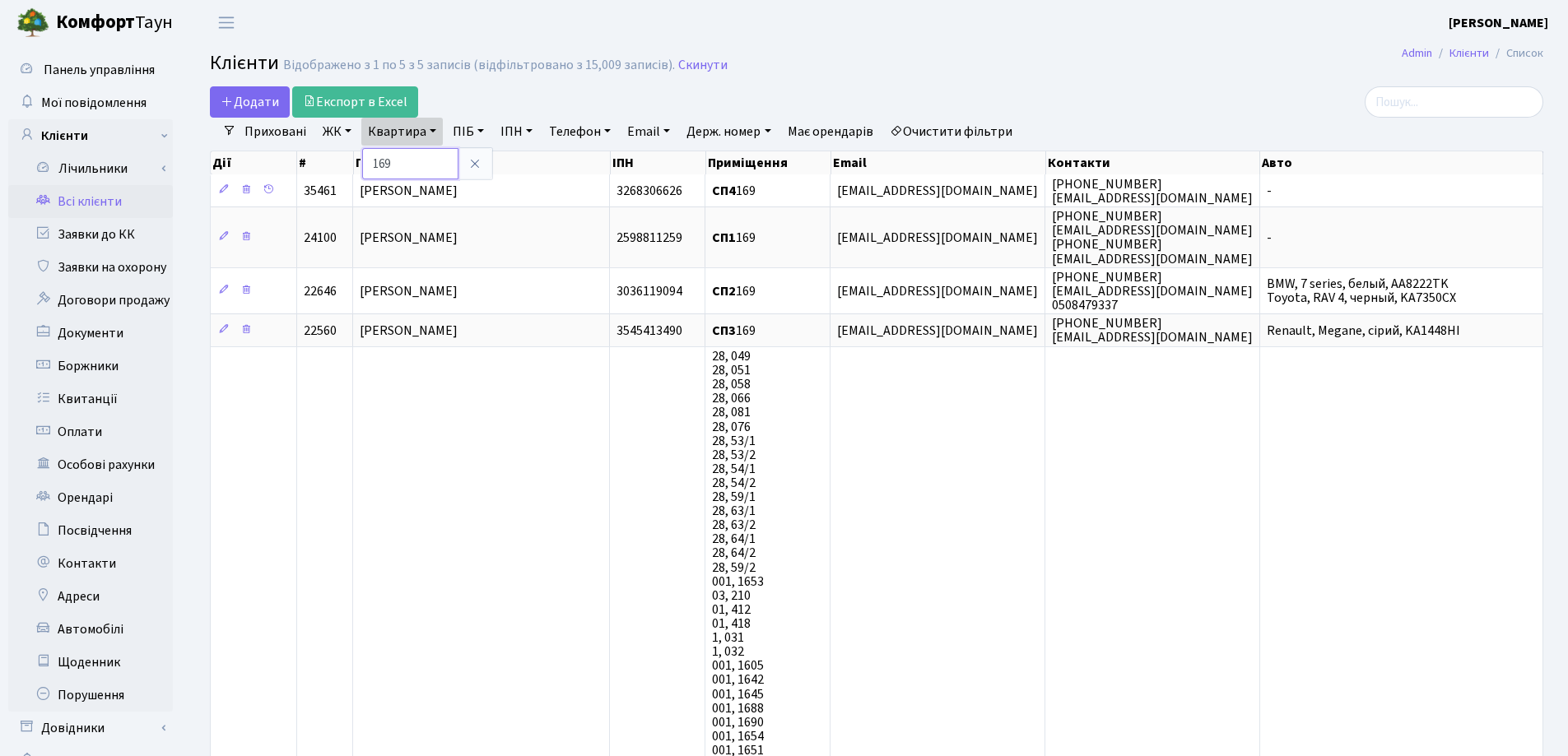
click at [430, 155] on input "169" at bounding box center [410, 164] width 97 height 31
type input "171"
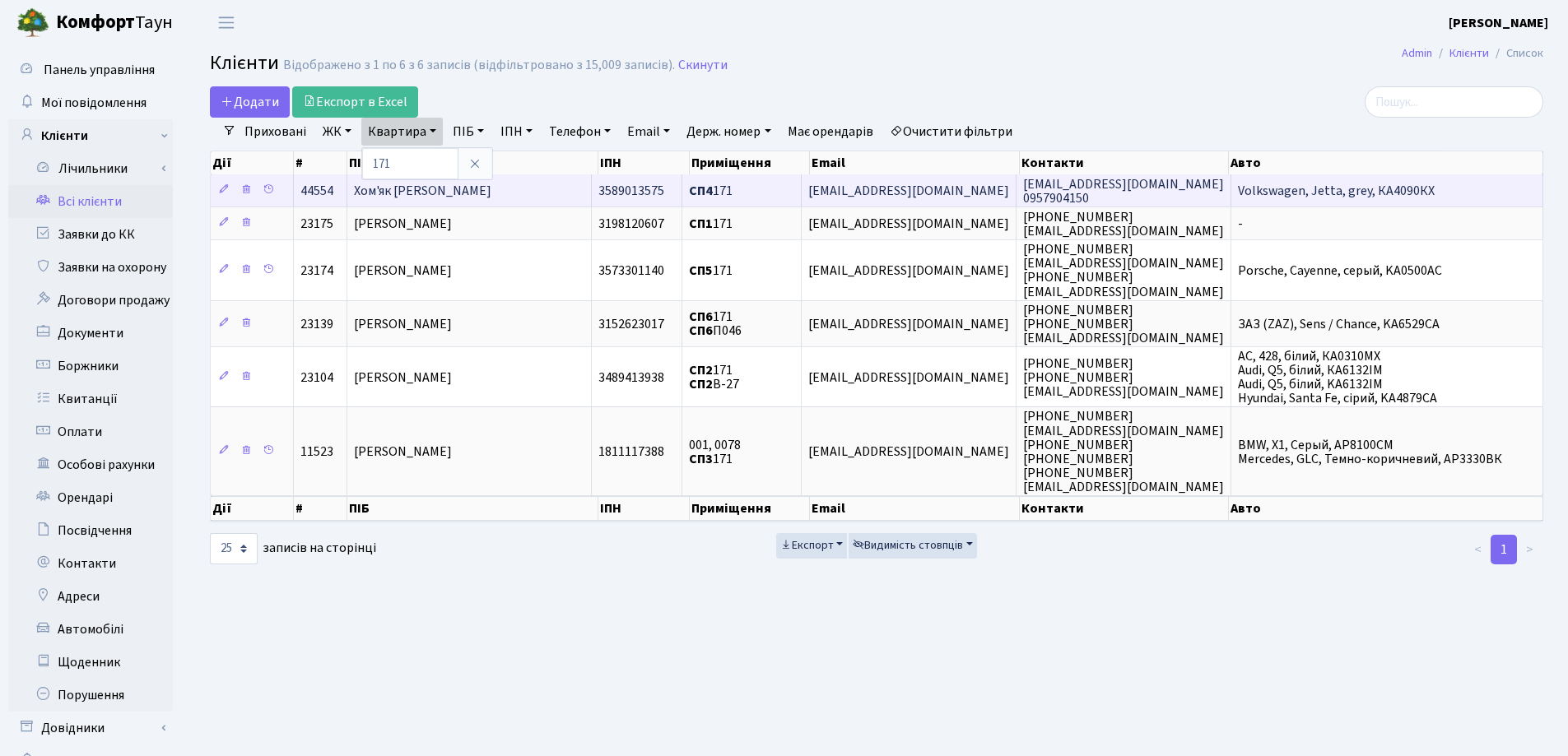
click at [523, 197] on td "Хом'як [PERSON_NAME]" at bounding box center [469, 191] width 245 height 32
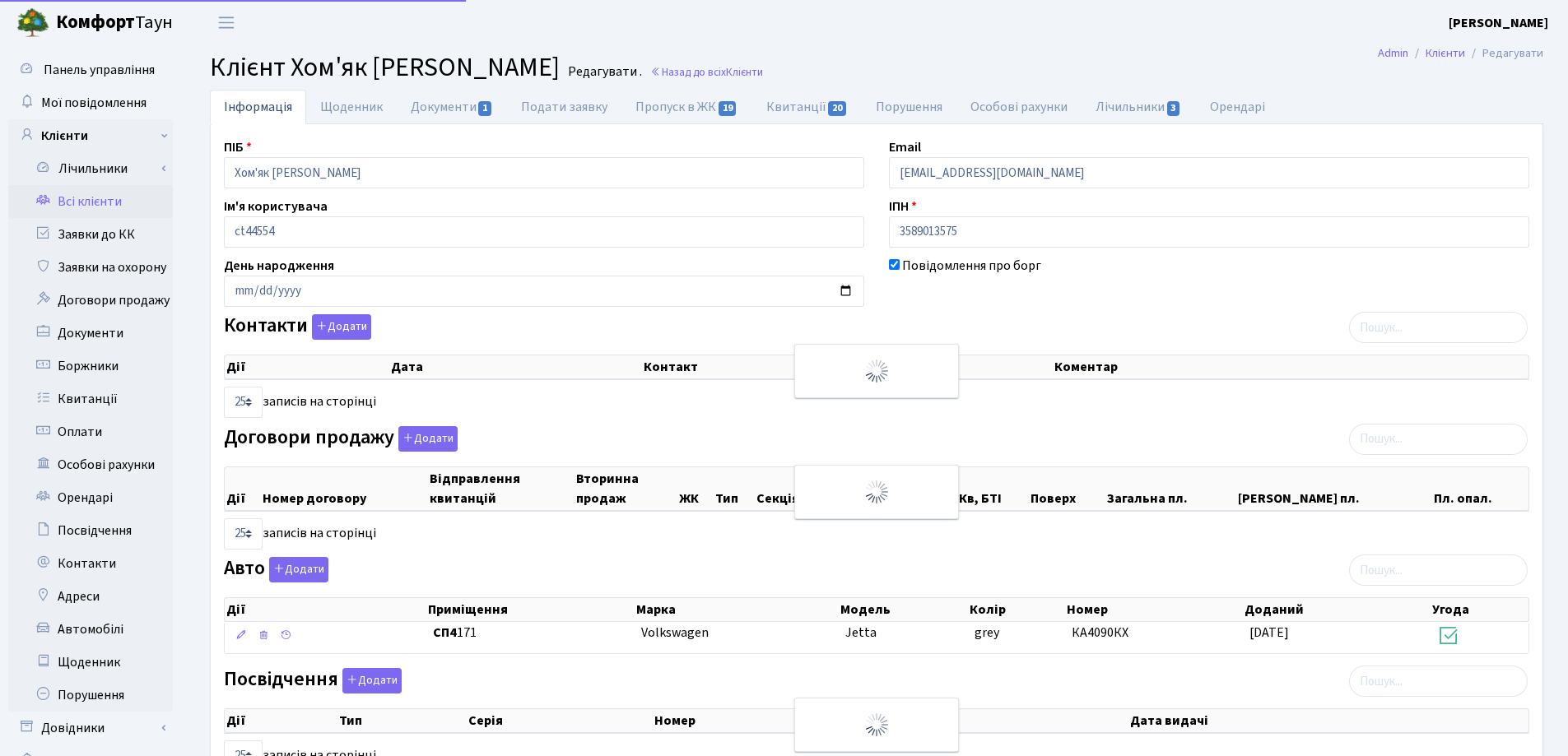
select select "25"
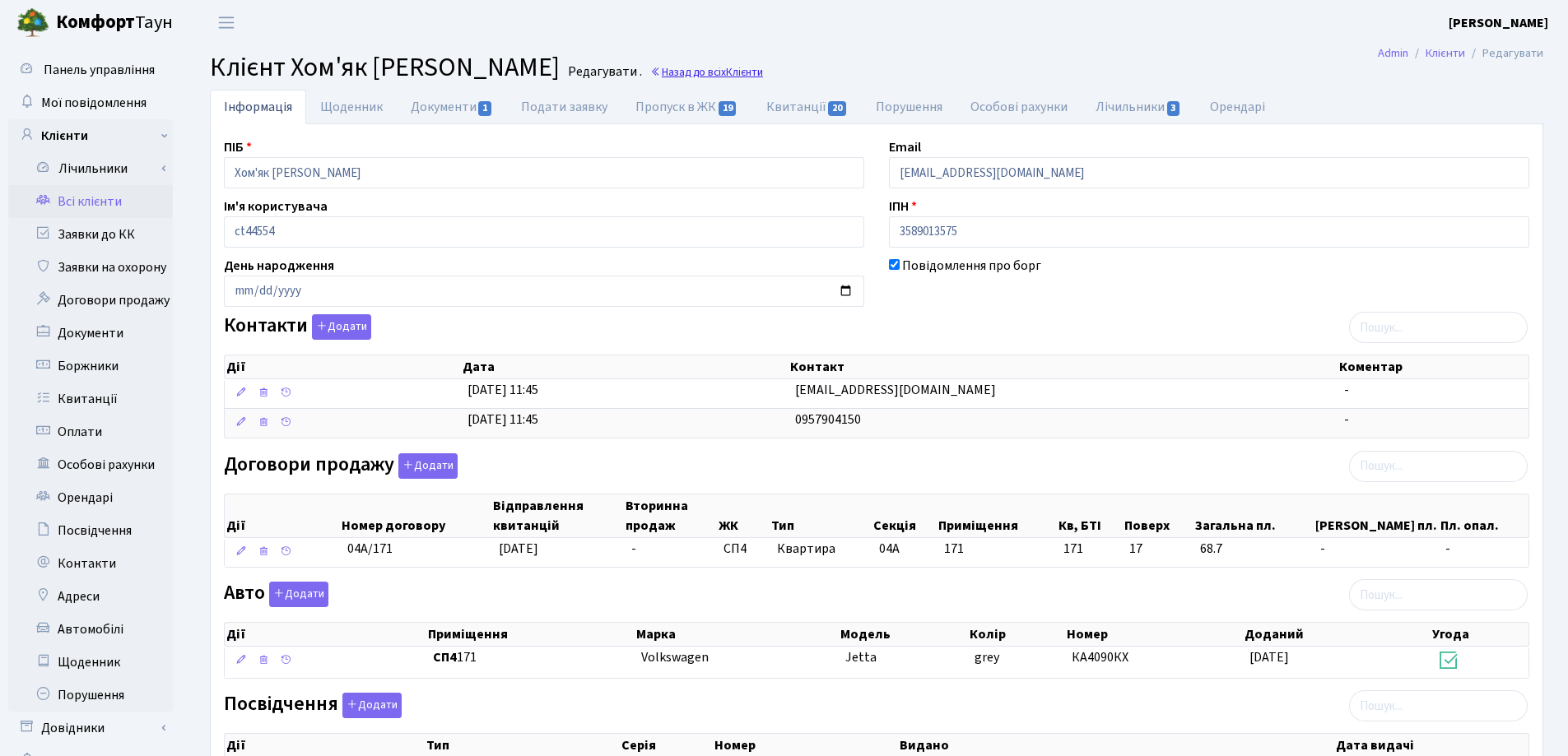
click at [687, 69] on link "Назад до всіх Клієнти" at bounding box center [707, 72] width 113 height 16
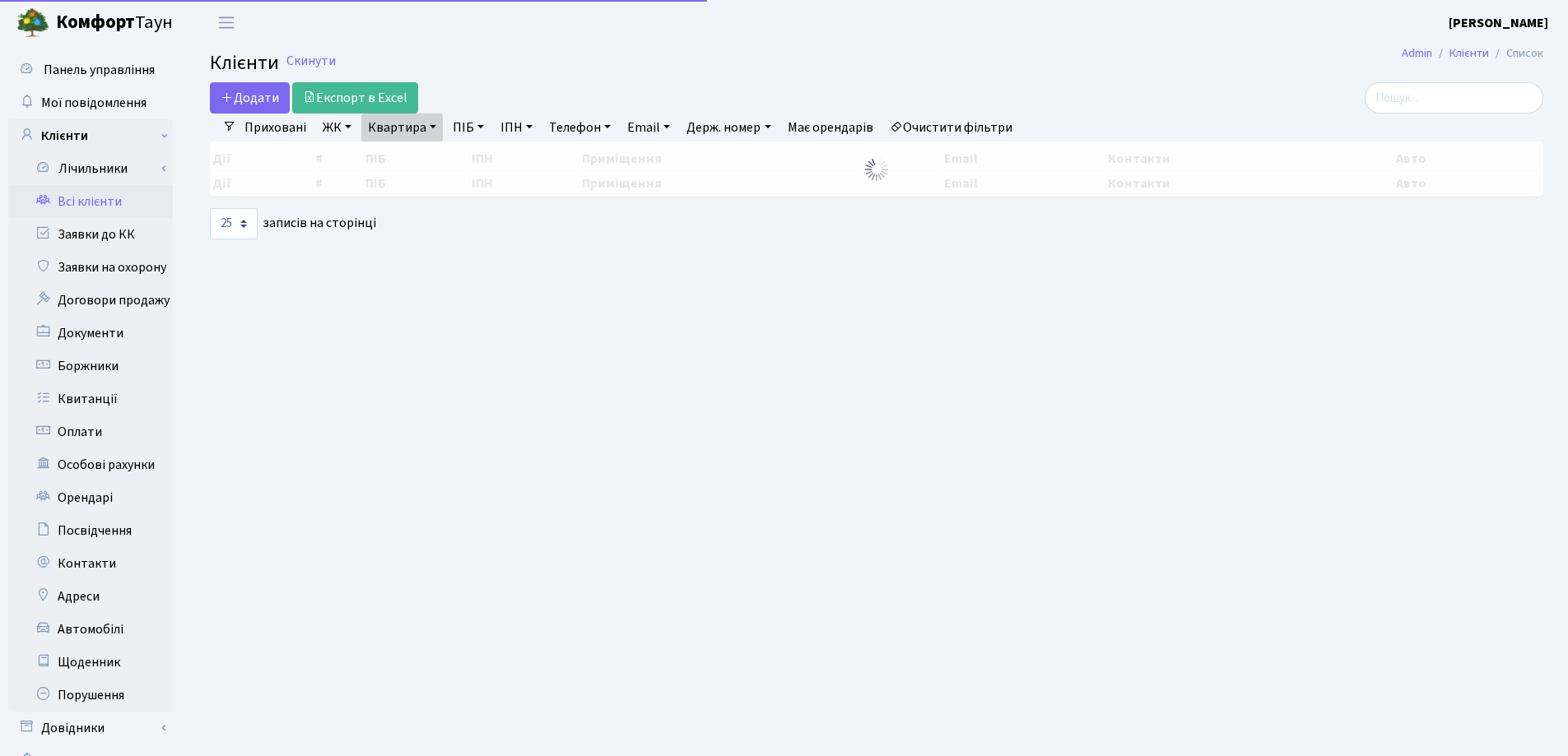
select select "25"
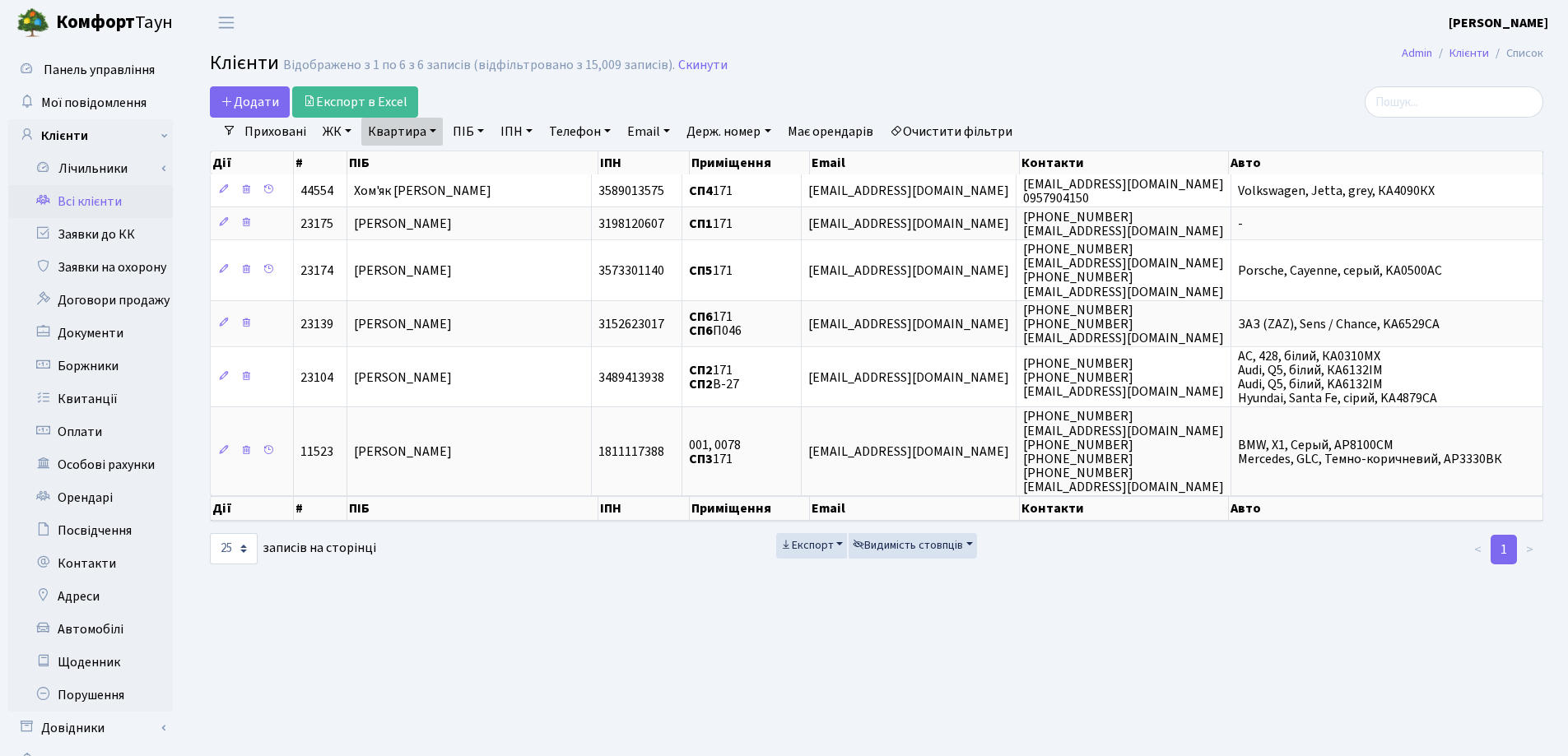
click at [430, 128] on link "Квартира" at bounding box center [402, 131] width 82 height 28
click at [470, 168] on icon at bounding box center [474, 164] width 13 height 13
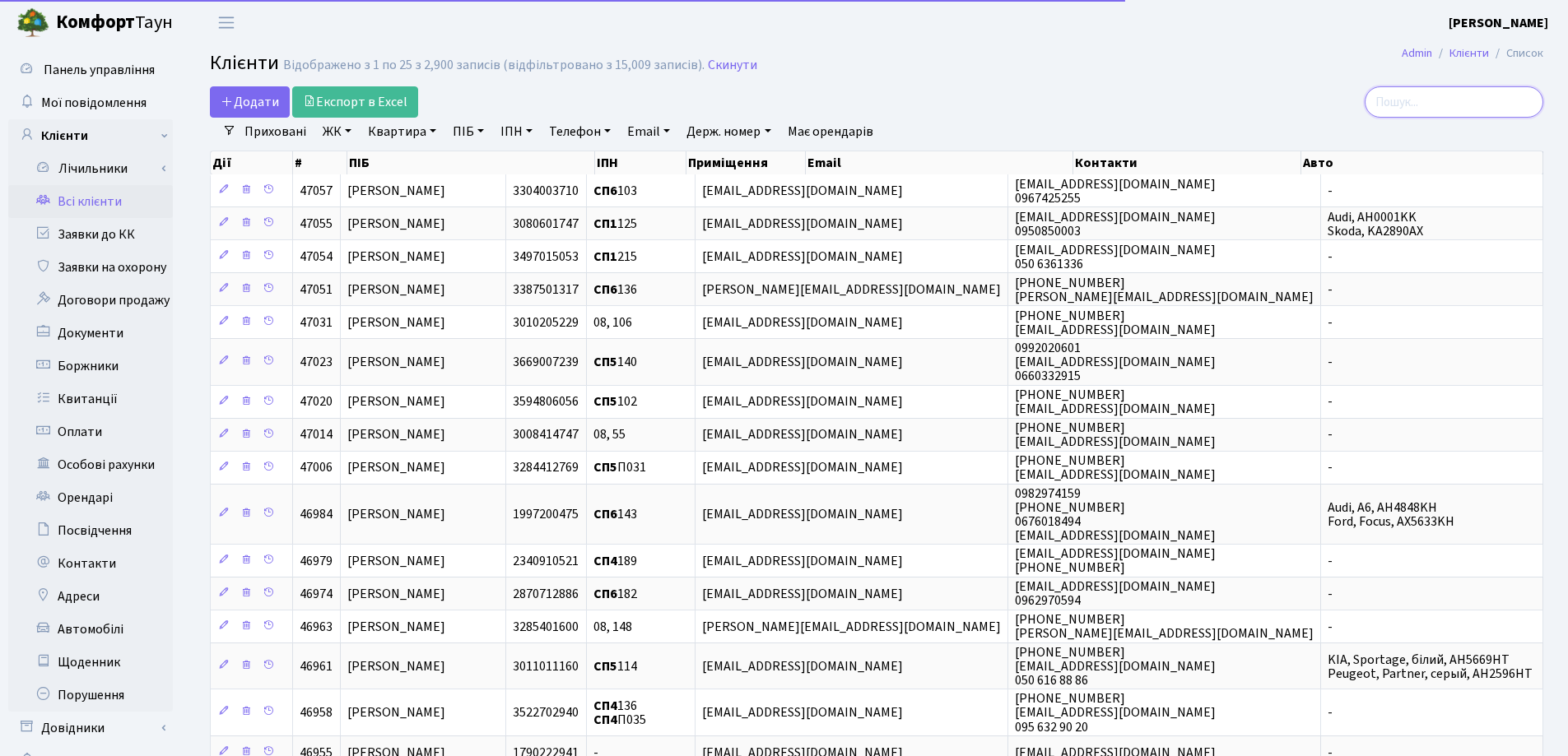
click at [1478, 117] on input "search" at bounding box center [1453, 102] width 178 height 31
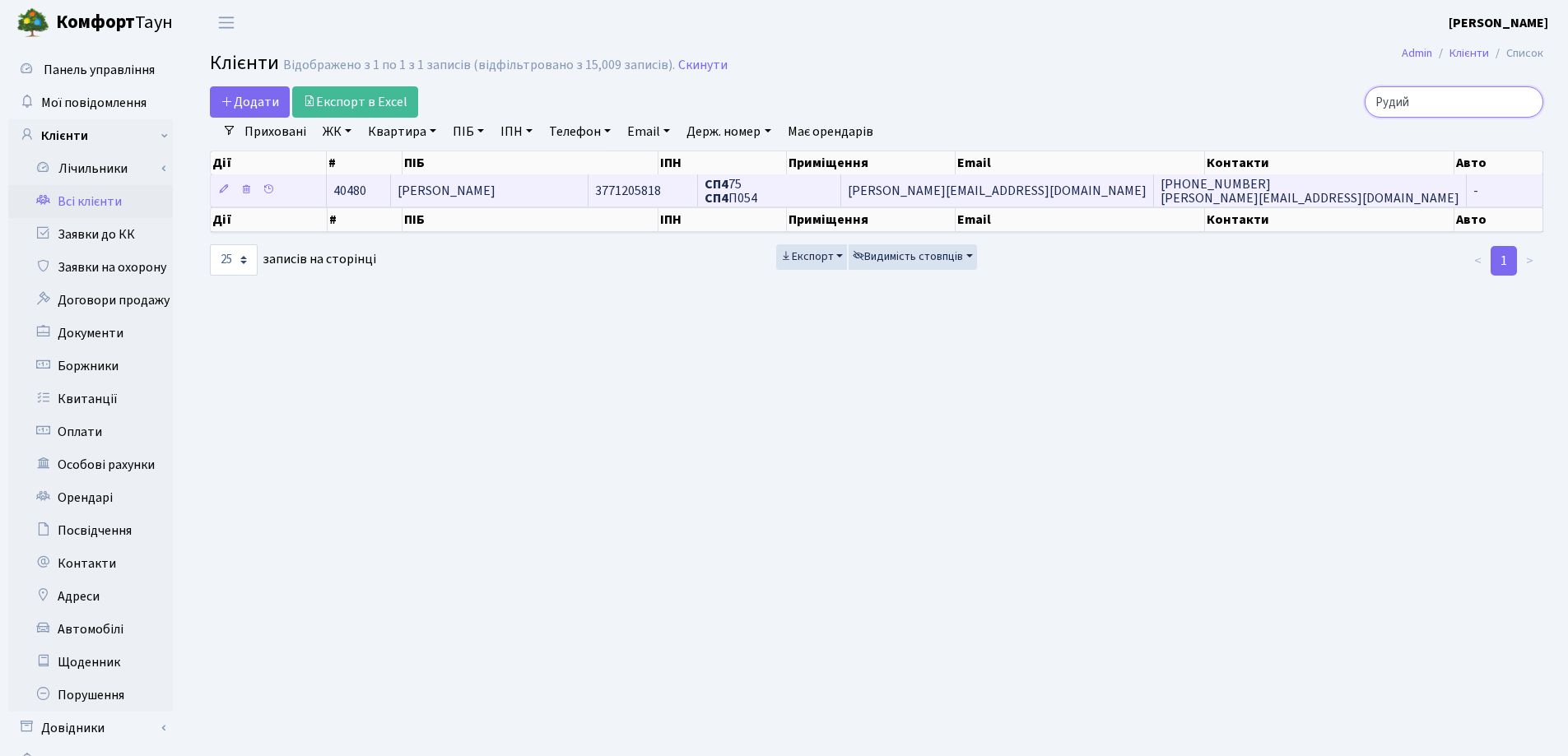
type input "Рудий"
click at [569, 188] on td "[PERSON_NAME]" at bounding box center [489, 191] width 198 height 32
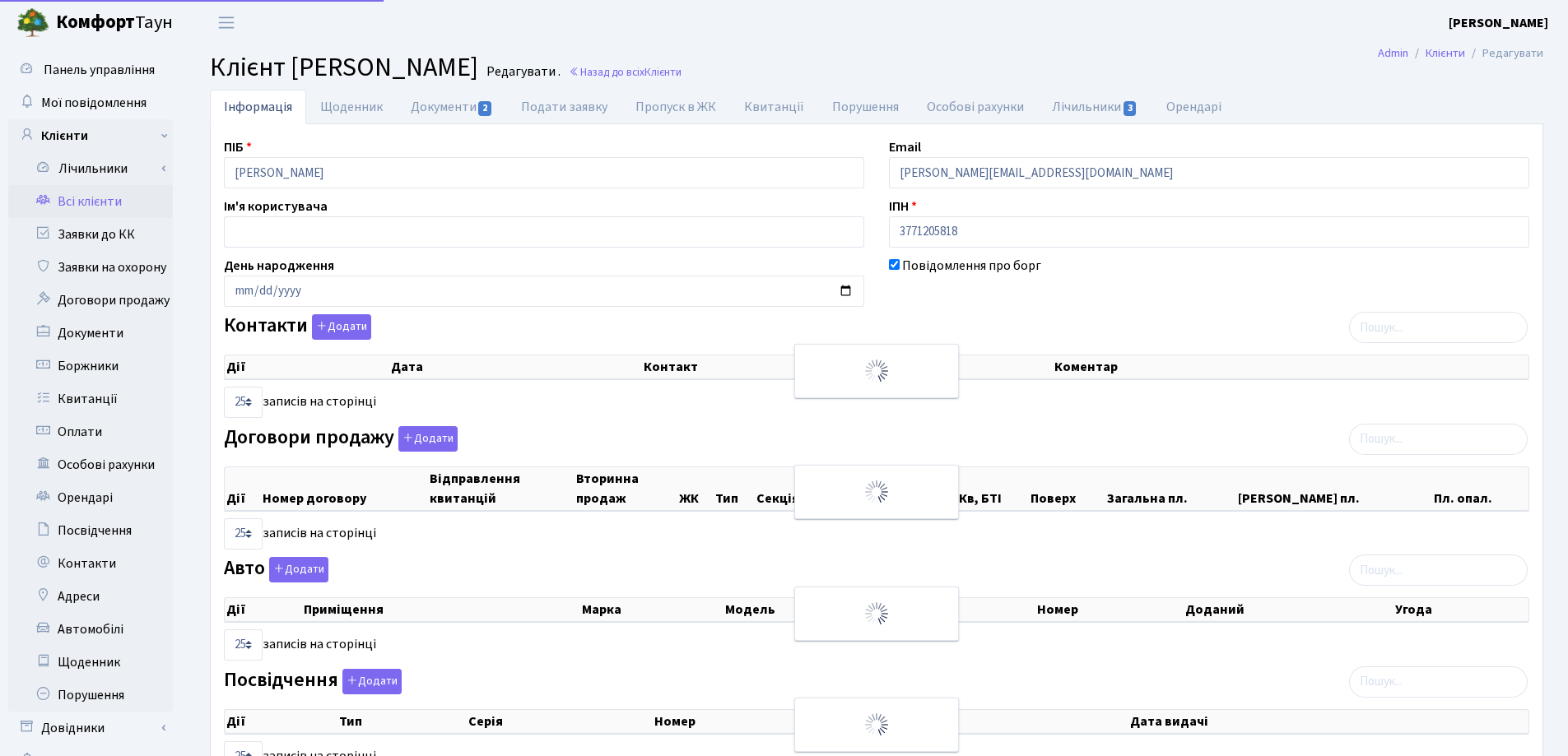
select select "25"
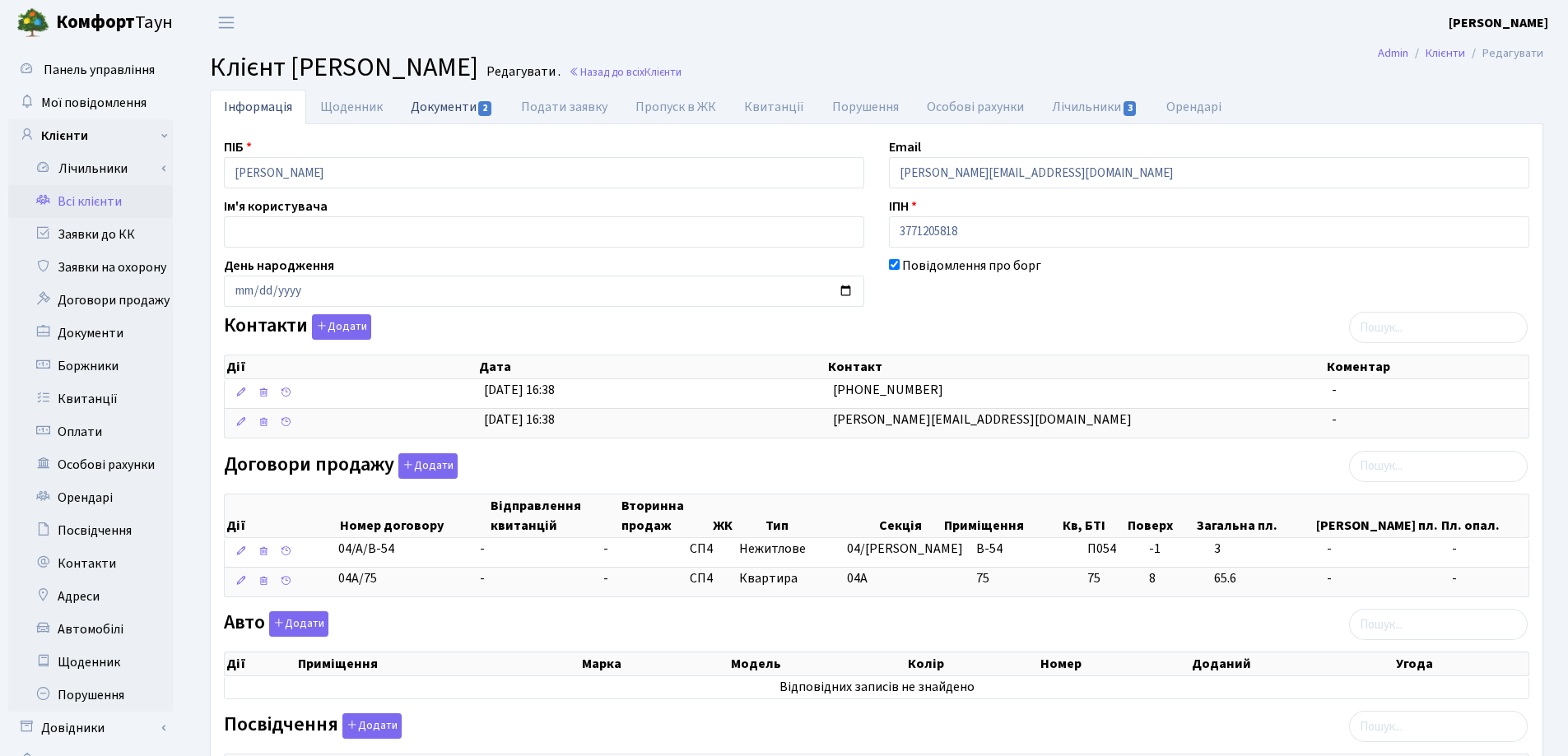
click at [450, 103] on link "Документи 2" at bounding box center [452, 106] width 111 height 34
select select "25"
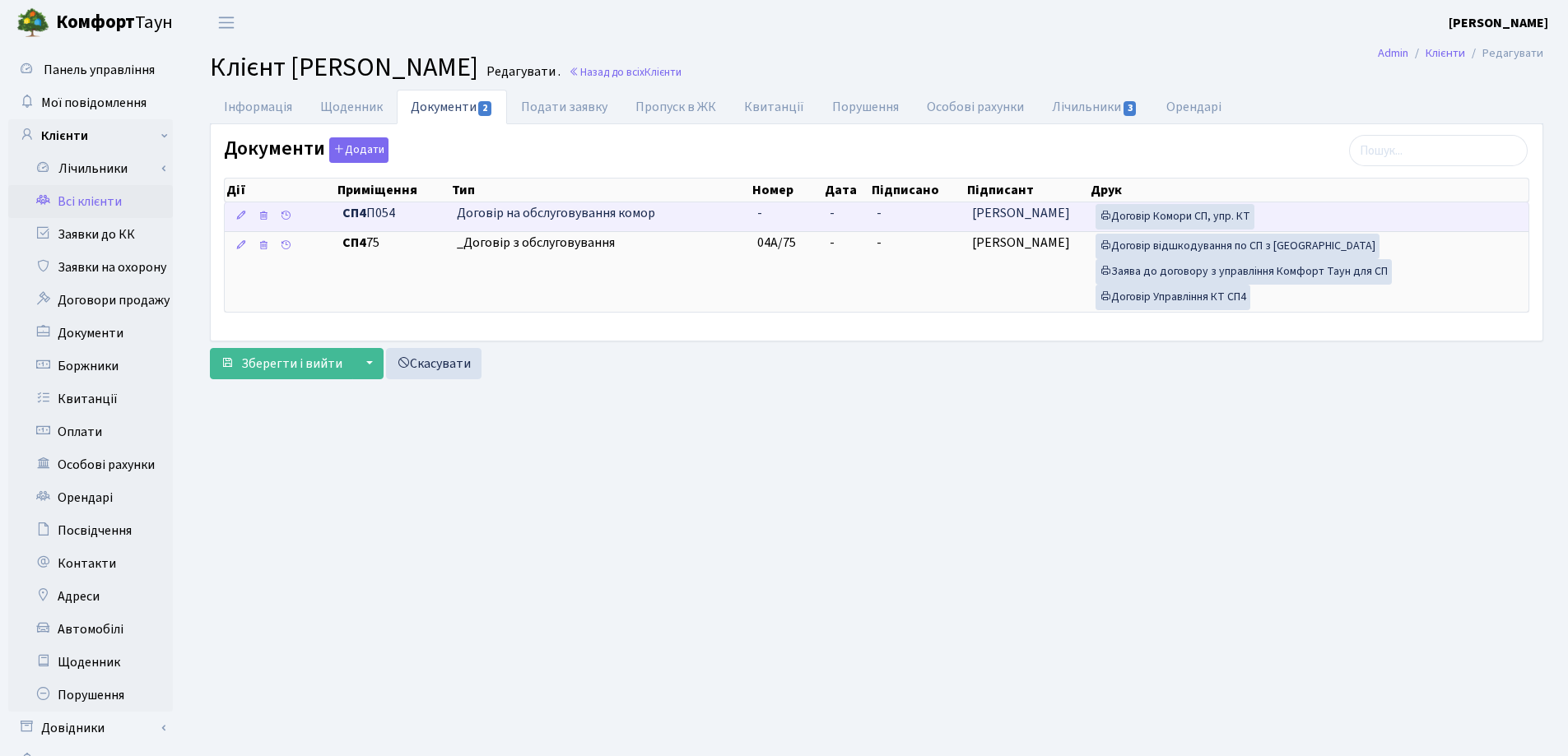
click at [840, 212] on td "-" at bounding box center [846, 217] width 46 height 29
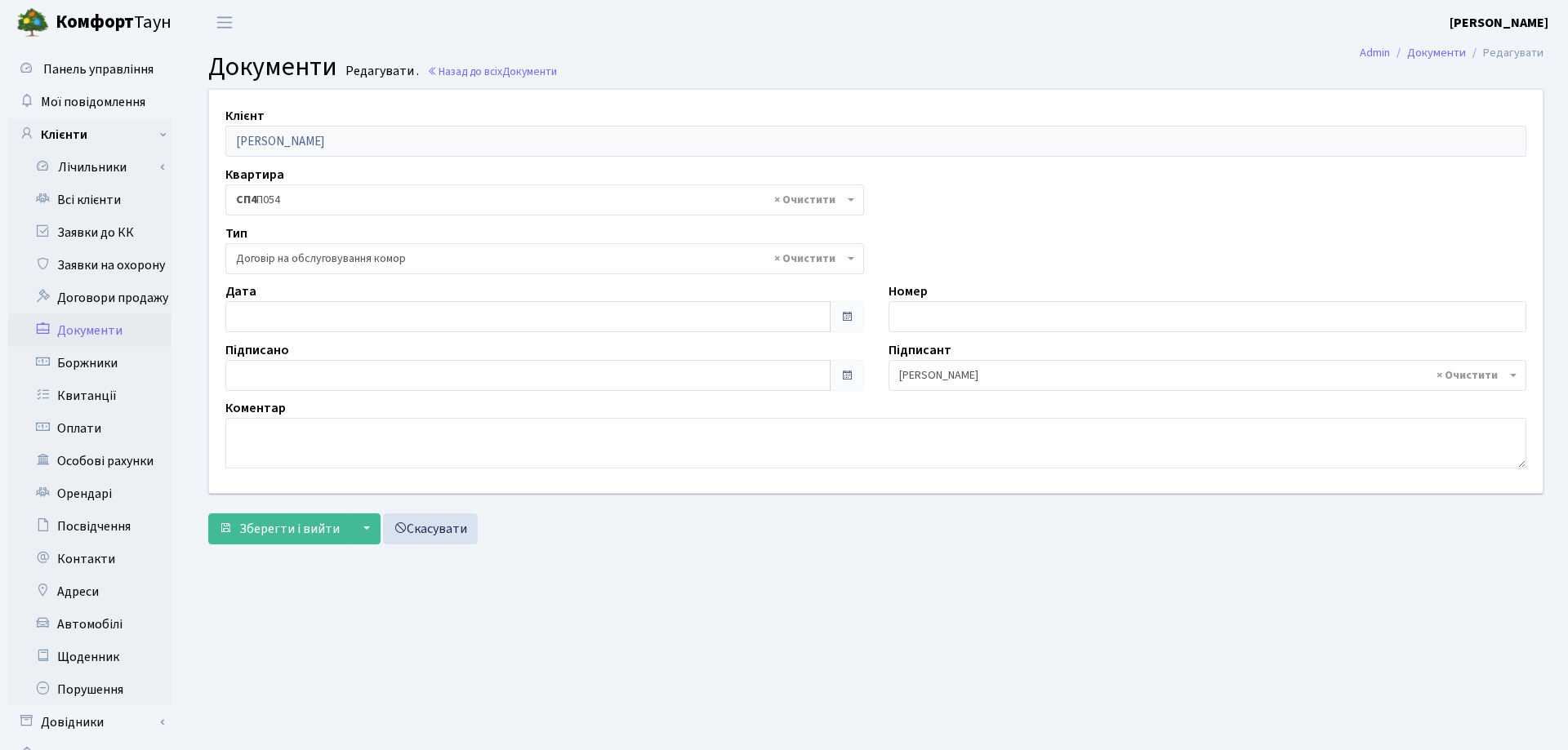
select select "309"
type input "[DATE]"
click at [345, 311] on input "[DATE]" at bounding box center [524, 317] width 598 height 31
click at [280, 527] on span "Зберегти і вийти" at bounding box center [289, 528] width 100 height 18
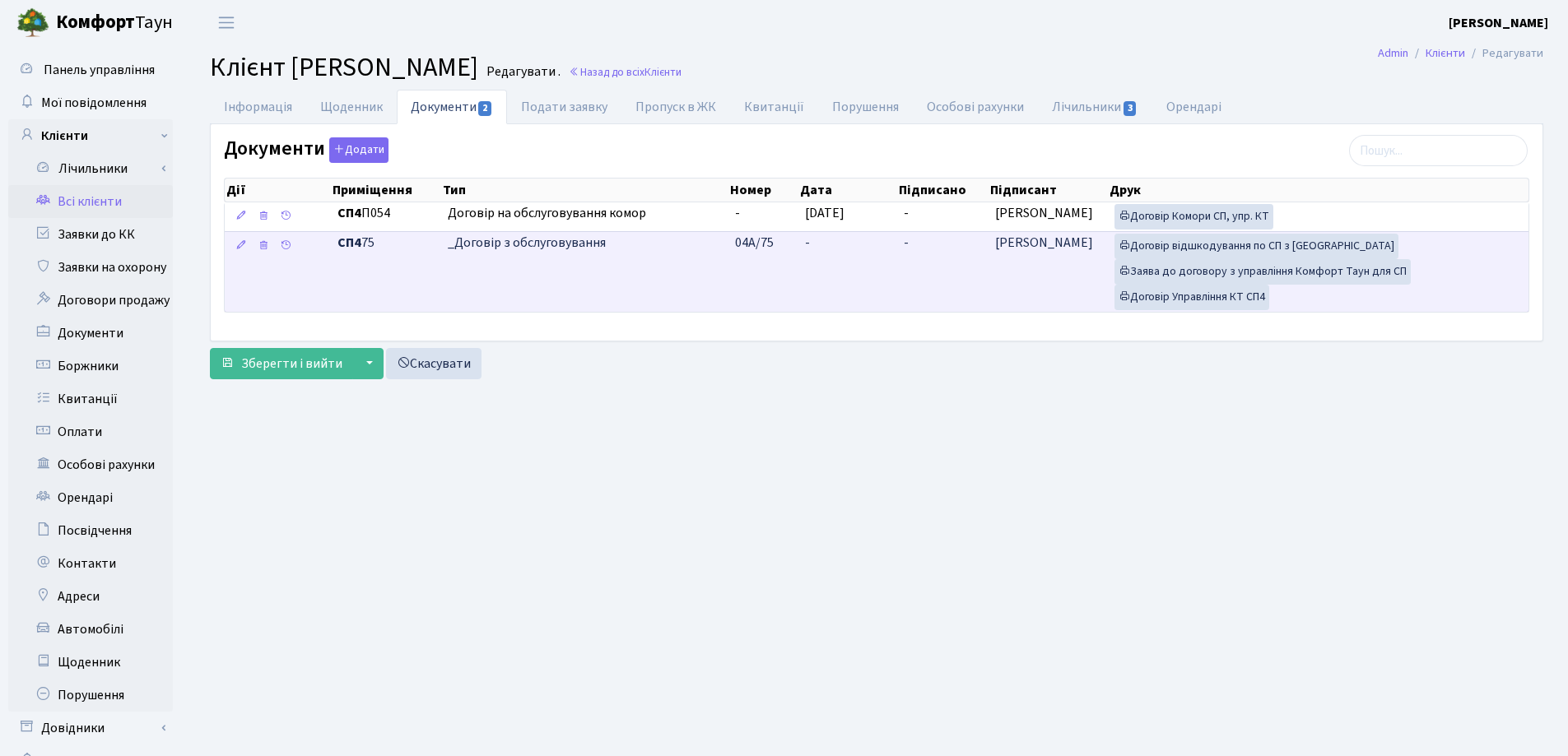
click at [827, 242] on td "-" at bounding box center [847, 271] width 98 height 81
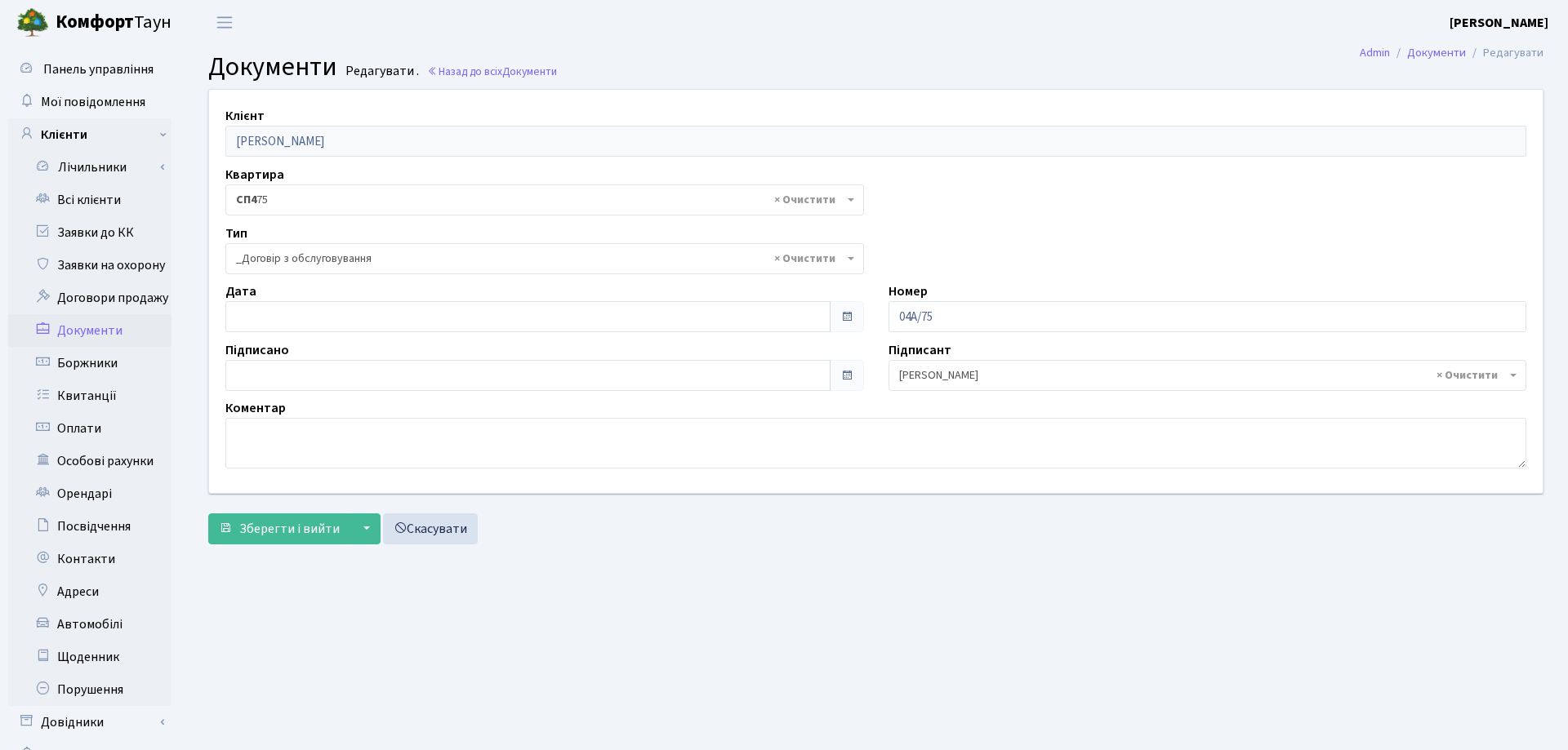
select select "289"
type input "25.09.2025"
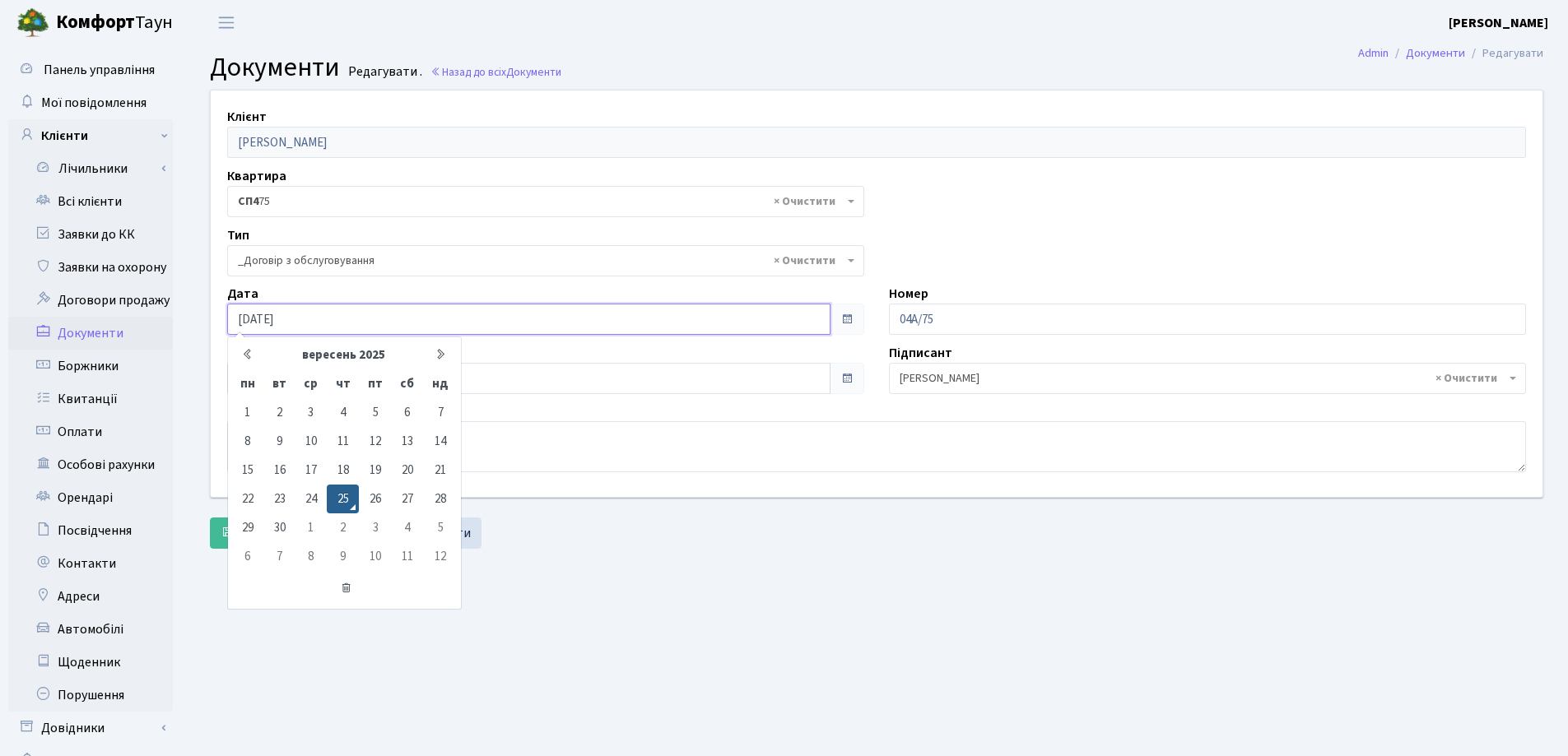
click at [400, 312] on input "[DATE]" at bounding box center [528, 319] width 603 height 31
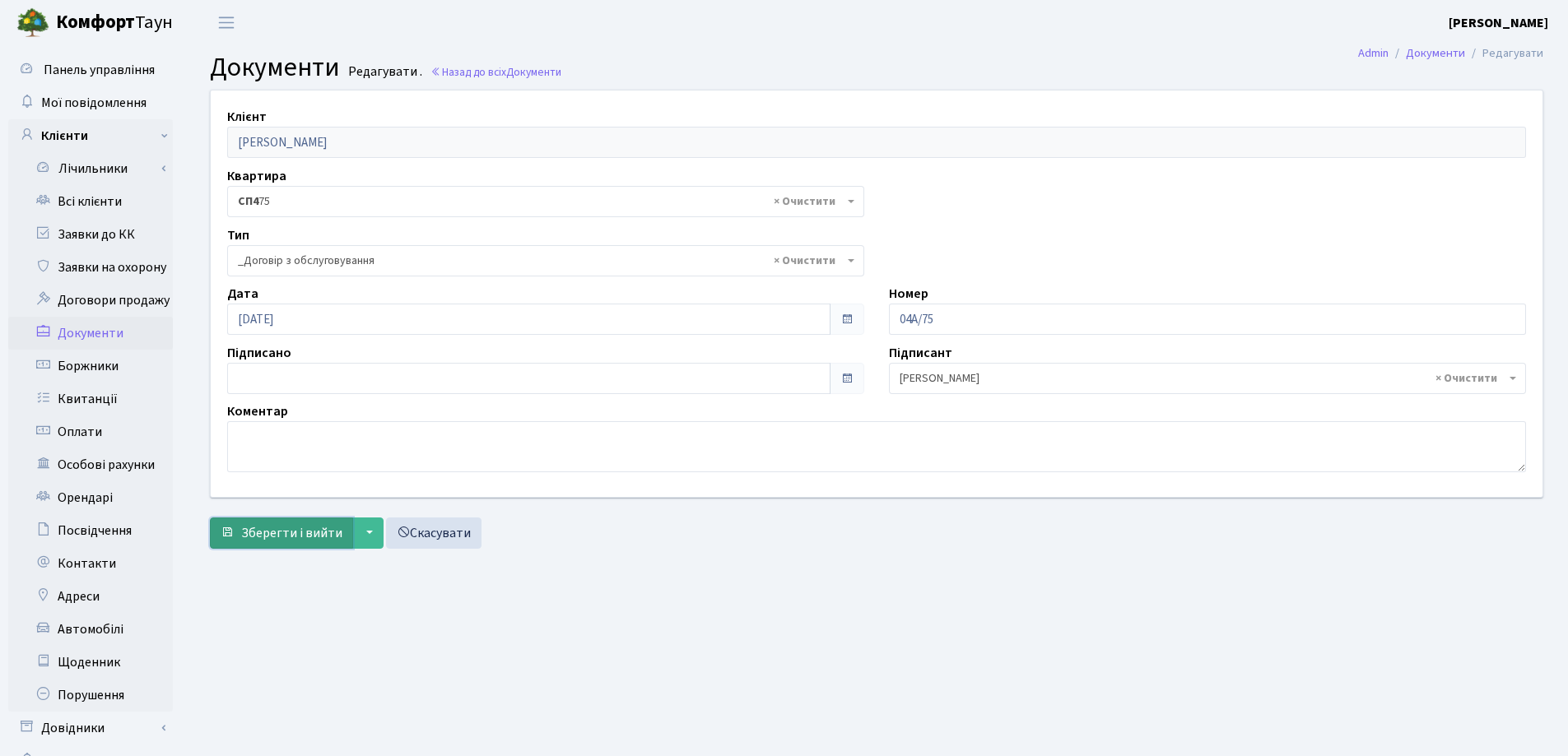
click at [288, 525] on span "Зберегти і вийти" at bounding box center [291, 532] width 101 height 18
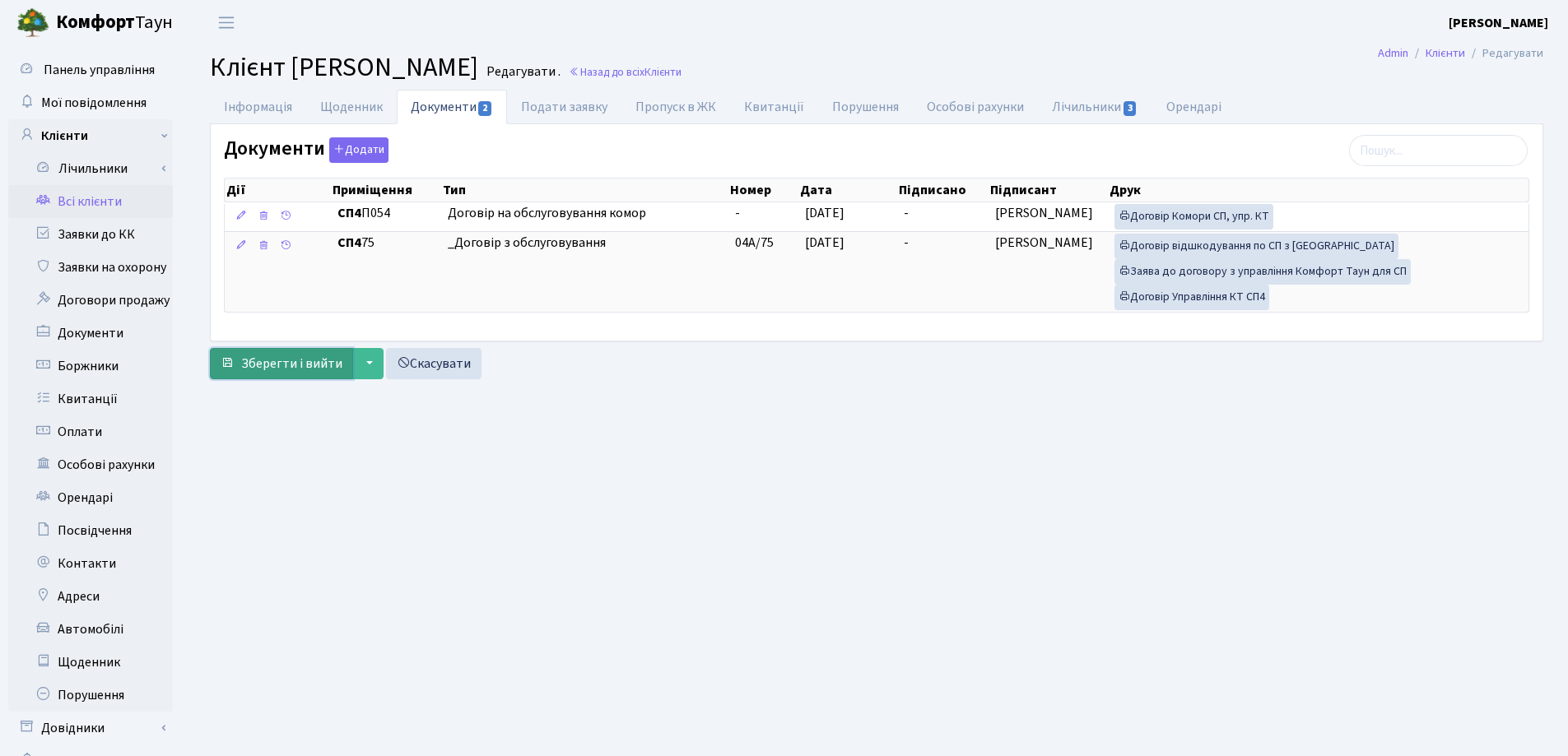
click at [291, 357] on span "Зберегти і вийти" at bounding box center [291, 364] width 101 height 18
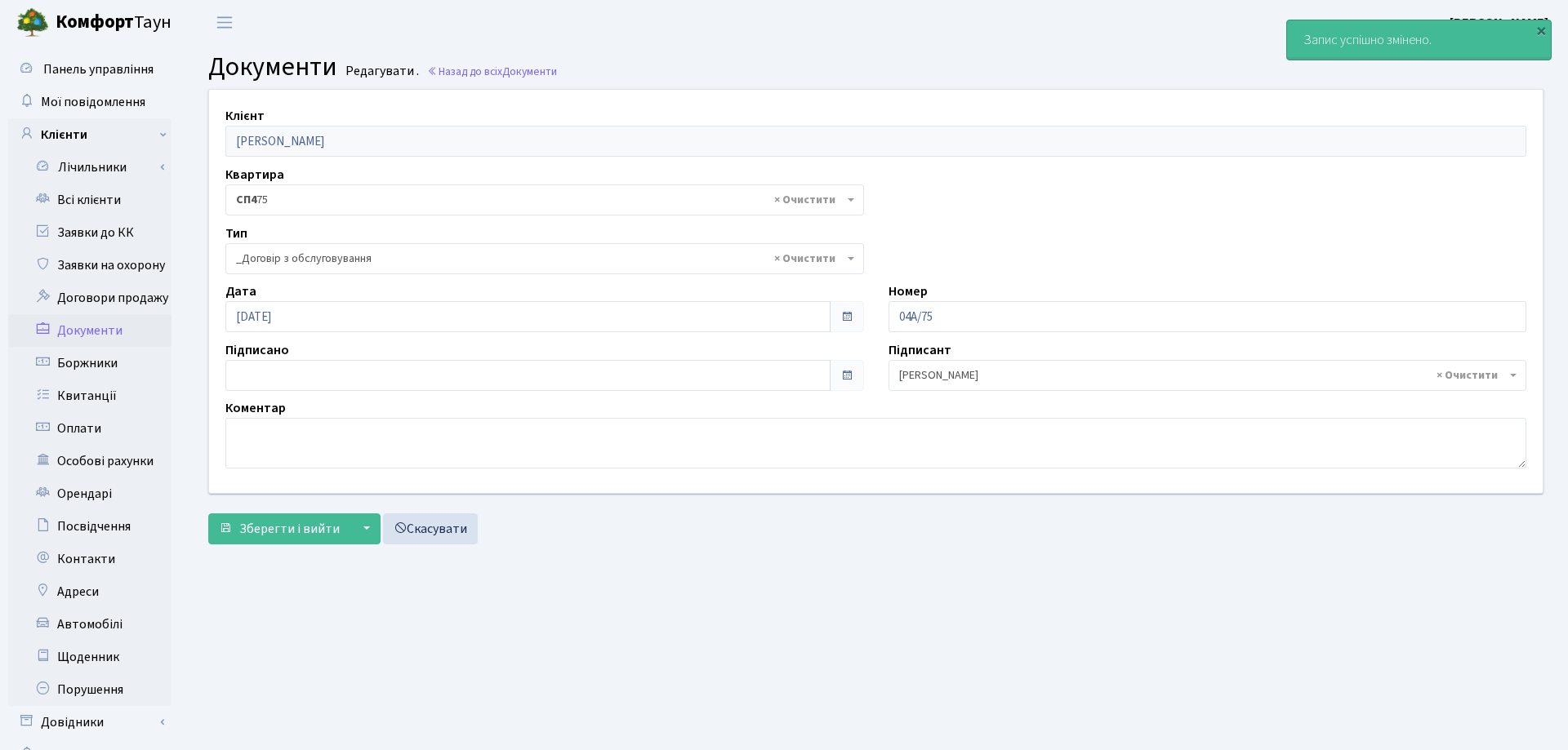
select select "289"
click at [66, 195] on link "Всі клієнти" at bounding box center [89, 200] width 163 height 33
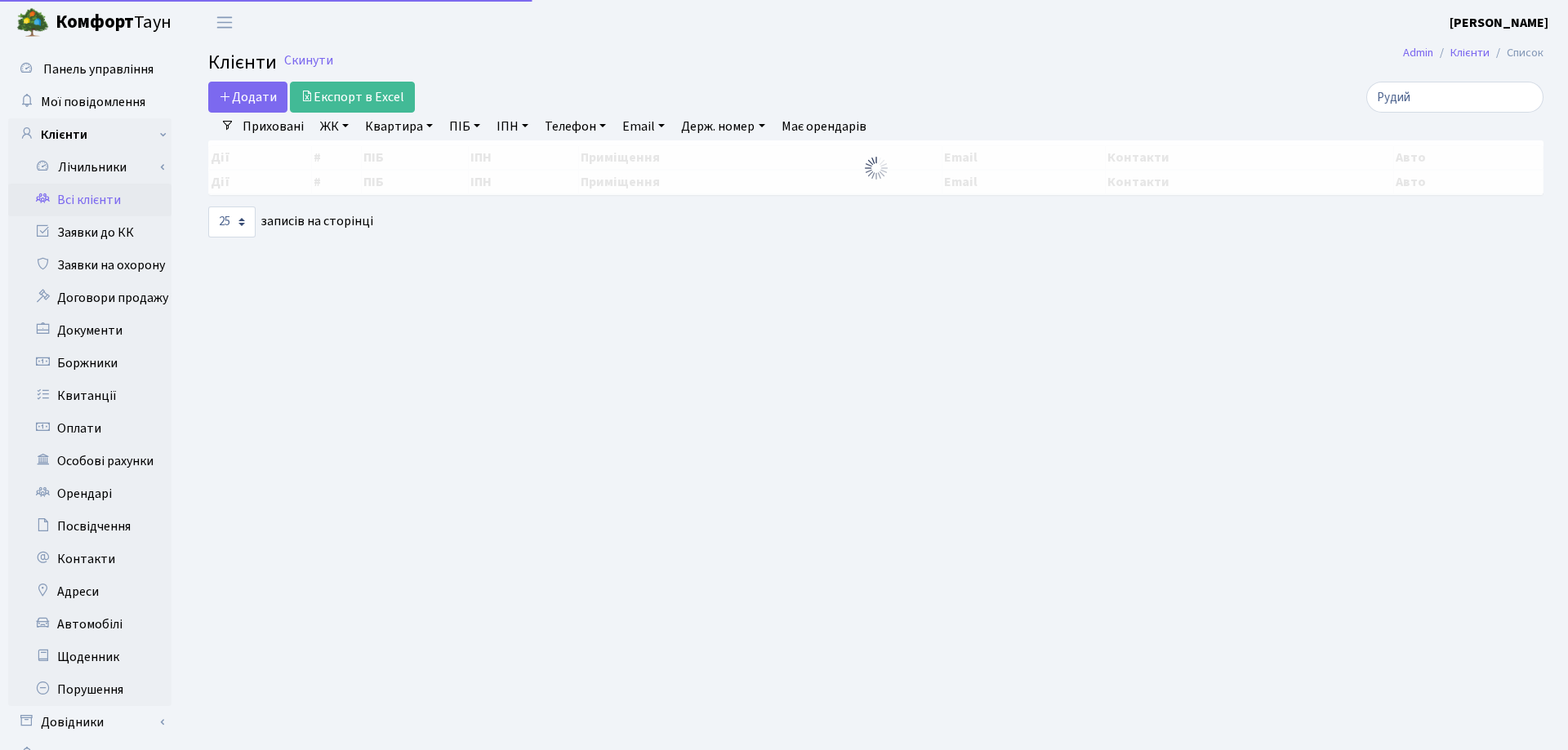
select select "25"
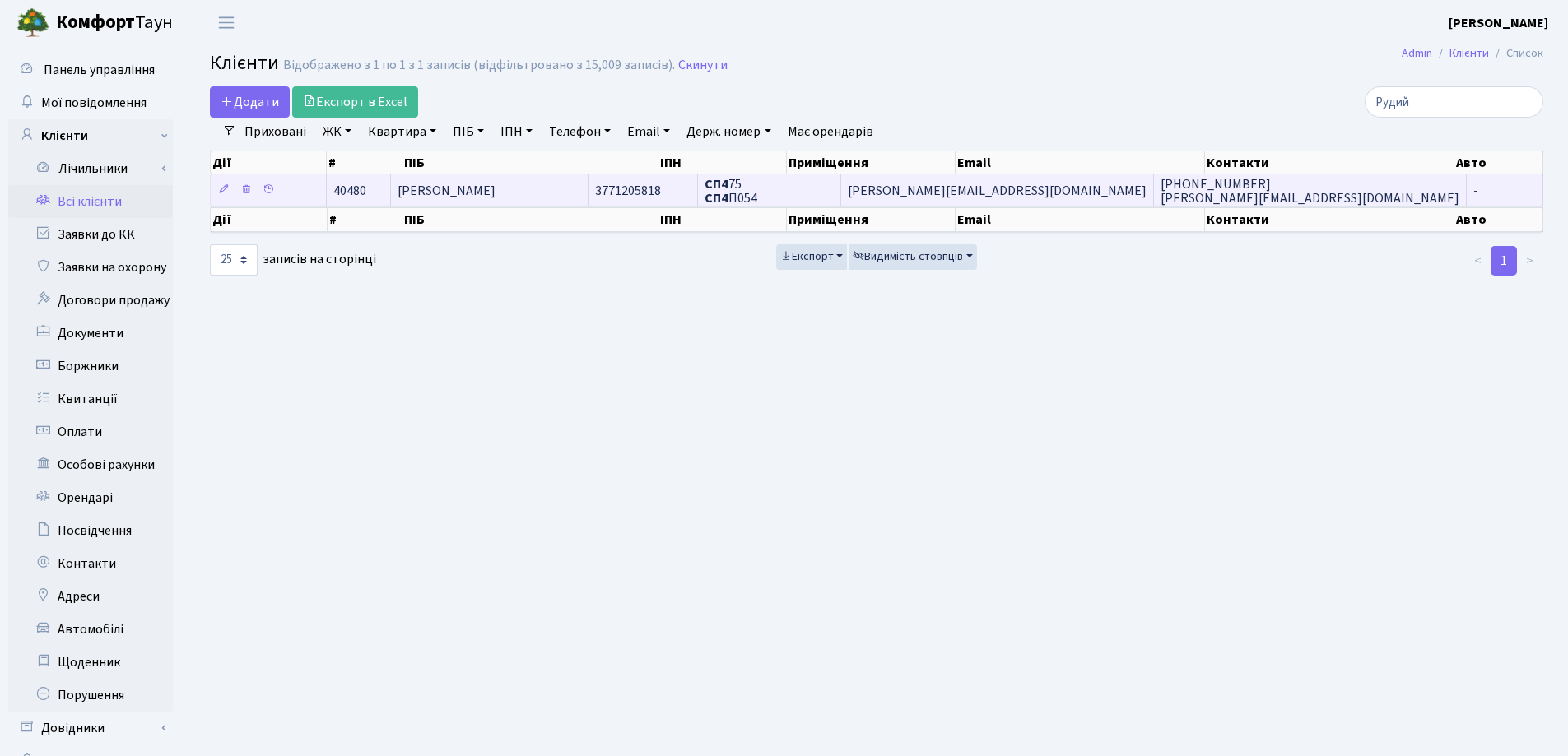
click at [580, 197] on td "[PERSON_NAME]" at bounding box center [489, 191] width 198 height 32
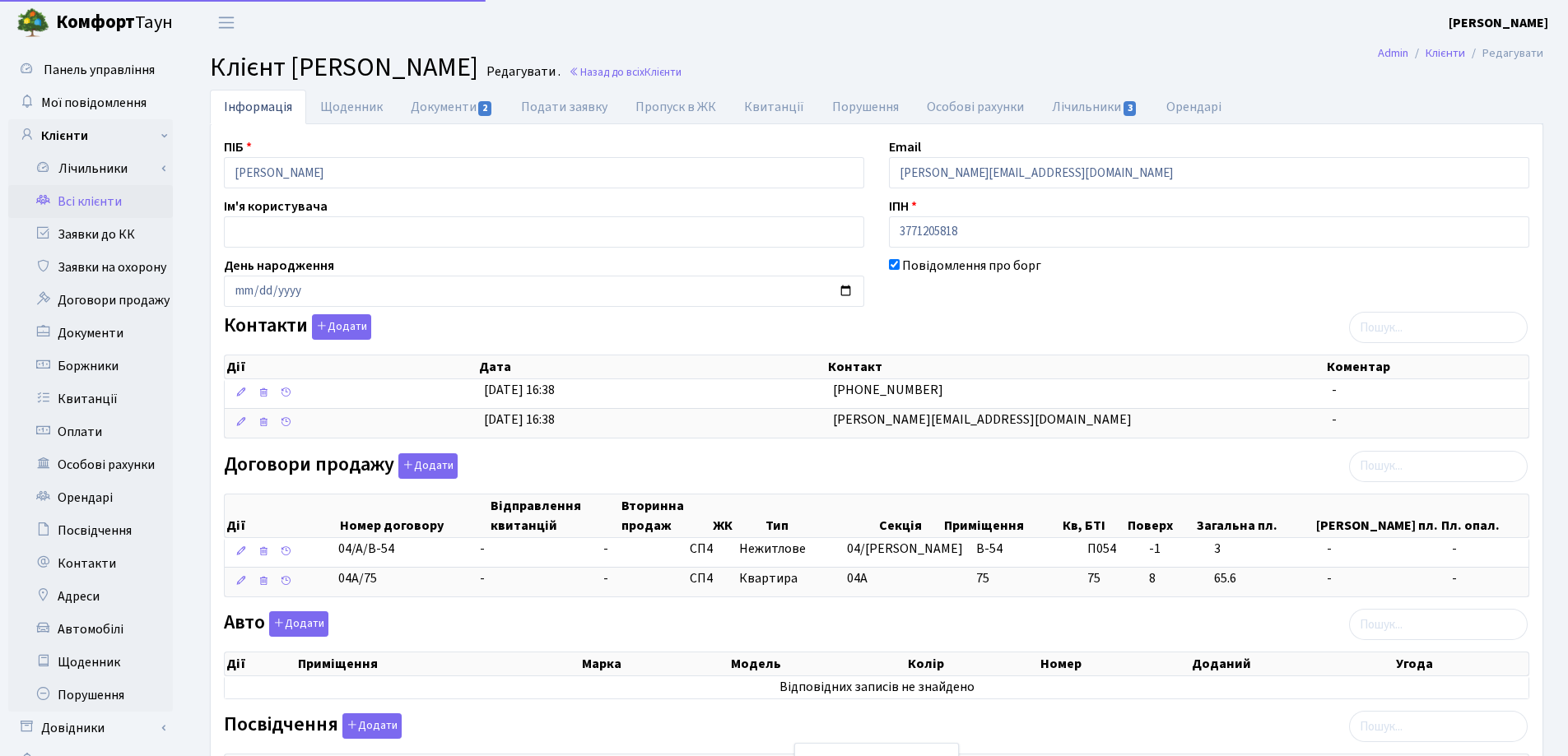
select select "25"
click at [439, 111] on link "Документи 2" at bounding box center [452, 106] width 111 height 34
select select "25"
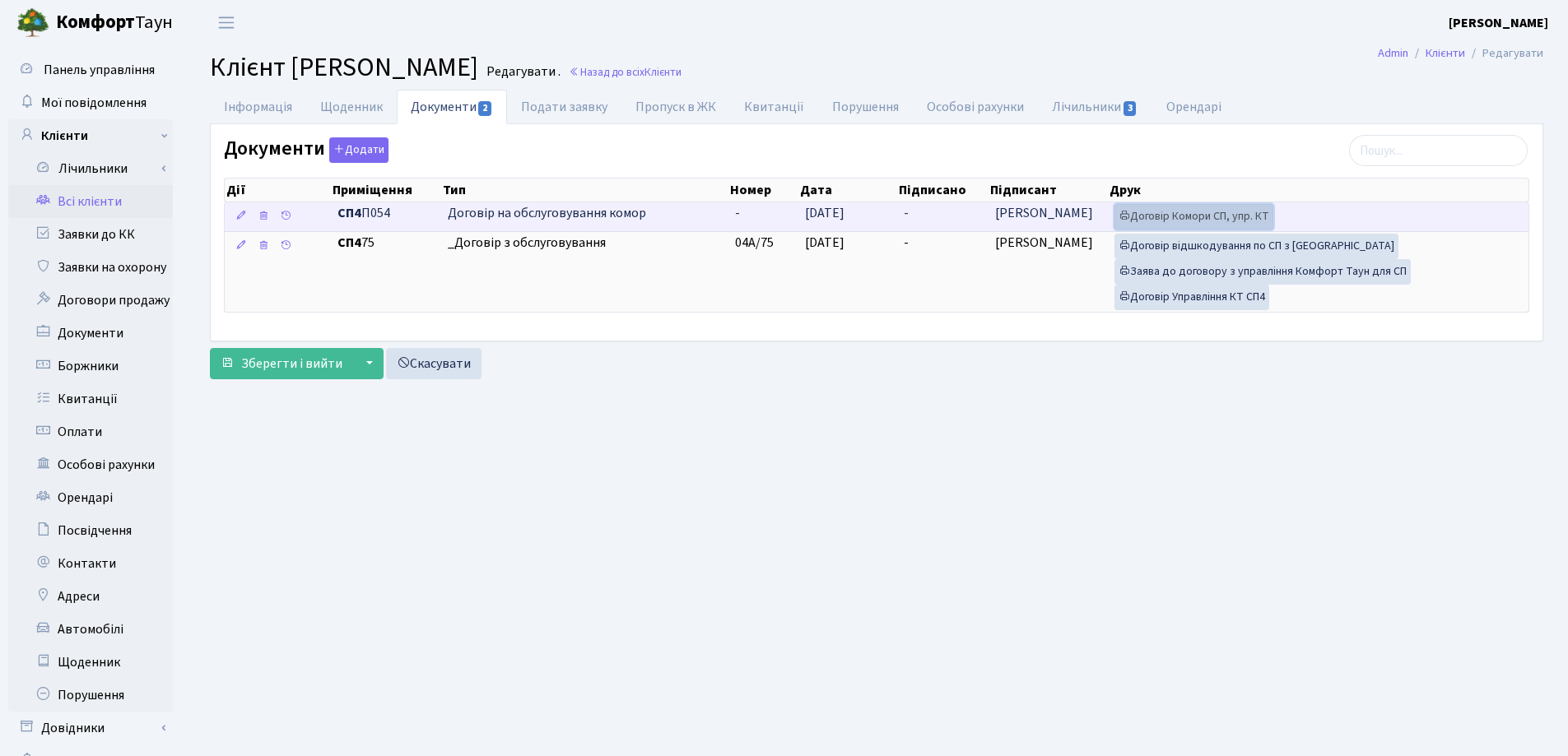
click at [1150, 218] on link "Договір Комори СП, упр. КТ" at bounding box center [1194, 217] width 159 height 25
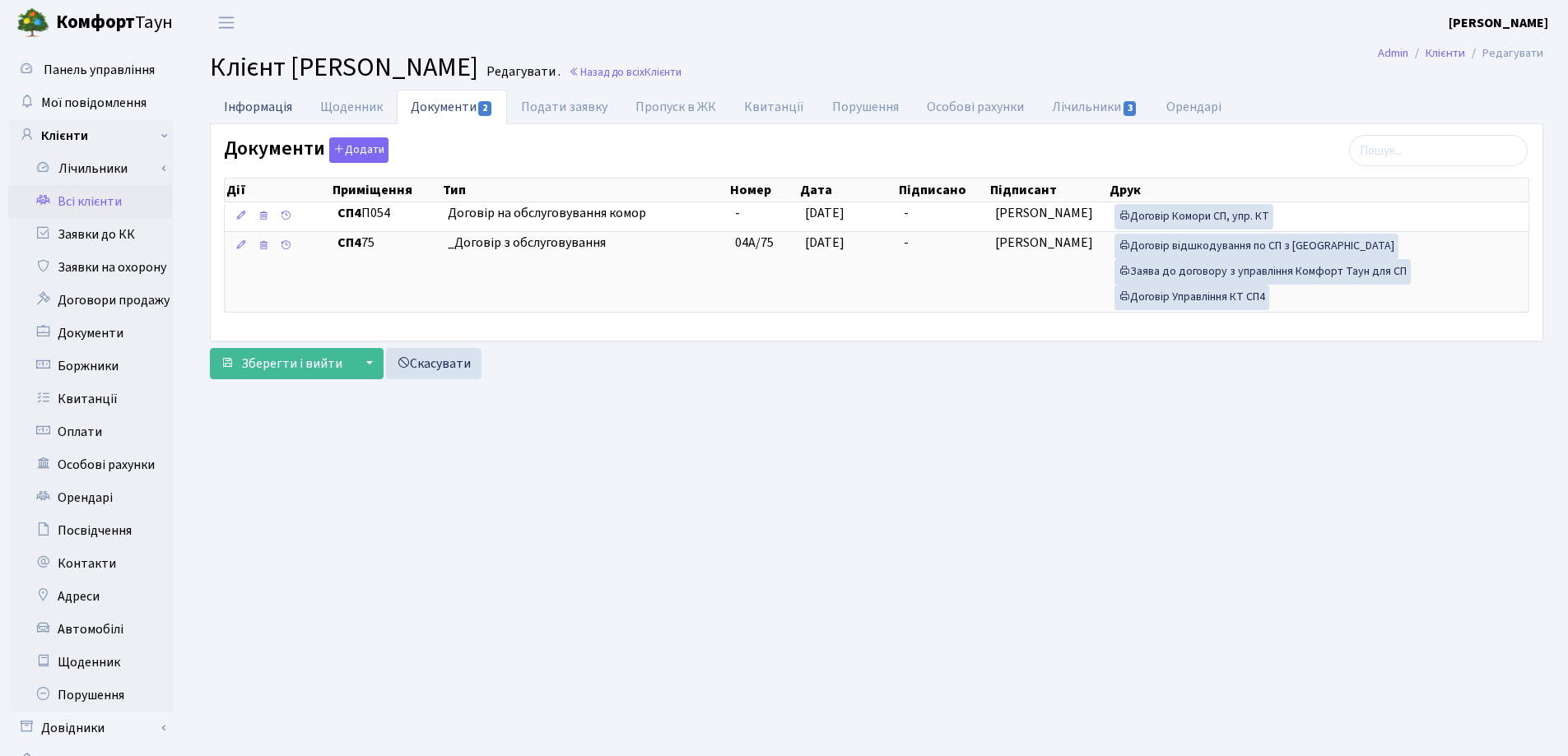
click at [235, 100] on link "Інформація" at bounding box center [258, 106] width 97 height 34
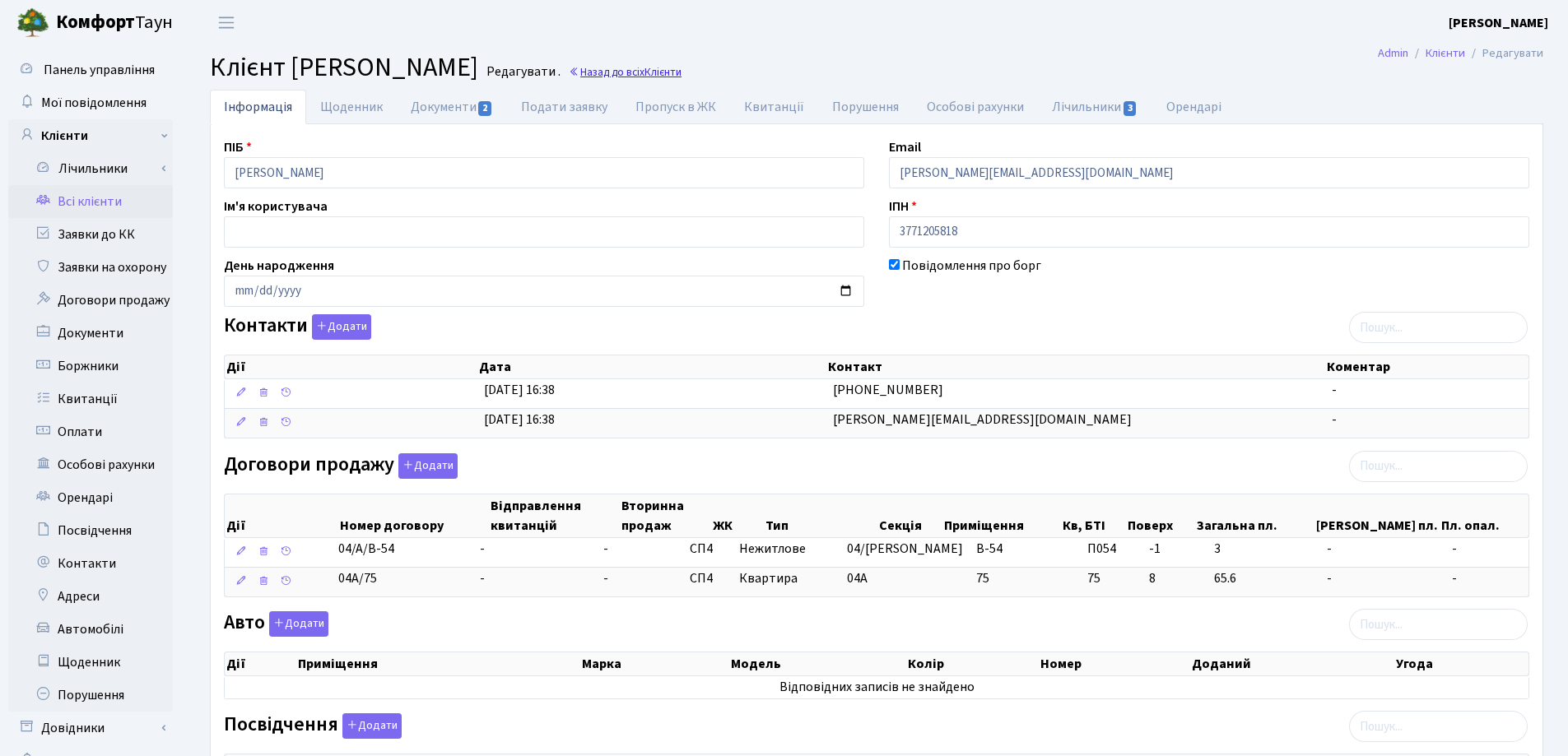
click at [681, 71] on link "Назад до всіх Клієнти" at bounding box center [626, 72] width 113 height 16
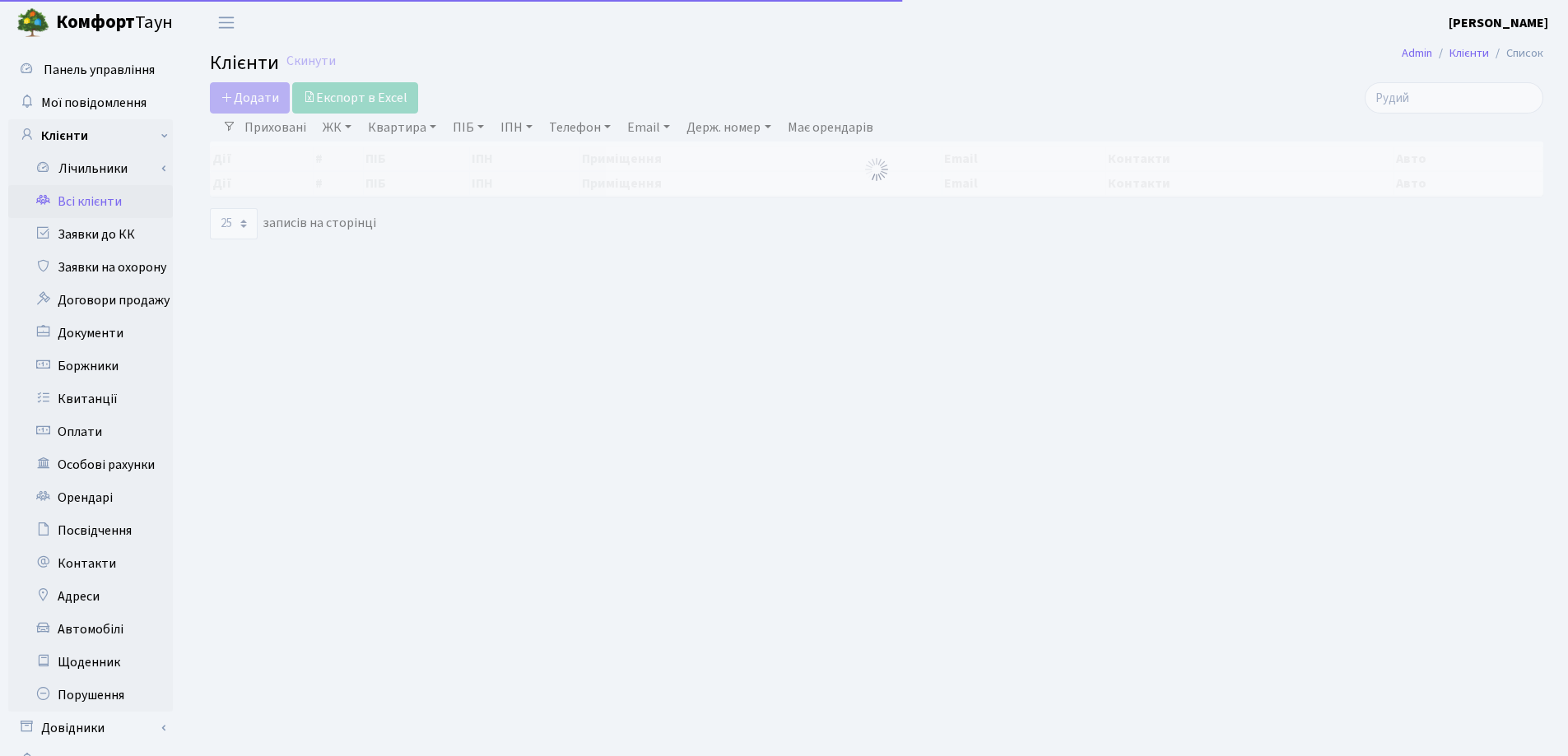
select select "25"
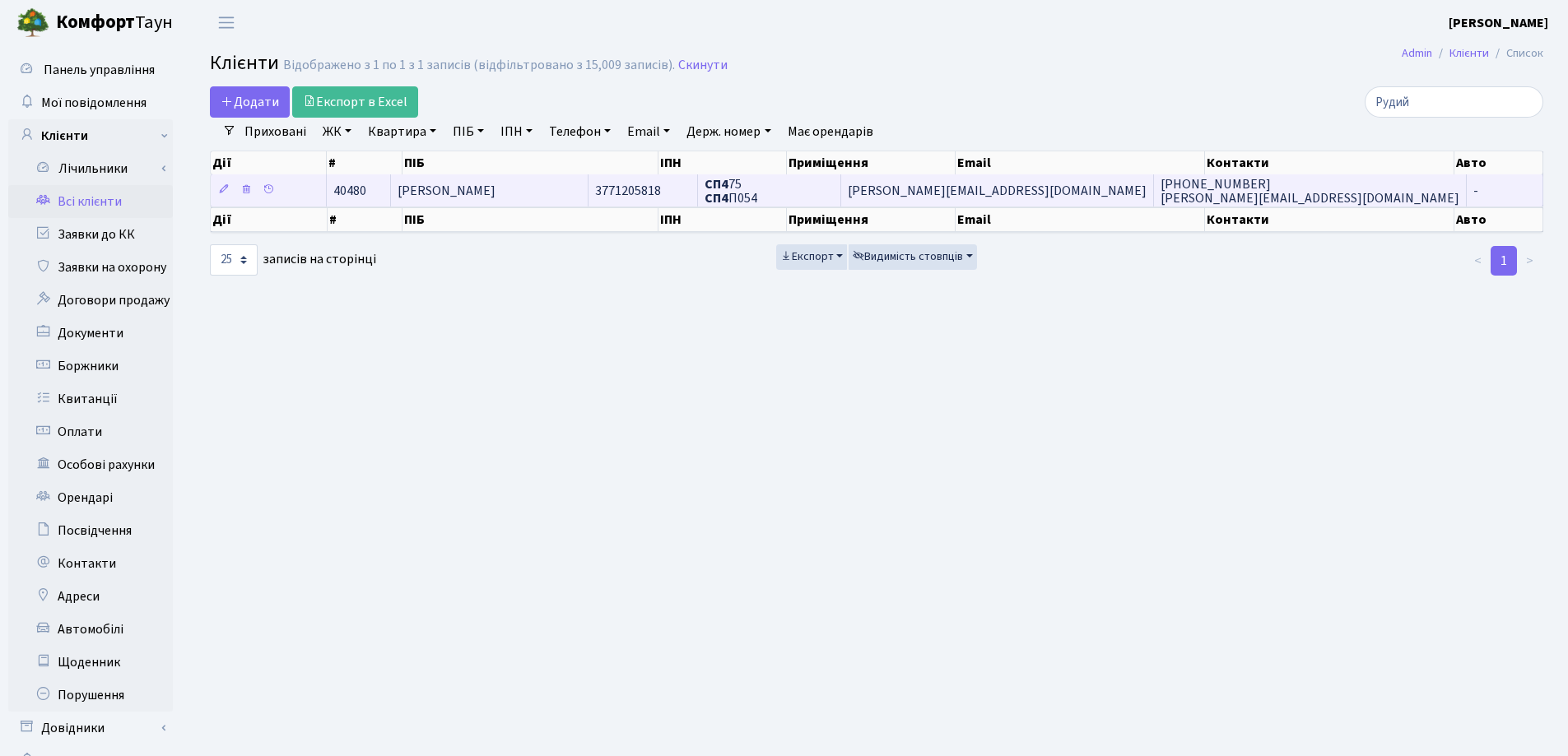
click at [588, 190] on td "[PERSON_NAME]" at bounding box center [489, 191] width 198 height 32
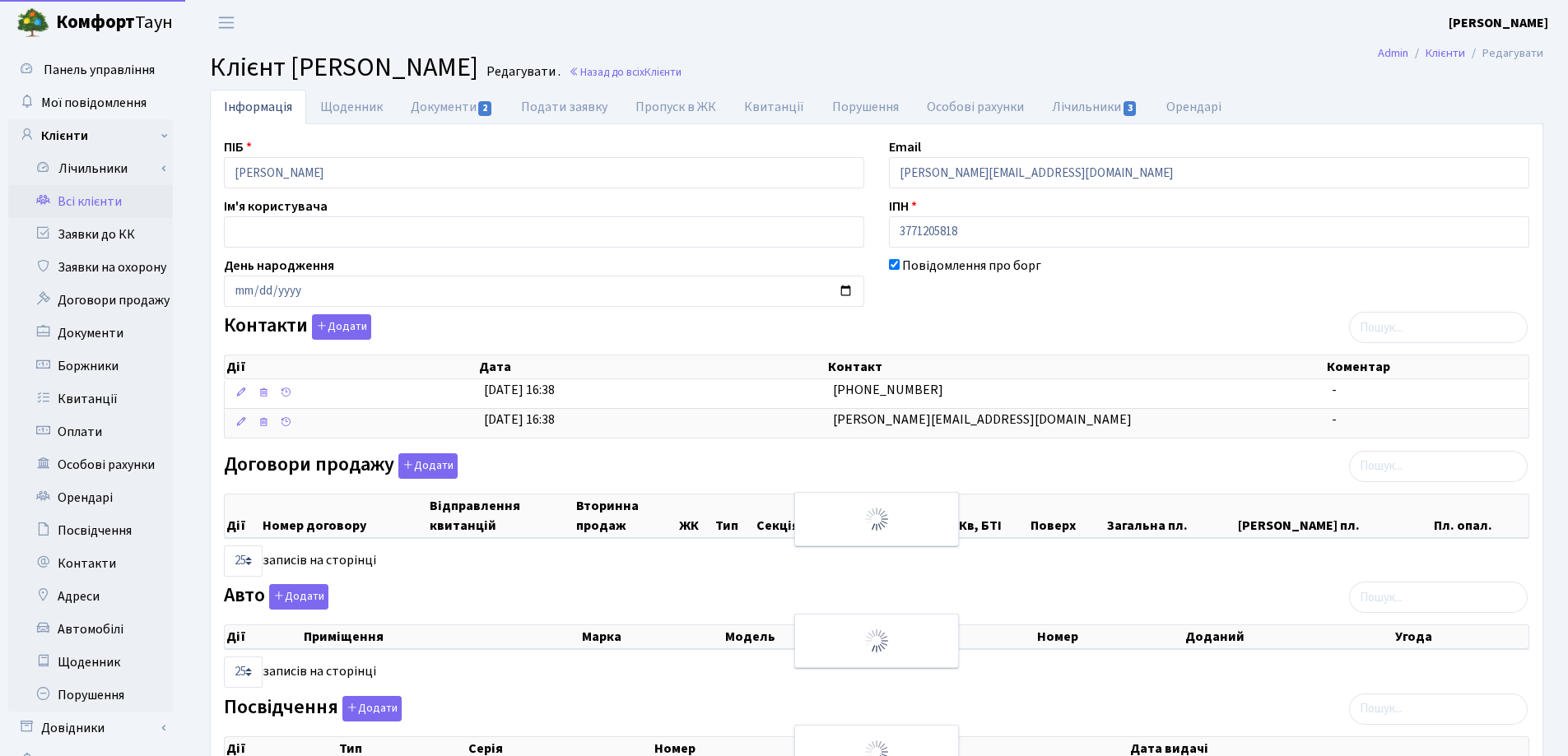
select select "25"
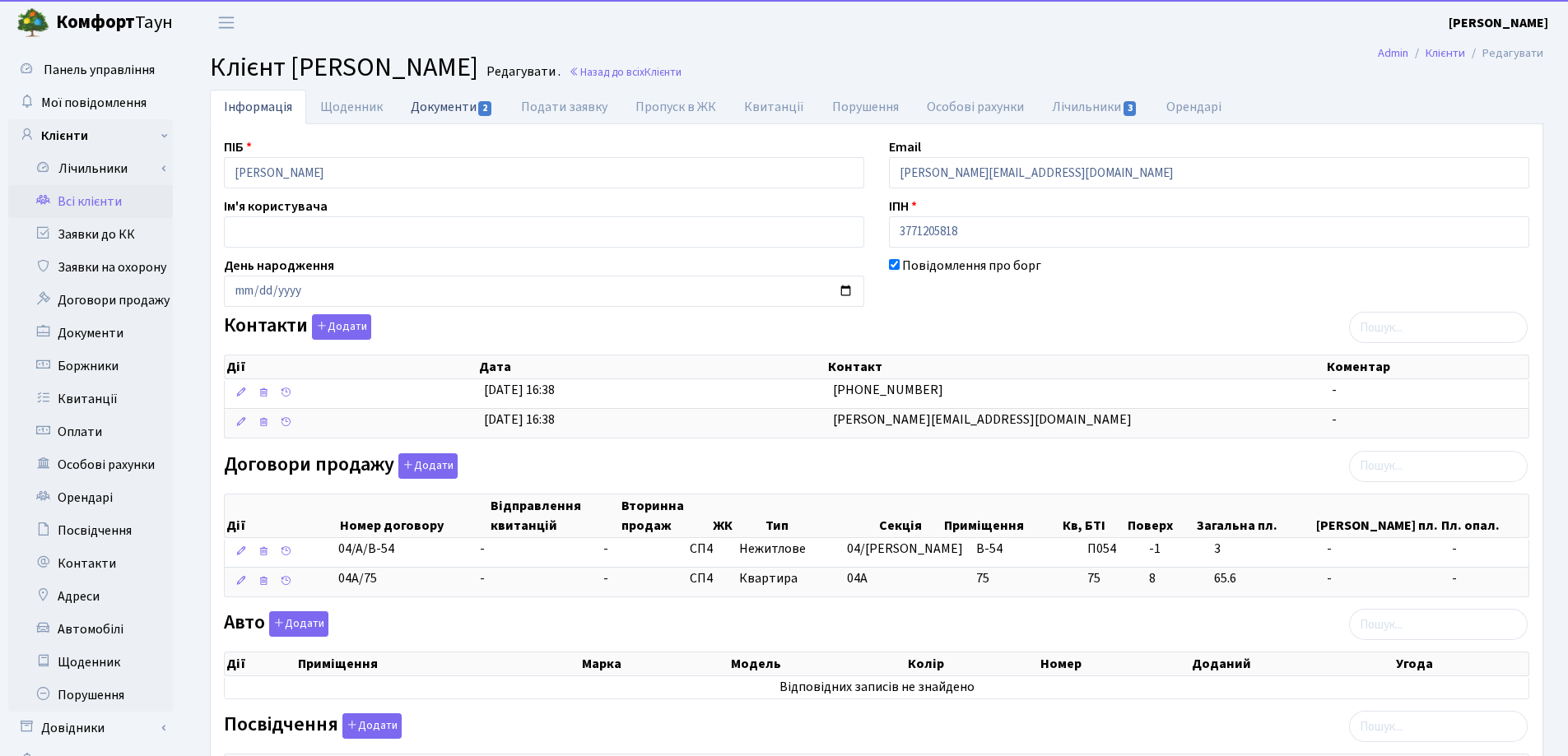
click at [424, 111] on link "Документи 2" at bounding box center [452, 106] width 111 height 34
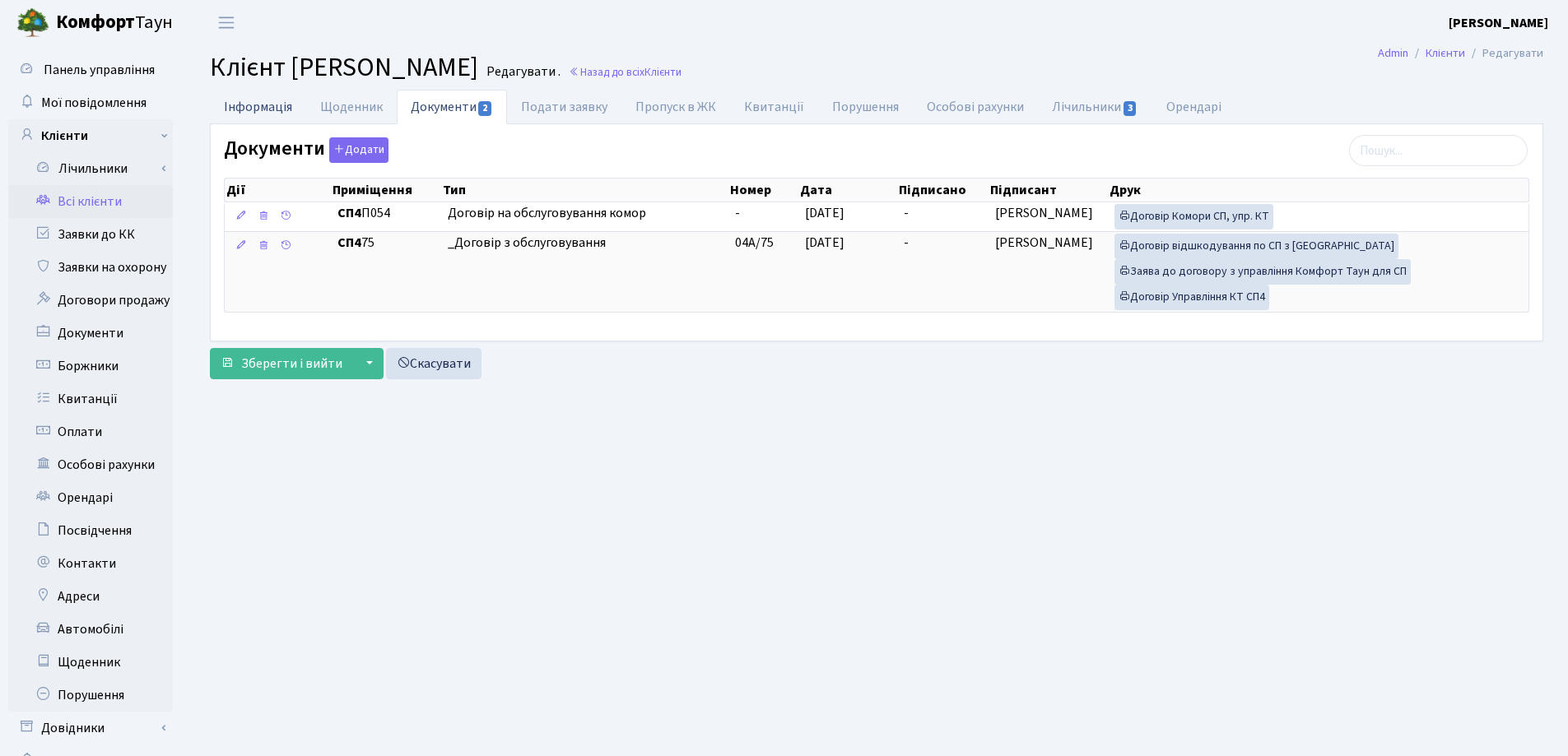
click at [256, 110] on link "Інформація" at bounding box center [258, 106] width 97 height 34
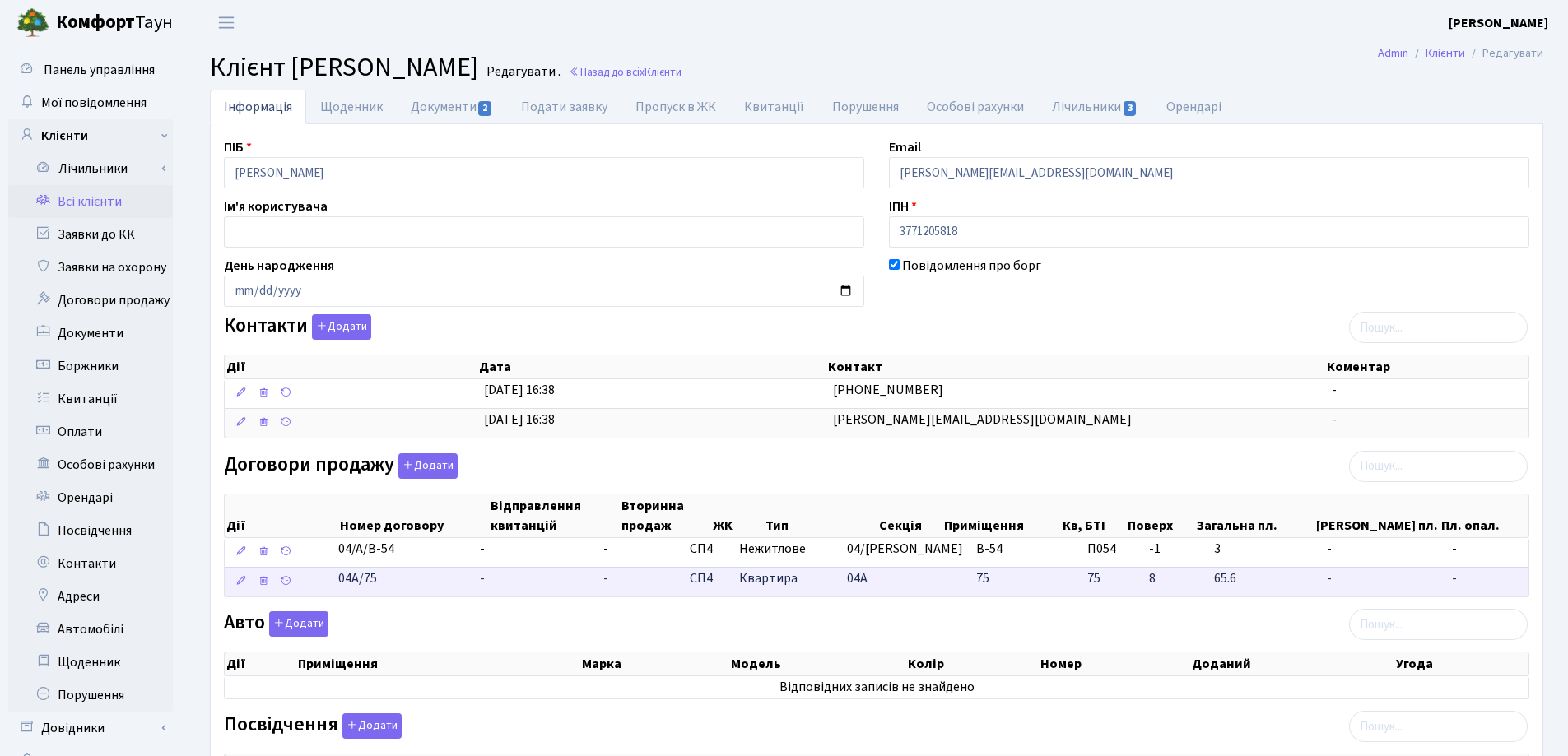
click at [526, 578] on td "-" at bounding box center [535, 582] width 124 height 30
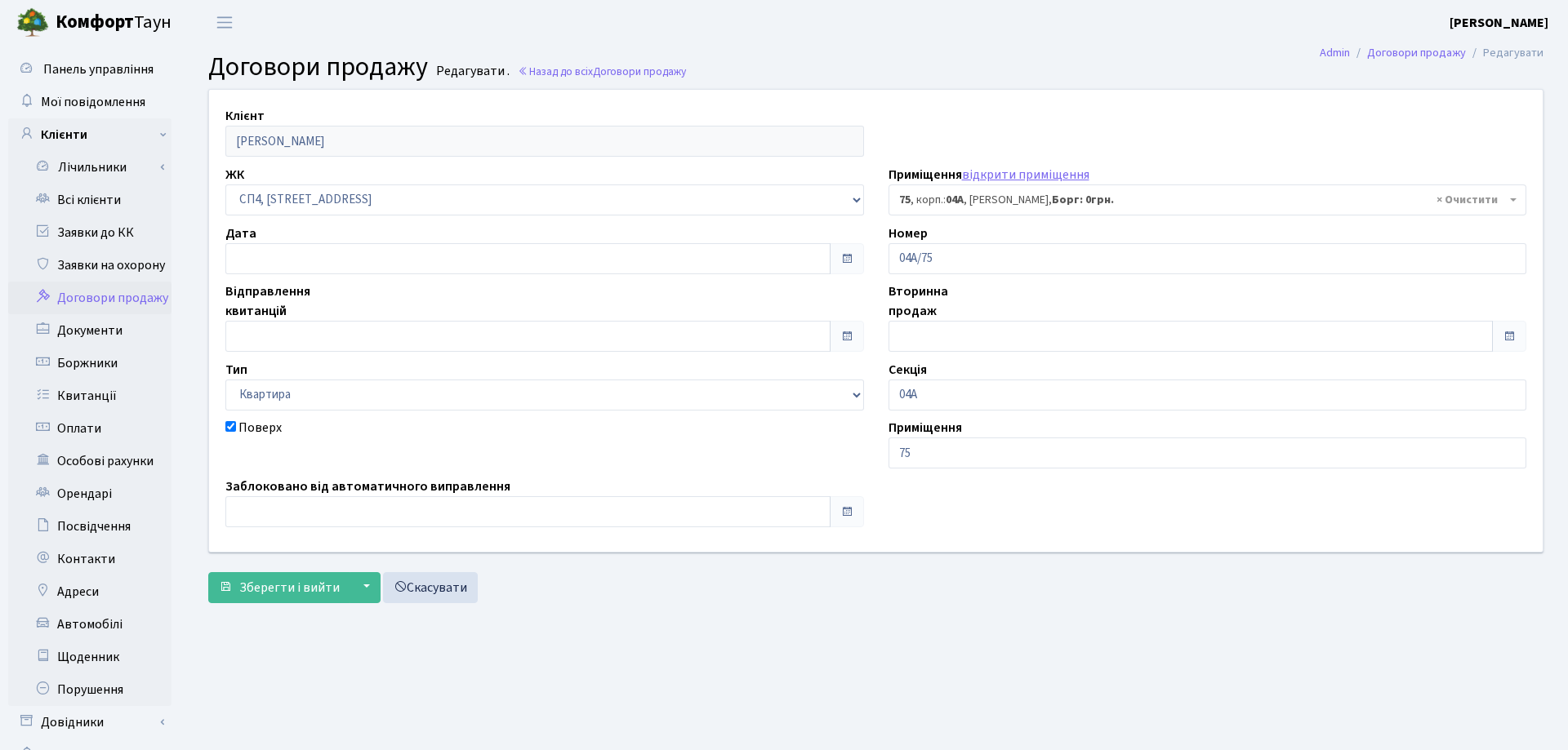
select select "21103"
click at [301, 580] on span "Зберегти і вийти" at bounding box center [289, 588] width 100 height 18
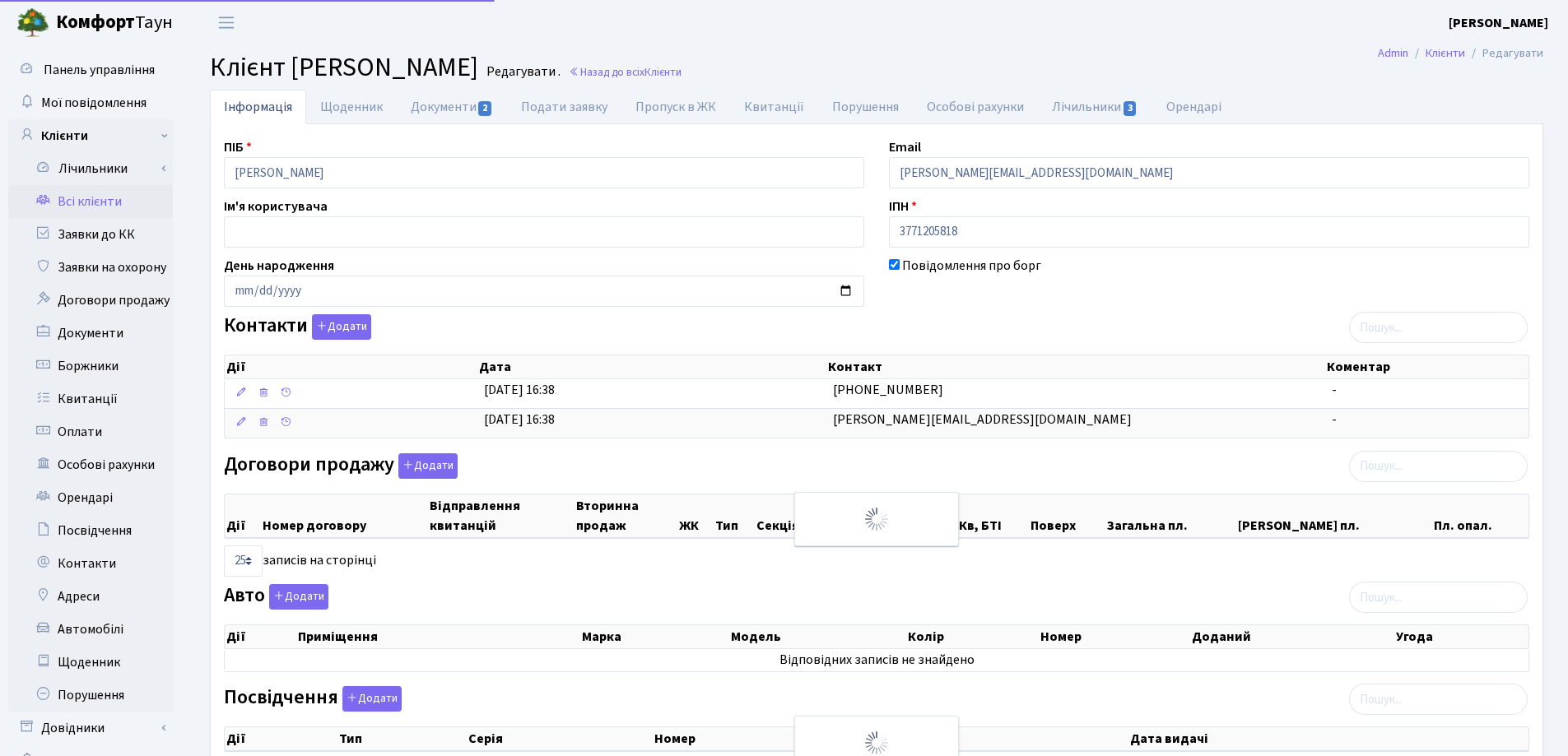
select select "25"
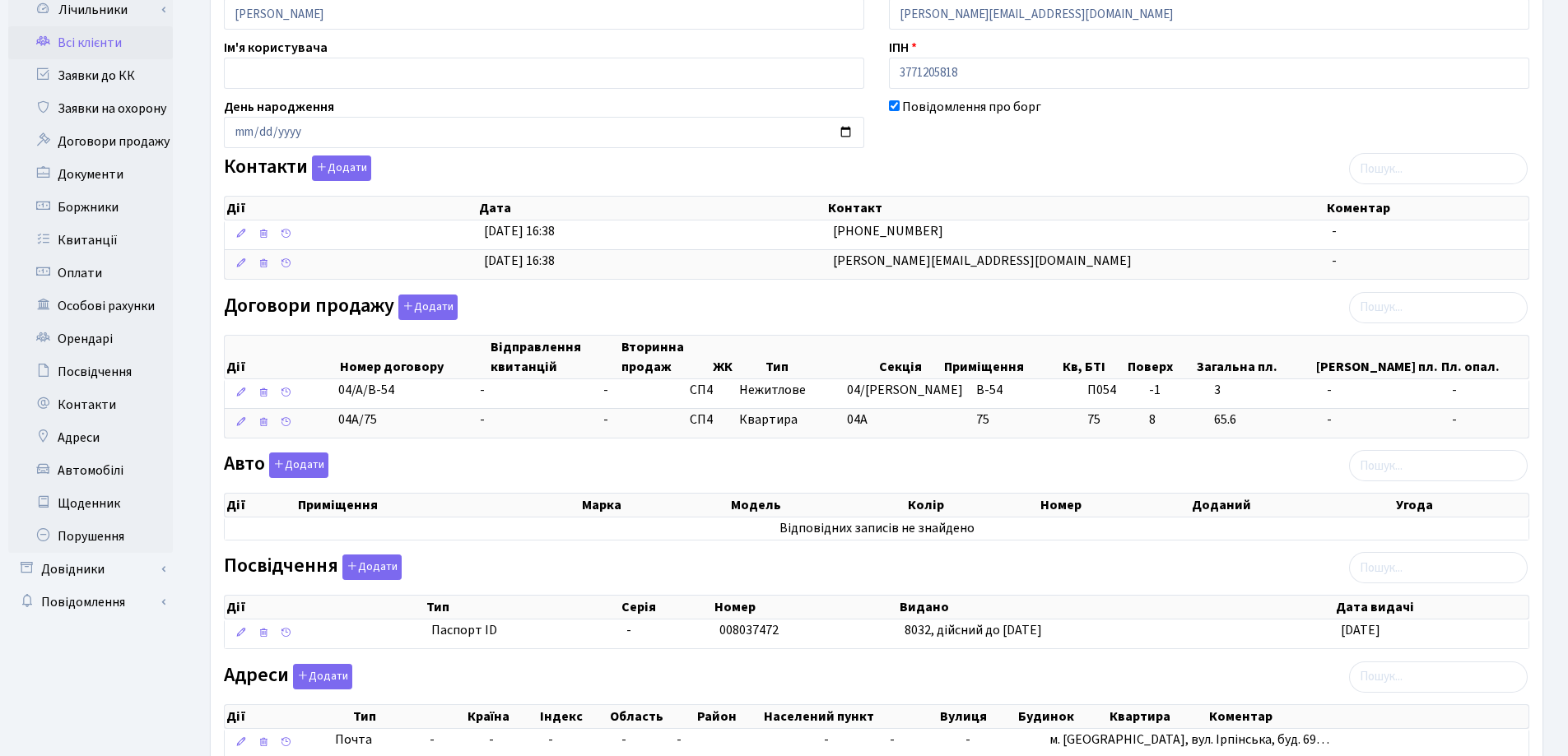
scroll to position [164, 0]
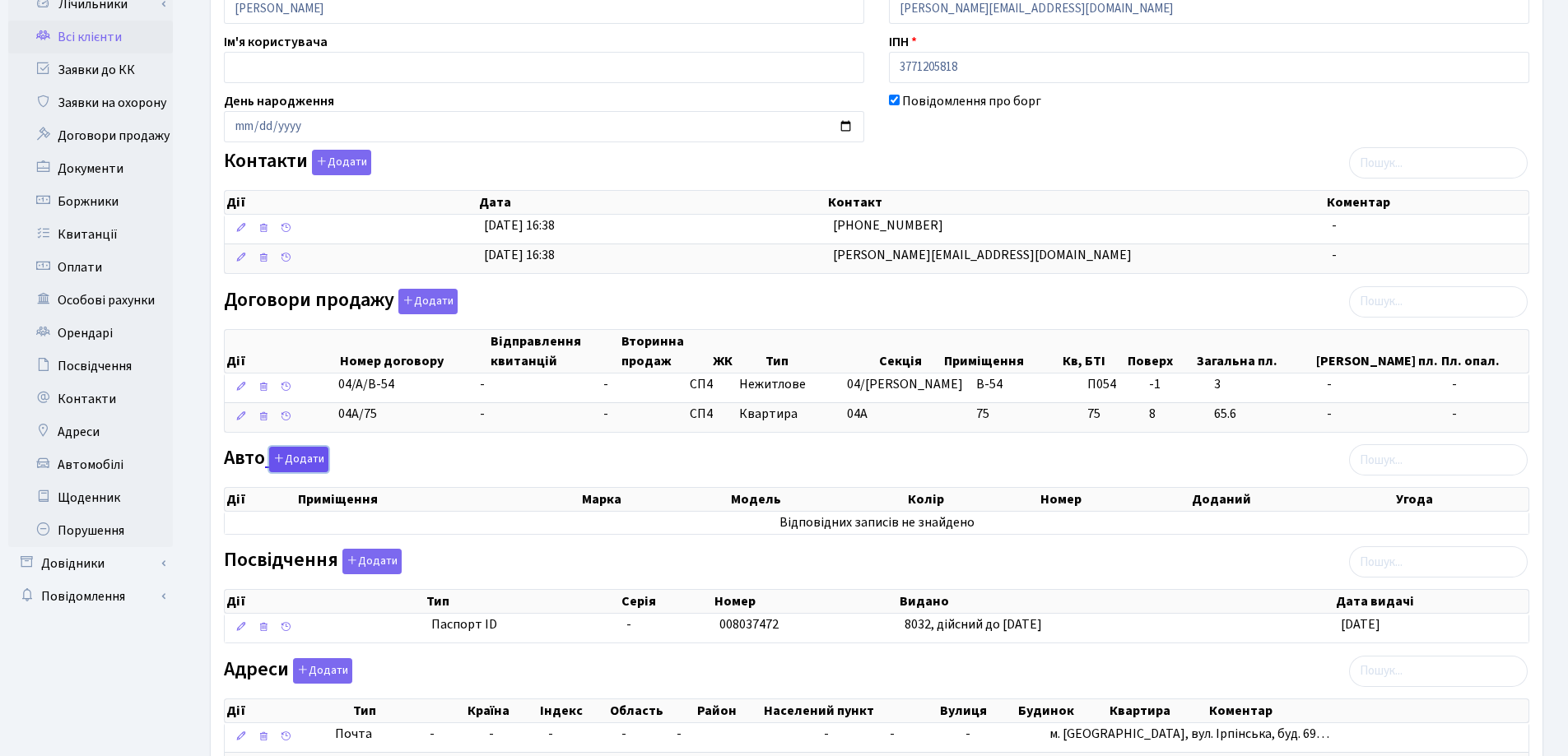
click at [289, 461] on button "Додати" at bounding box center [298, 459] width 59 height 25
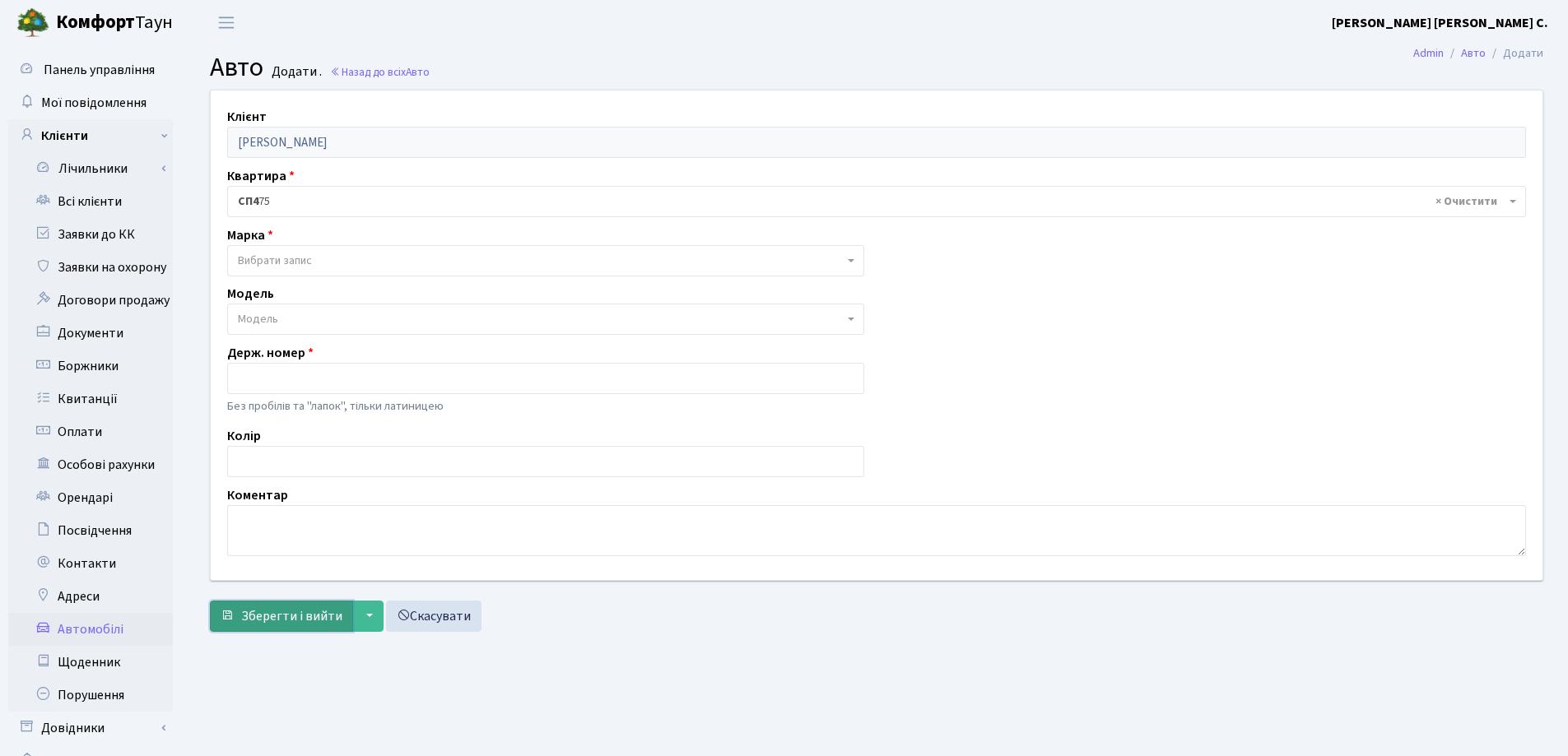
click at [293, 615] on span "Зберегти і вийти" at bounding box center [291, 616] width 101 height 18
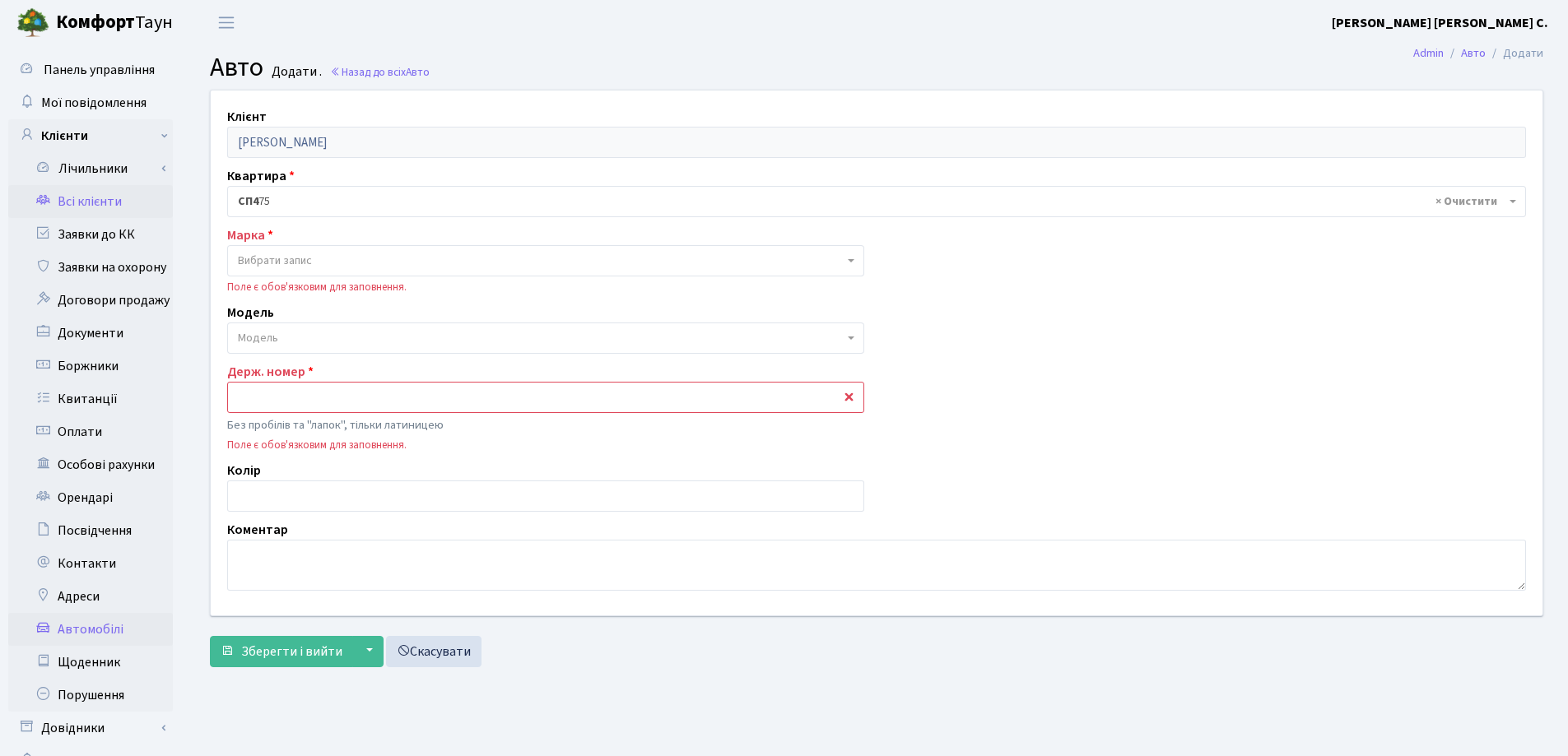
click at [94, 197] on link "Всі клієнти" at bounding box center [90, 202] width 164 height 33
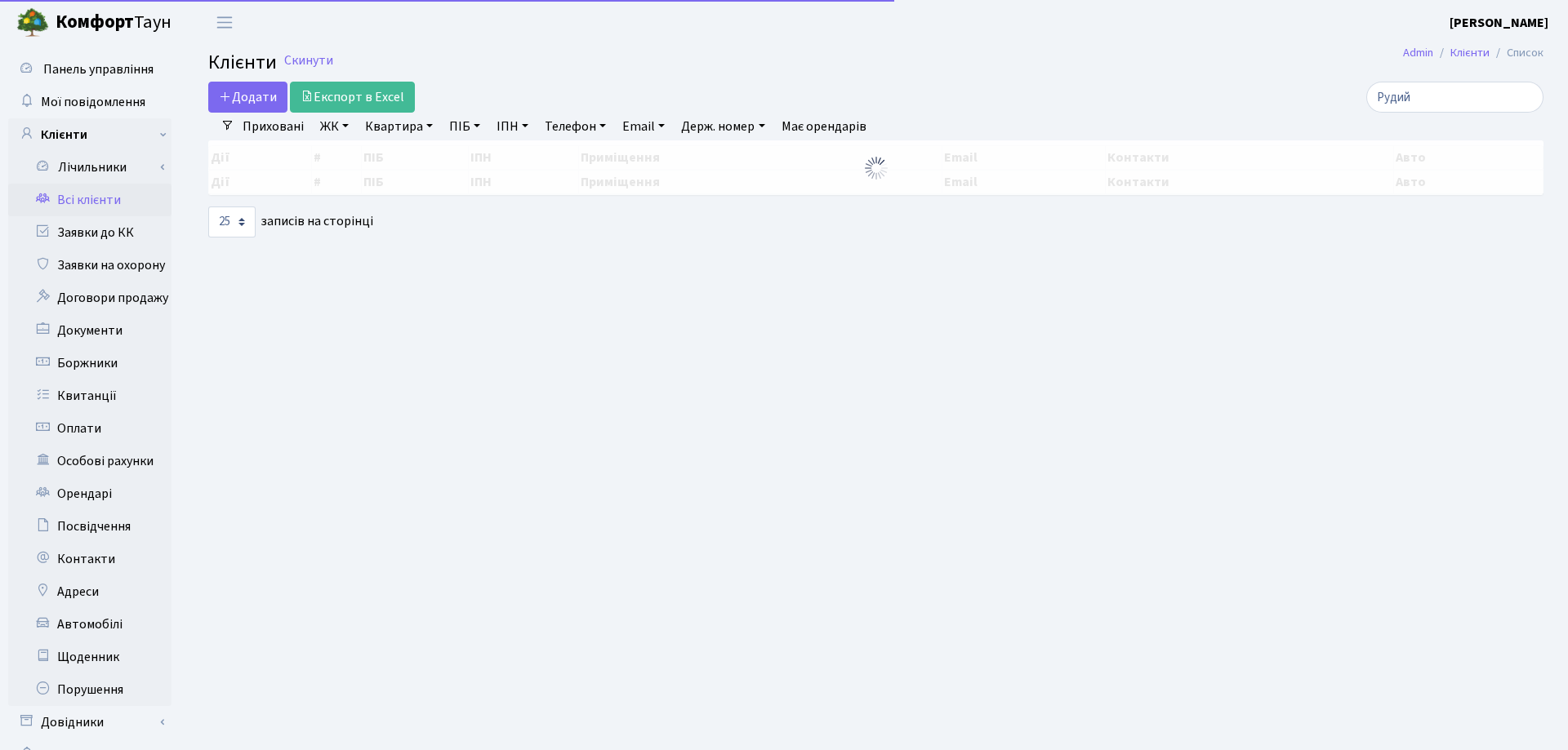
select select "25"
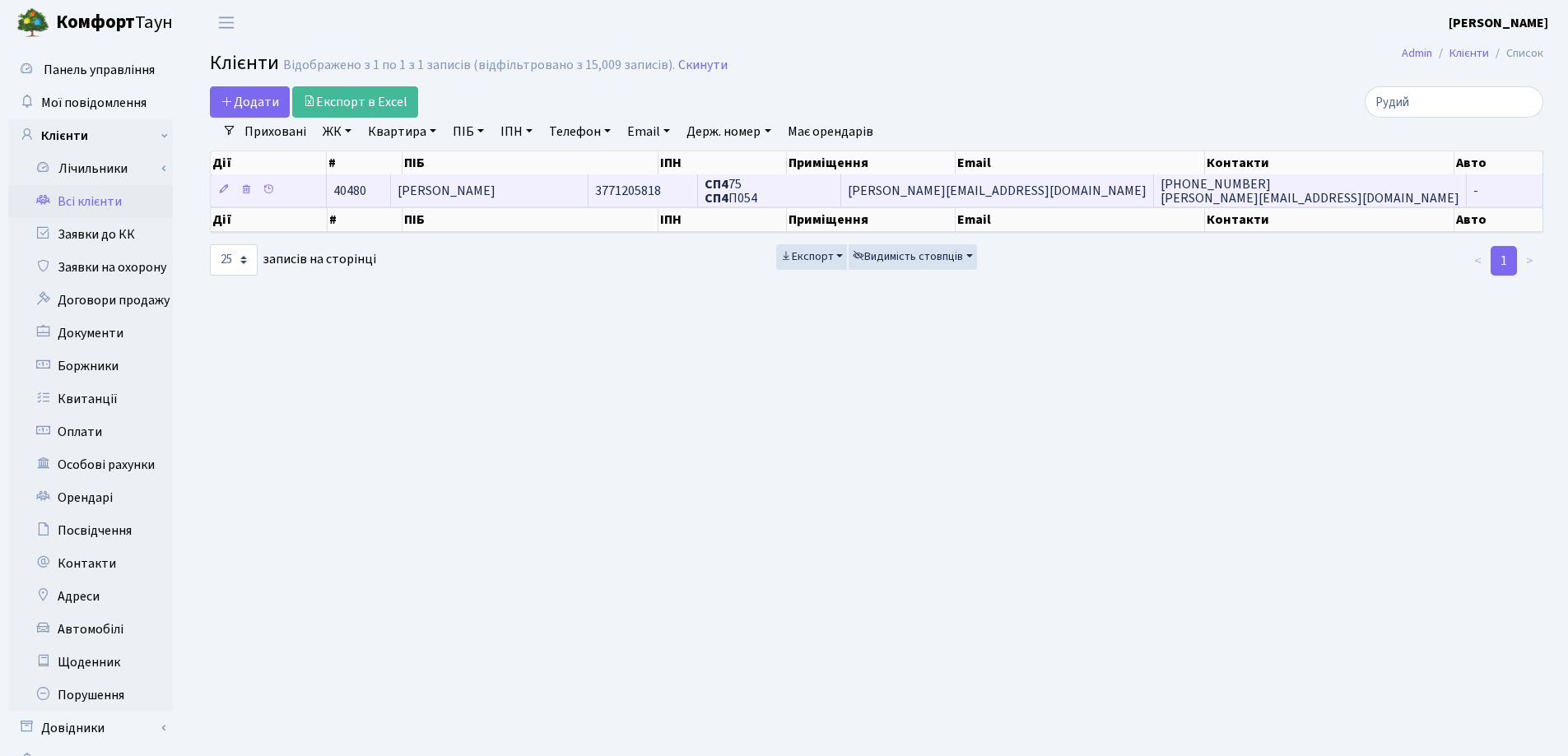
click at [495, 187] on span "[PERSON_NAME]" at bounding box center [446, 191] width 98 height 18
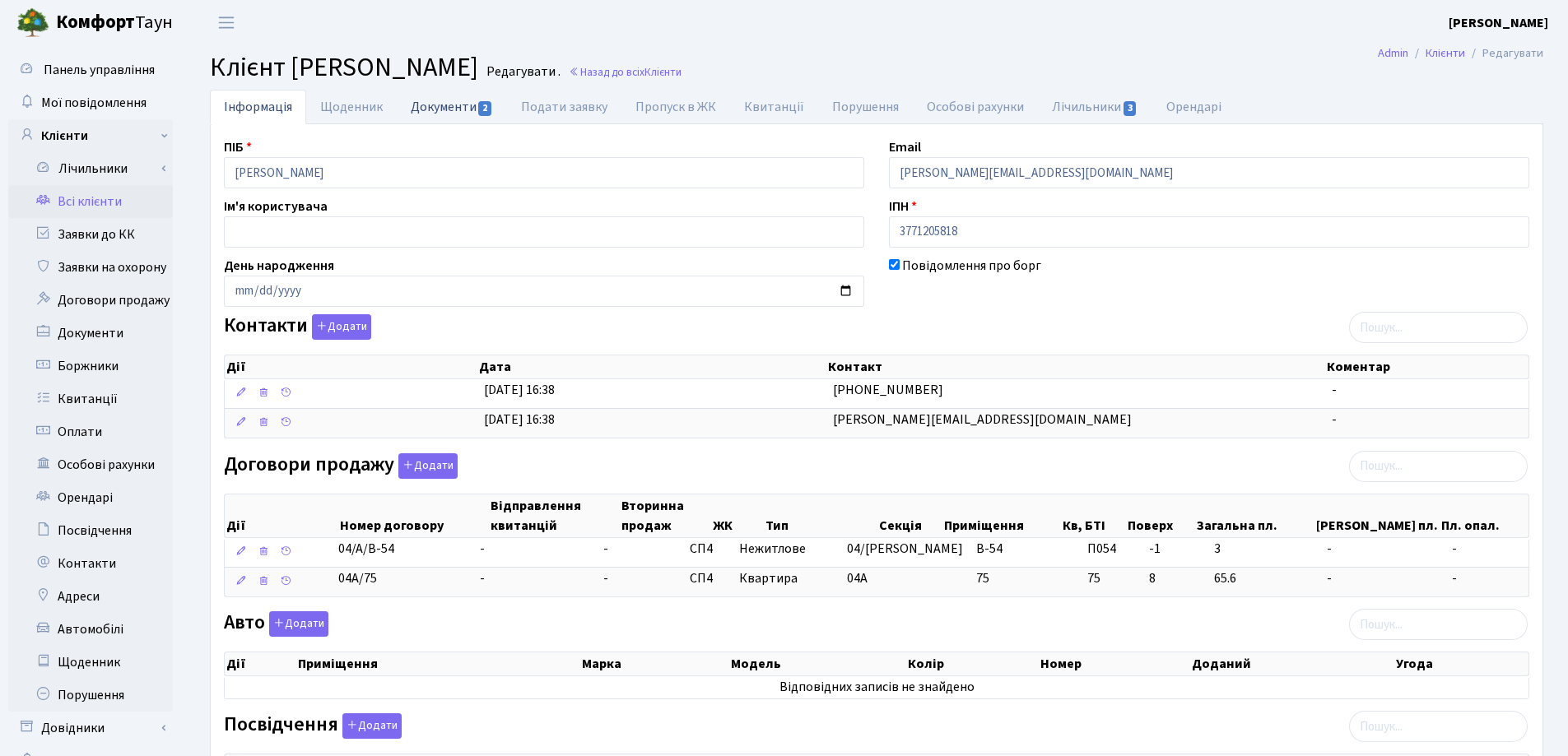
click at [428, 105] on link "Документи 2" at bounding box center [452, 106] width 111 height 34
select select "25"
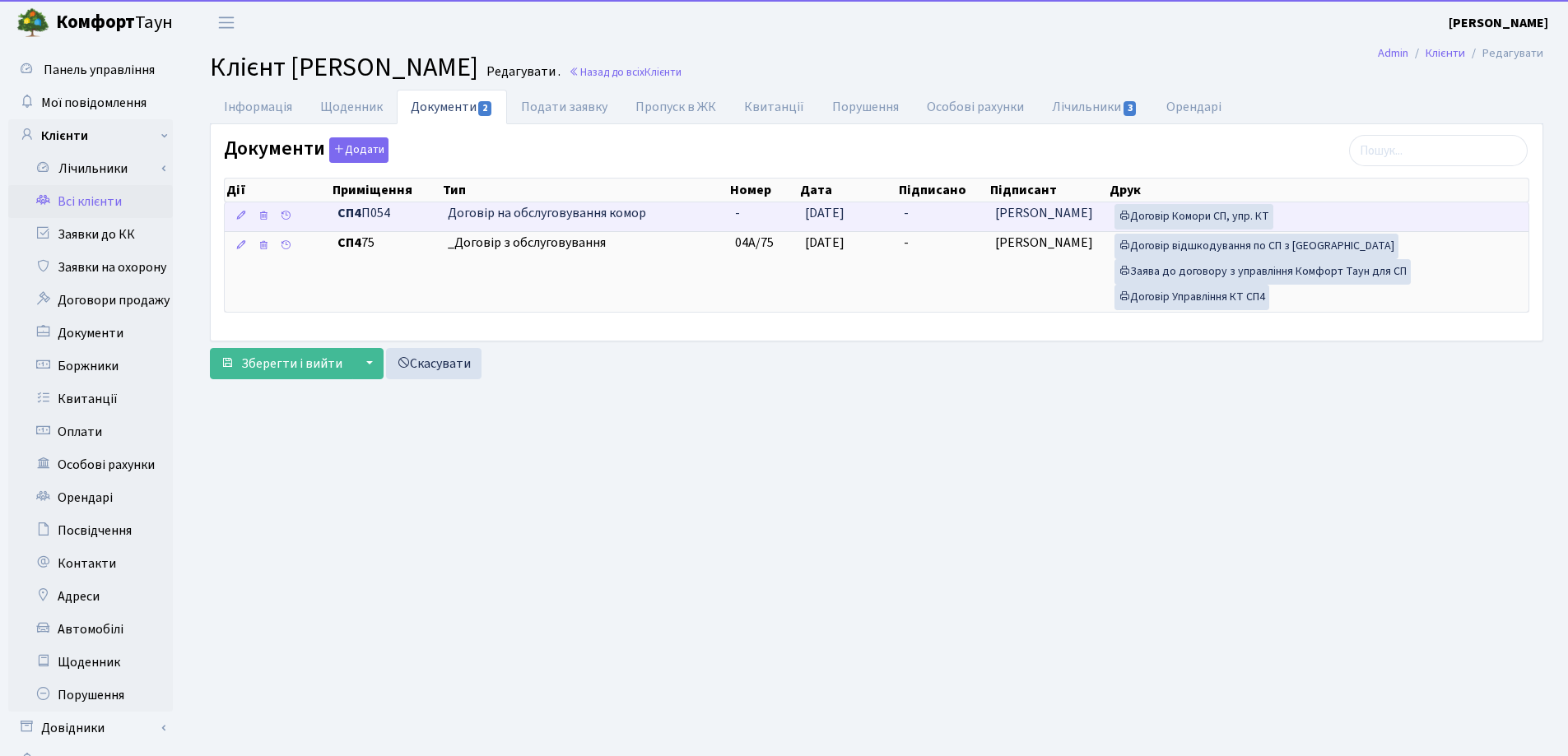
click at [906, 216] on span "-" at bounding box center [906, 213] width 5 height 18
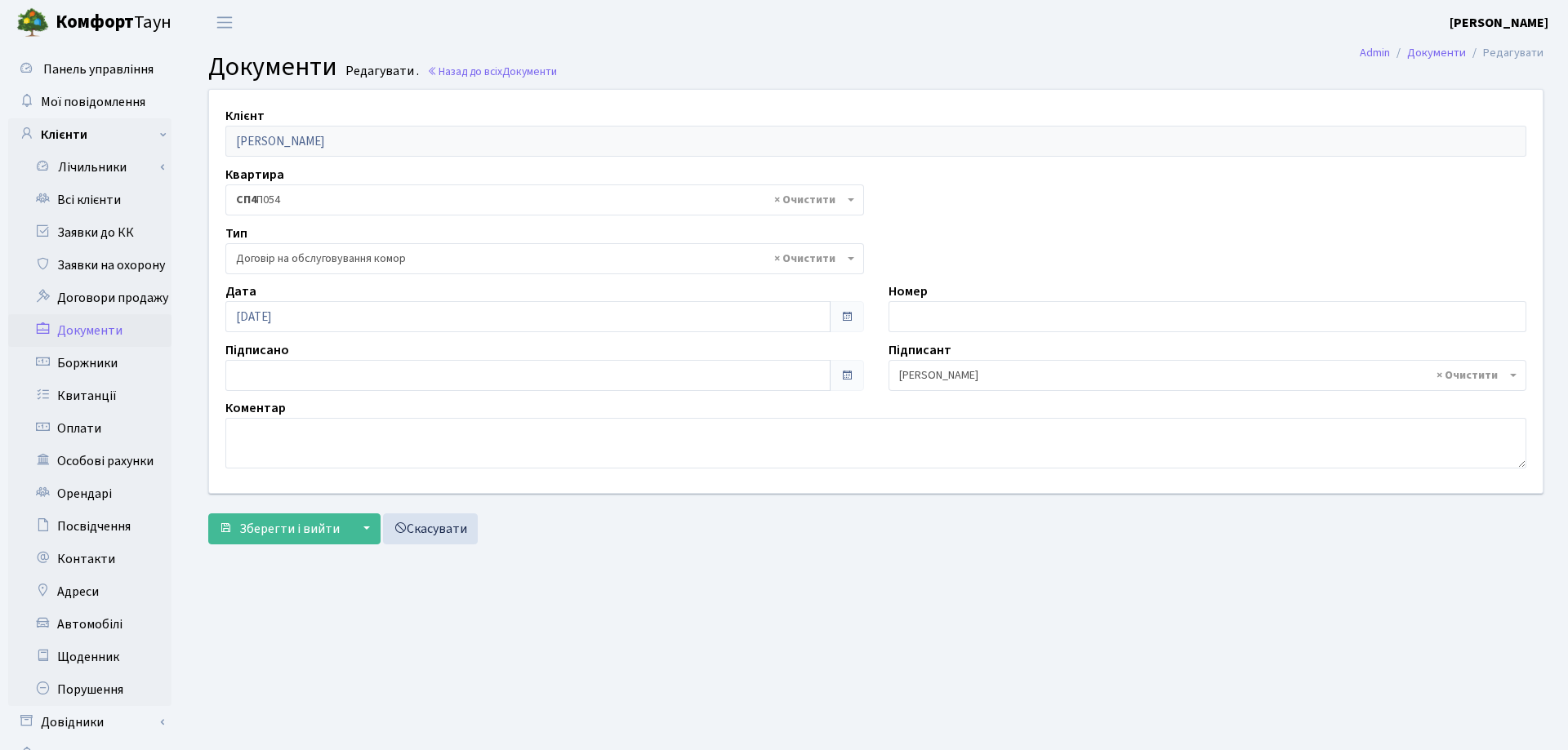
select select "309"
type input "[DATE]"
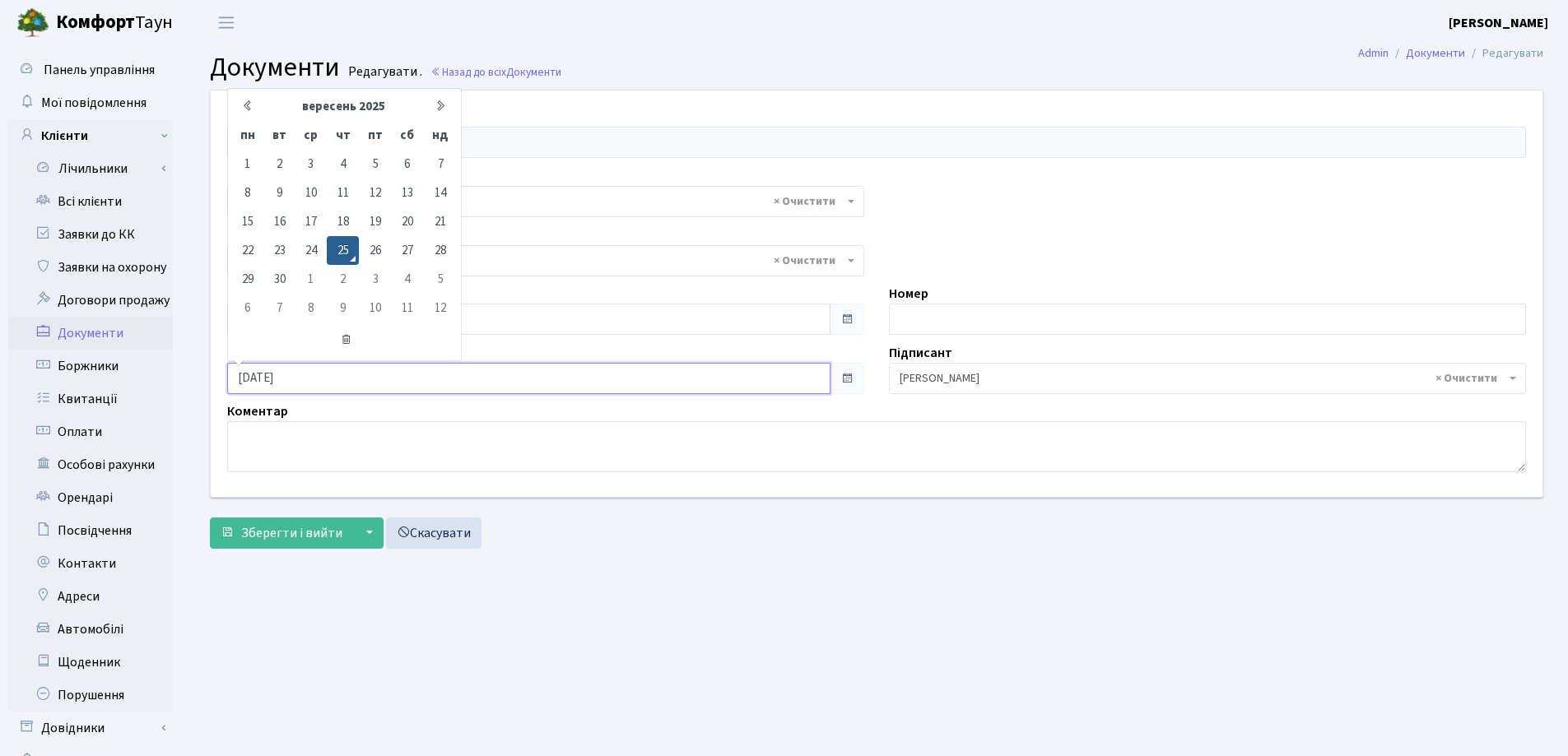
click at [328, 380] on input "[DATE]" at bounding box center [528, 378] width 603 height 31
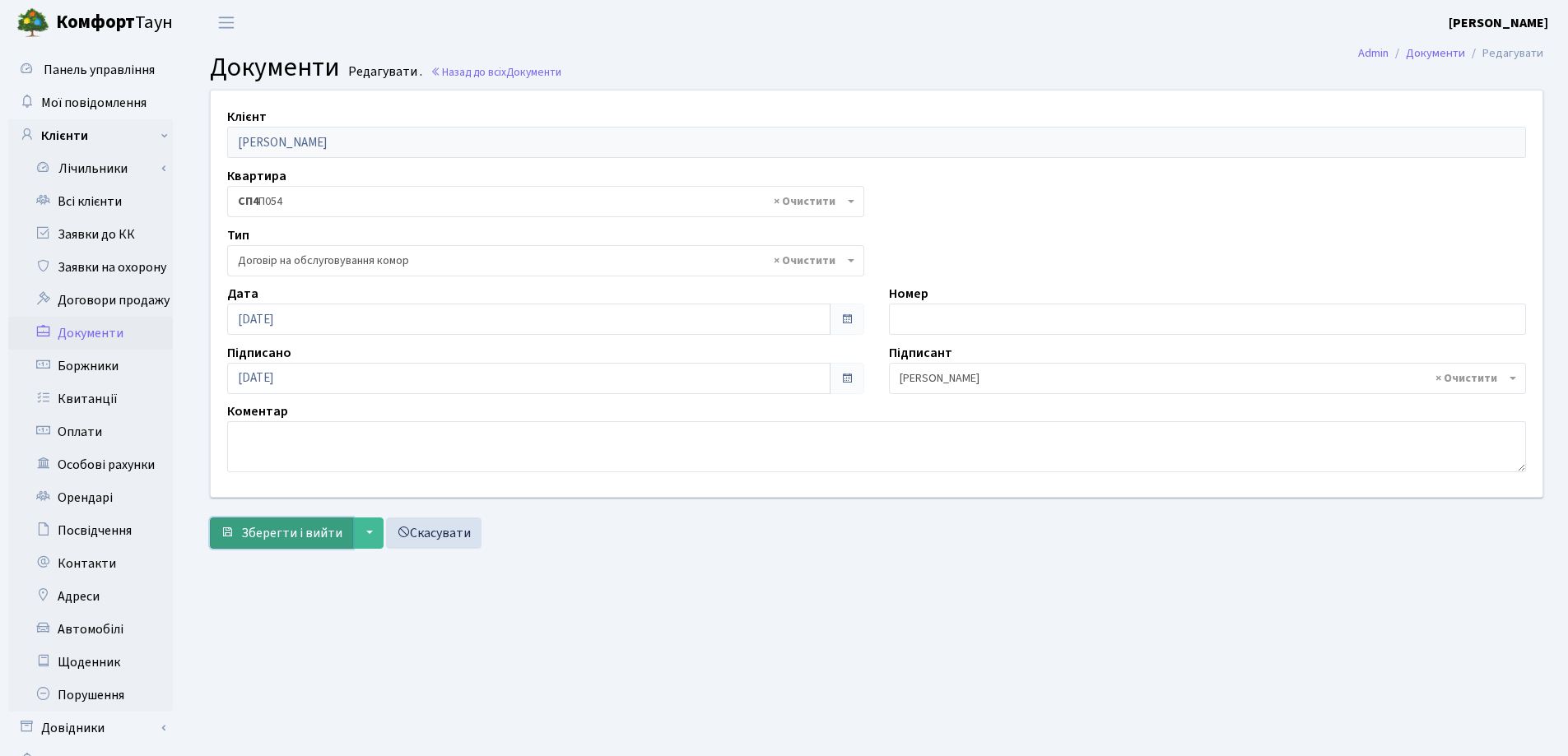
click at [305, 538] on span "Зберегти і вийти" at bounding box center [291, 532] width 101 height 18
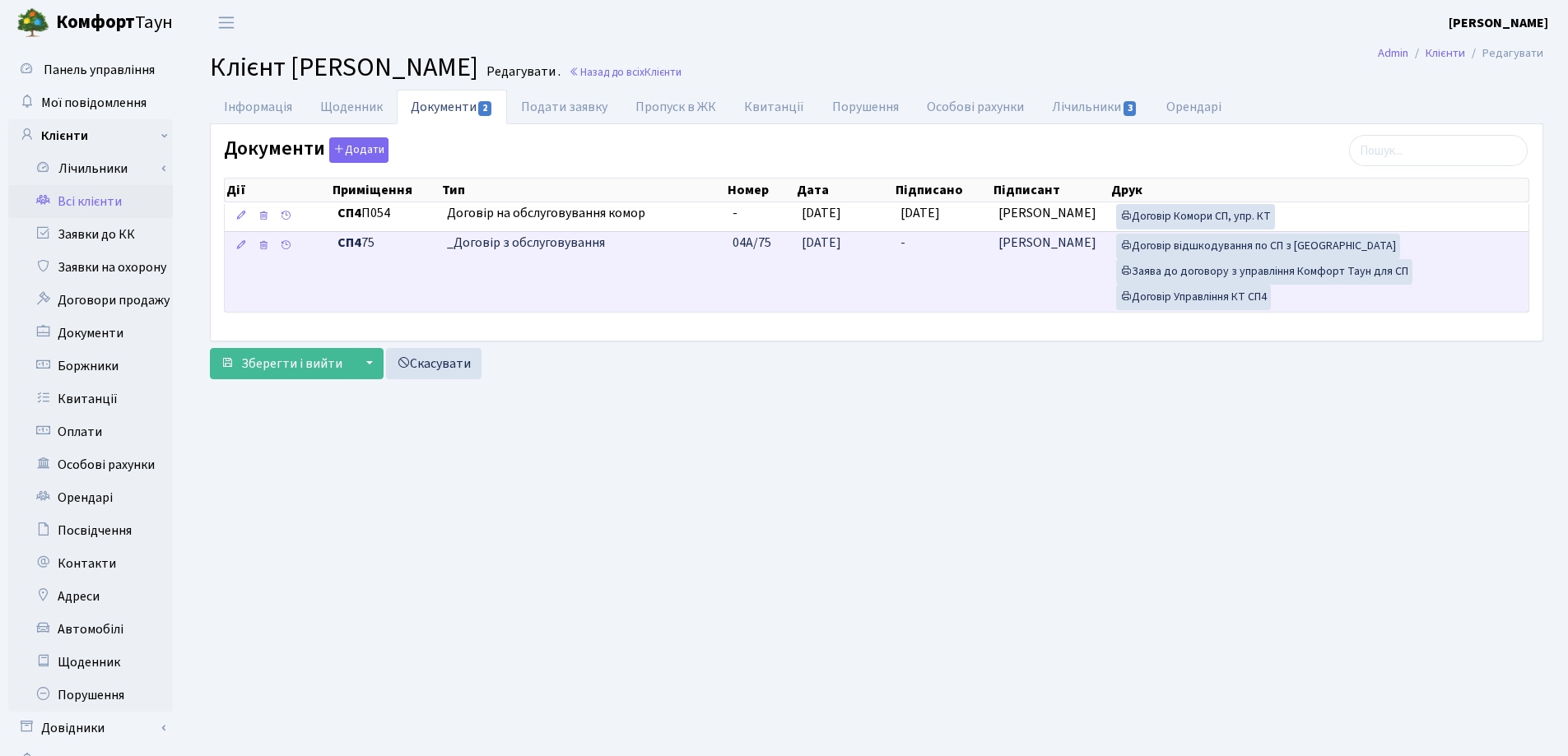
click at [920, 243] on td "-" at bounding box center [942, 271] width 98 height 81
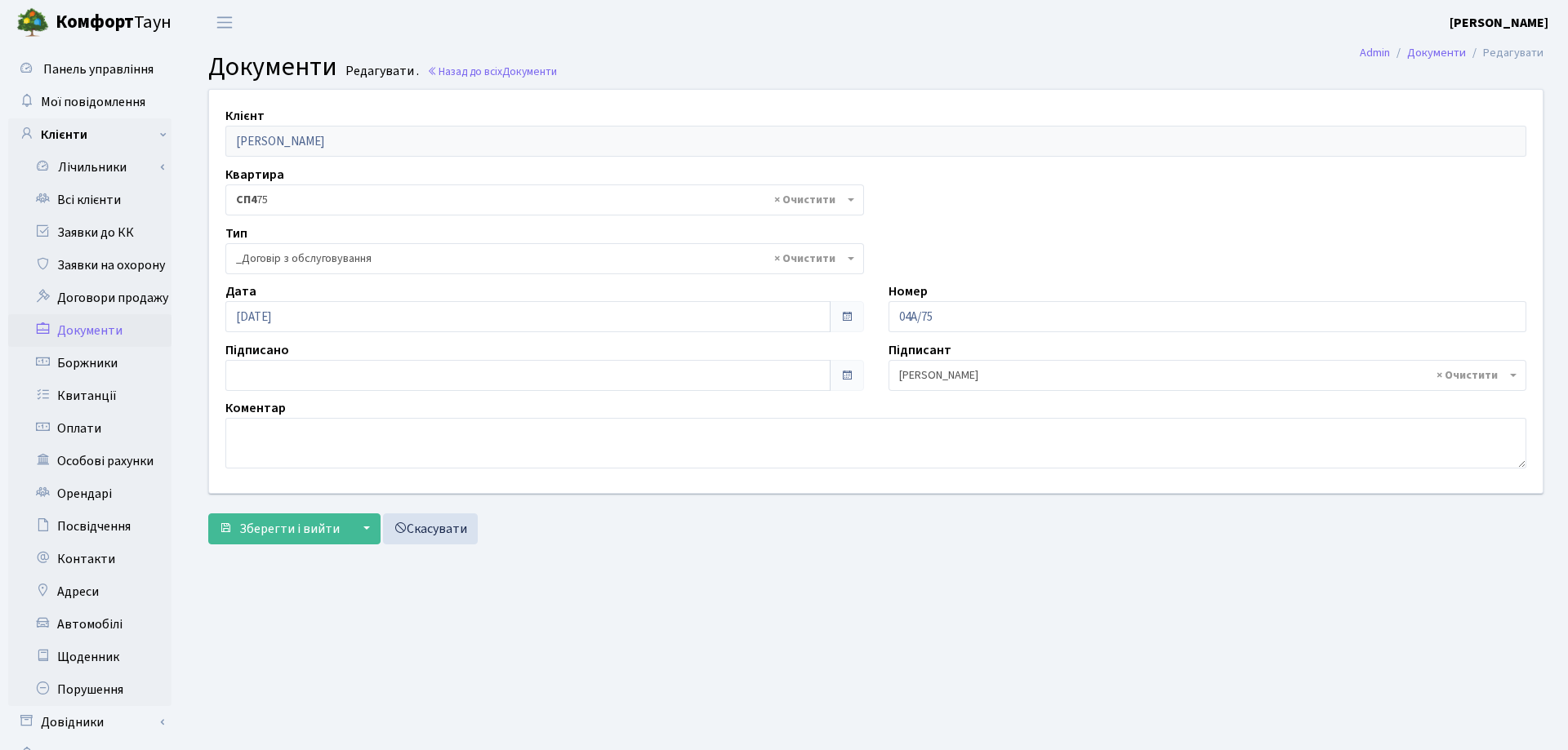
select select "289"
type input "[DATE]"
click at [385, 377] on input "[DATE]" at bounding box center [524, 375] width 598 height 31
click at [294, 519] on button "Зберегти і вийти" at bounding box center [279, 529] width 142 height 31
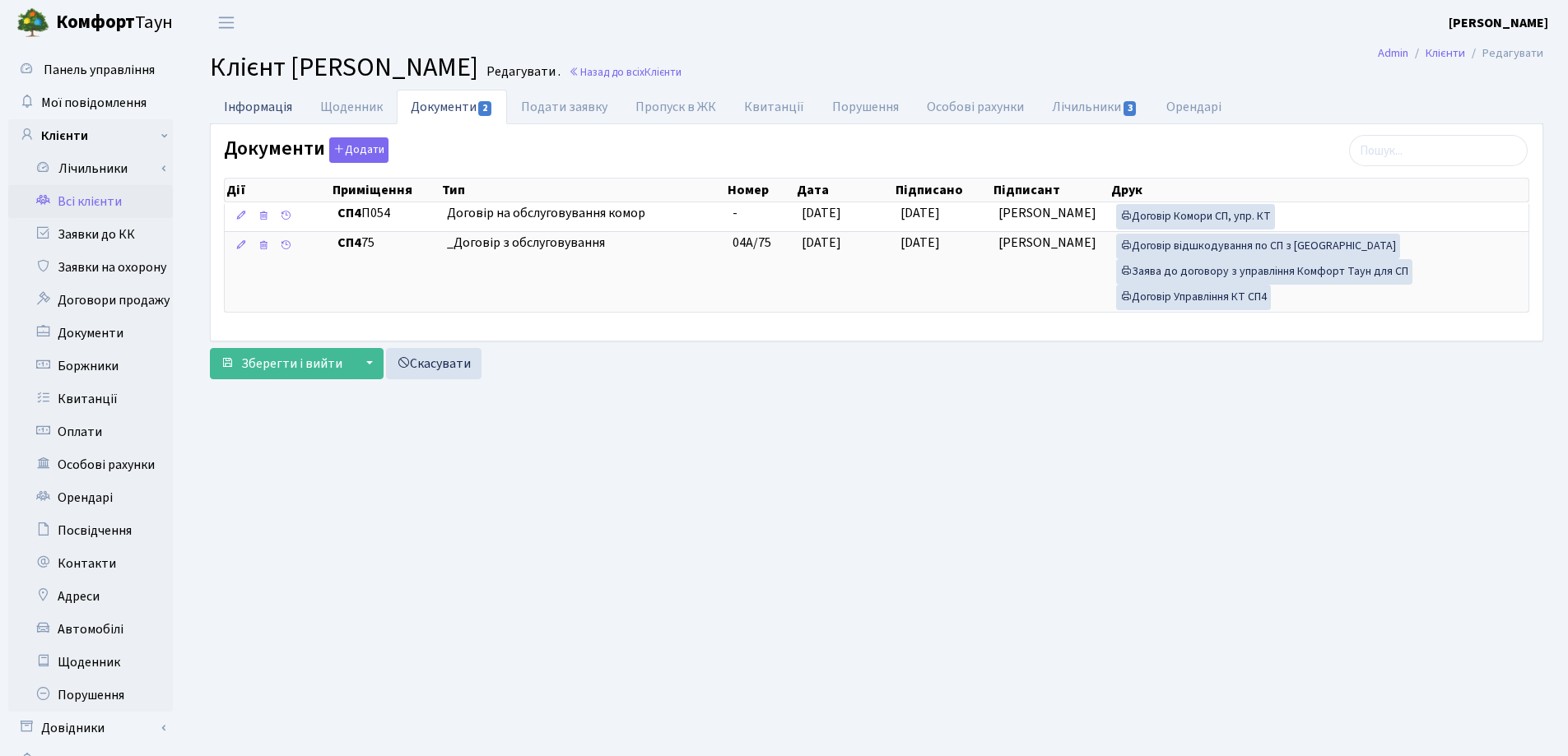
click at [247, 101] on link "Інформація" at bounding box center [258, 106] width 97 height 34
select select "25"
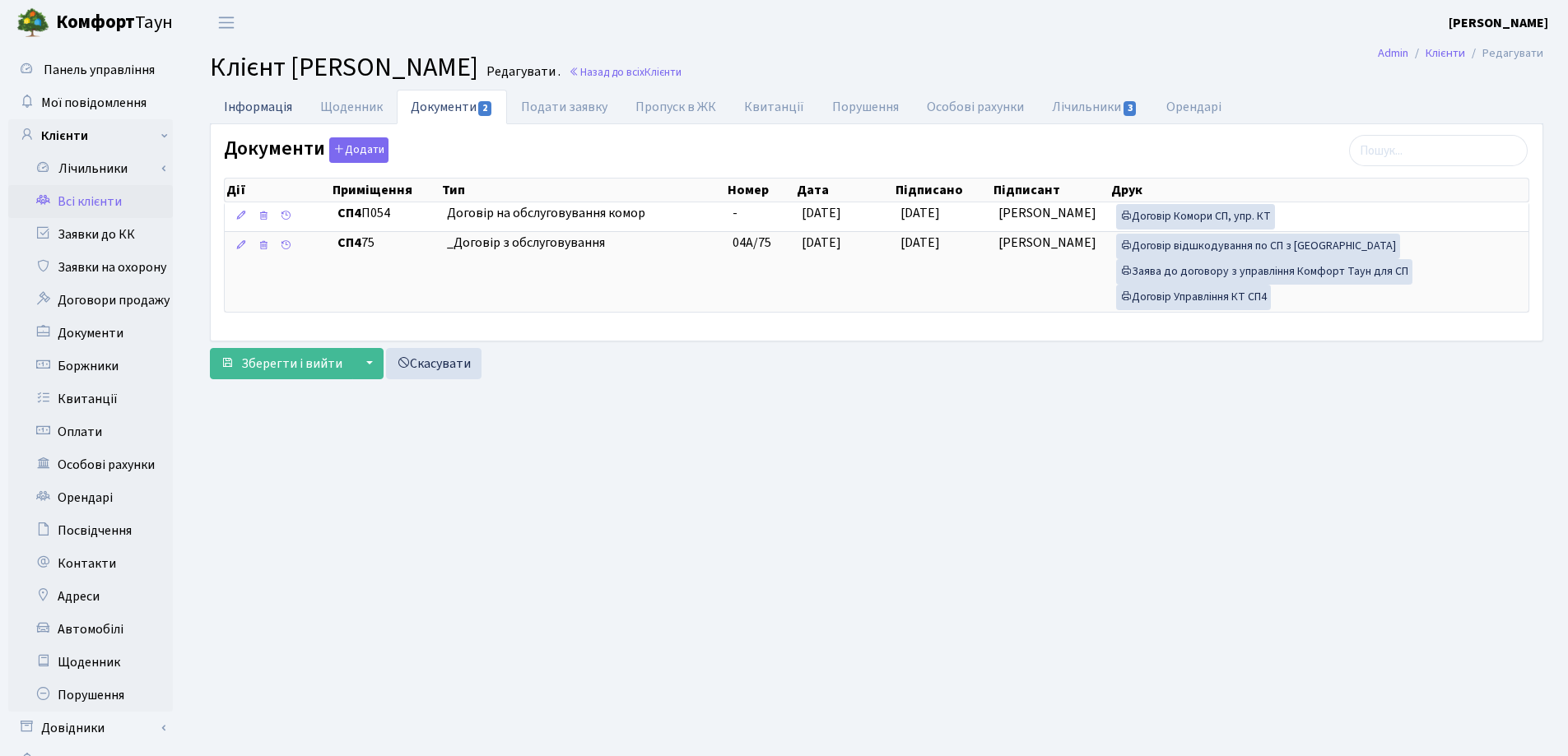
select select "25"
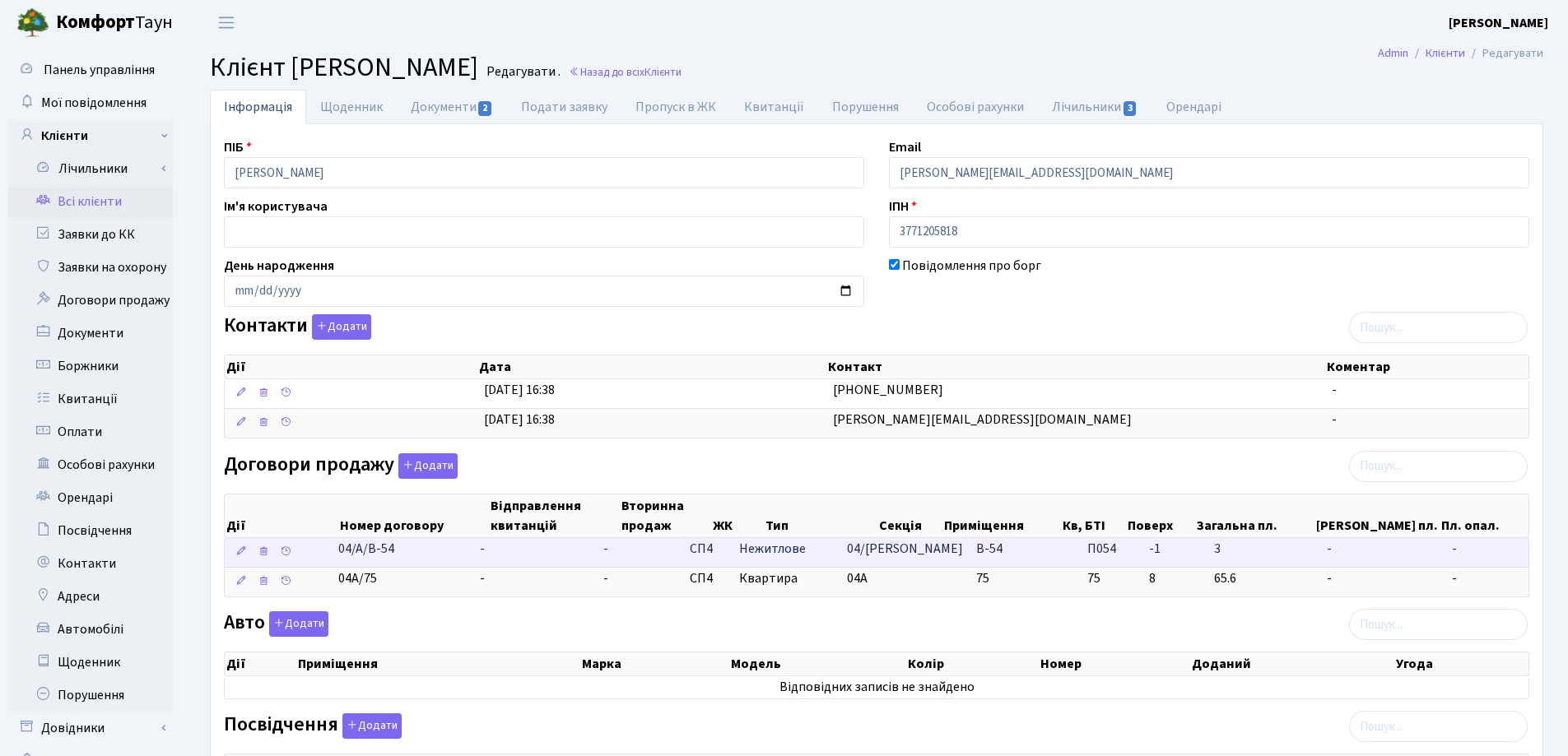
click at [511, 543] on td "-" at bounding box center [535, 552] width 124 height 29
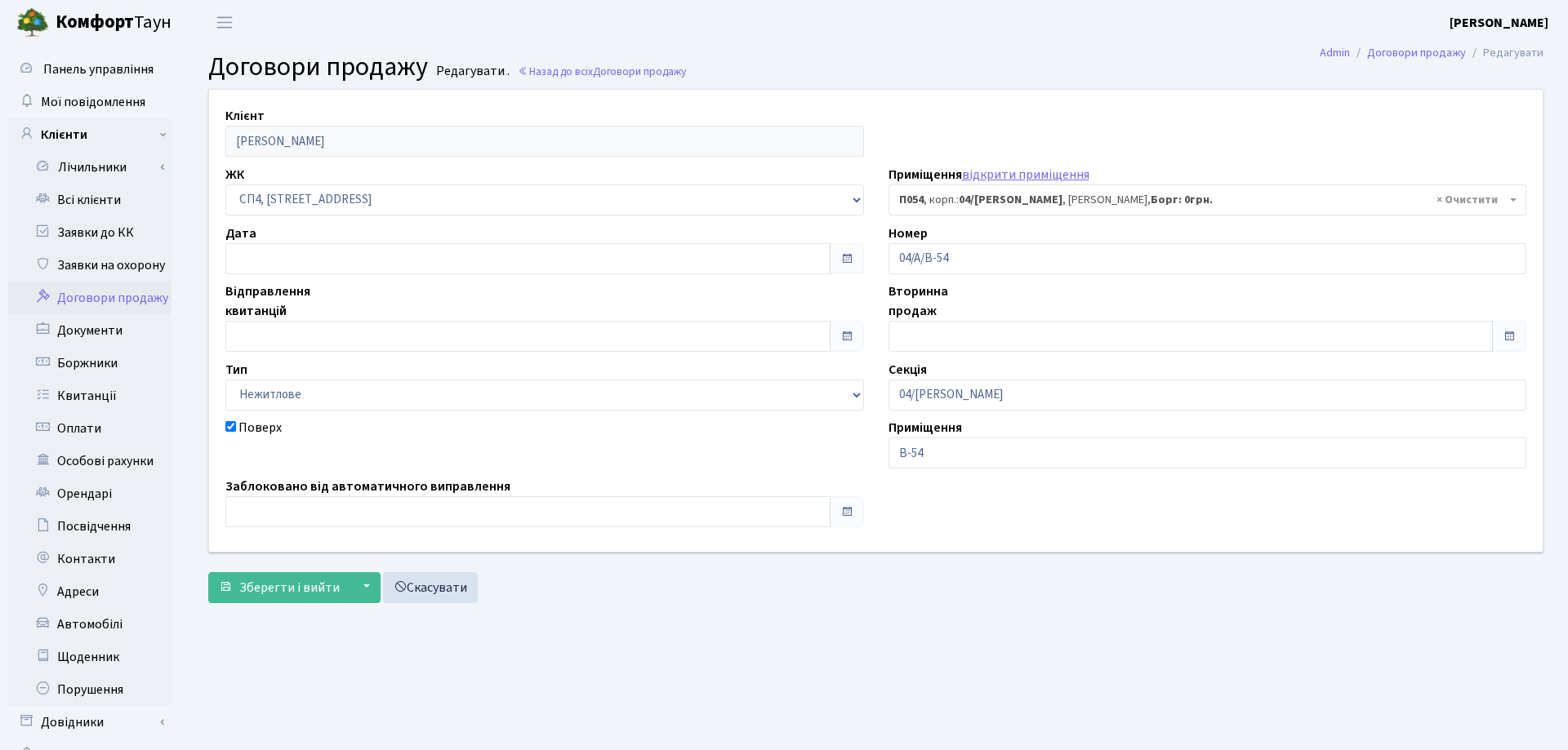
select select "21384"
click at [297, 259] on input "text" at bounding box center [524, 259] width 598 height 31
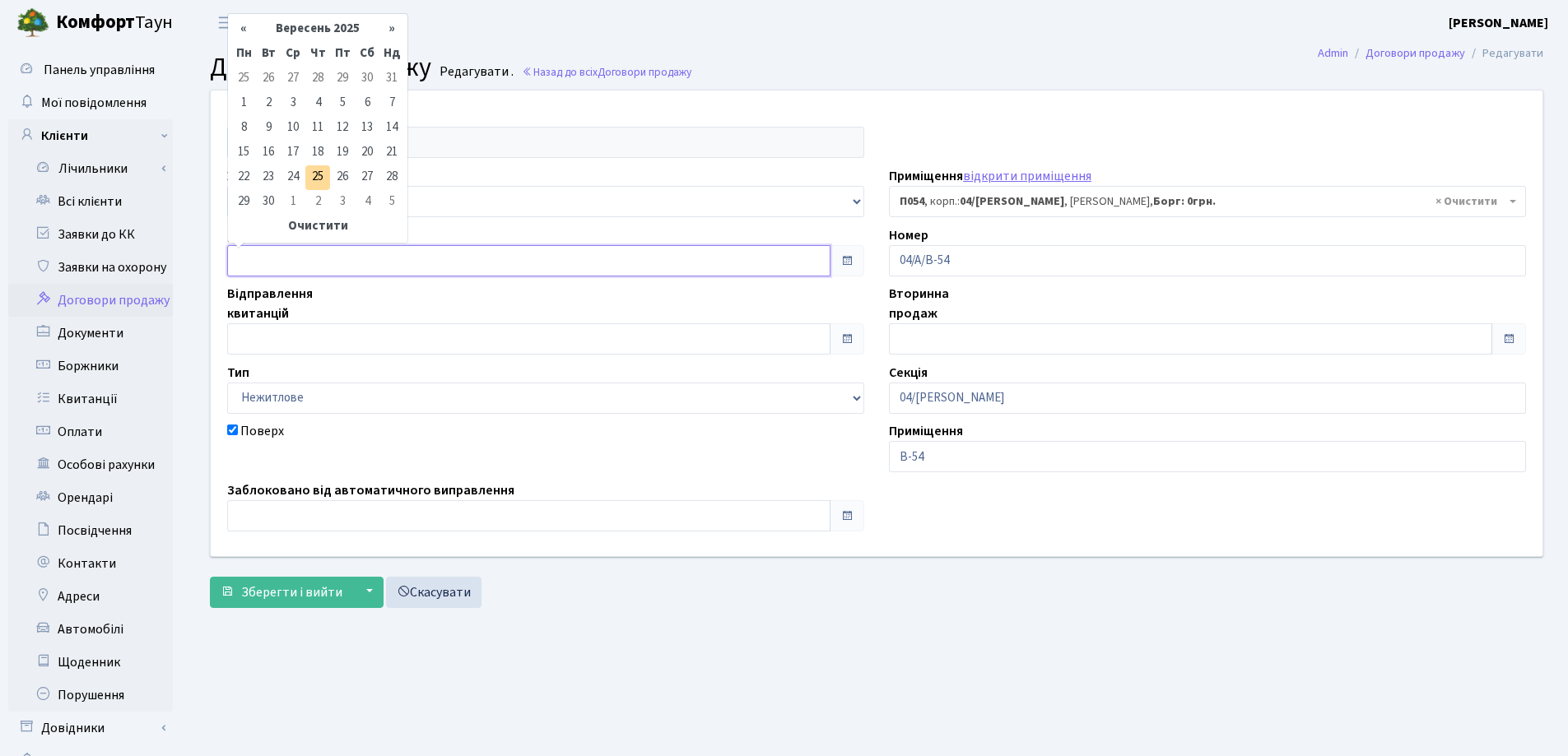
type input "[DATE]"
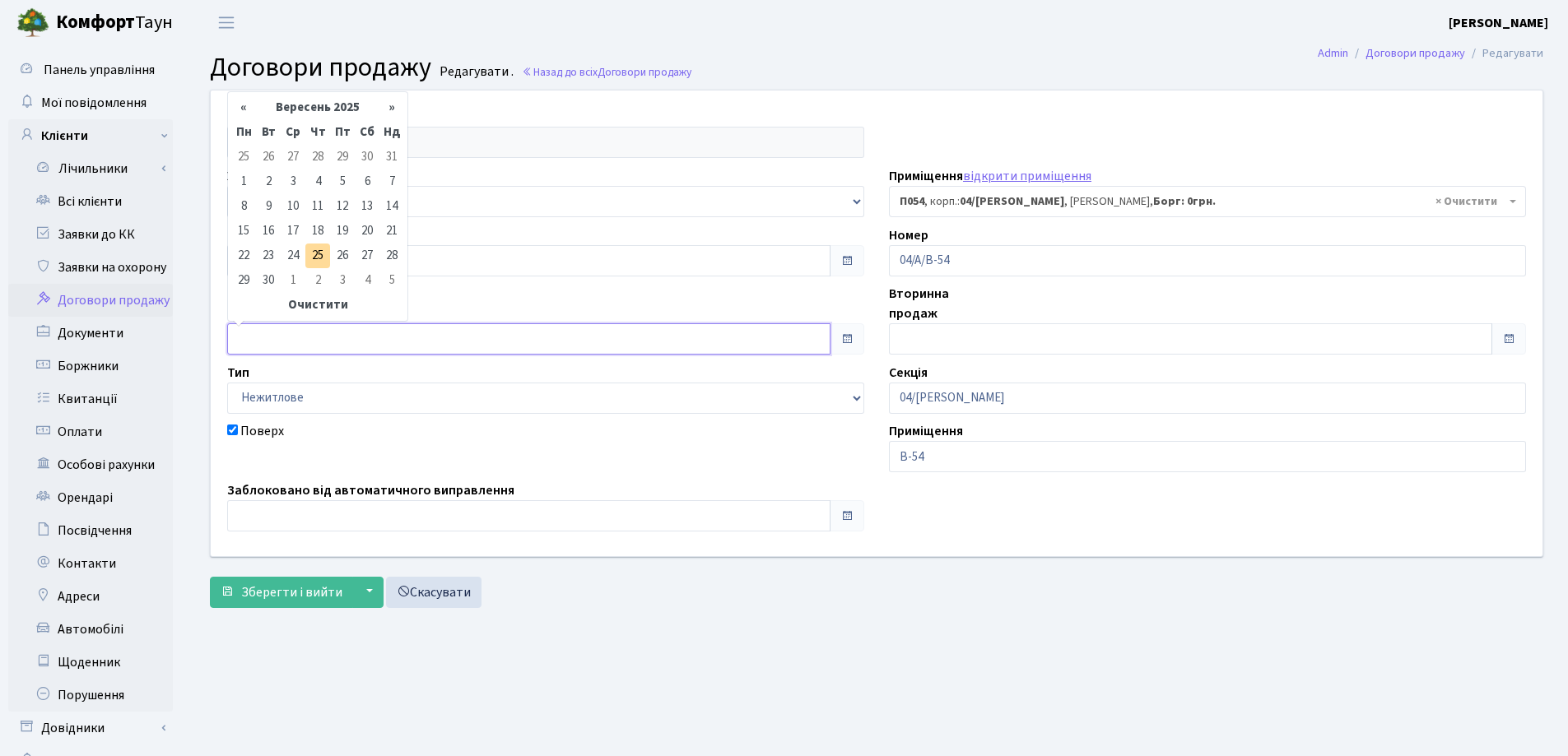
click at [309, 326] on input "text" at bounding box center [528, 339] width 603 height 31
type input "[DATE]"
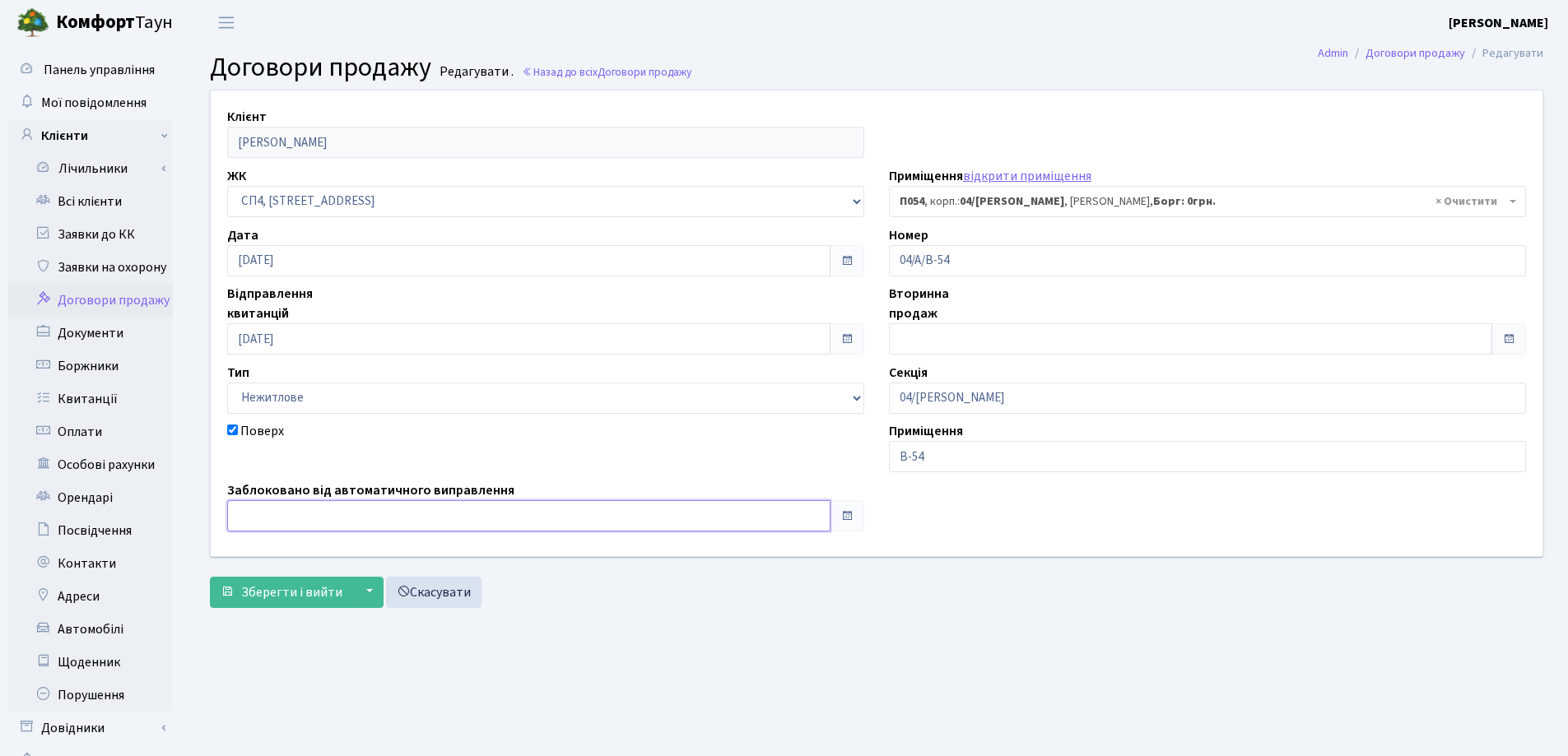
click at [290, 518] on input "text" at bounding box center [528, 516] width 603 height 31
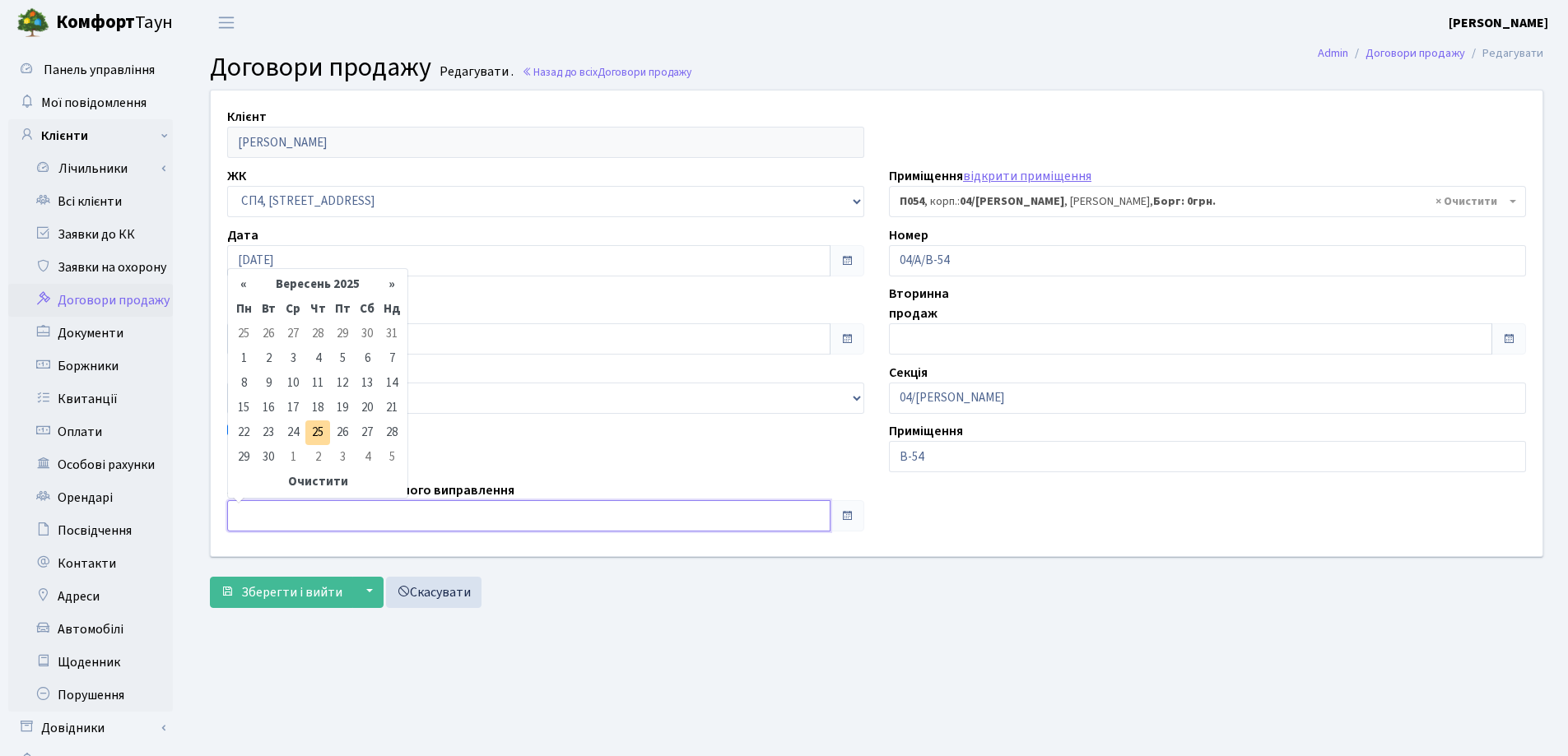
type input "[DATE]"
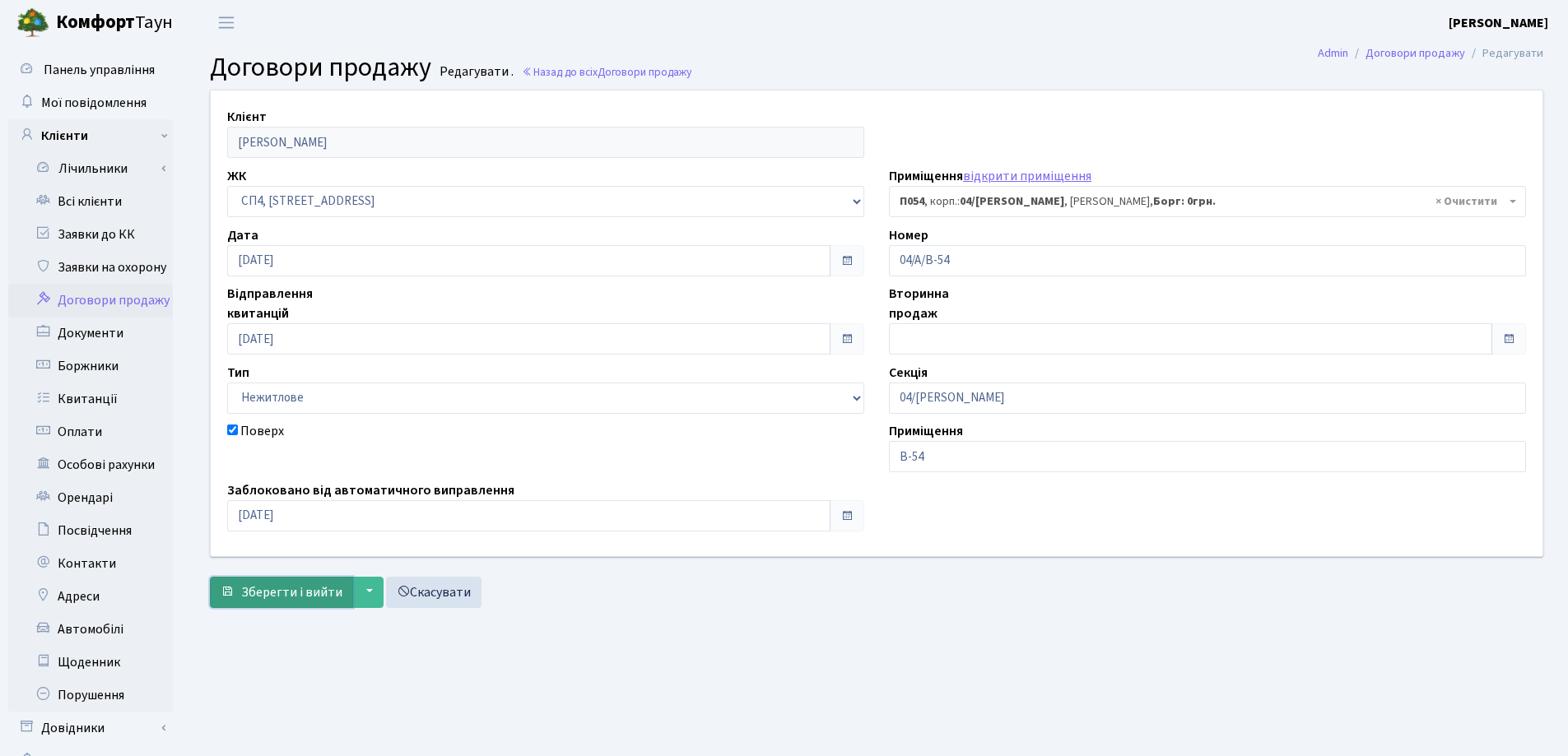
click at [274, 597] on span "Зберегти і вийти" at bounding box center [291, 592] width 101 height 18
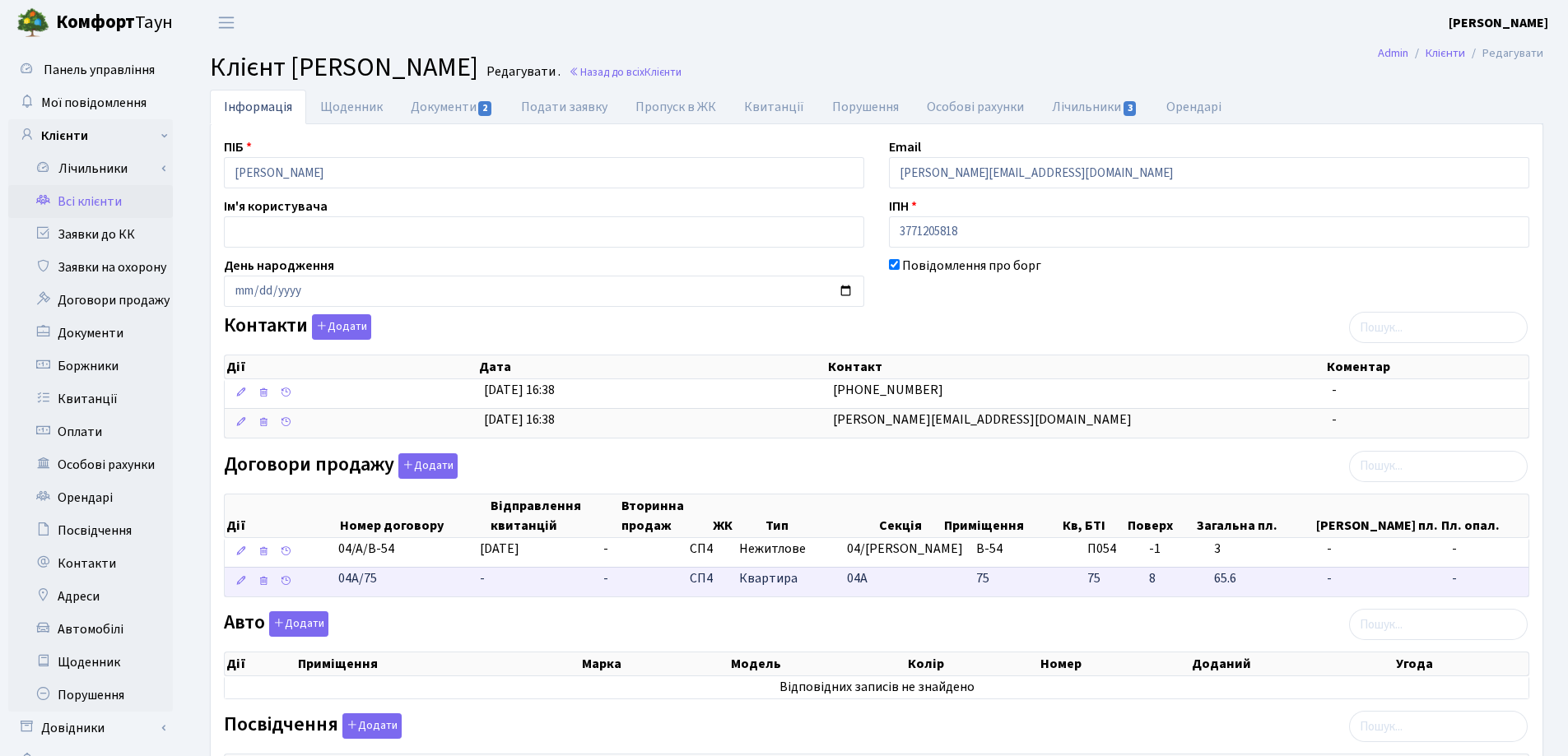
click at [506, 572] on td "-" at bounding box center [535, 582] width 124 height 30
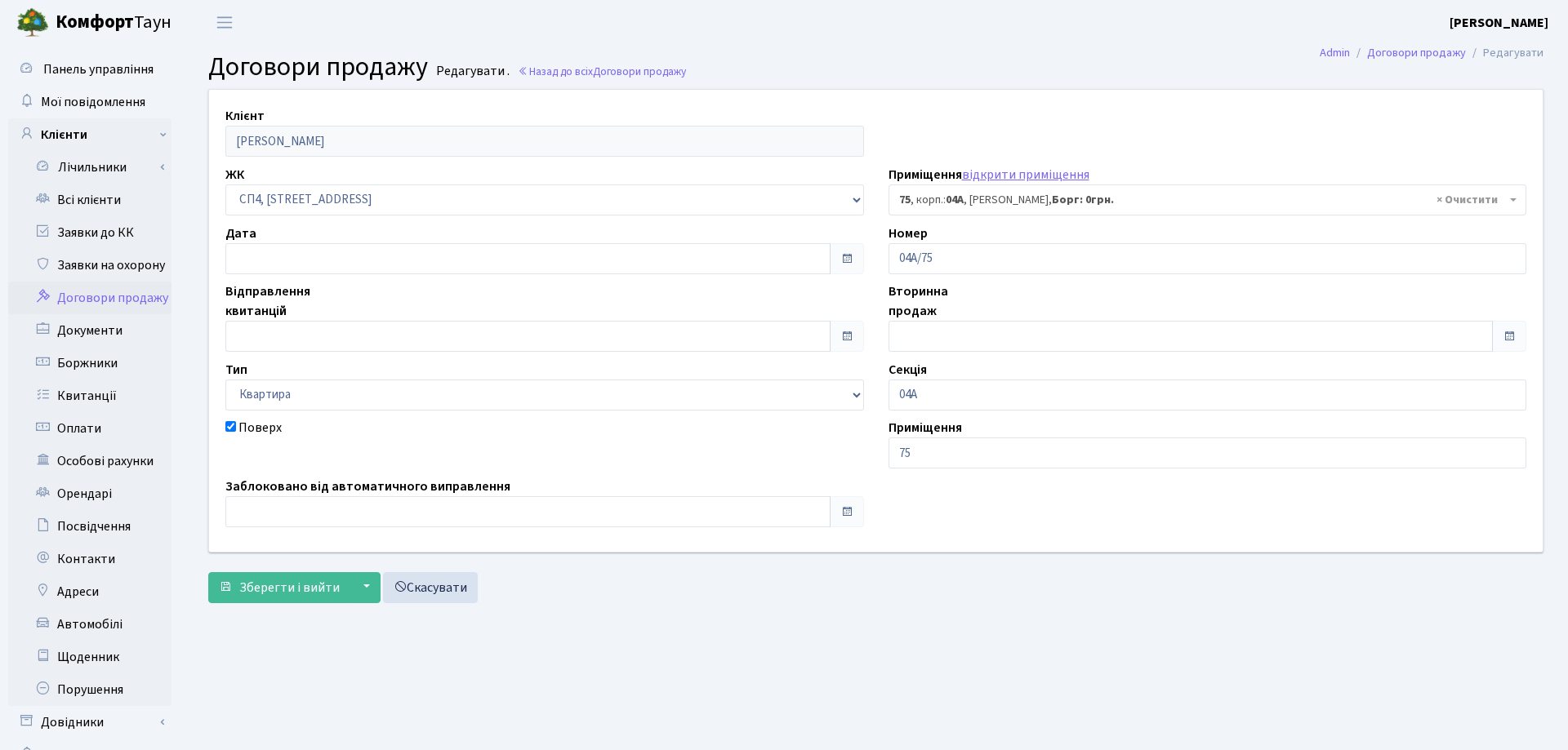
select select "21103"
click at [338, 258] on input "text" at bounding box center [524, 259] width 598 height 31
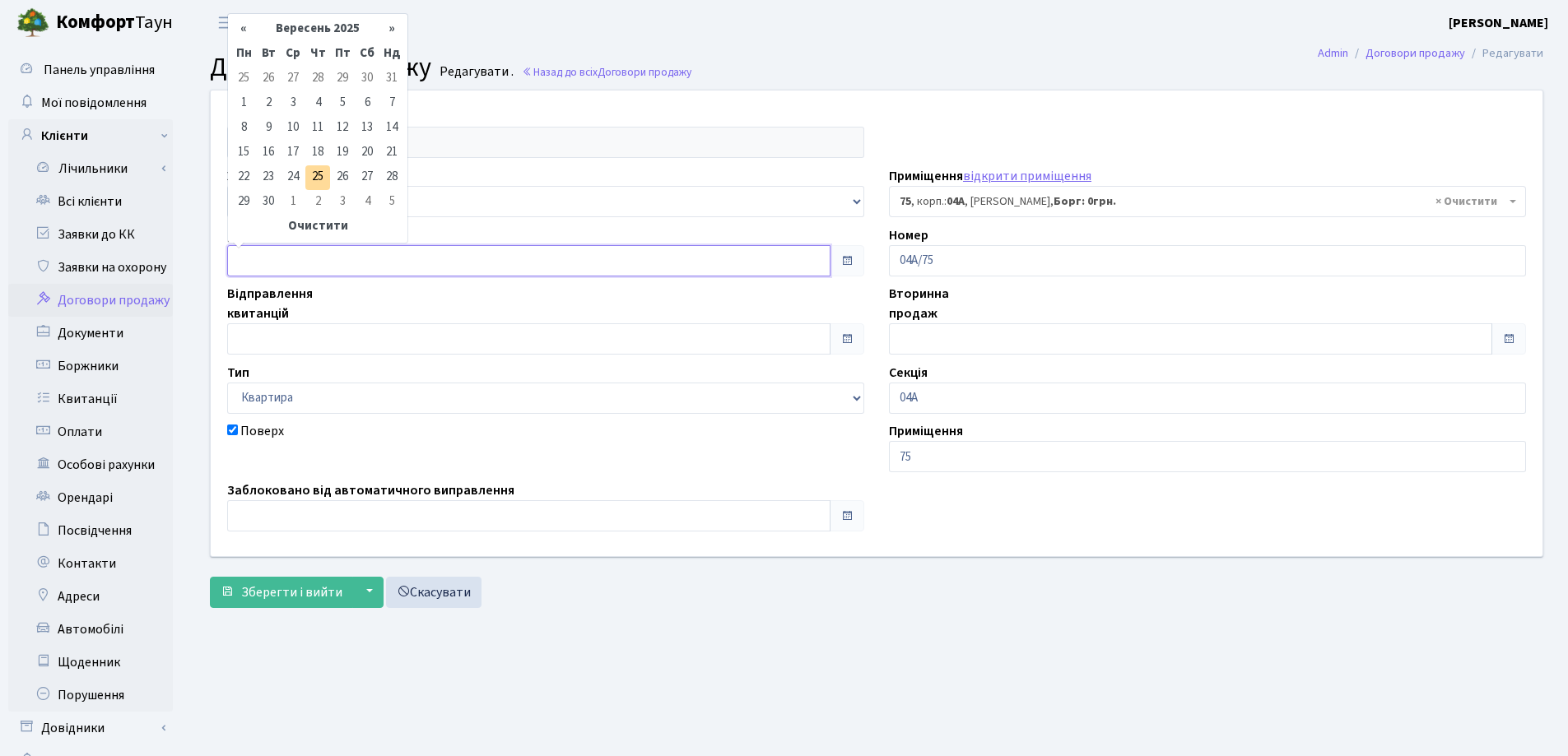
type input "[DATE]"
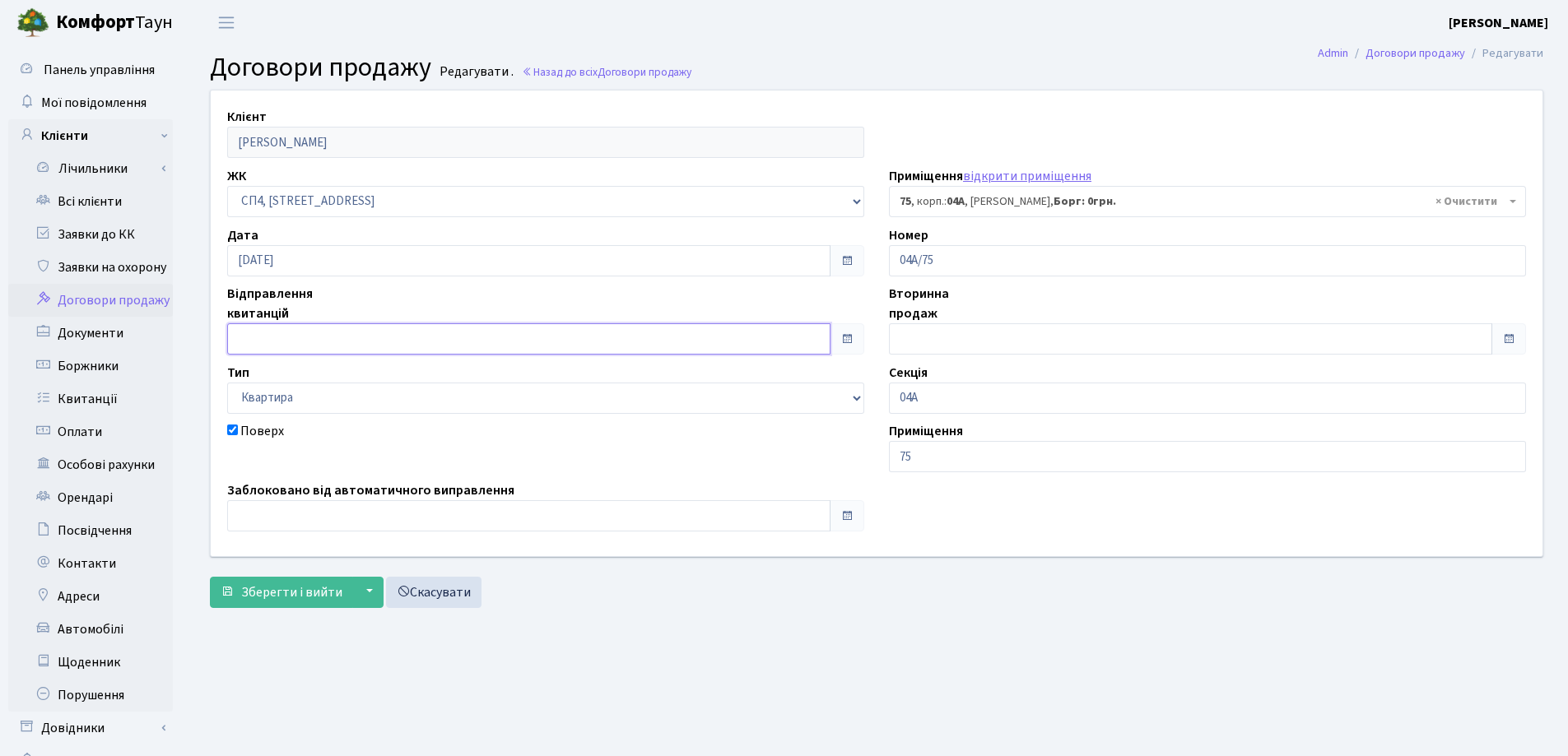
click at [339, 326] on input "text" at bounding box center [528, 339] width 603 height 31
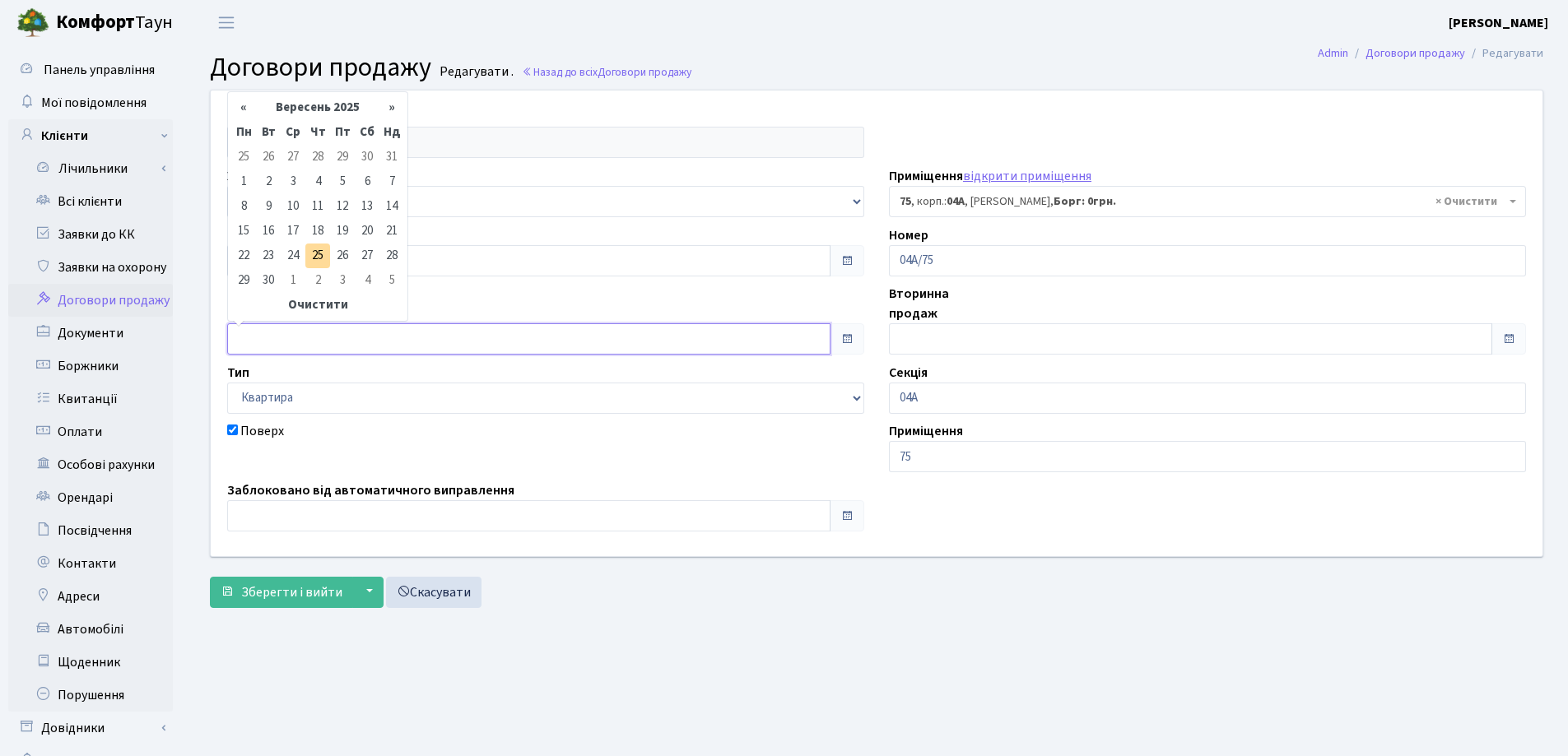
type input "[DATE]"
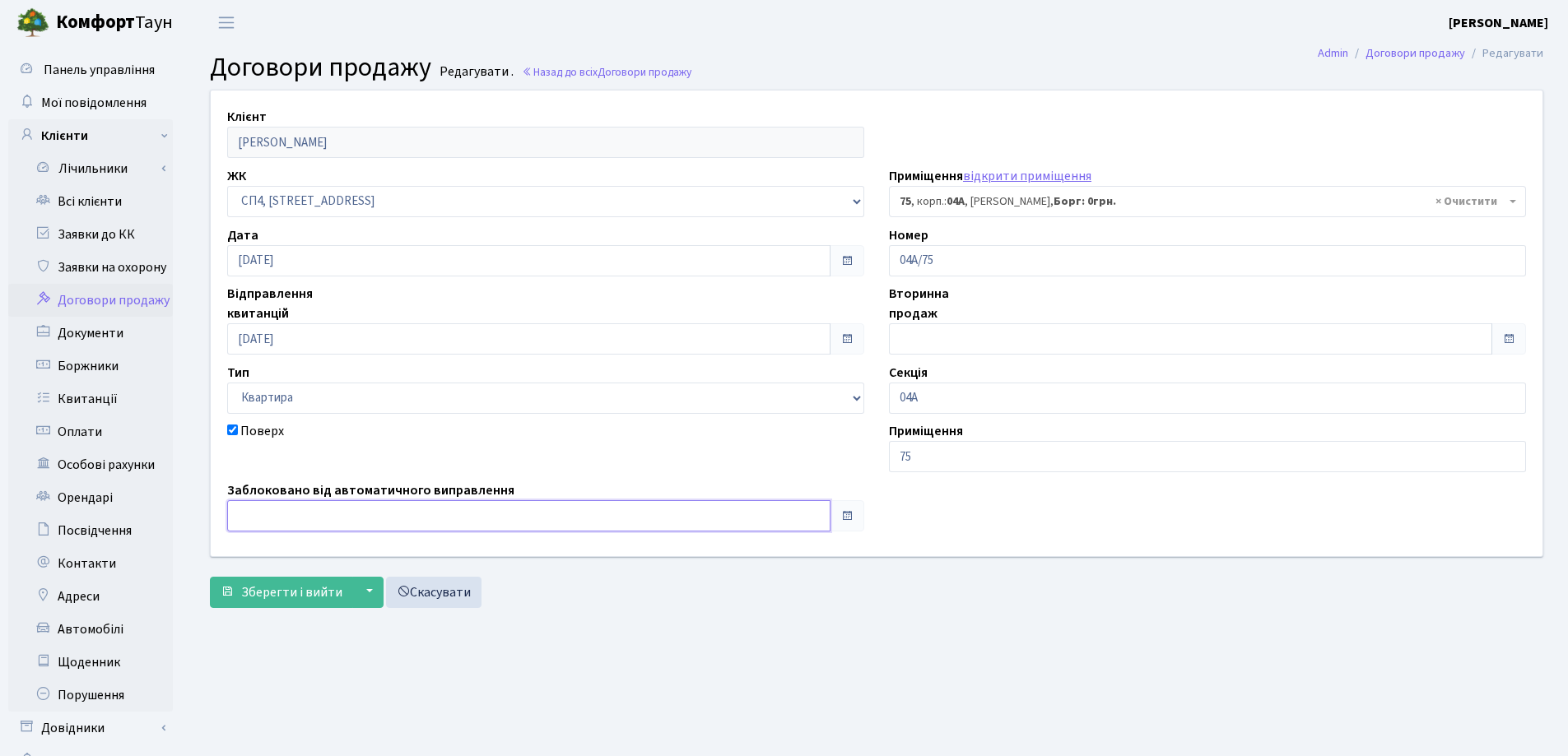
click at [344, 505] on input "text" at bounding box center [528, 516] width 603 height 31
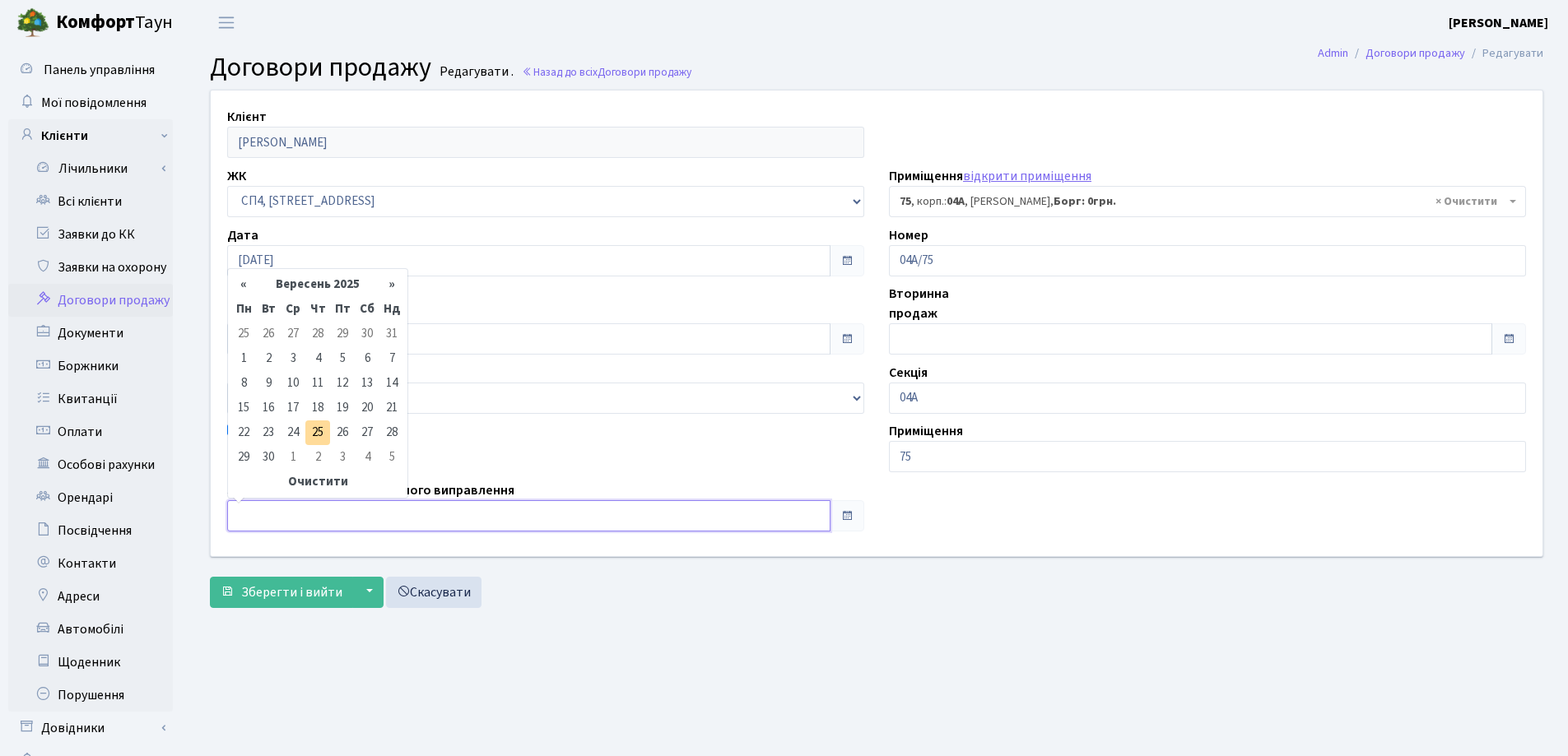
type input "[DATE]"
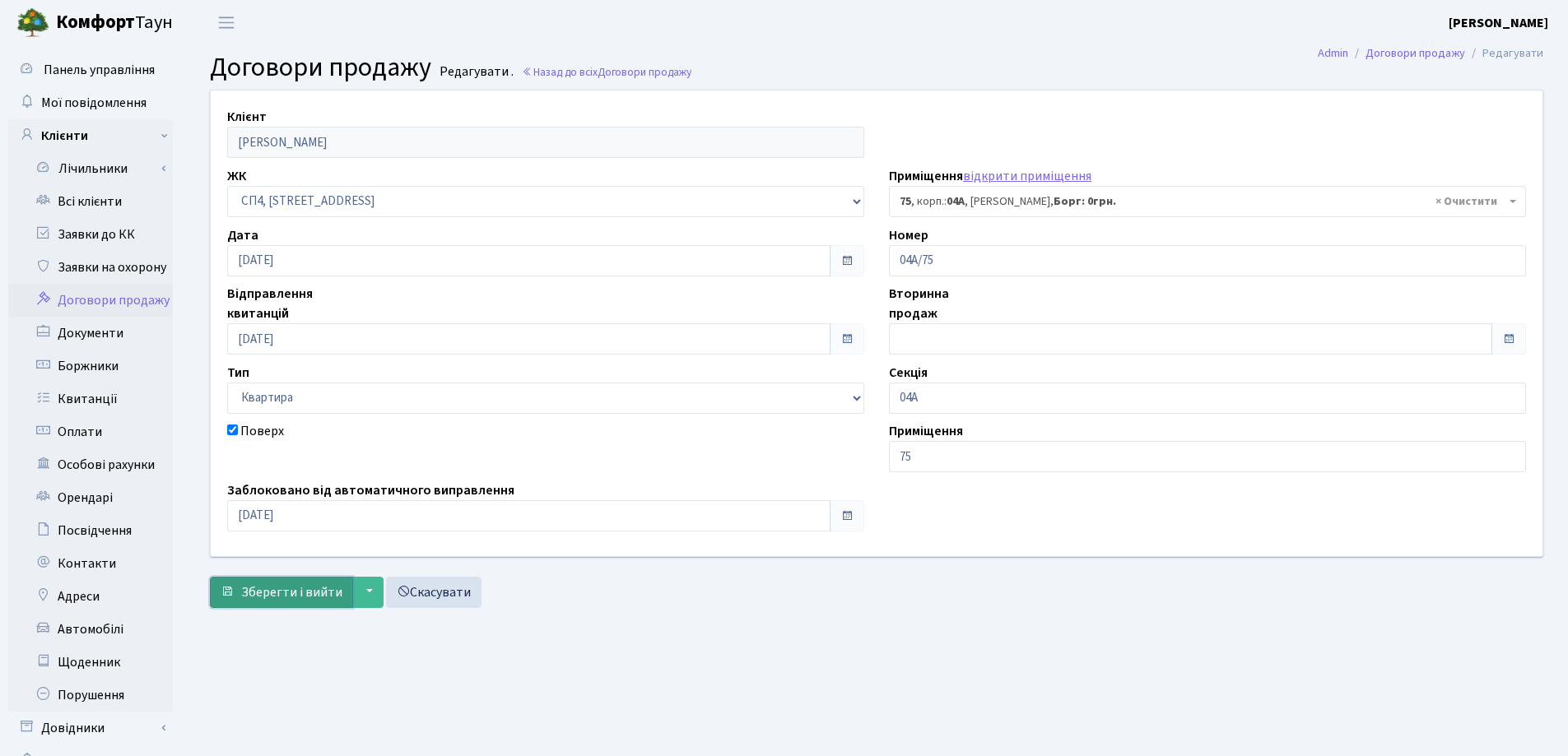
click at [310, 585] on span "Зберегти і вийти" at bounding box center [291, 592] width 101 height 18
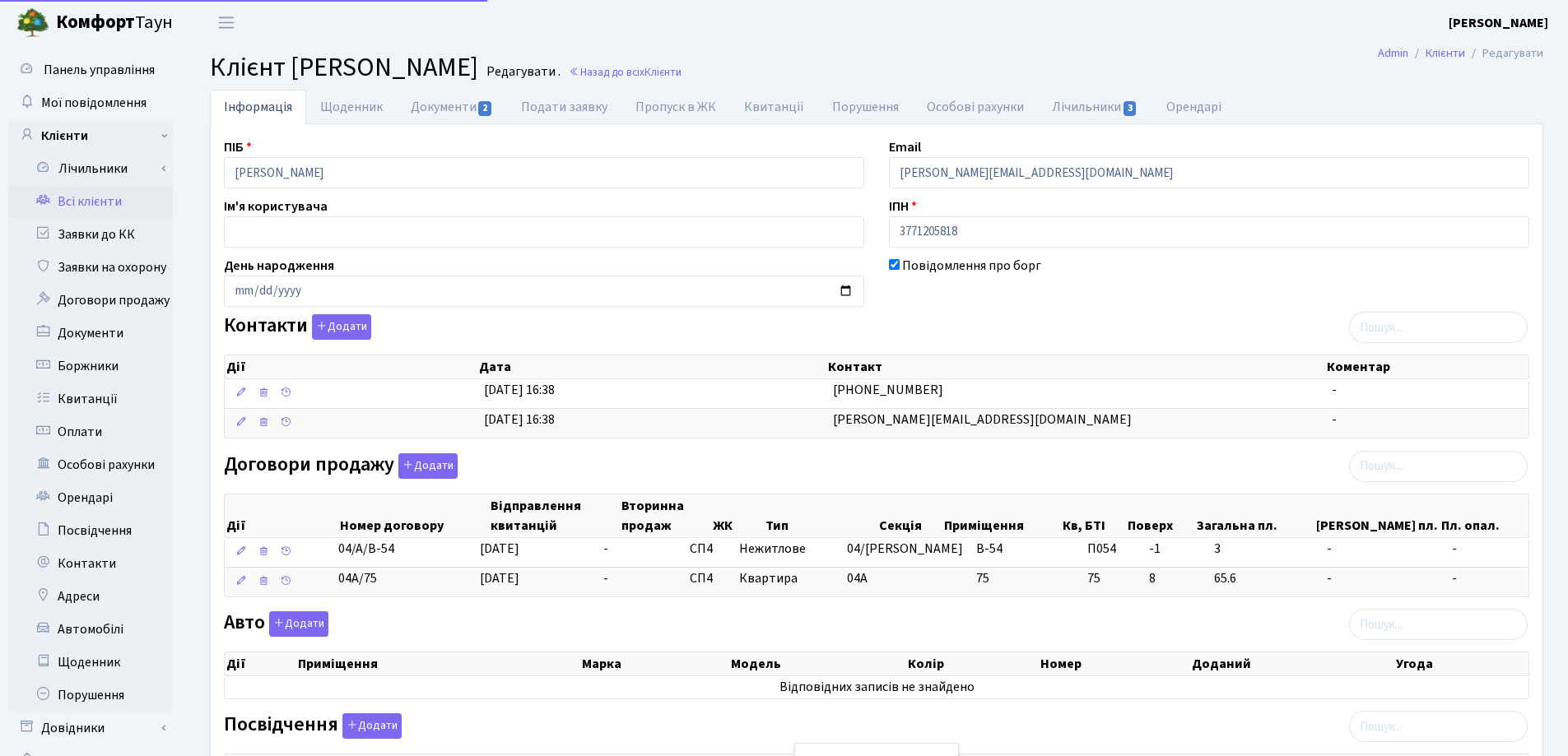
select select "25"
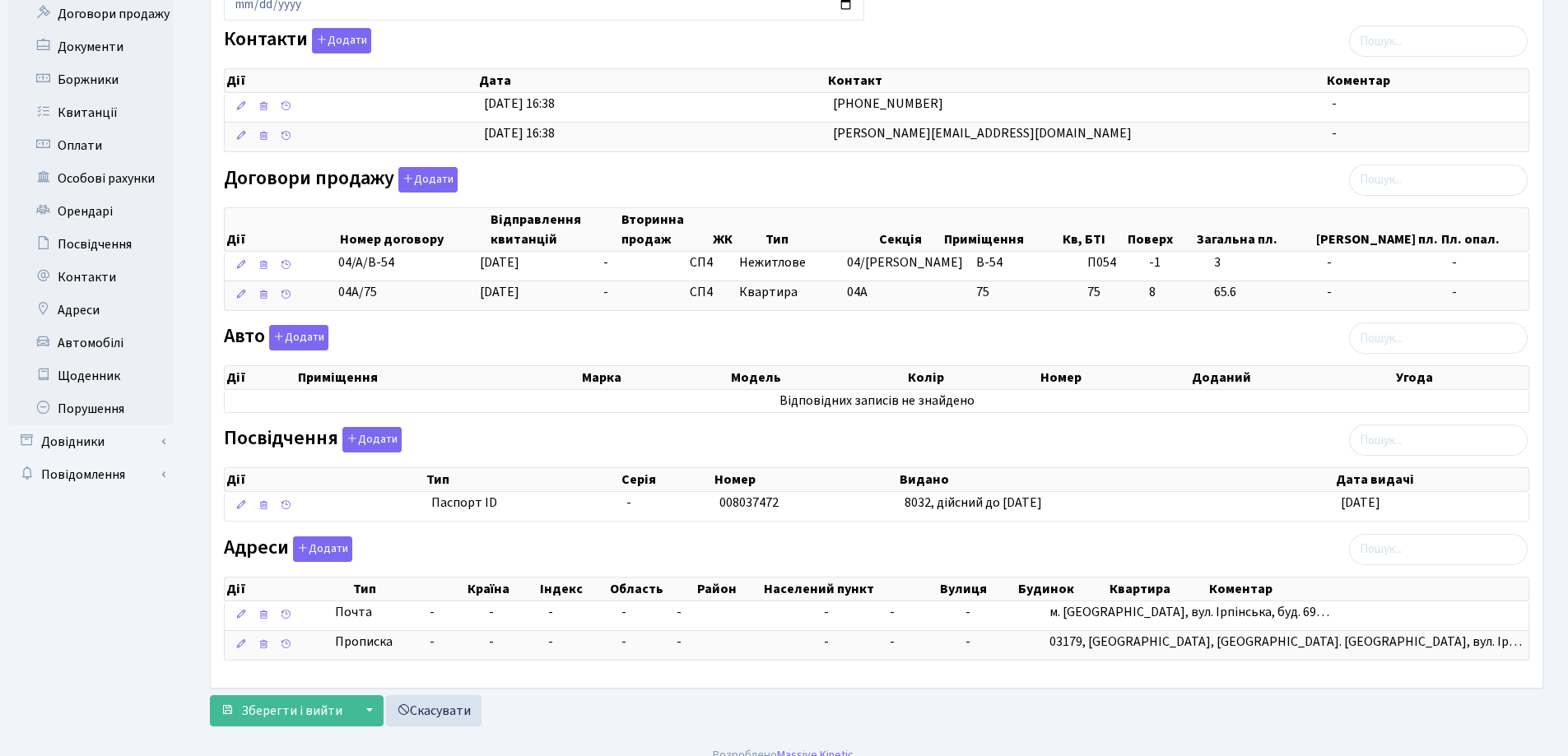
scroll to position [306, 0]
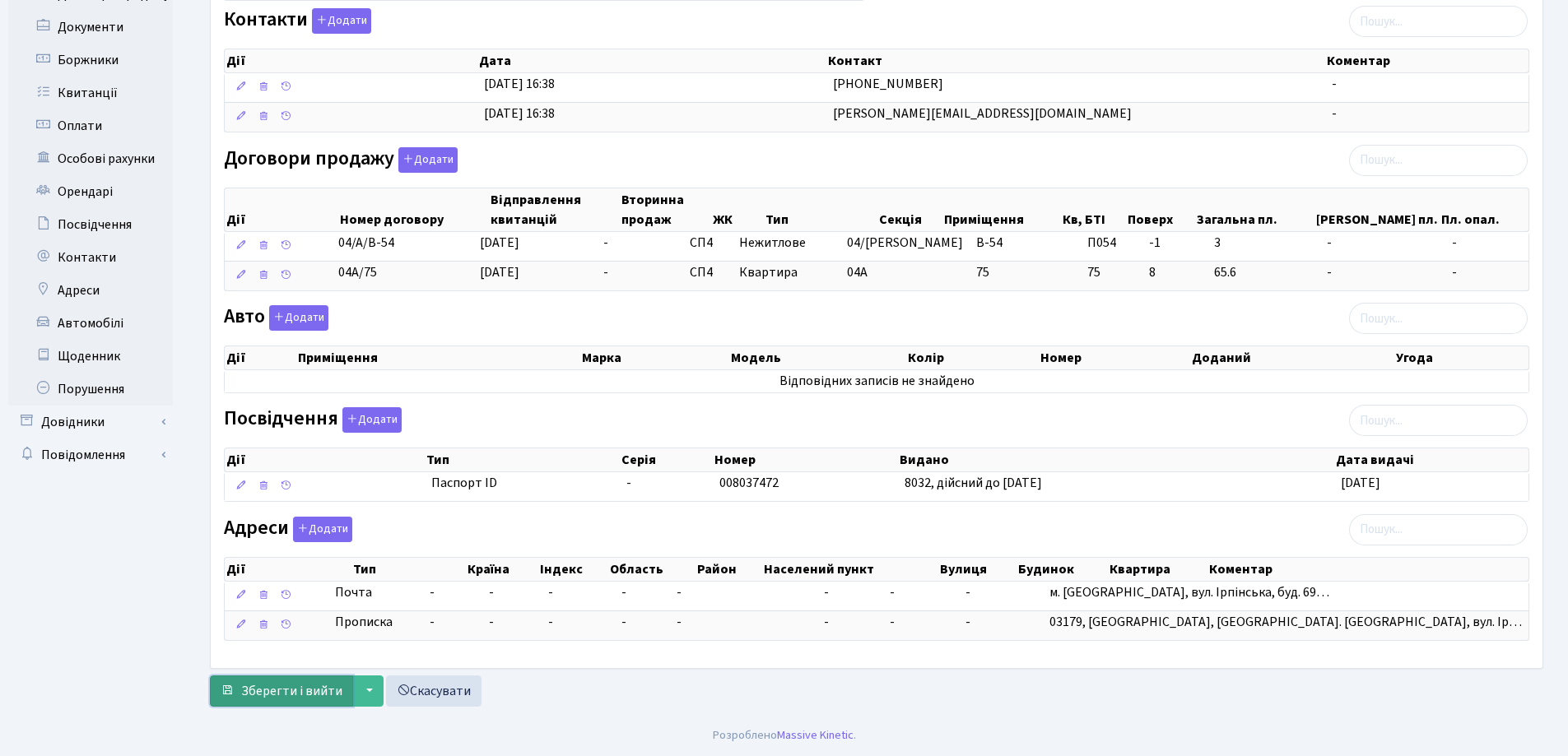
click at [296, 689] on span "Зберегти і вийти" at bounding box center [291, 691] width 101 height 18
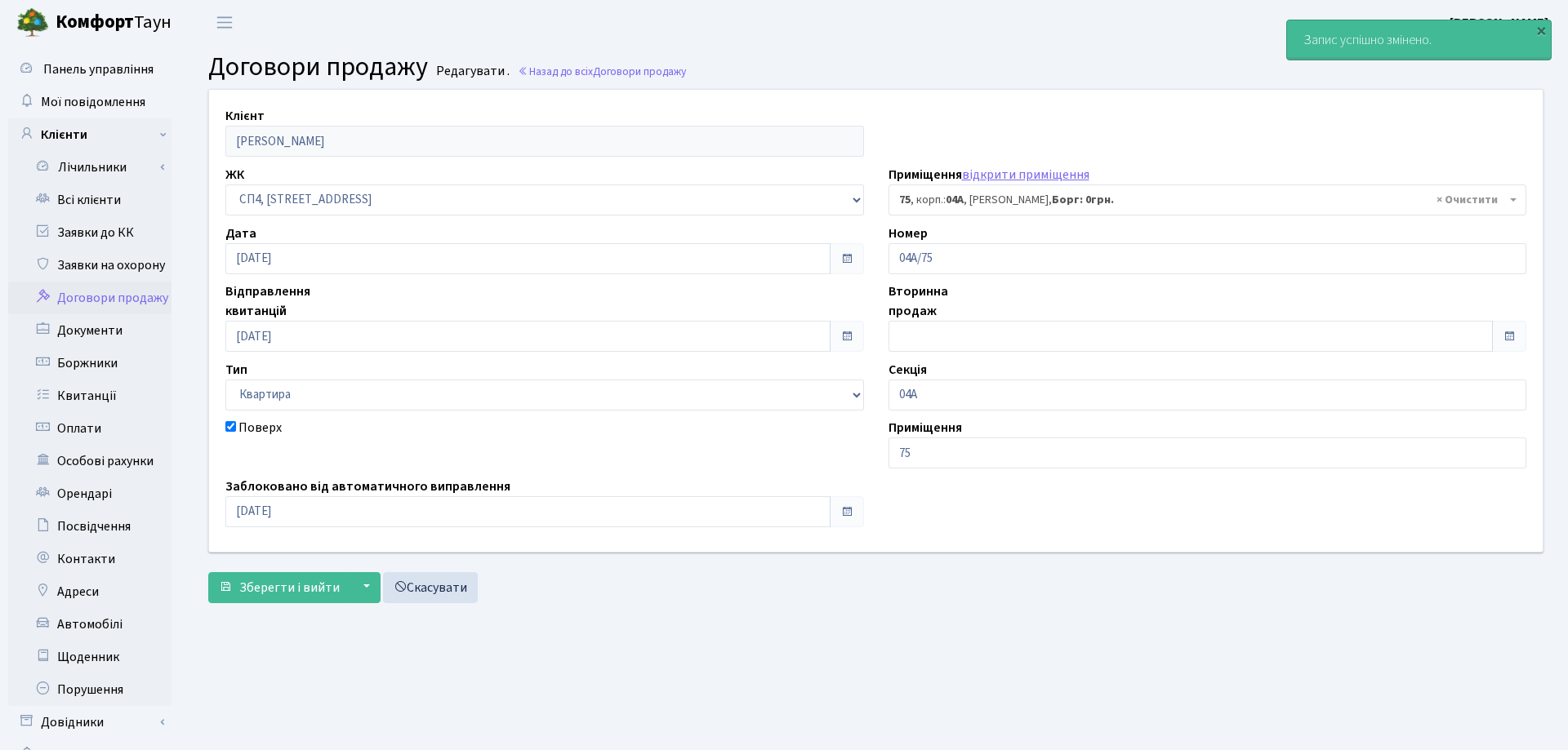
select select "21103"
click at [72, 199] on link "Всі клієнти" at bounding box center [89, 200] width 163 height 33
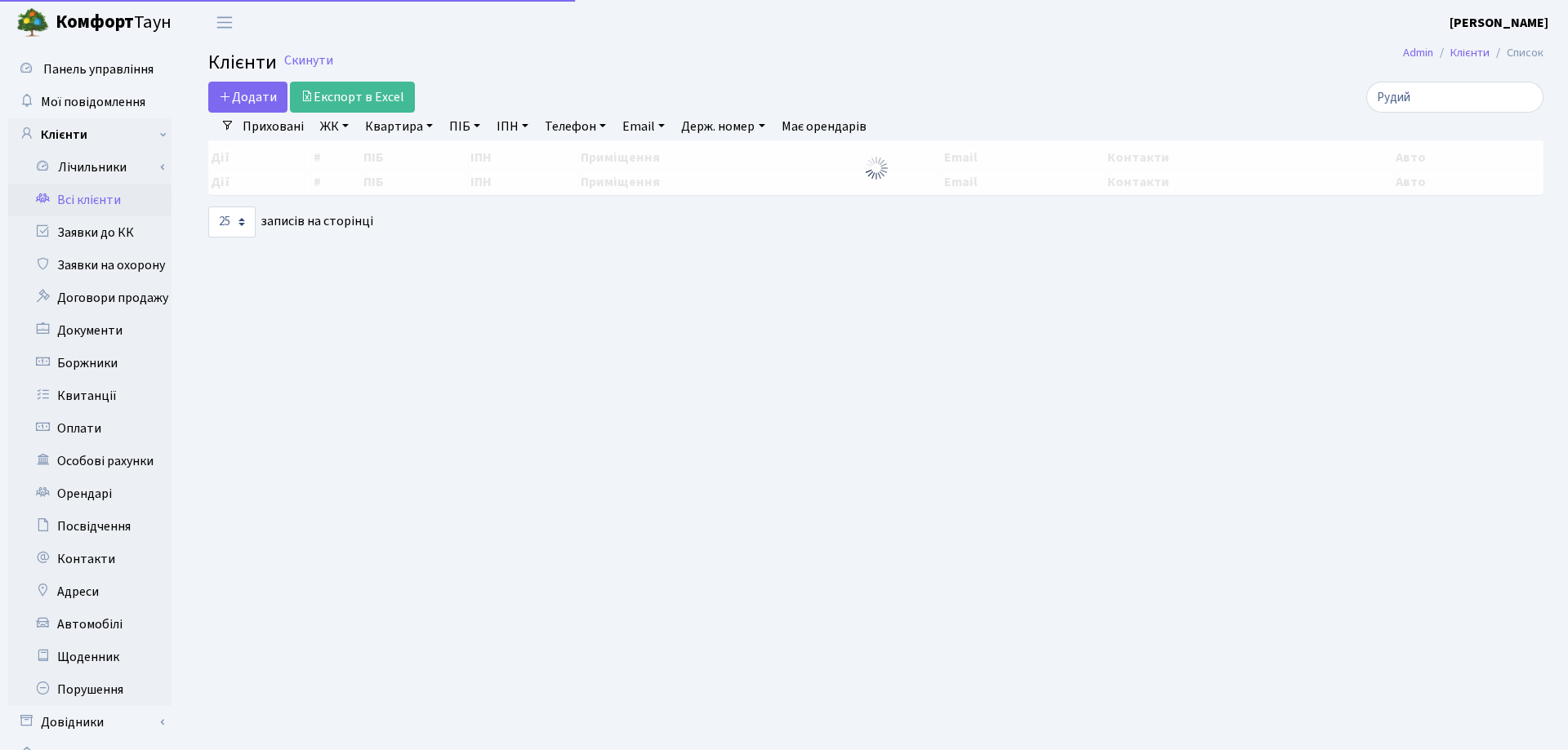
select select "25"
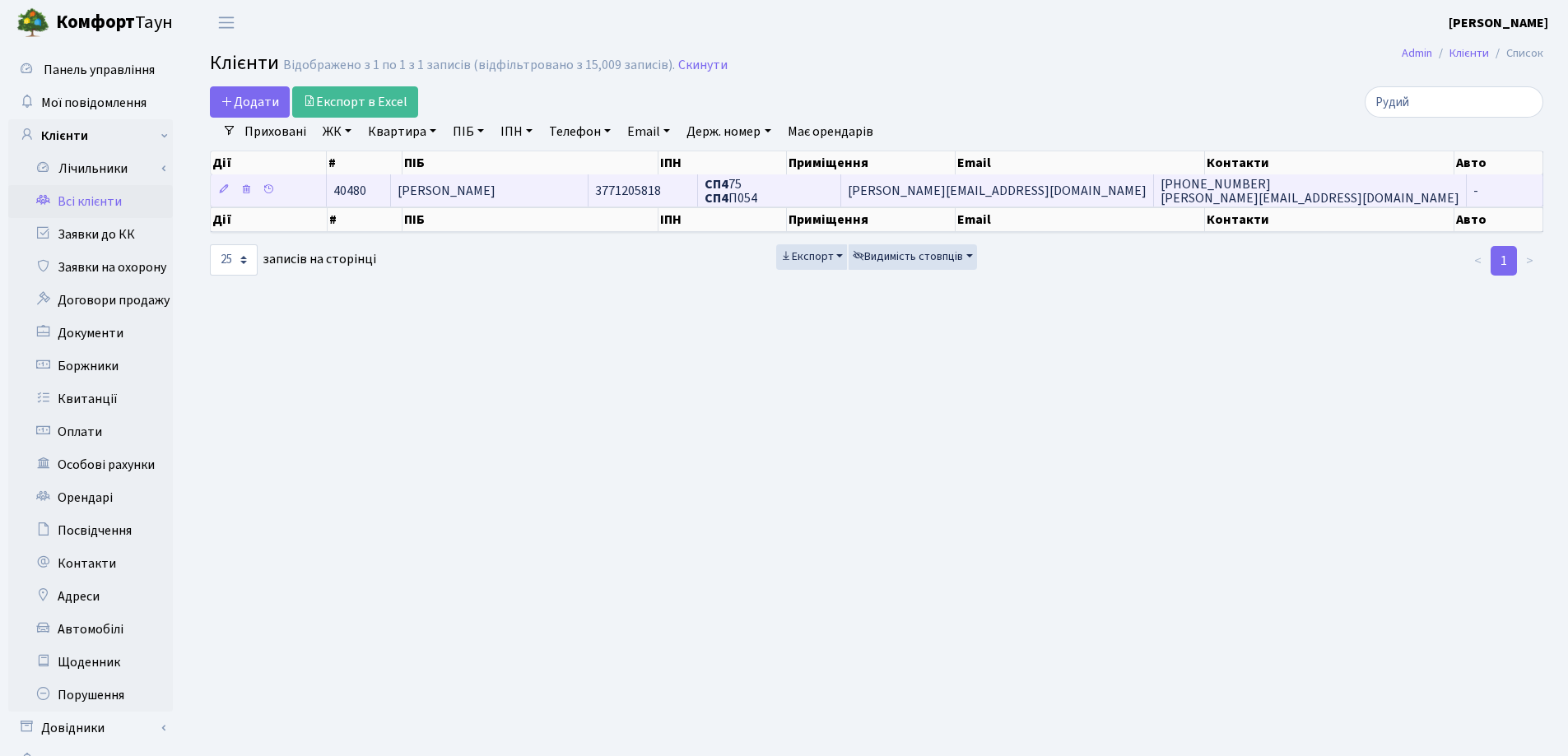
click at [563, 184] on td "[PERSON_NAME]" at bounding box center [489, 191] width 198 height 32
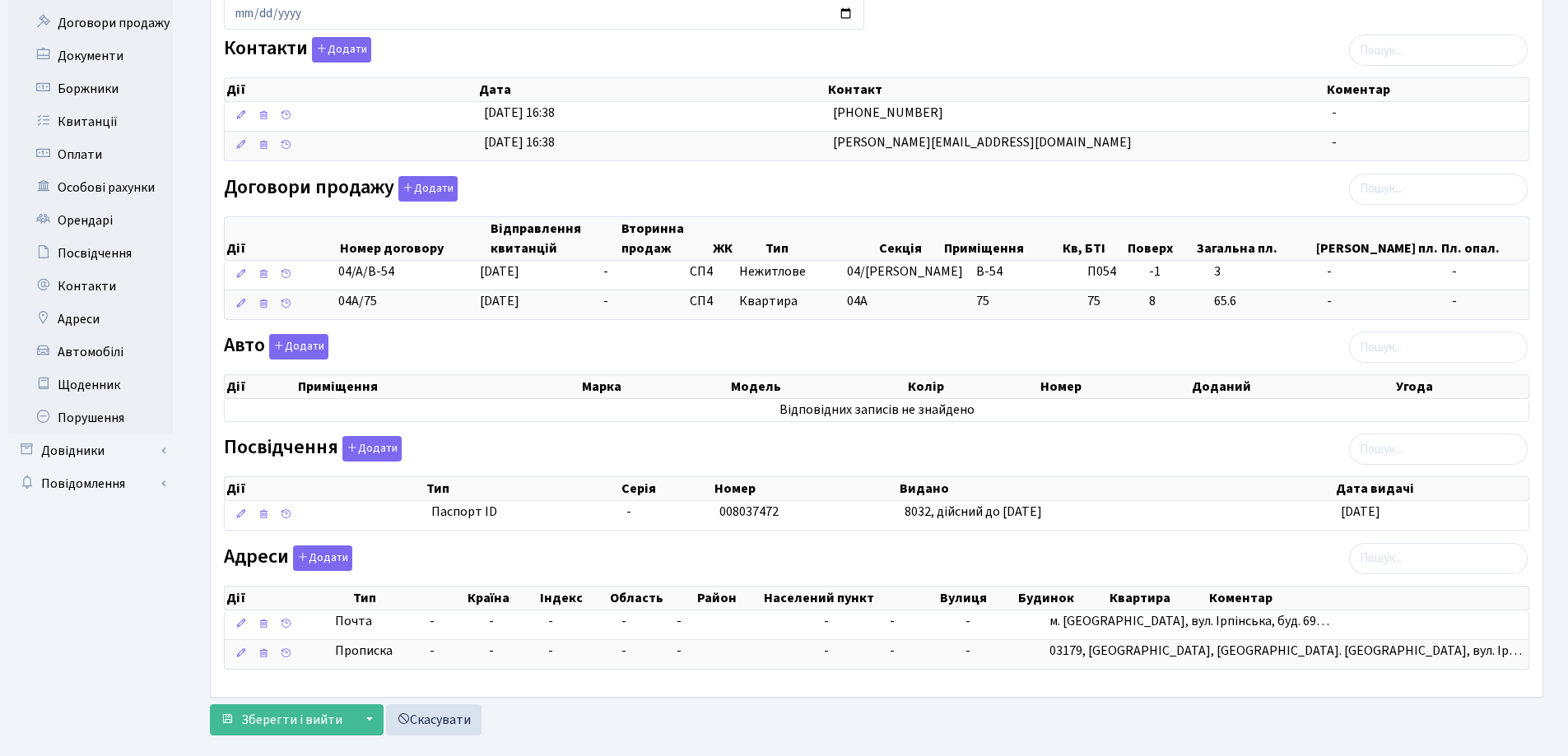
scroll to position [306, 0]
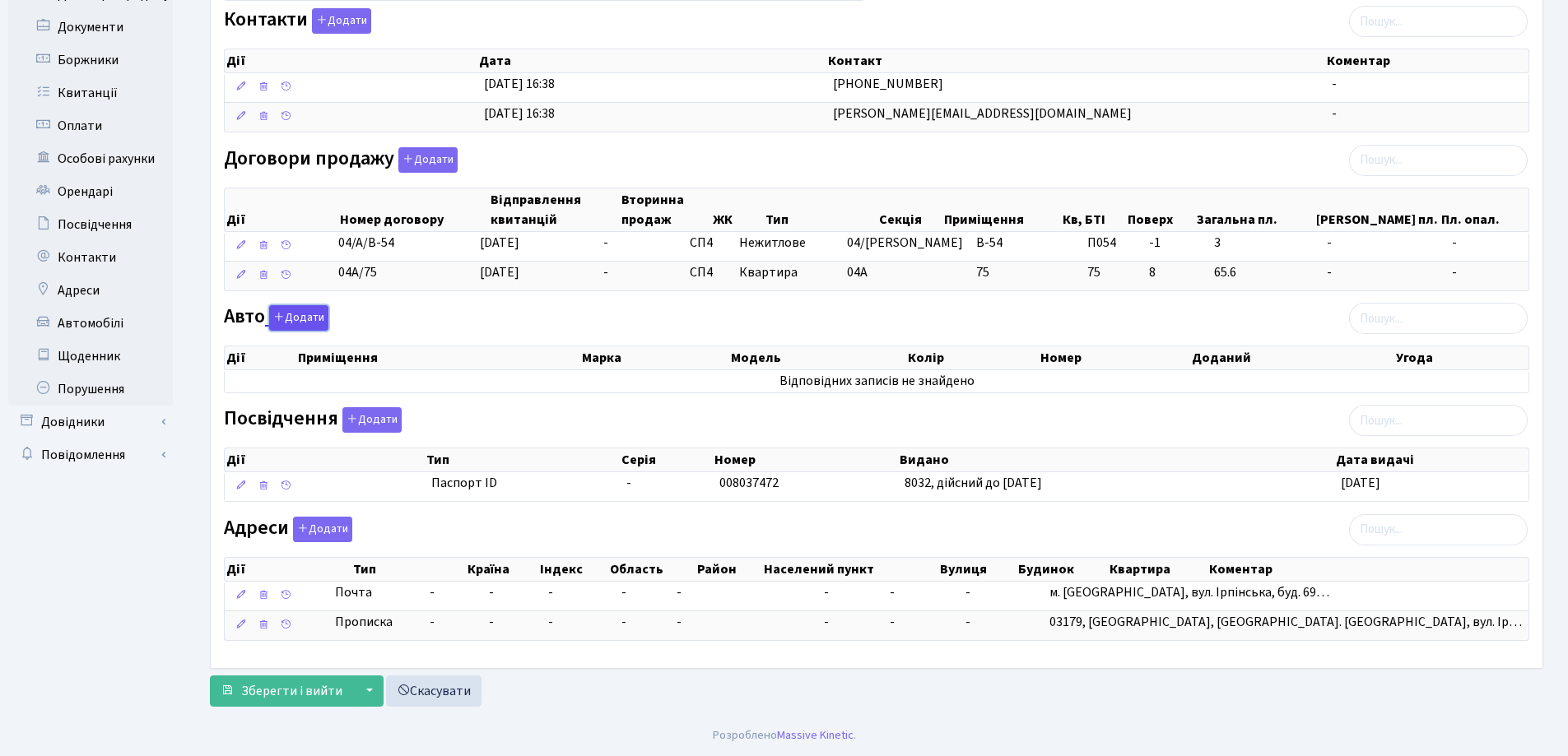
click at [308, 313] on button "Додати" at bounding box center [298, 318] width 59 height 25
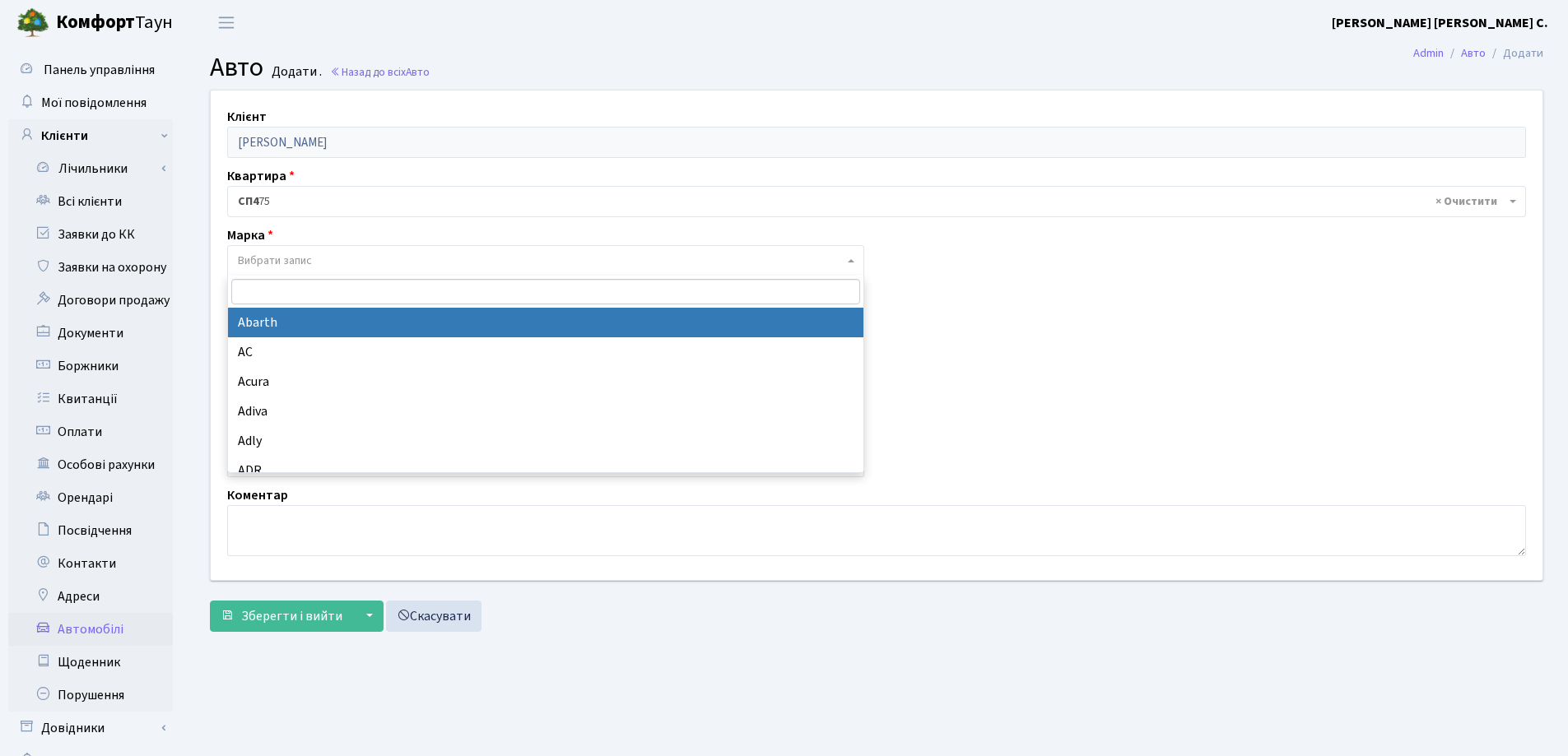
click at [308, 260] on span "Вибрати запис" at bounding box center [274, 260] width 74 height 17
type input "C"
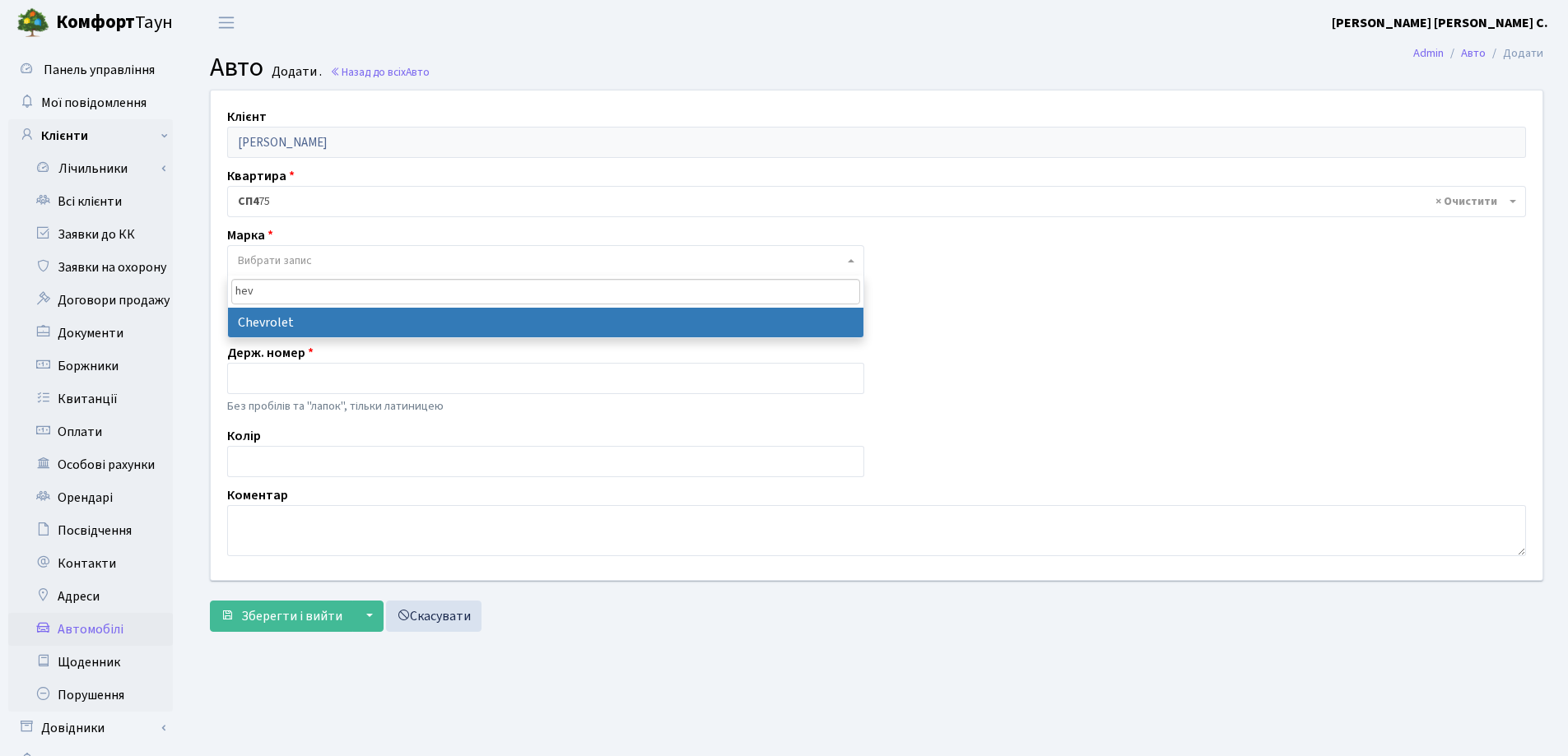
type input "hev"
select select "30"
select select
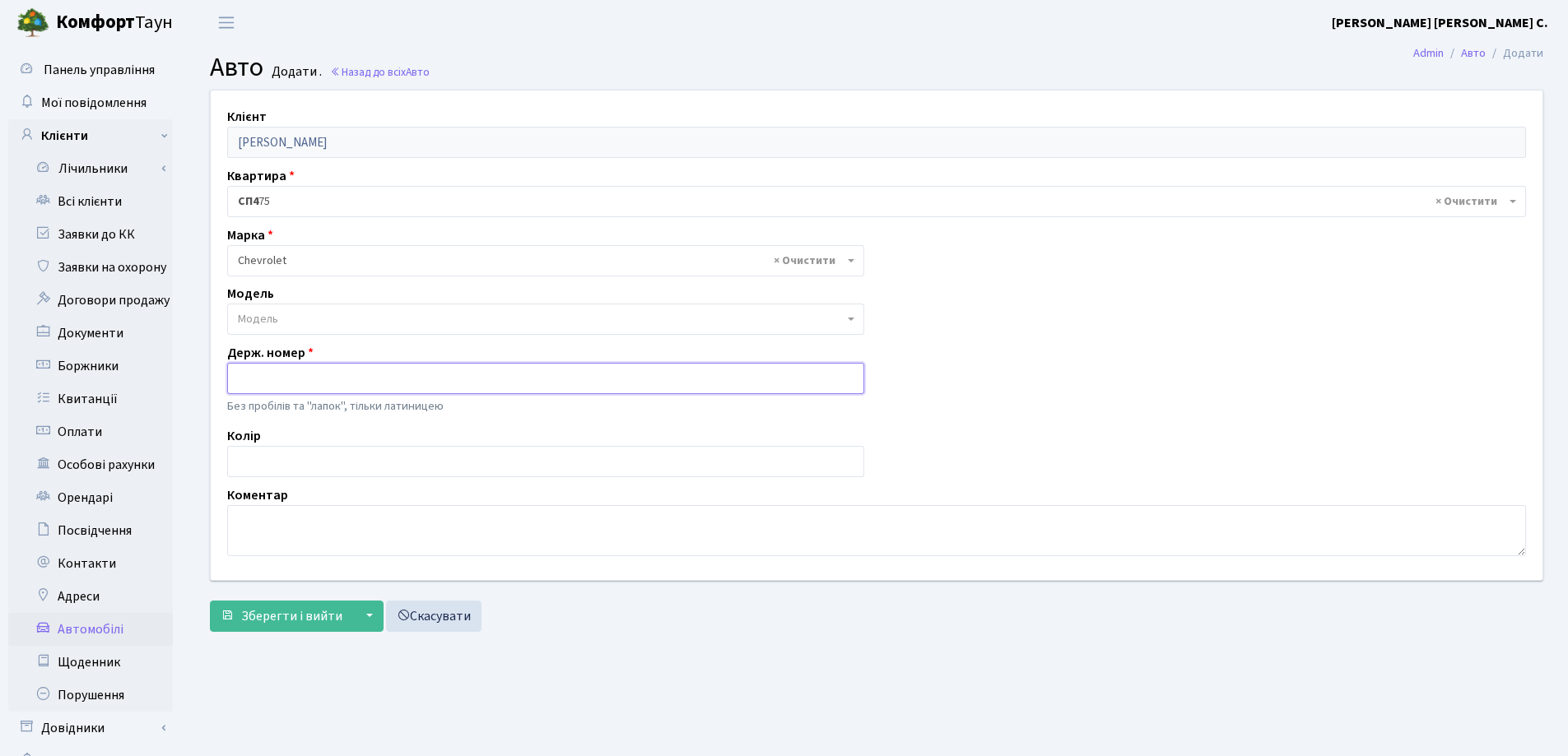
click at [338, 364] on input "text" at bounding box center [546, 378] width 637 height 31
type input "CE5086AH"
click at [318, 628] on button "Зберегти і вийти" at bounding box center [281, 616] width 144 height 31
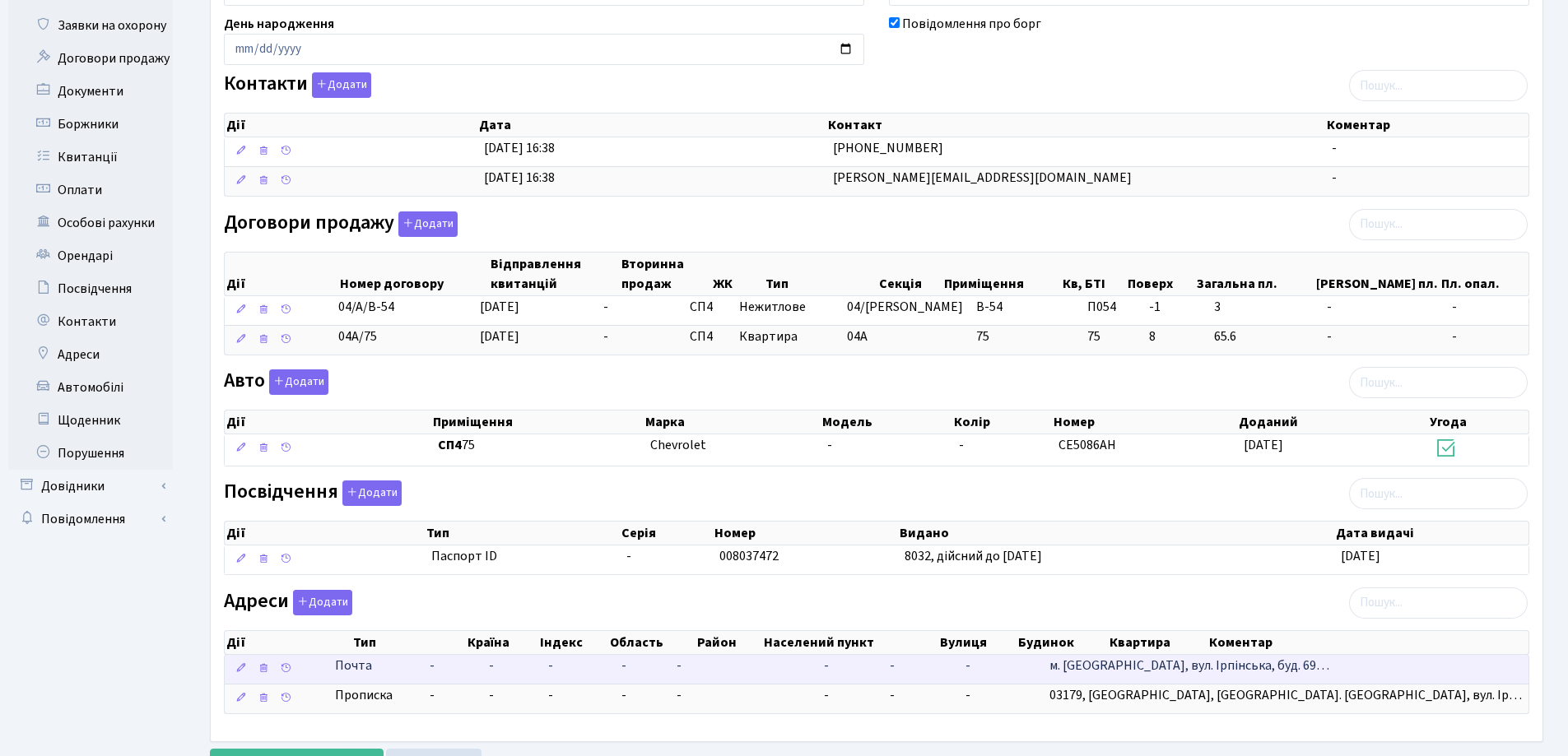
scroll to position [315, 0]
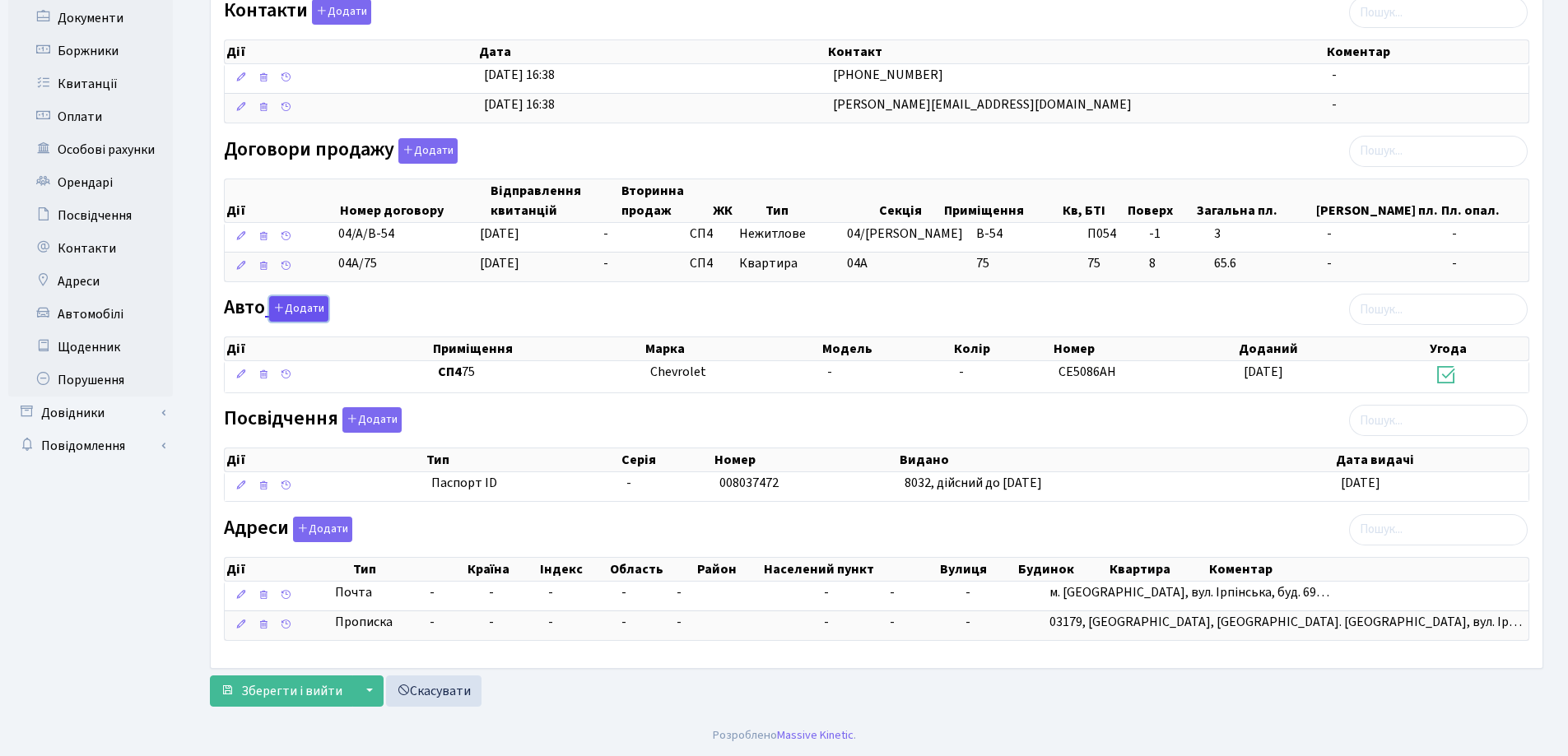
click at [298, 304] on button "Додати" at bounding box center [298, 308] width 59 height 25
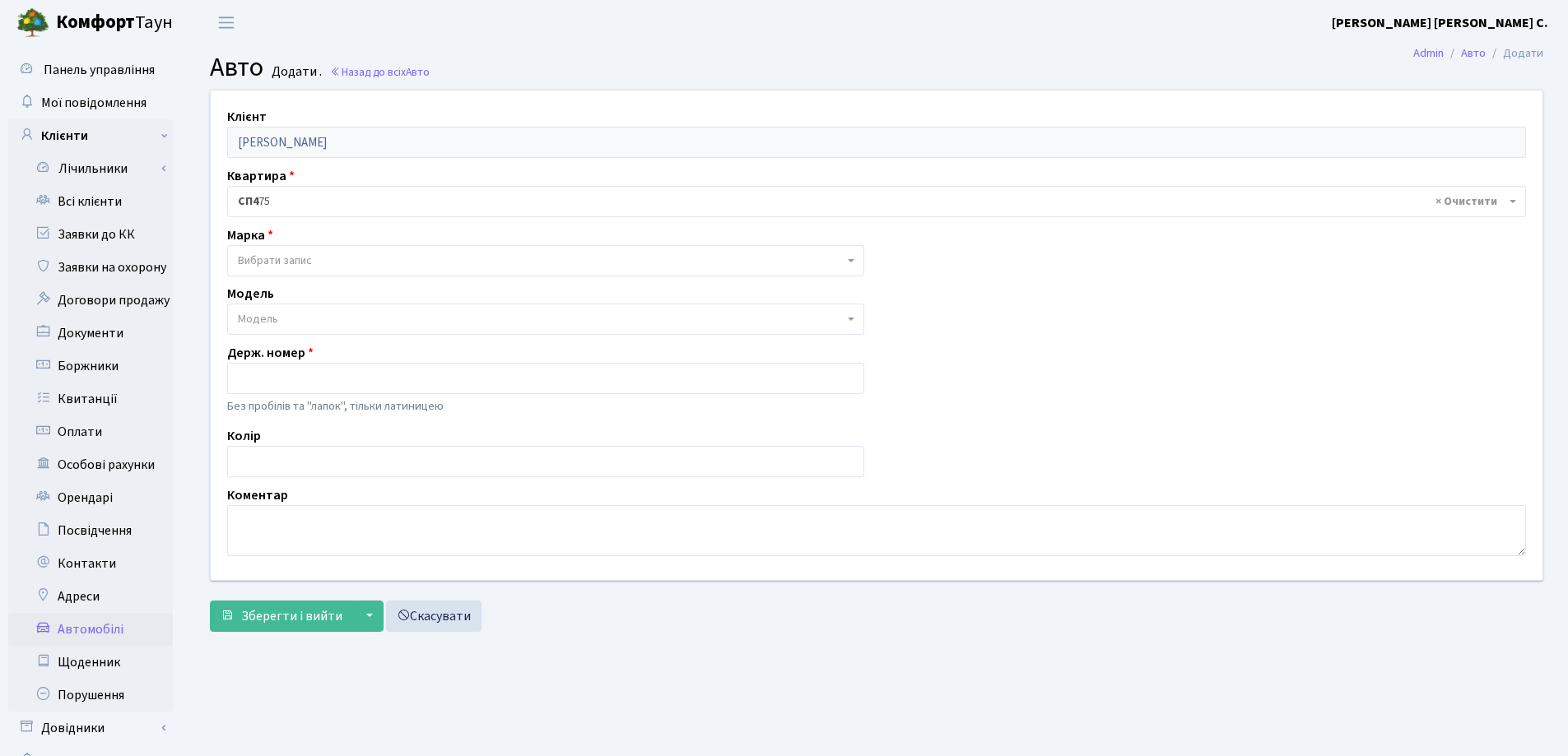
click at [314, 254] on span "Вибрати запис" at bounding box center [540, 260] width 606 height 17
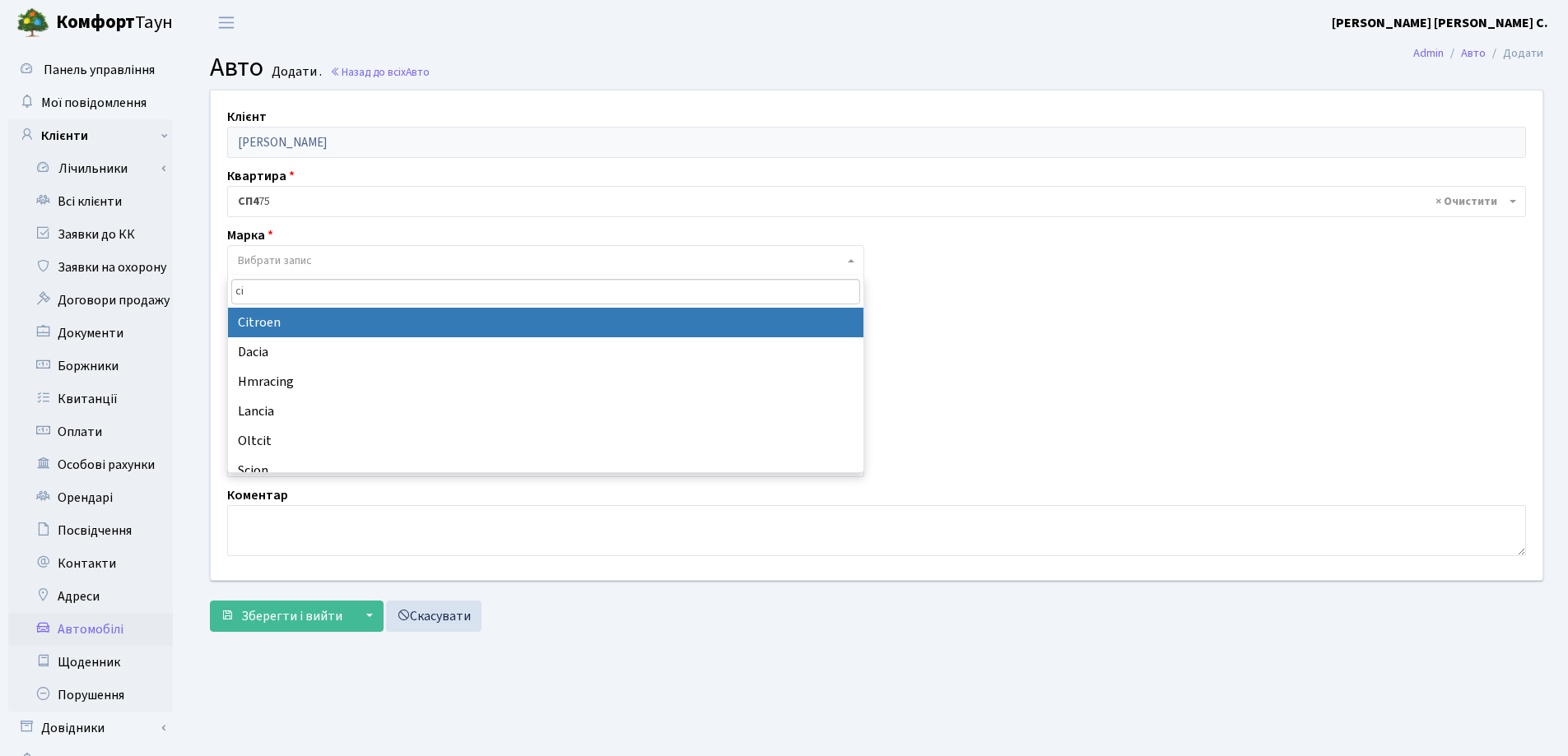
type input "ci"
select select "32"
select select
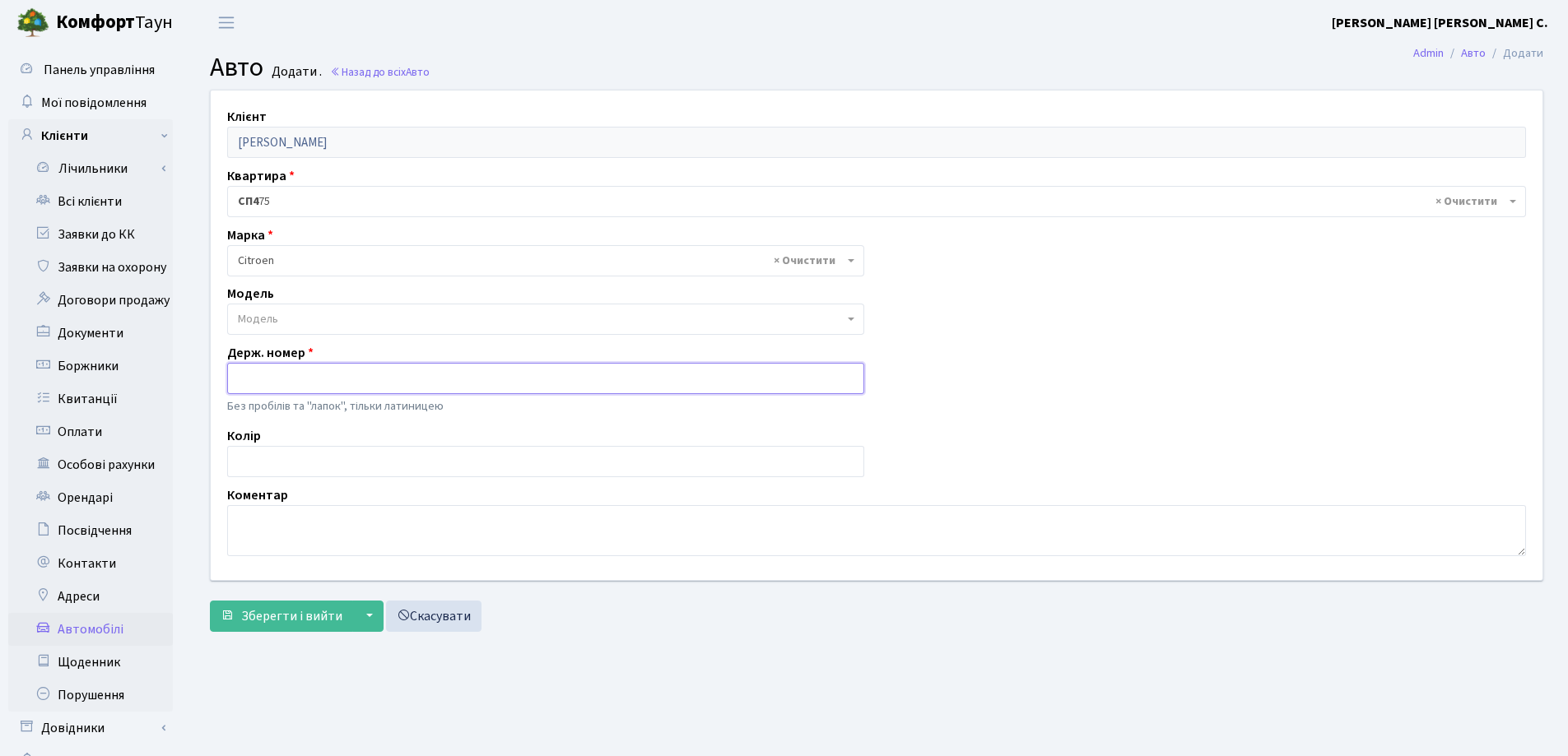
click at [313, 372] on input "text" at bounding box center [546, 378] width 637 height 31
type input "KA4217MC"
click at [275, 624] on span "Зберегти і вийти" at bounding box center [291, 616] width 101 height 18
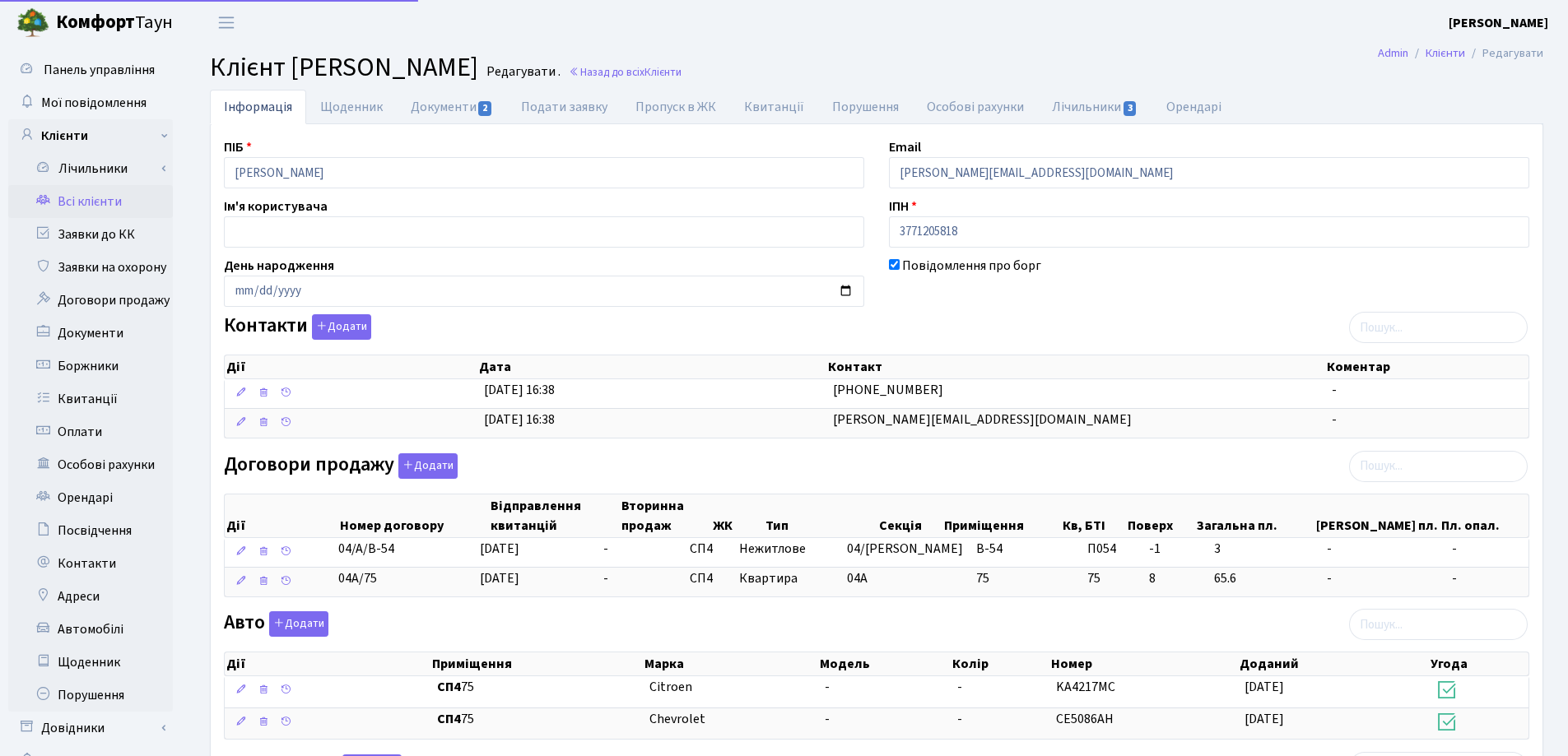
select select "25"
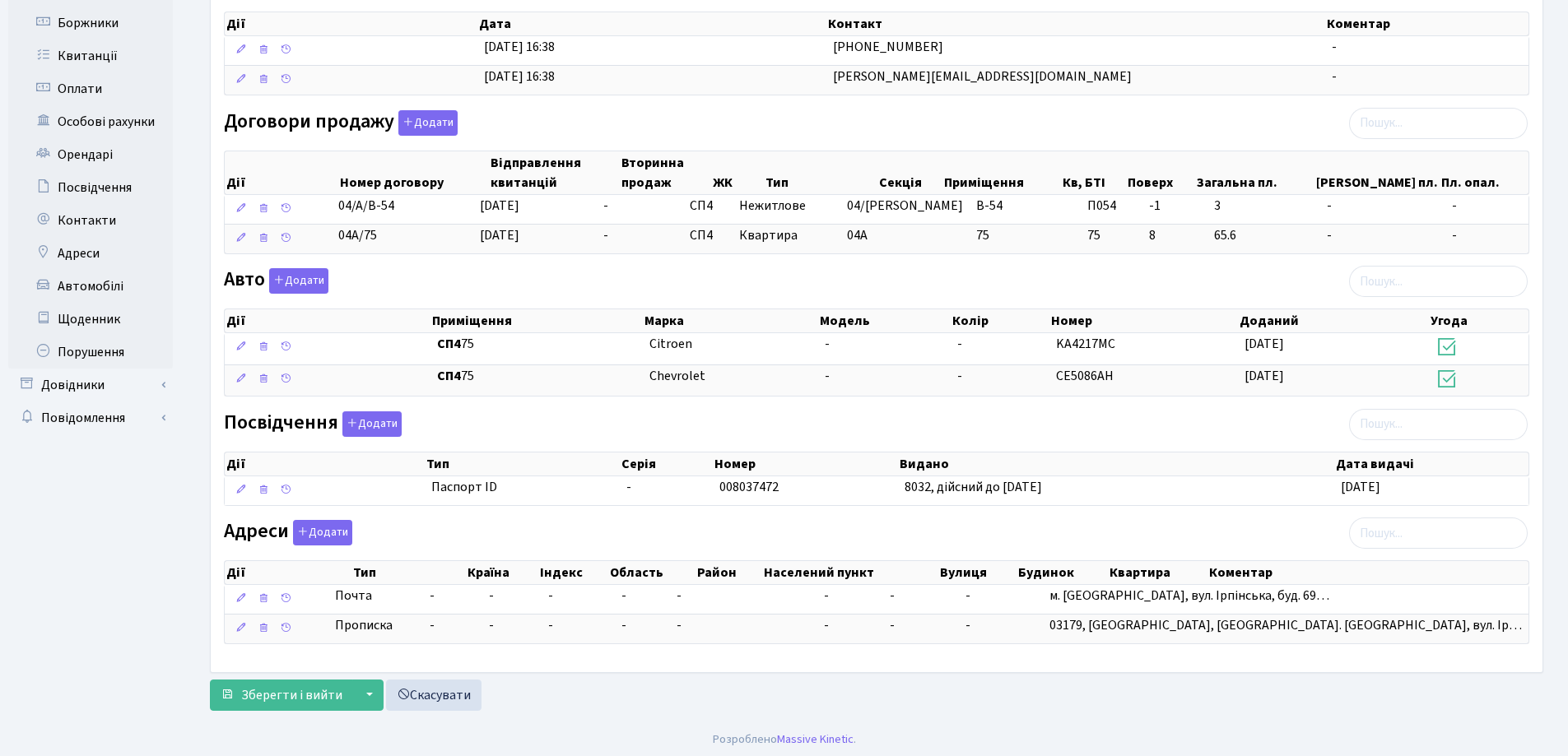
scroll to position [346, 0]
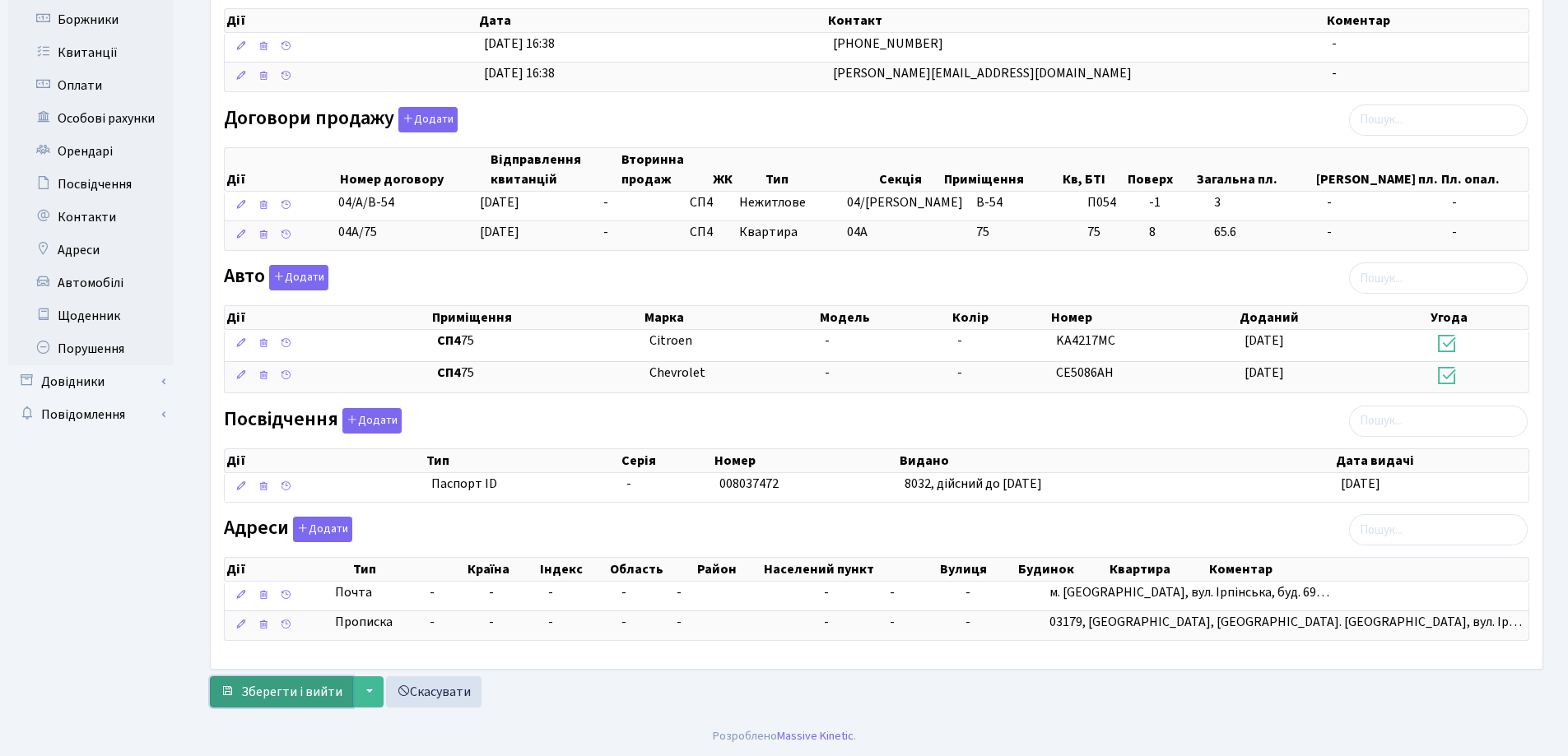
click at [276, 690] on span "Зберегти і вийти" at bounding box center [291, 692] width 101 height 18
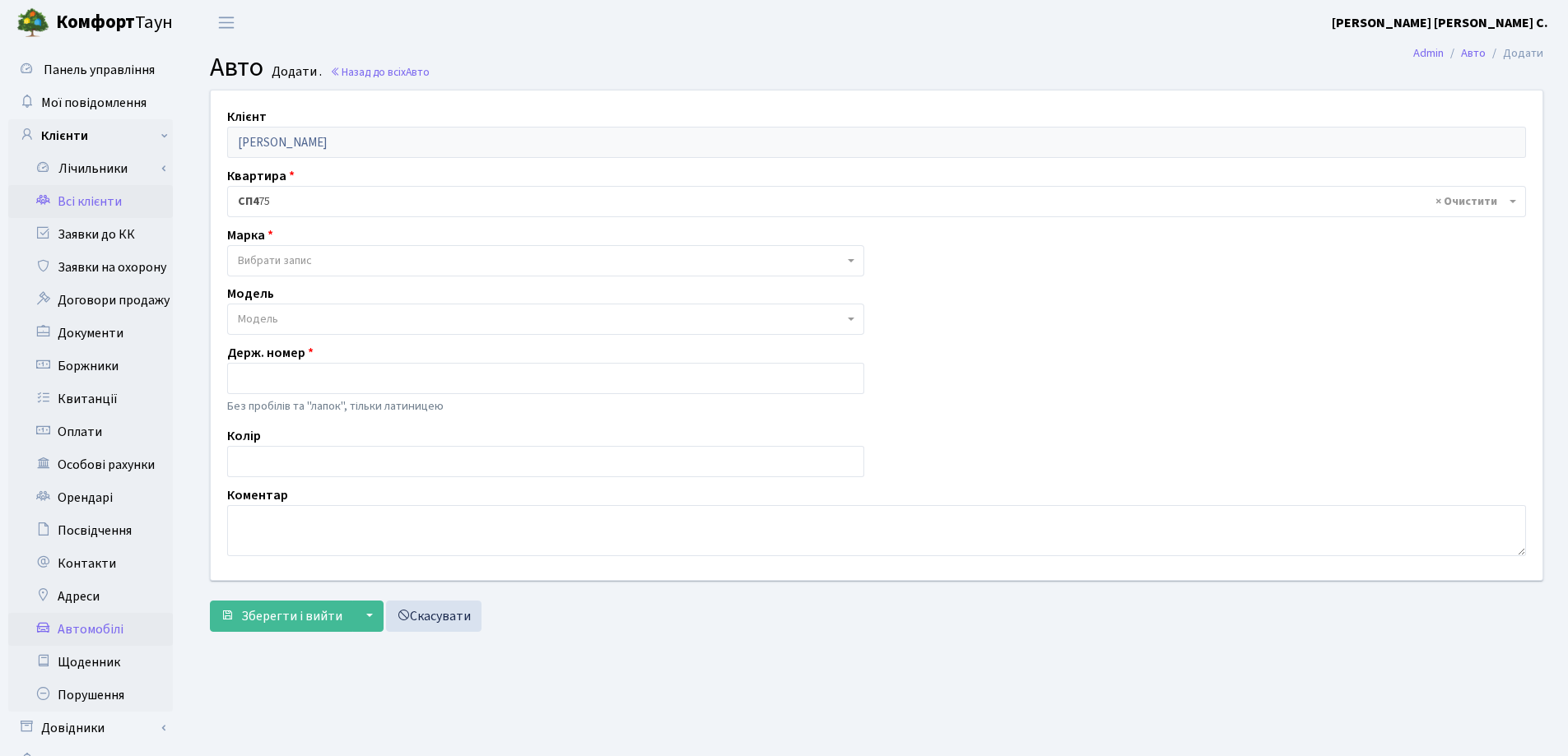
click at [115, 197] on link "Всі клієнти" at bounding box center [90, 202] width 164 height 33
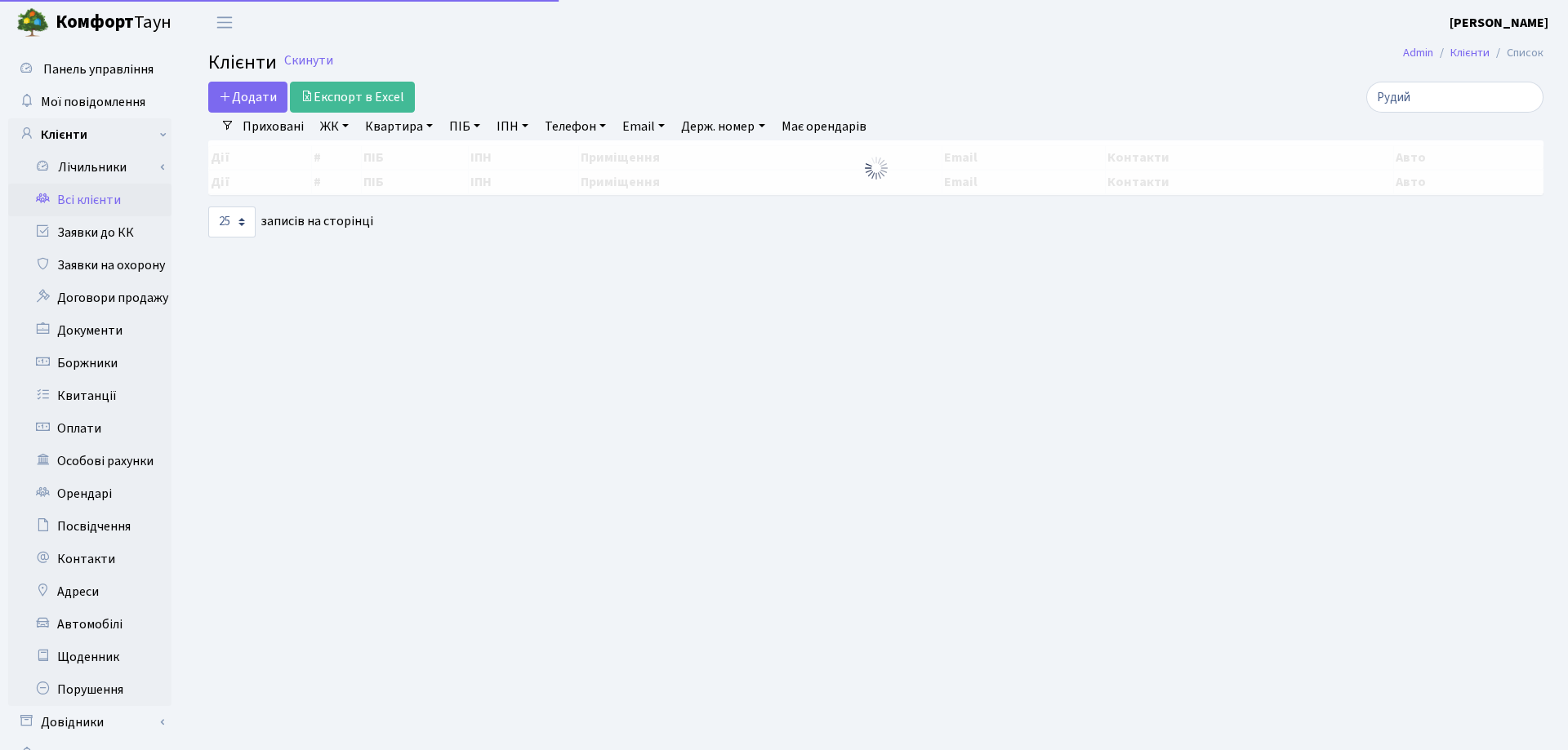
select select "25"
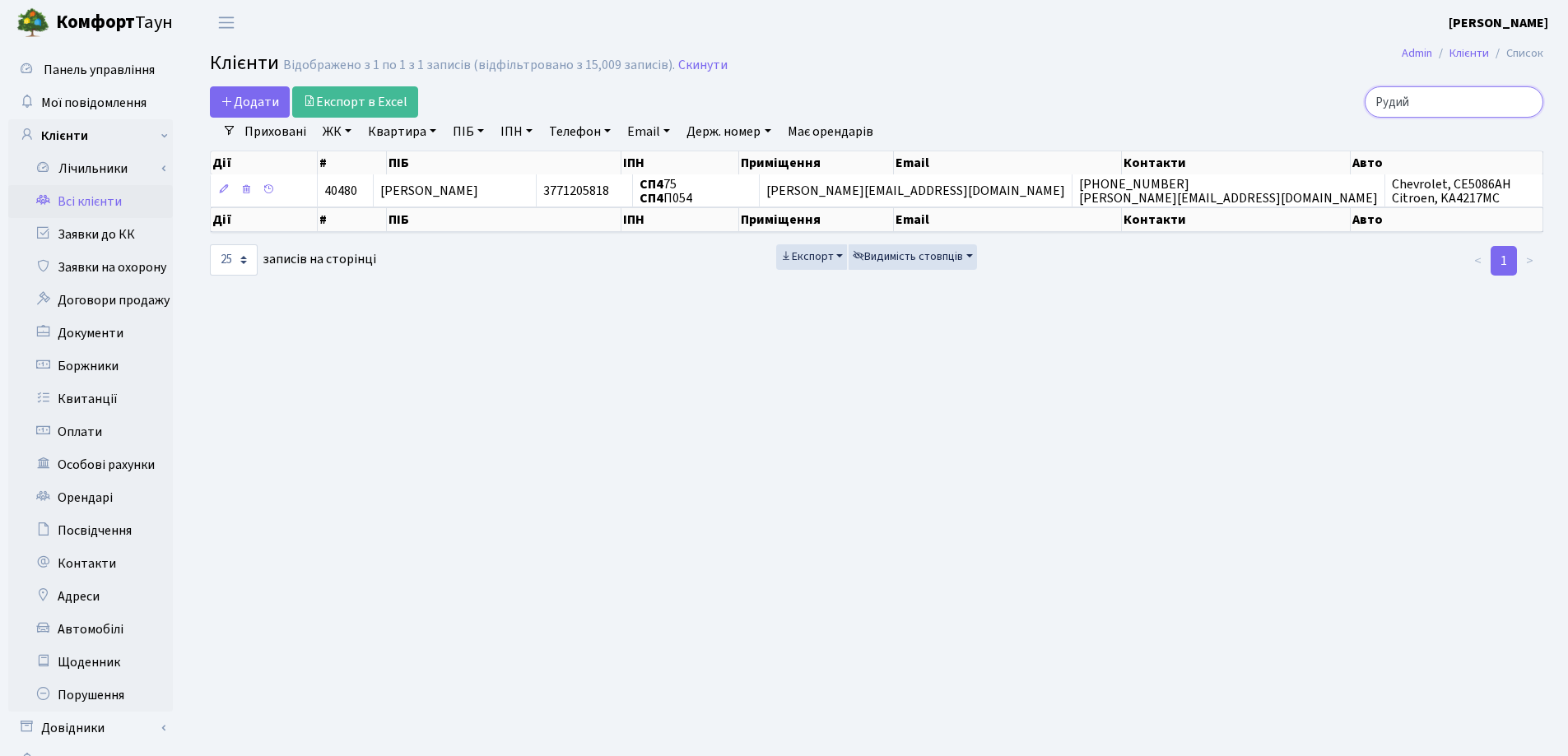
click at [1529, 101] on input "Рудий" at bounding box center [1453, 102] width 178 height 31
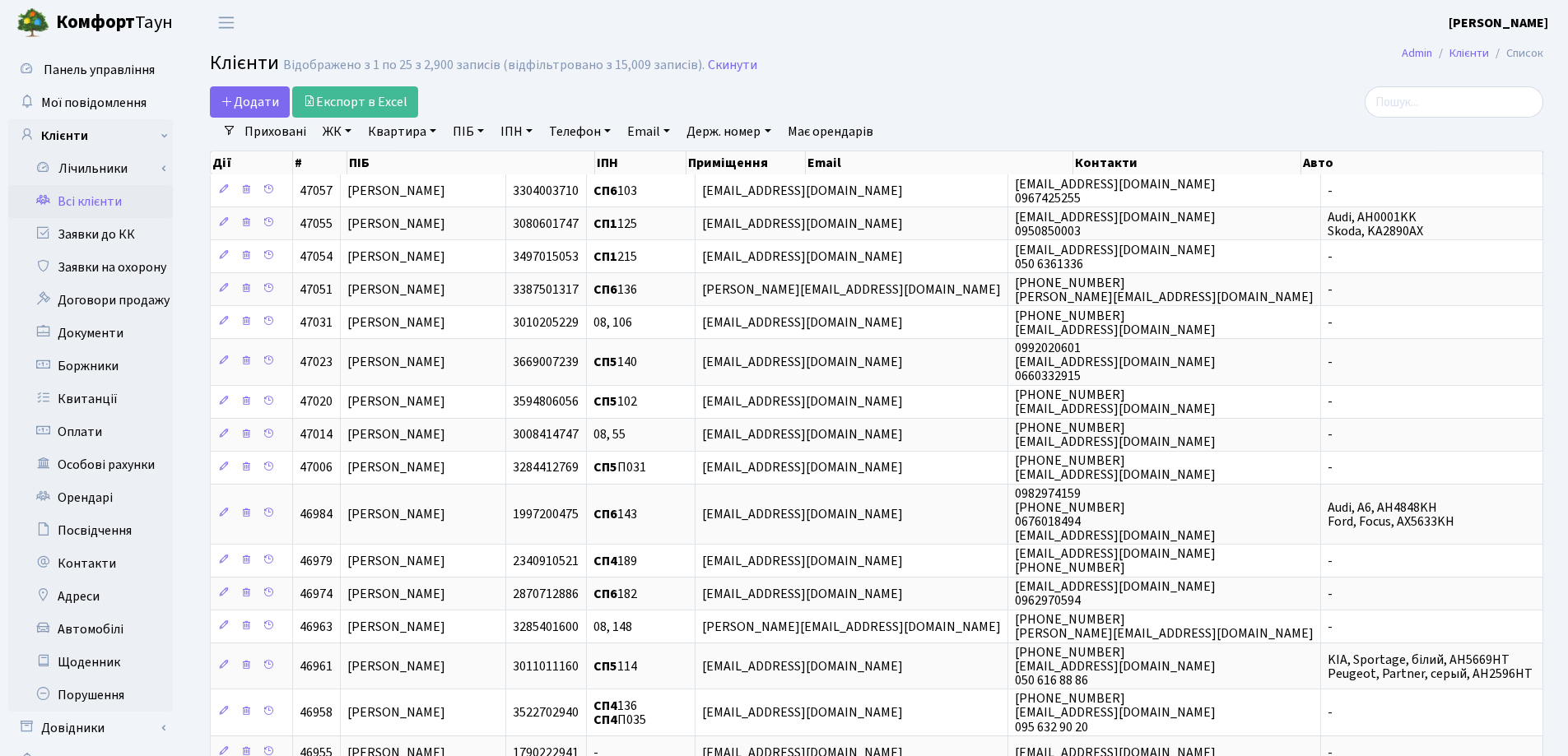
click at [432, 130] on link "Квартира" at bounding box center [402, 131] width 82 height 28
type input "75"
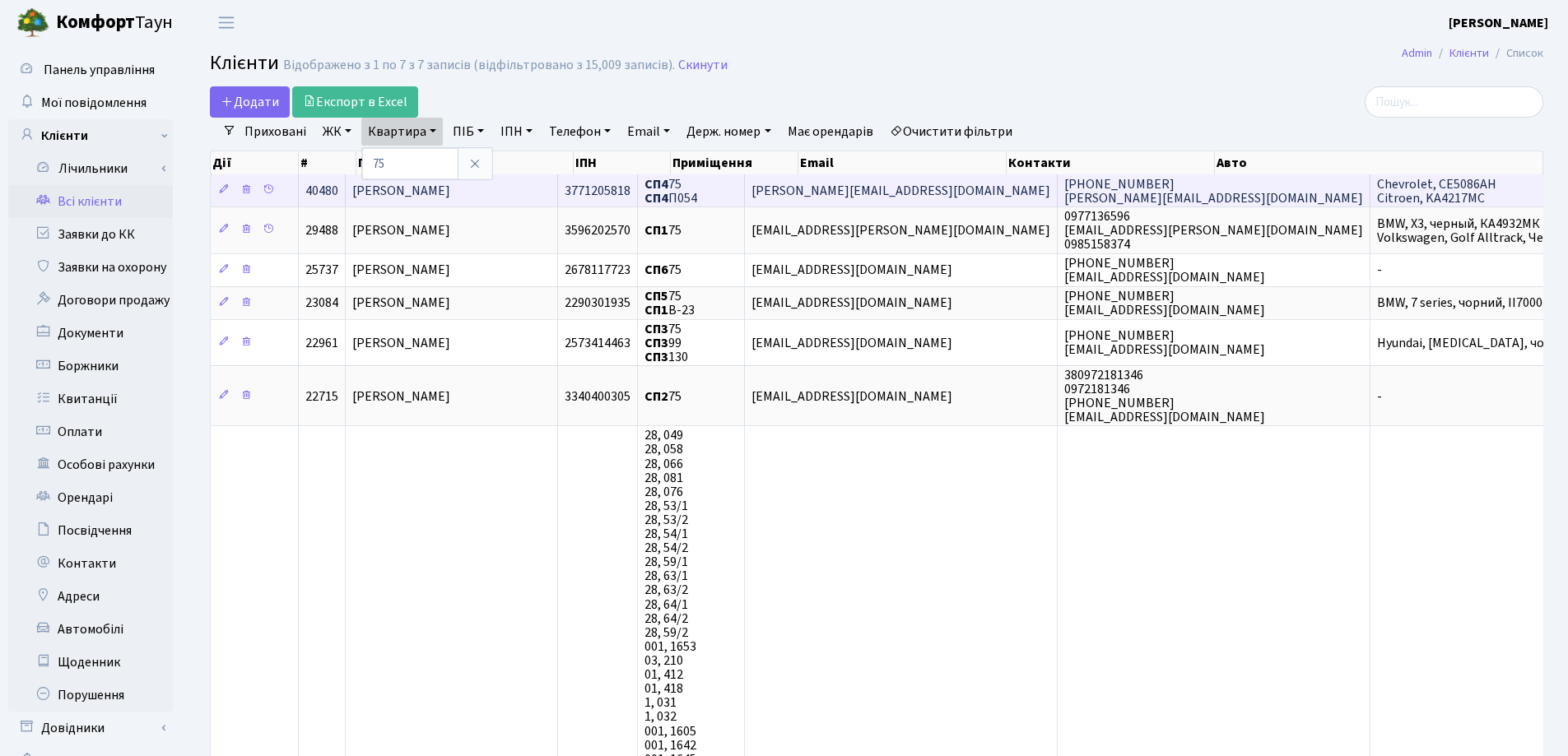
click at [432, 199] on span "Рудий Петро Андрійович" at bounding box center [401, 191] width 98 height 18
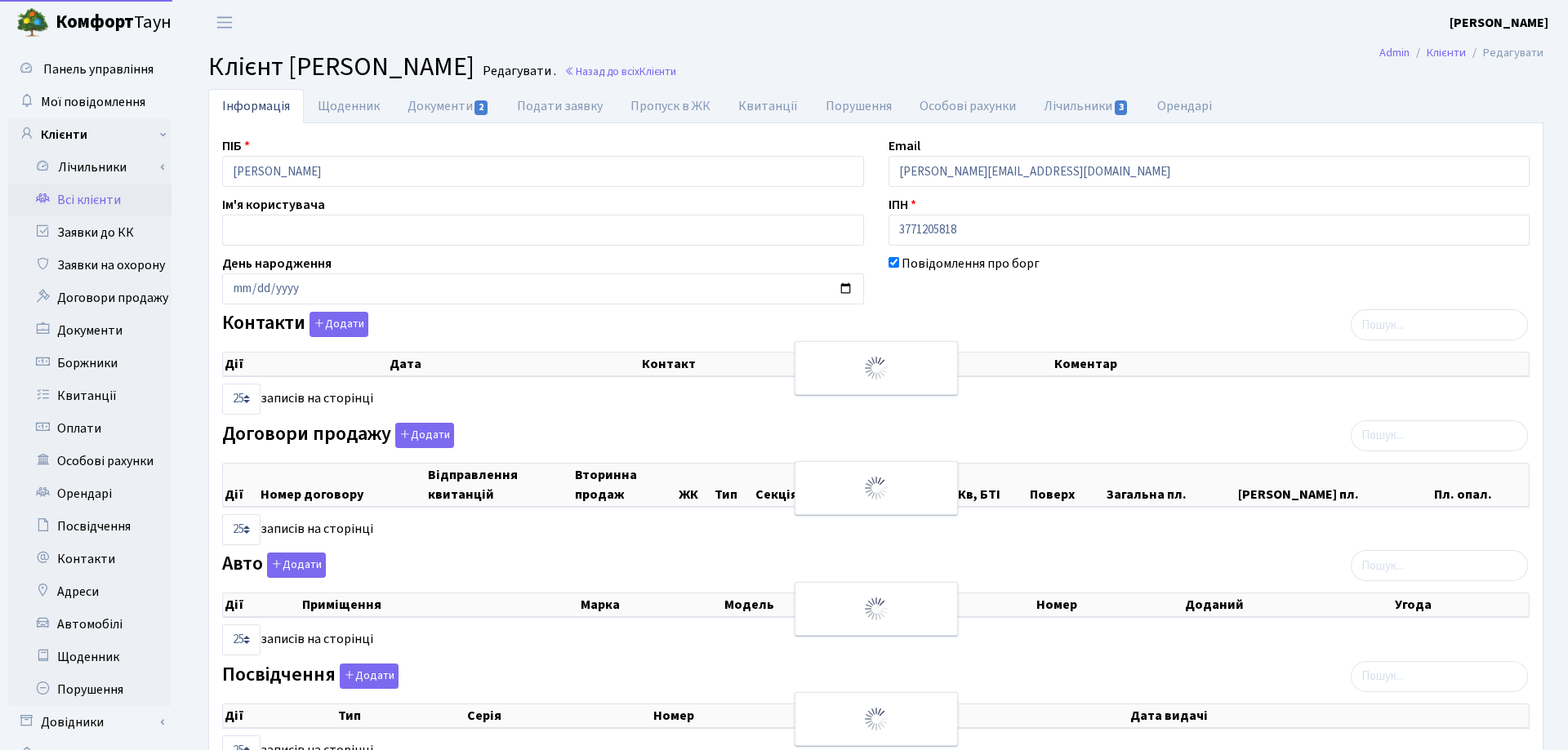
select select "25"
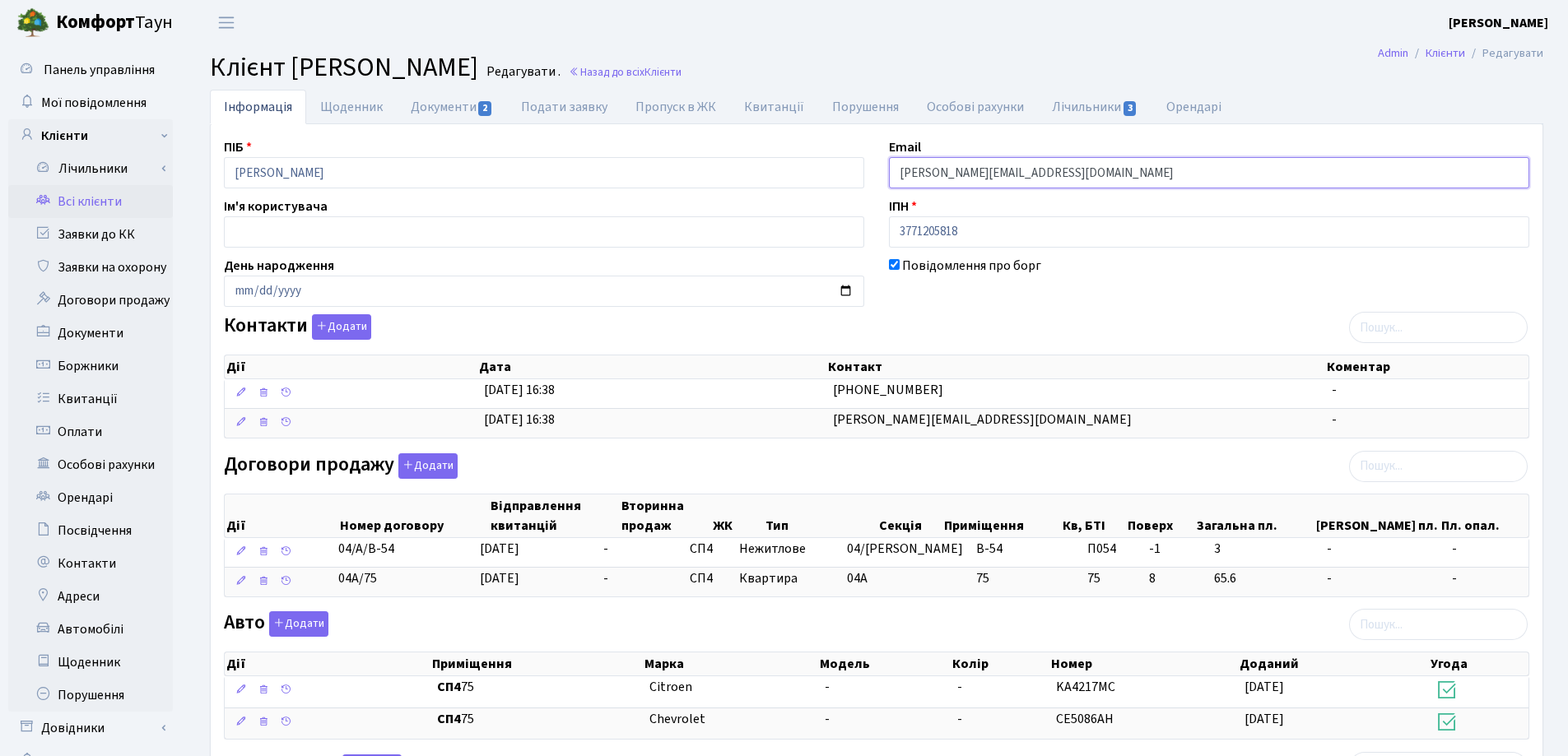
click at [1079, 177] on input "[PERSON_NAME][EMAIL_ADDRESS][DOMAIN_NAME]" at bounding box center [1209, 173] width 640 height 31
type input "P"
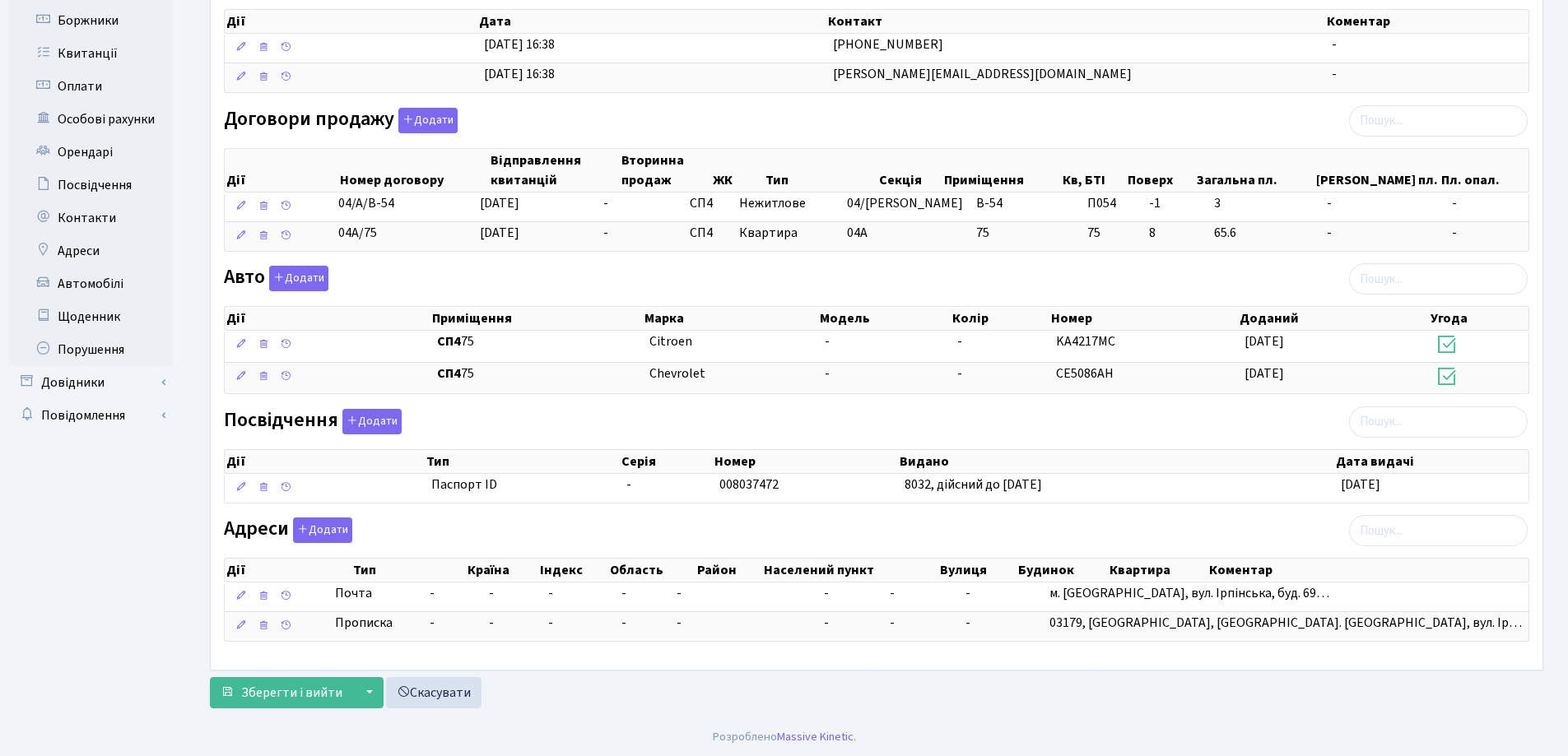
scroll to position [346, 0]
type input "svruda@ukr.net"
click at [308, 683] on span "Зберегти і вийти" at bounding box center [291, 692] width 101 height 18
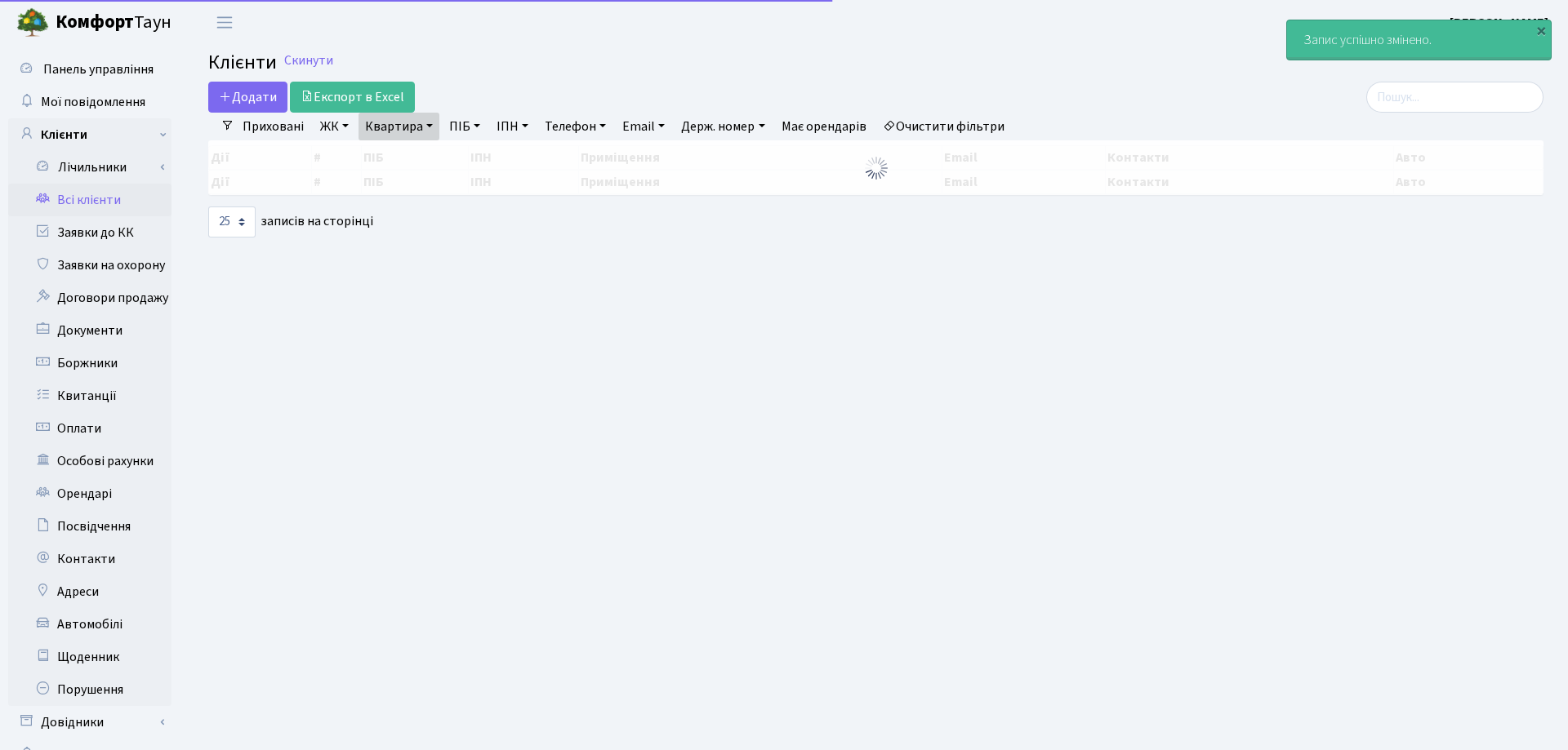
select select "25"
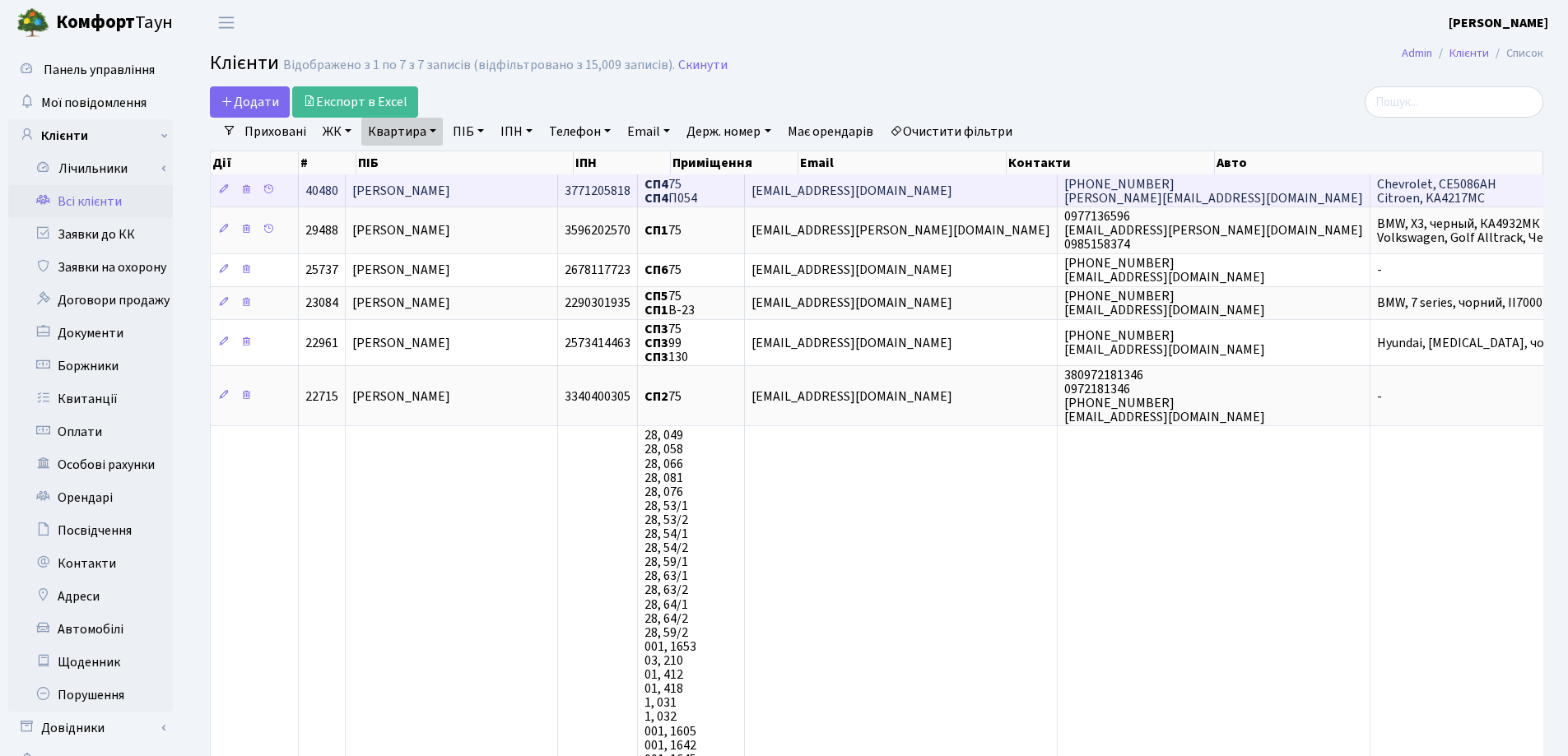
click at [507, 190] on td "[PERSON_NAME]" at bounding box center [452, 191] width 212 height 32
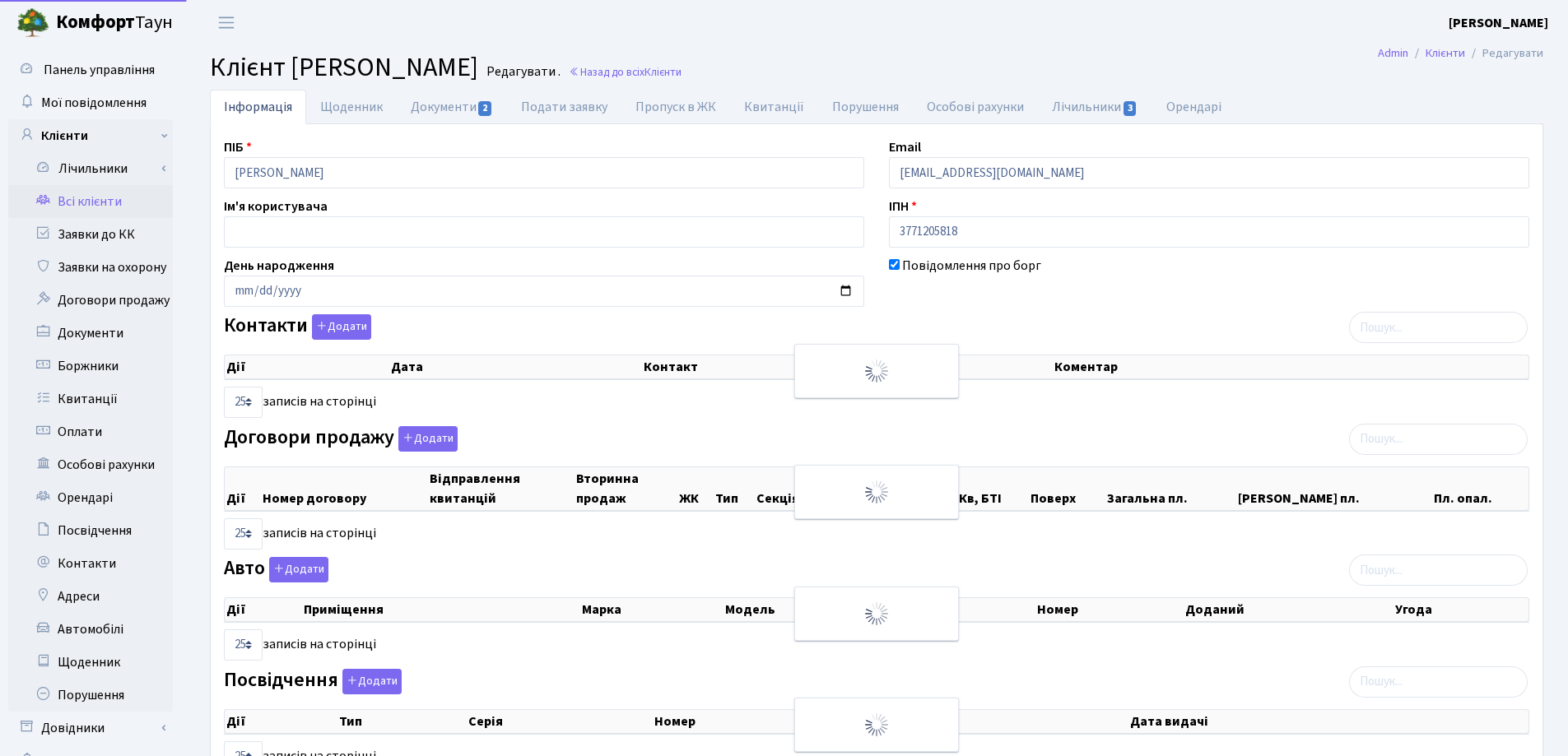
select select "25"
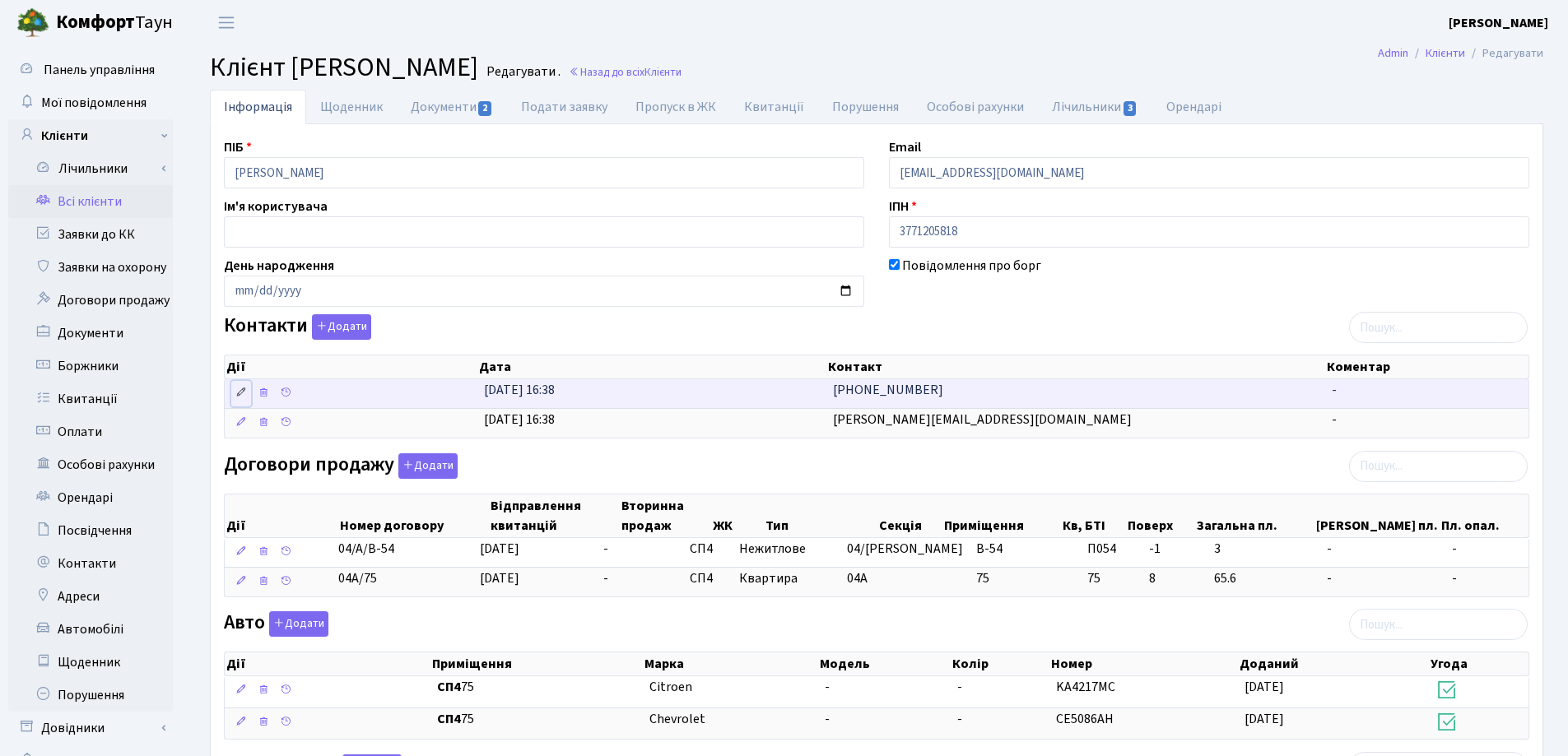
click at [238, 392] on icon at bounding box center [241, 392] width 11 height 11
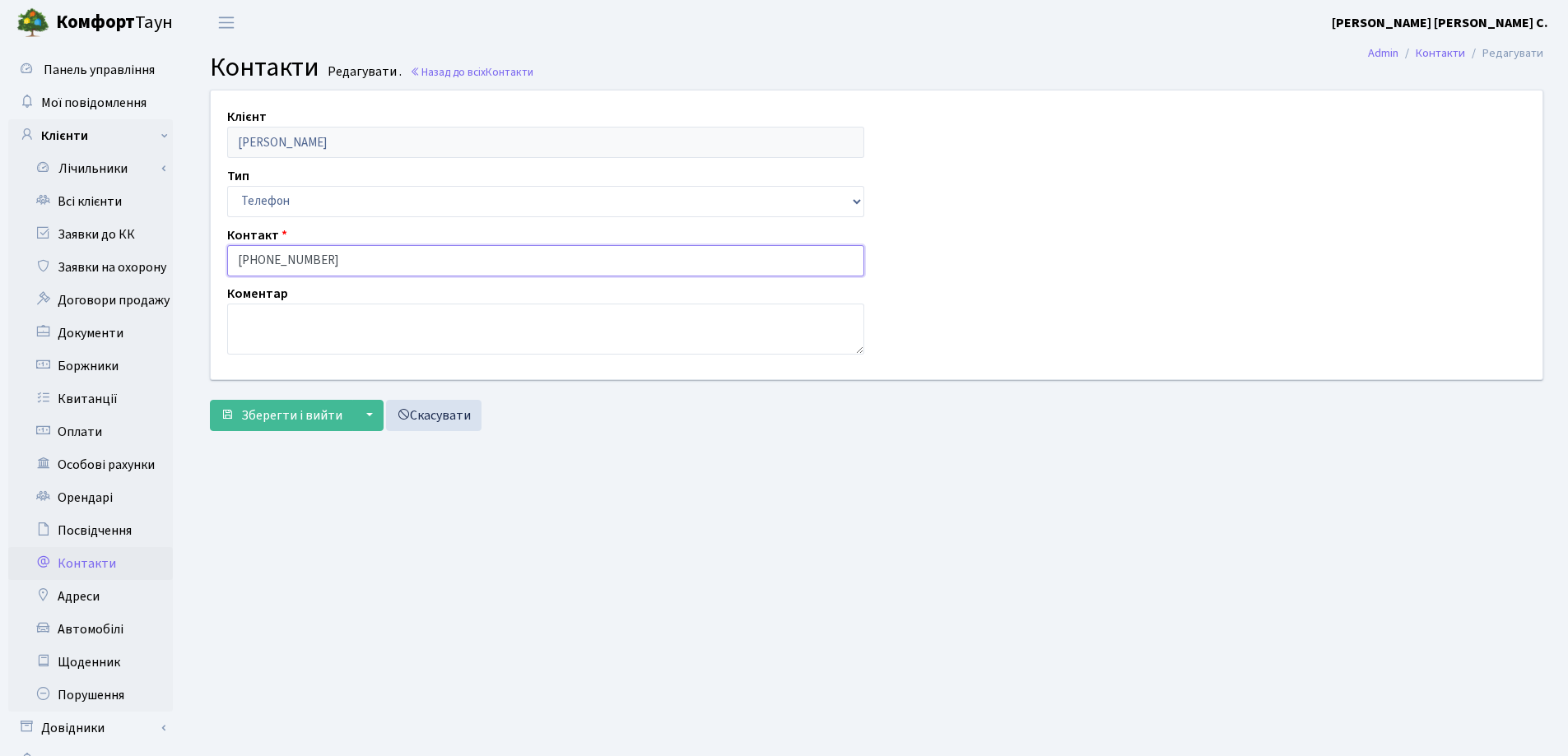
click at [412, 265] on input "[PHONE_NUMBER]" at bounding box center [546, 261] width 637 height 31
type input "[PHONE_NUMBER]"
click at [300, 412] on span "Зберегти і вийти" at bounding box center [291, 415] width 101 height 18
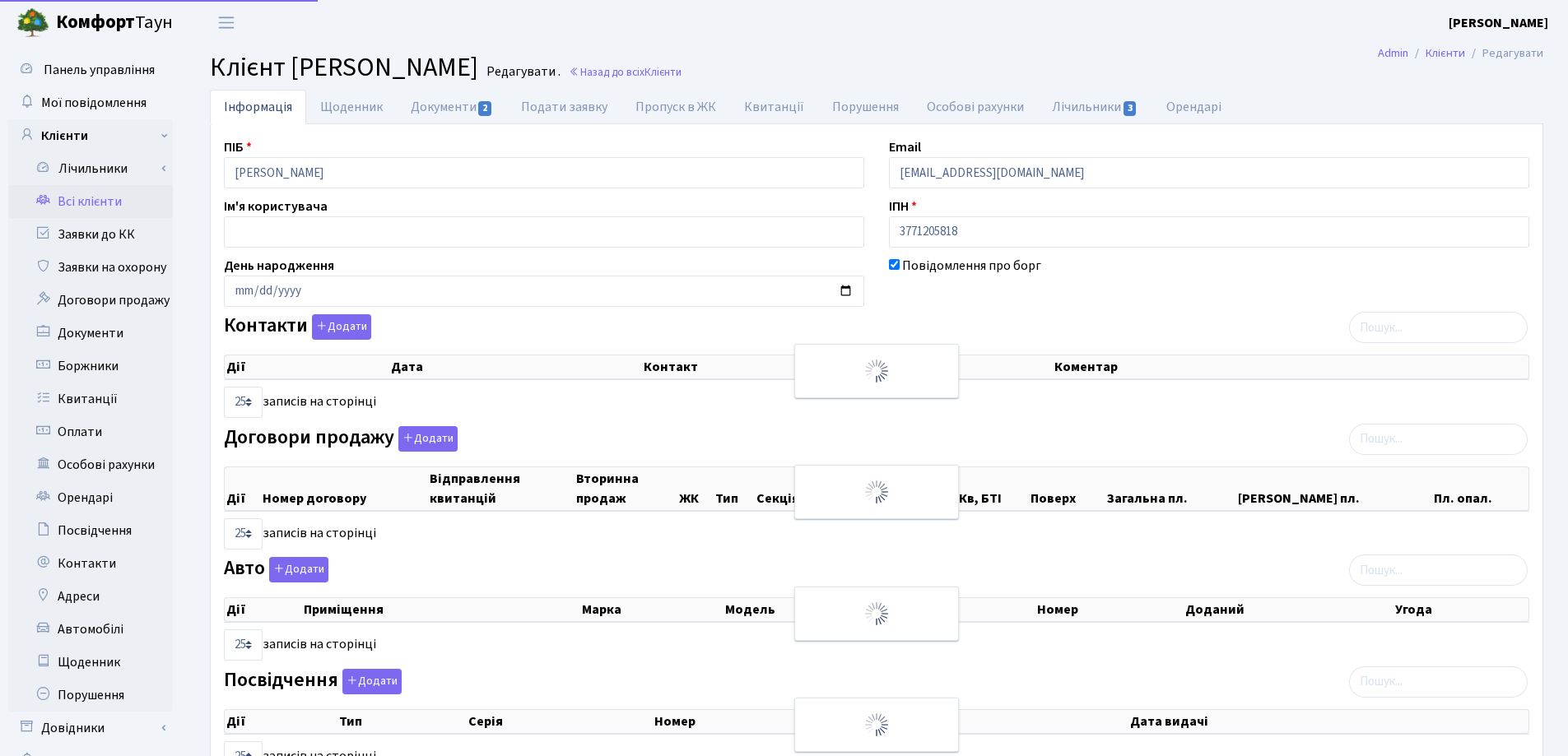
select select "25"
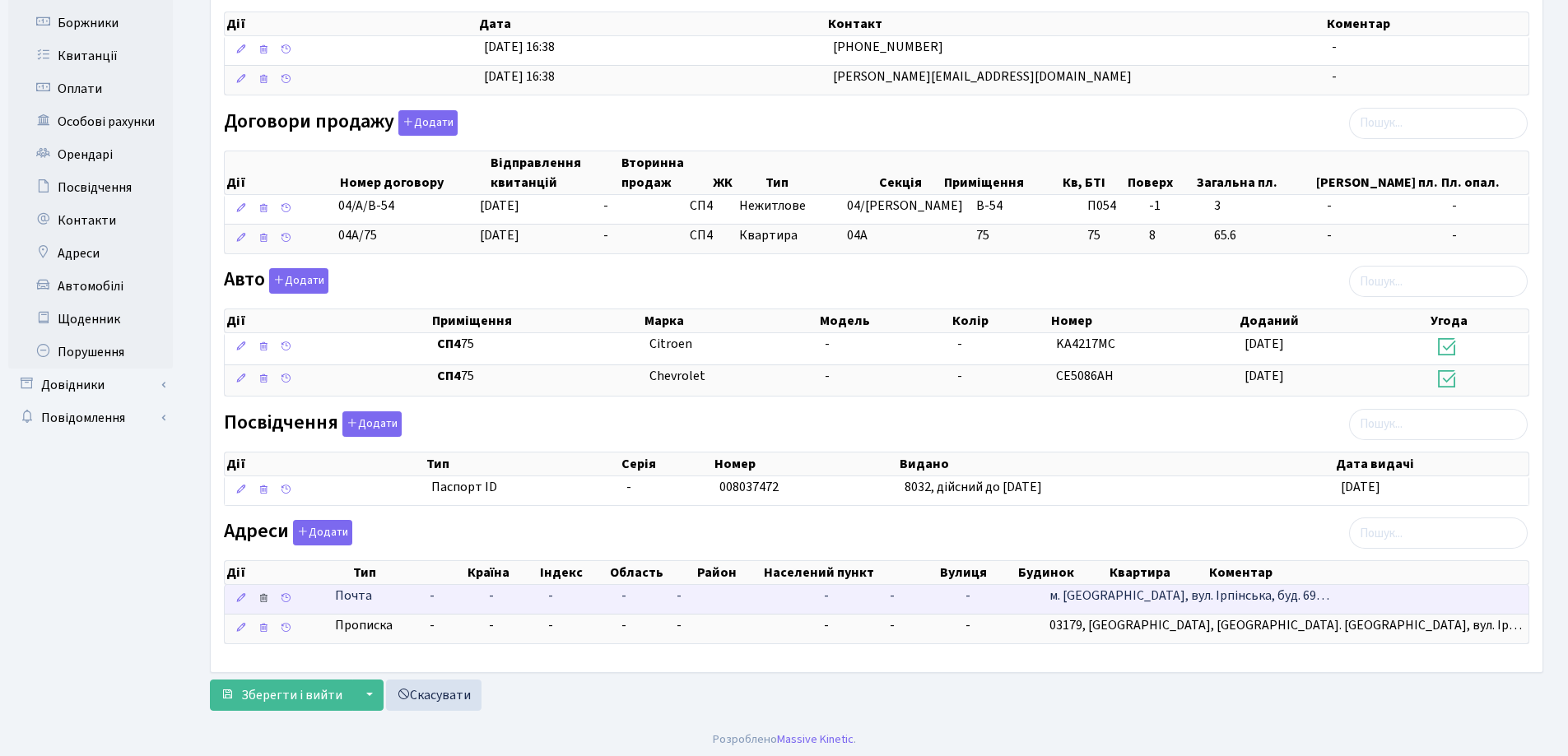
scroll to position [346, 0]
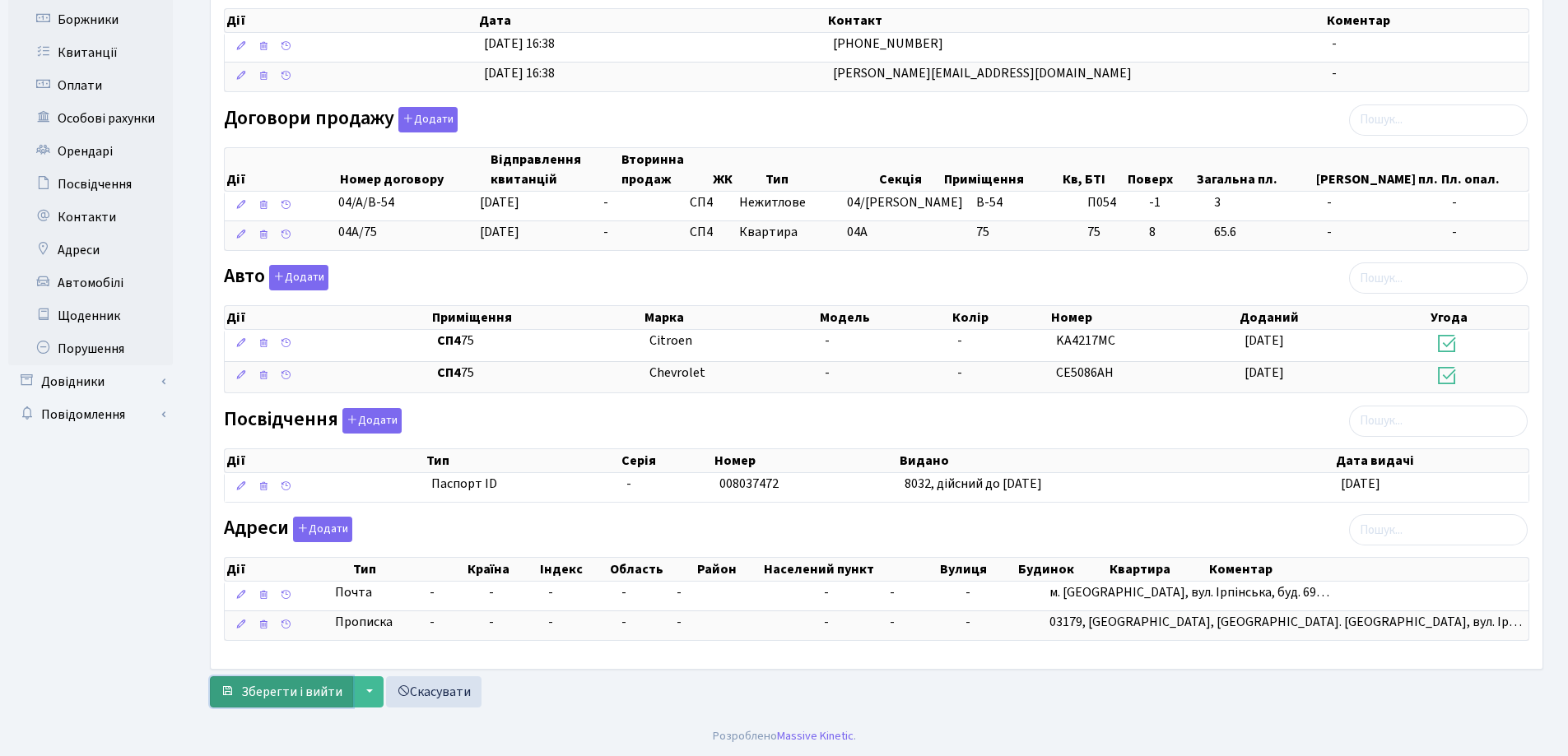
click at [289, 679] on button "Зберегти і вийти" at bounding box center [281, 692] width 144 height 31
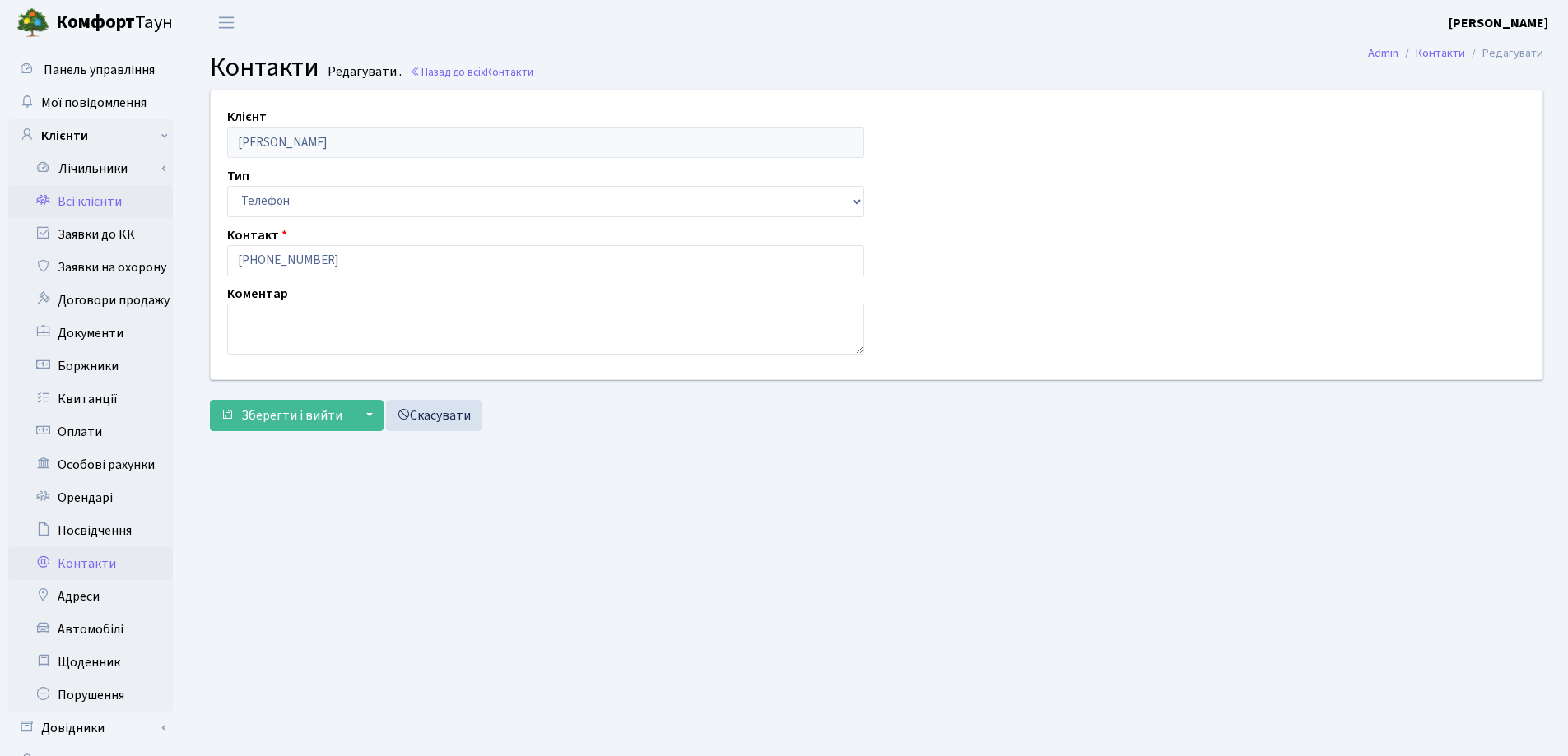
click at [84, 204] on link "Всі клієнти" at bounding box center [90, 202] width 164 height 33
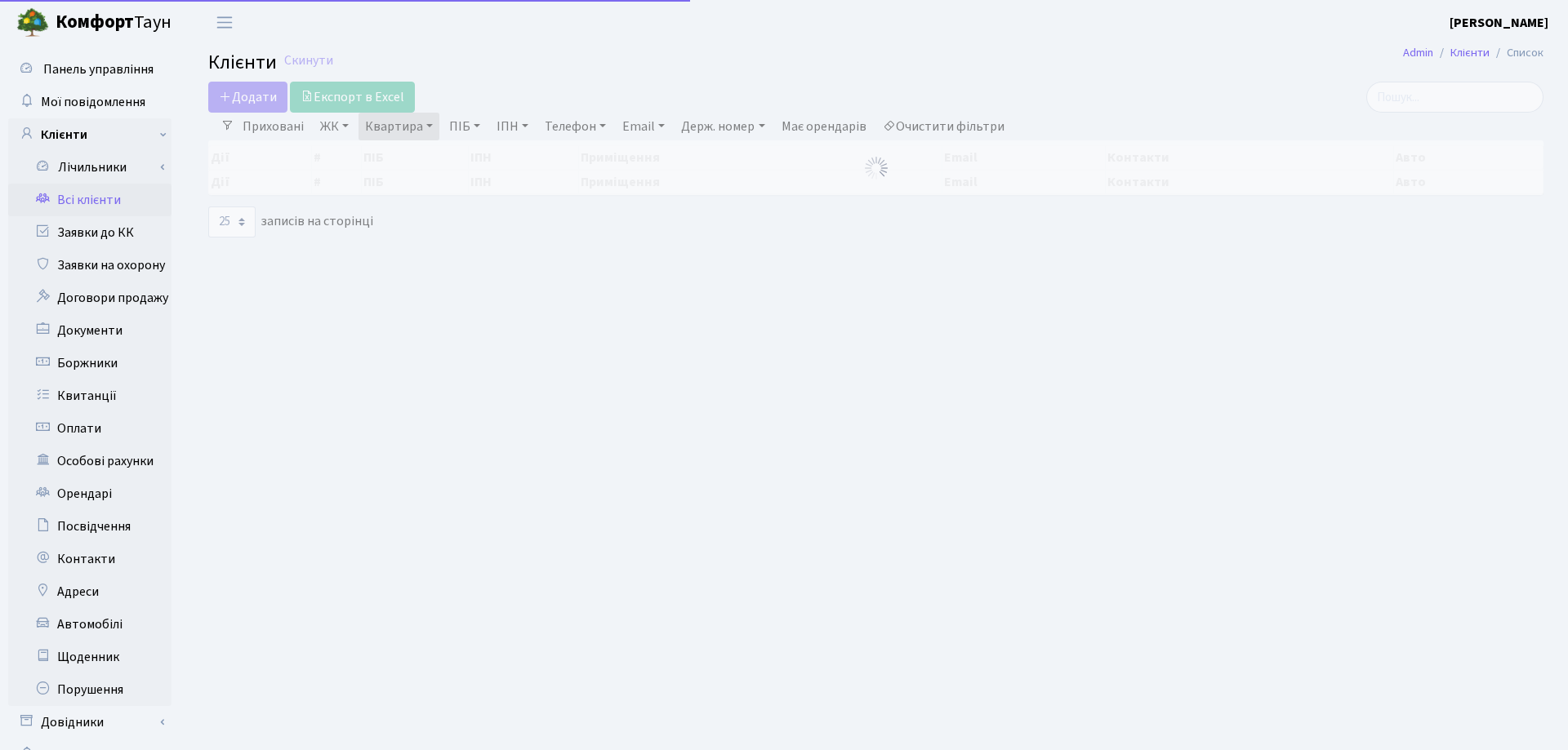
select select "25"
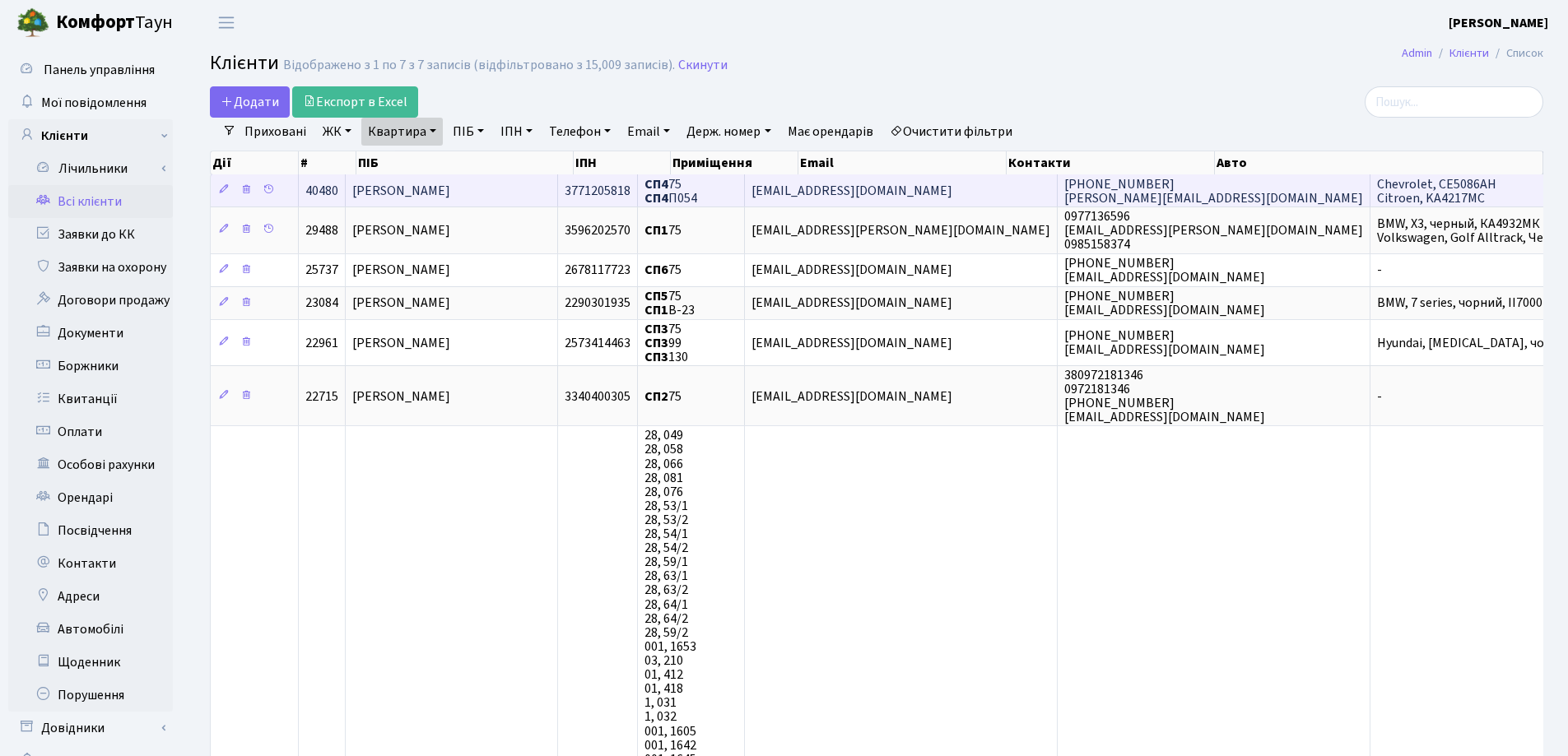
click at [450, 182] on span "[PERSON_NAME]" at bounding box center [401, 191] width 98 height 18
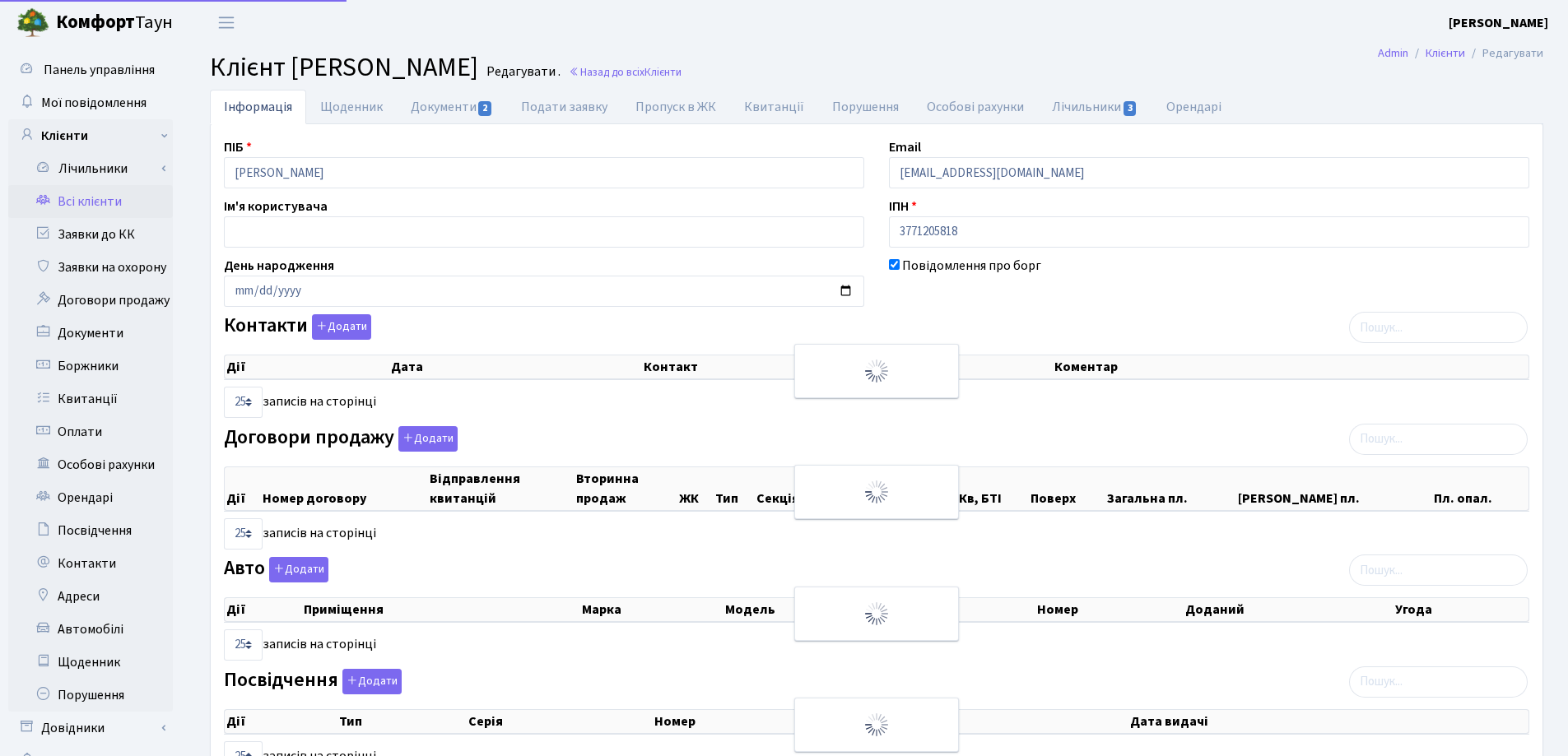
select select "25"
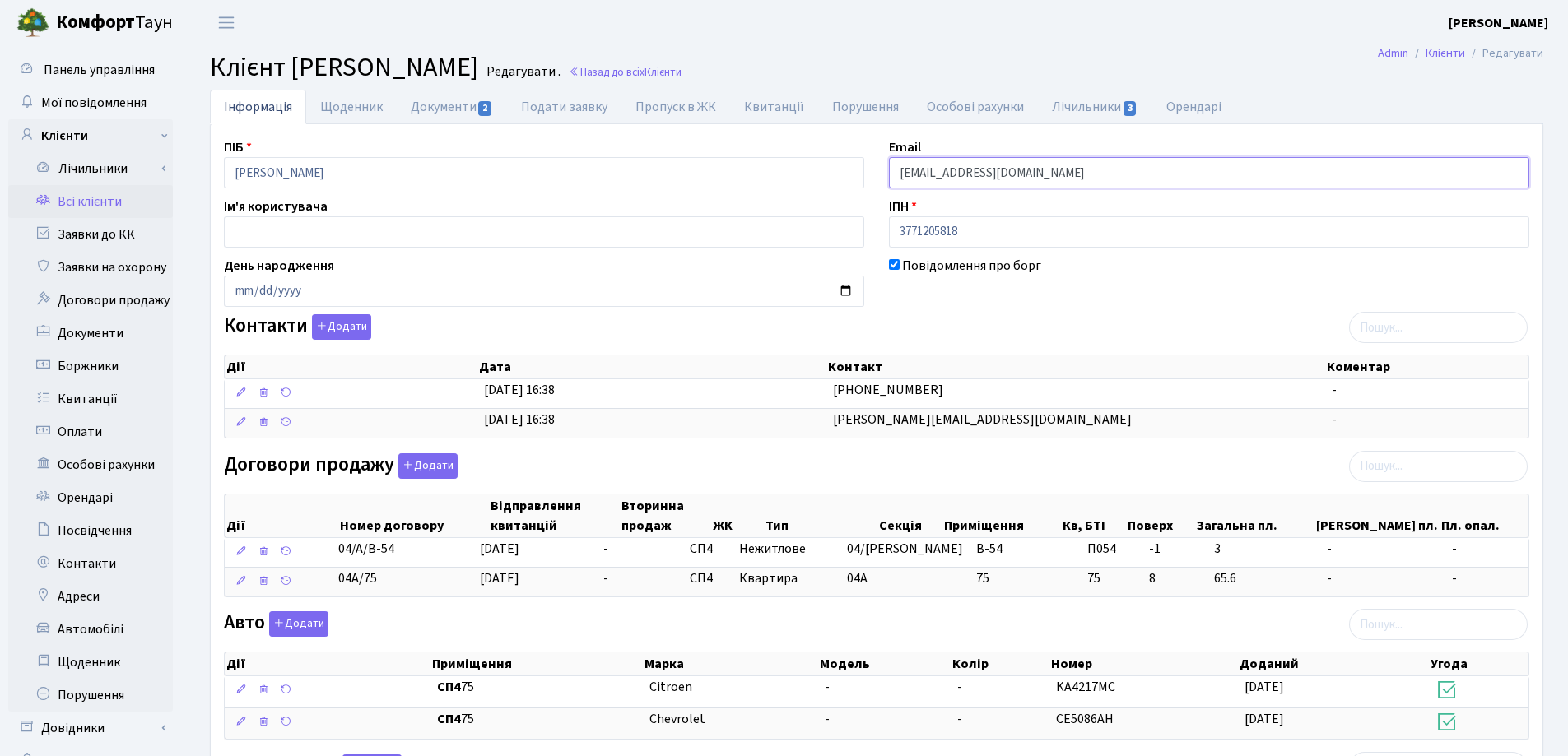
drag, startPoint x: 1029, startPoint y: 176, endPoint x: 888, endPoint y: 176, distance: 141.0
click at [888, 176] on div "Email svruda@ukr.net" at bounding box center [1209, 163] width 665 height 51
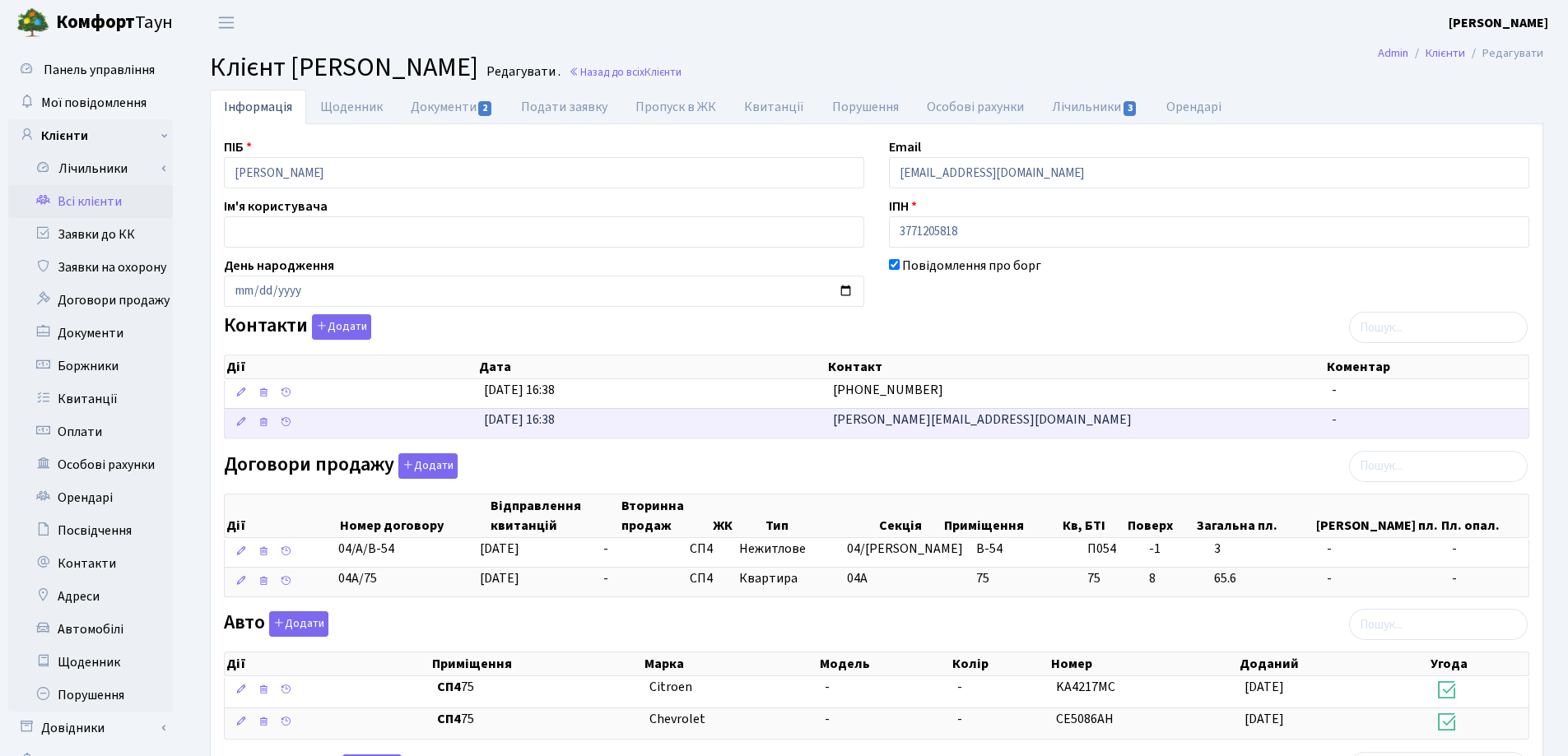
click at [342, 421] on td at bounding box center [351, 423] width 252 height 30
click at [238, 420] on icon at bounding box center [241, 422] width 11 height 11
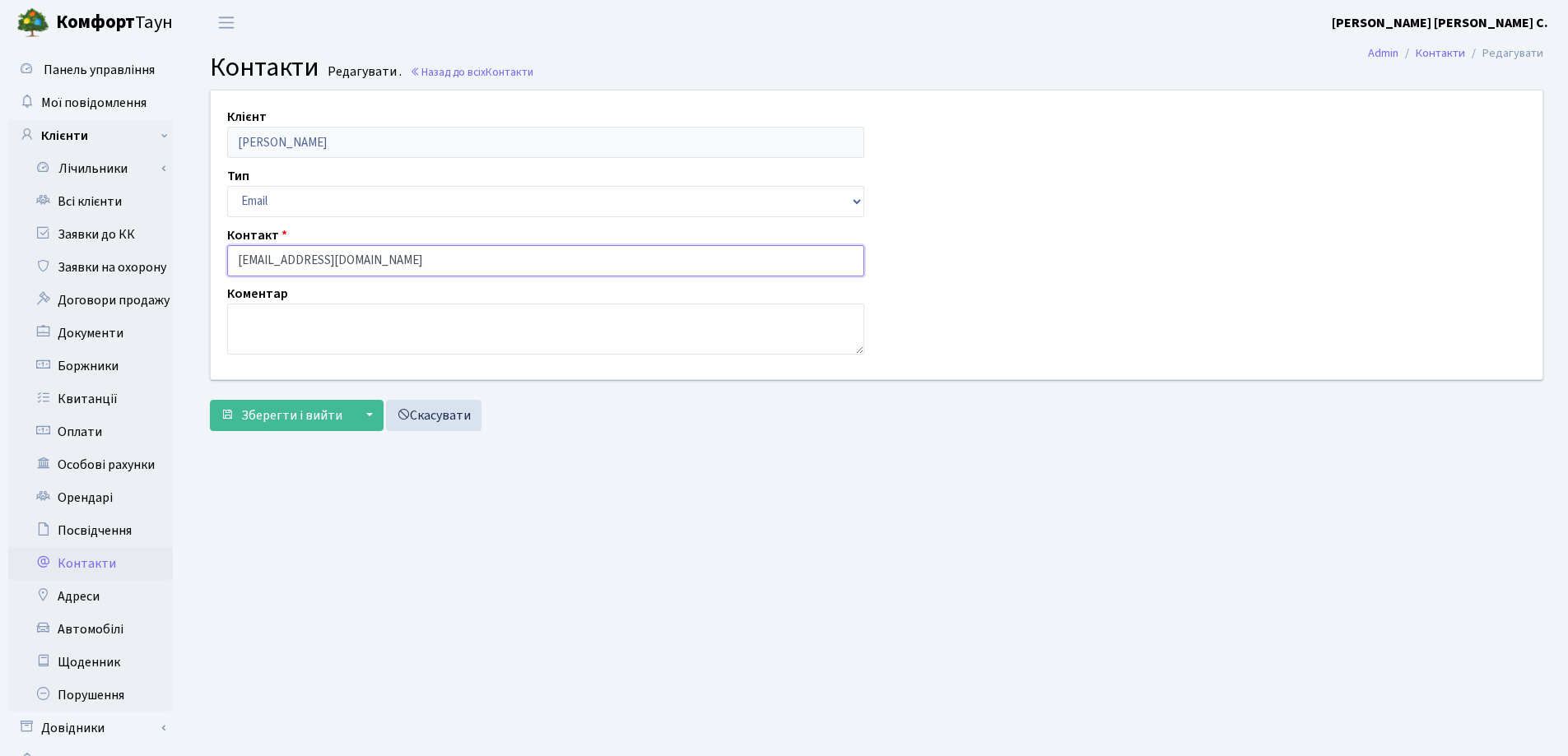
click at [420, 265] on input "[EMAIL_ADDRESS][DOMAIN_NAME]" at bounding box center [546, 261] width 637 height 31
type input "P"
paste input "[EMAIL_ADDRESS][DOMAIN_NAME]"
type input "[EMAIL_ADDRESS][DOMAIN_NAME]"
click at [308, 418] on span "Зберегти і вийти" at bounding box center [291, 415] width 101 height 18
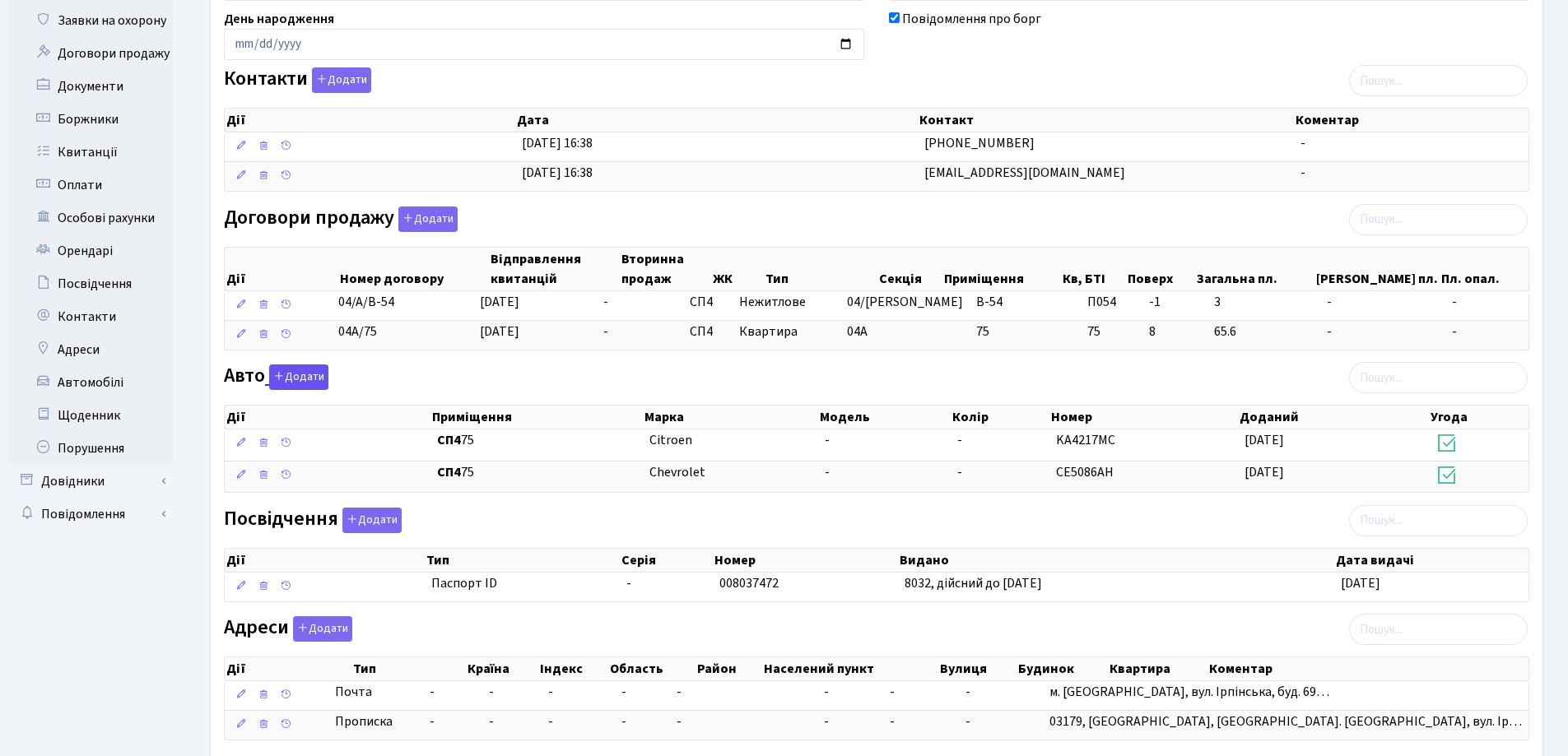
scroll to position [346, 0]
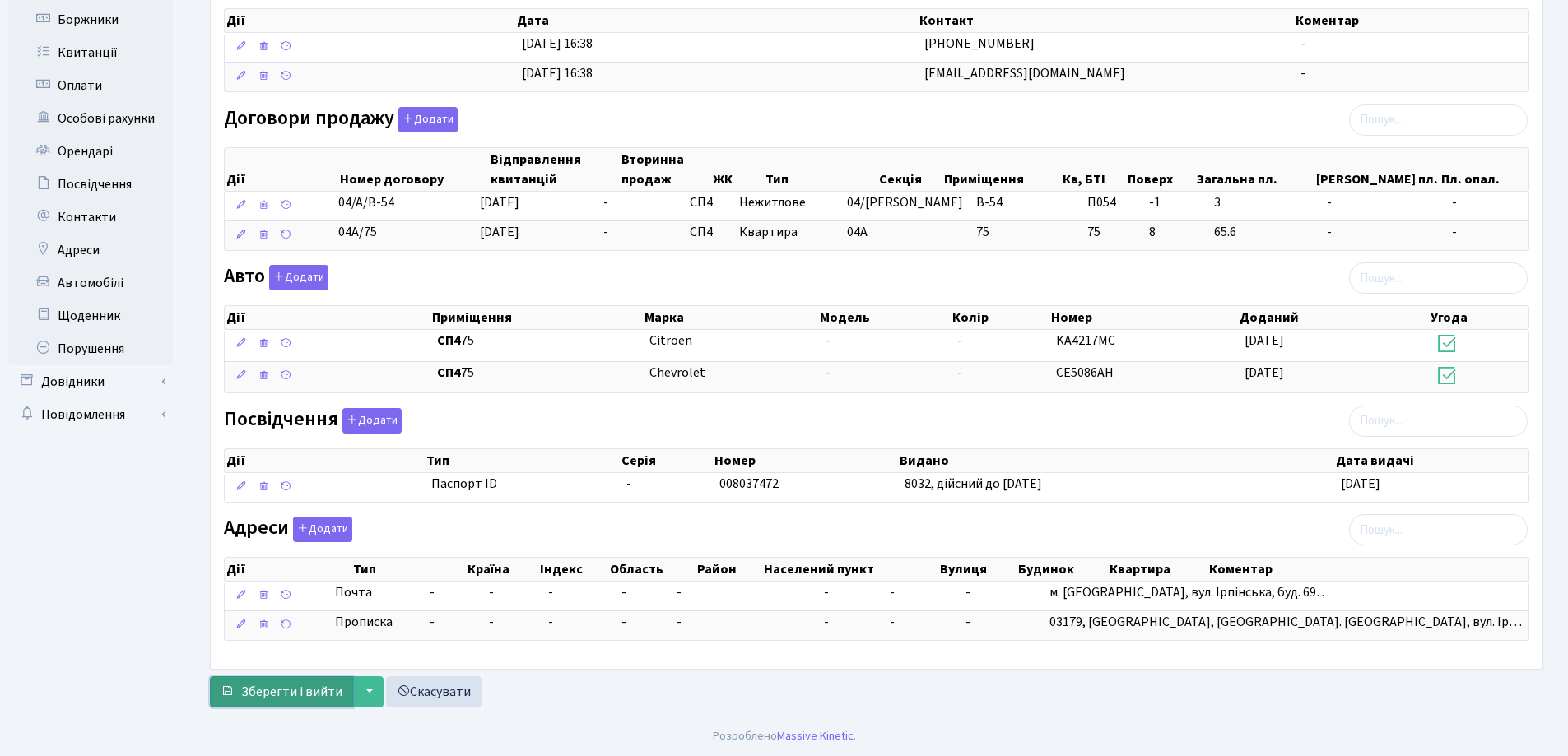
click at [278, 695] on span "Зберегти і вийти" at bounding box center [291, 692] width 101 height 18
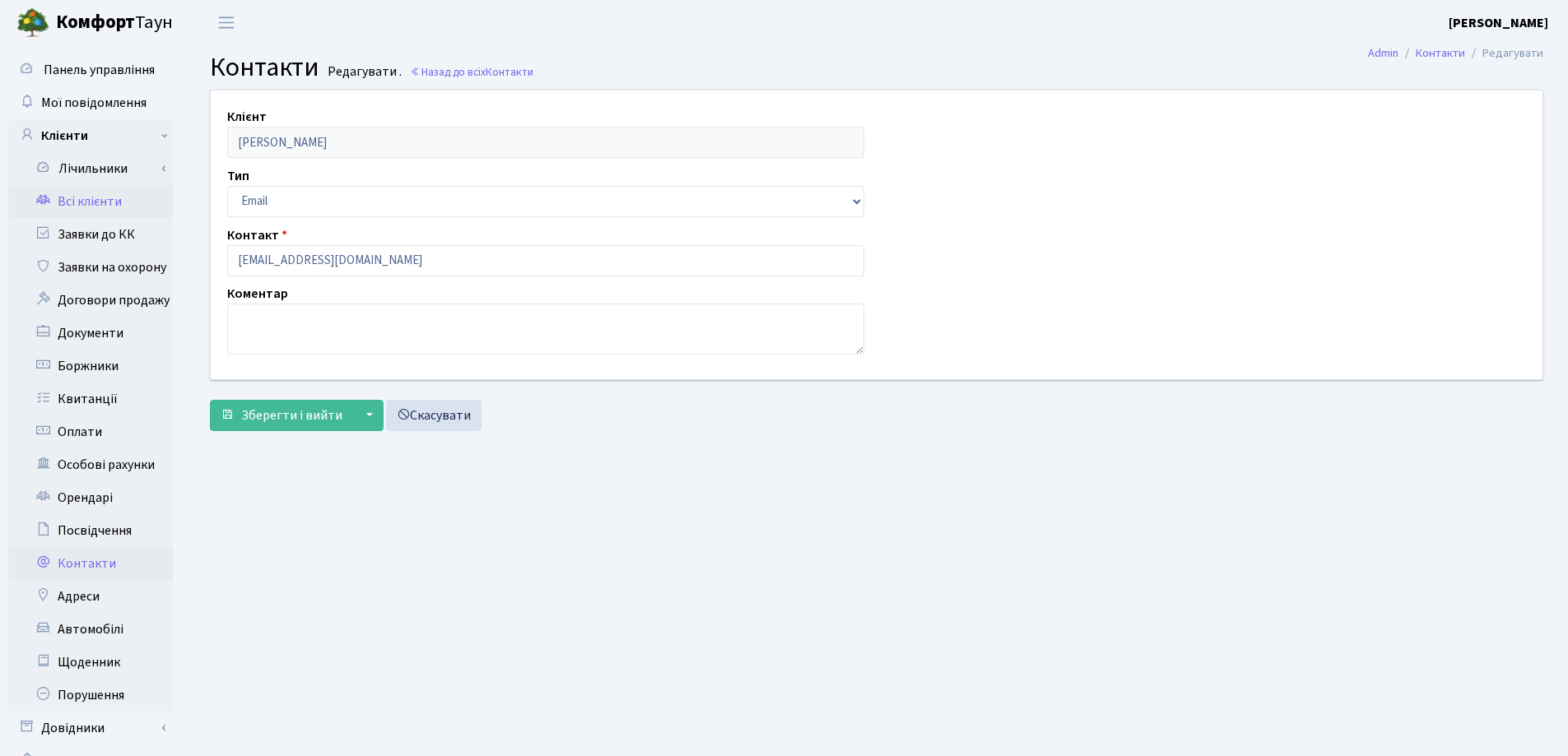
click at [76, 194] on link "Всі клієнти" at bounding box center [90, 202] width 164 height 33
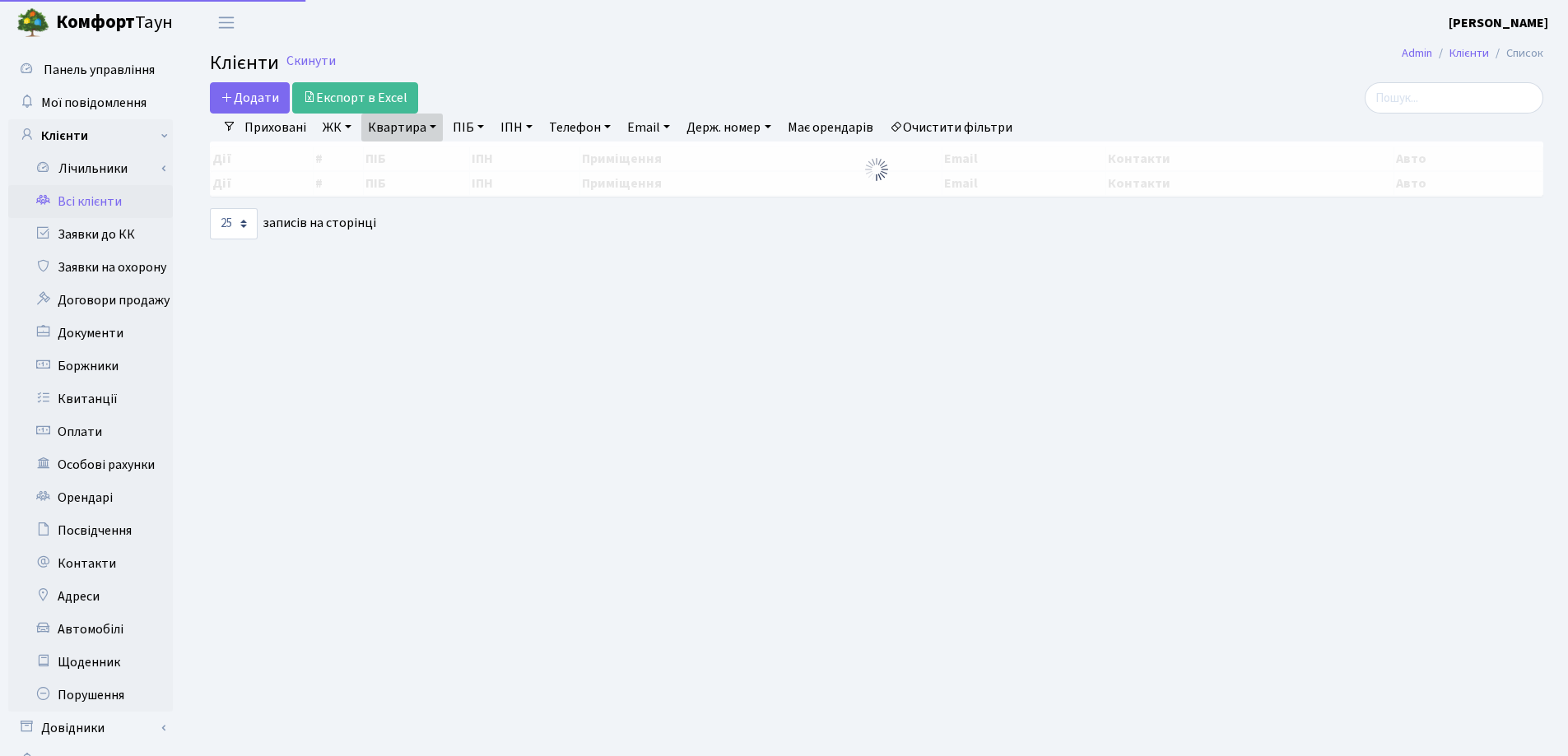
select select "25"
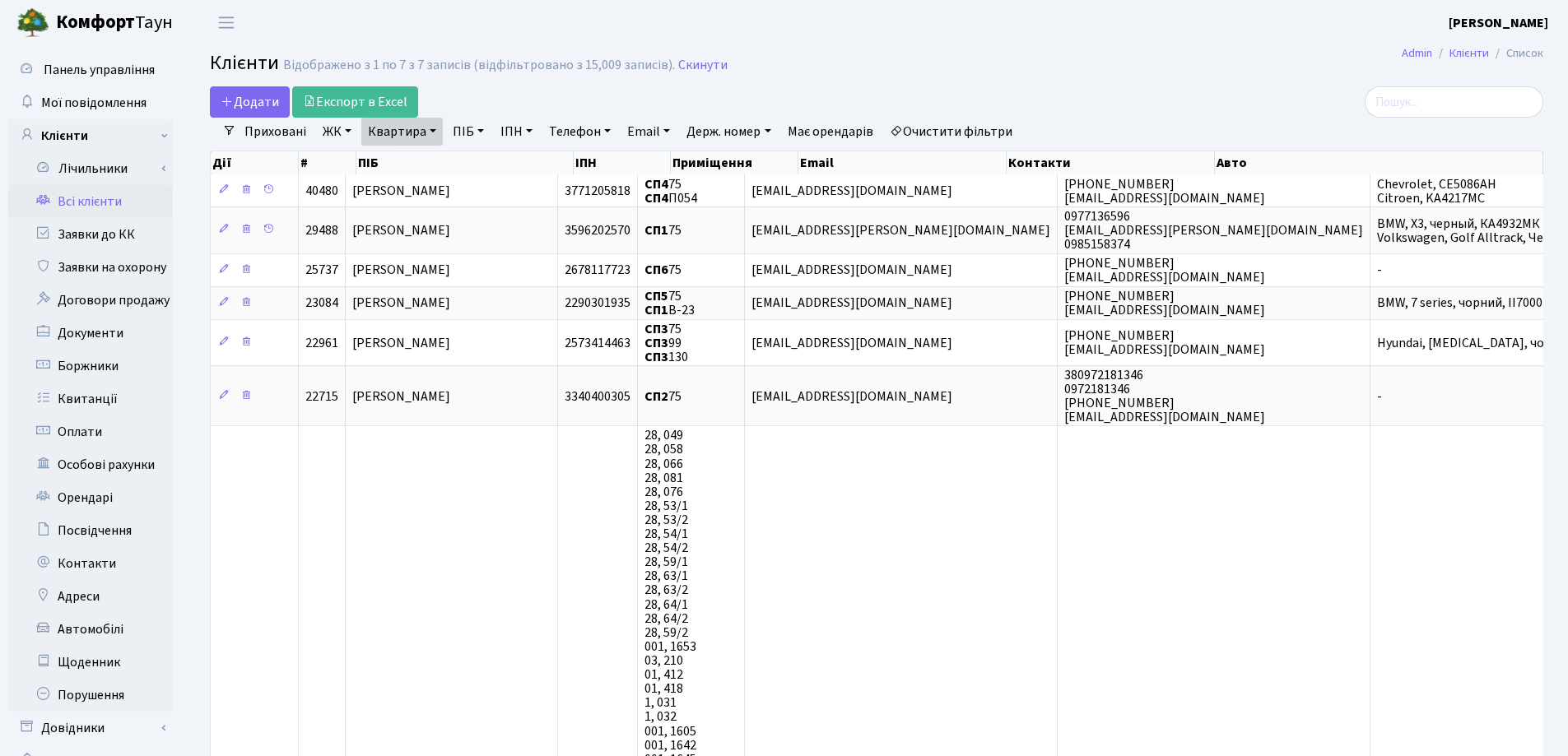
click at [429, 133] on link "Квартира" at bounding box center [402, 131] width 82 height 28
click at [468, 161] on icon at bounding box center [474, 164] width 13 height 13
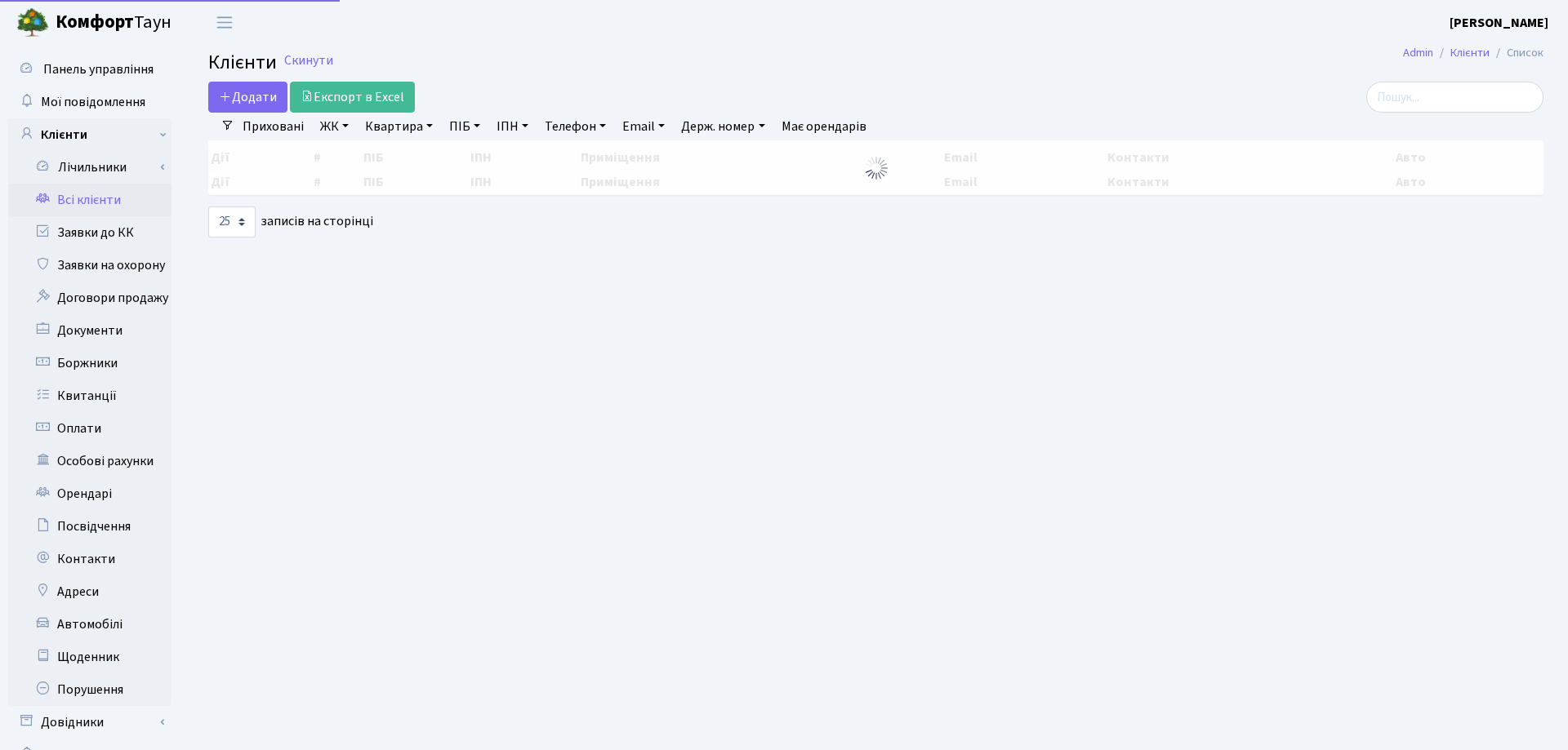
select select "25"
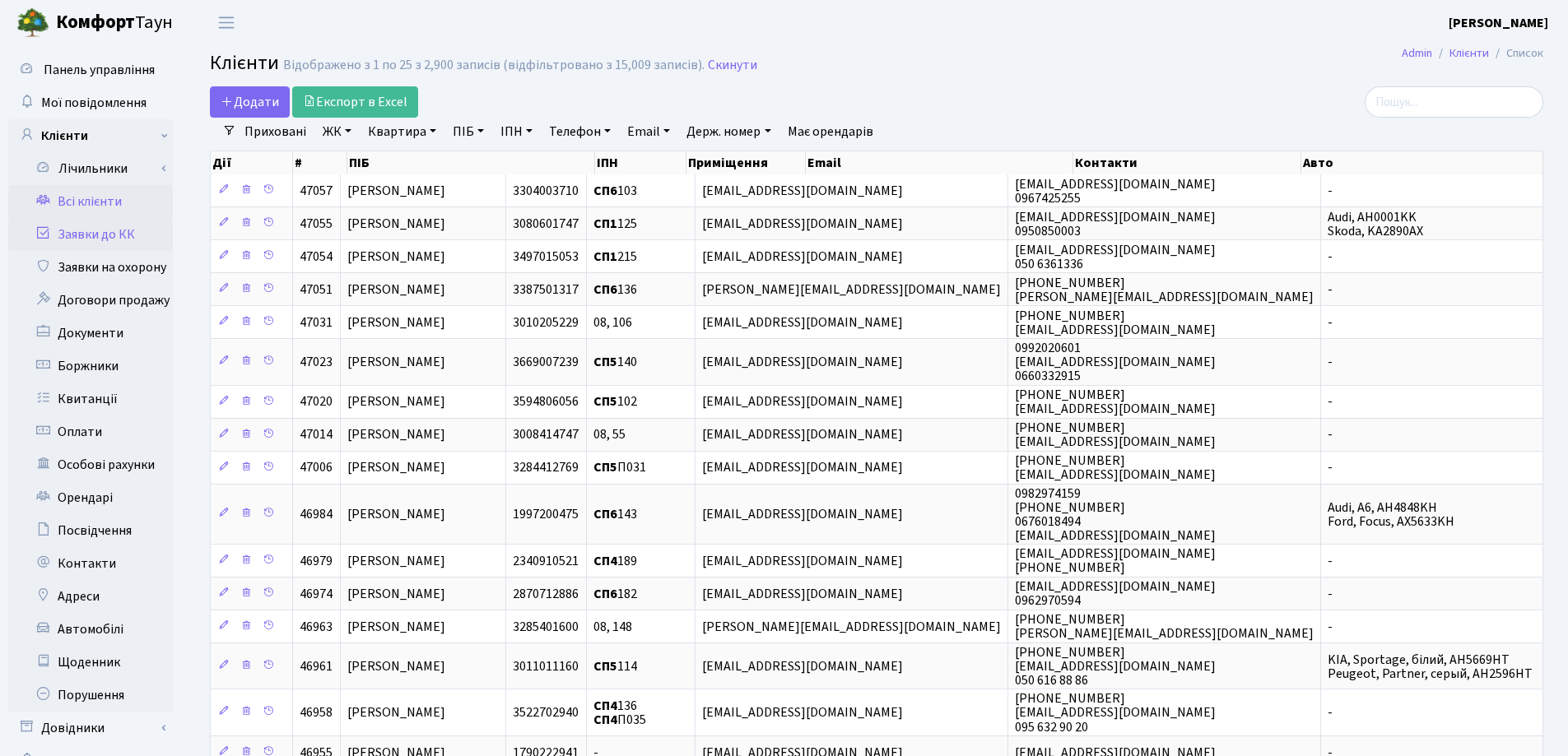
click at [95, 237] on link "Заявки до КК" at bounding box center [90, 235] width 164 height 33
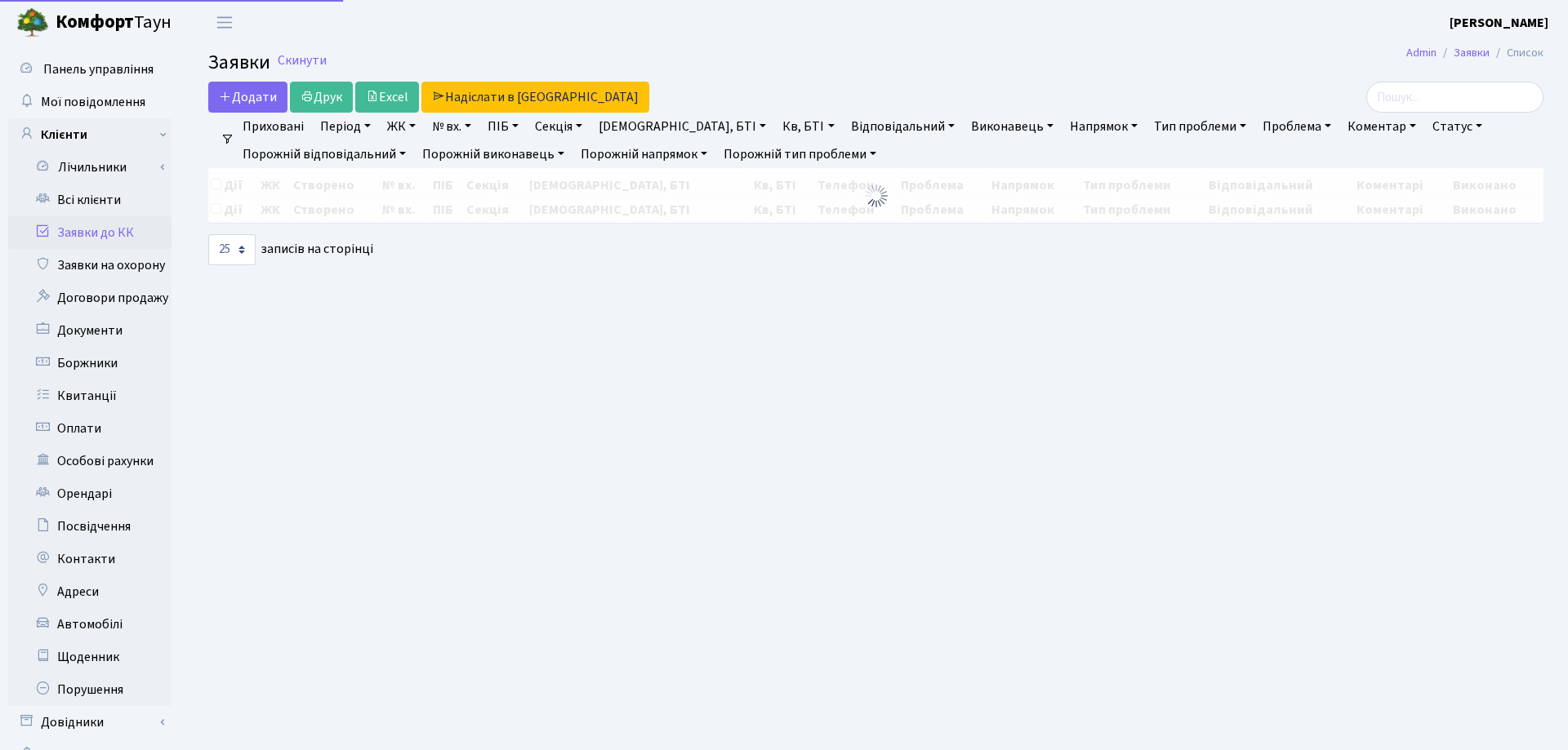
select select "25"
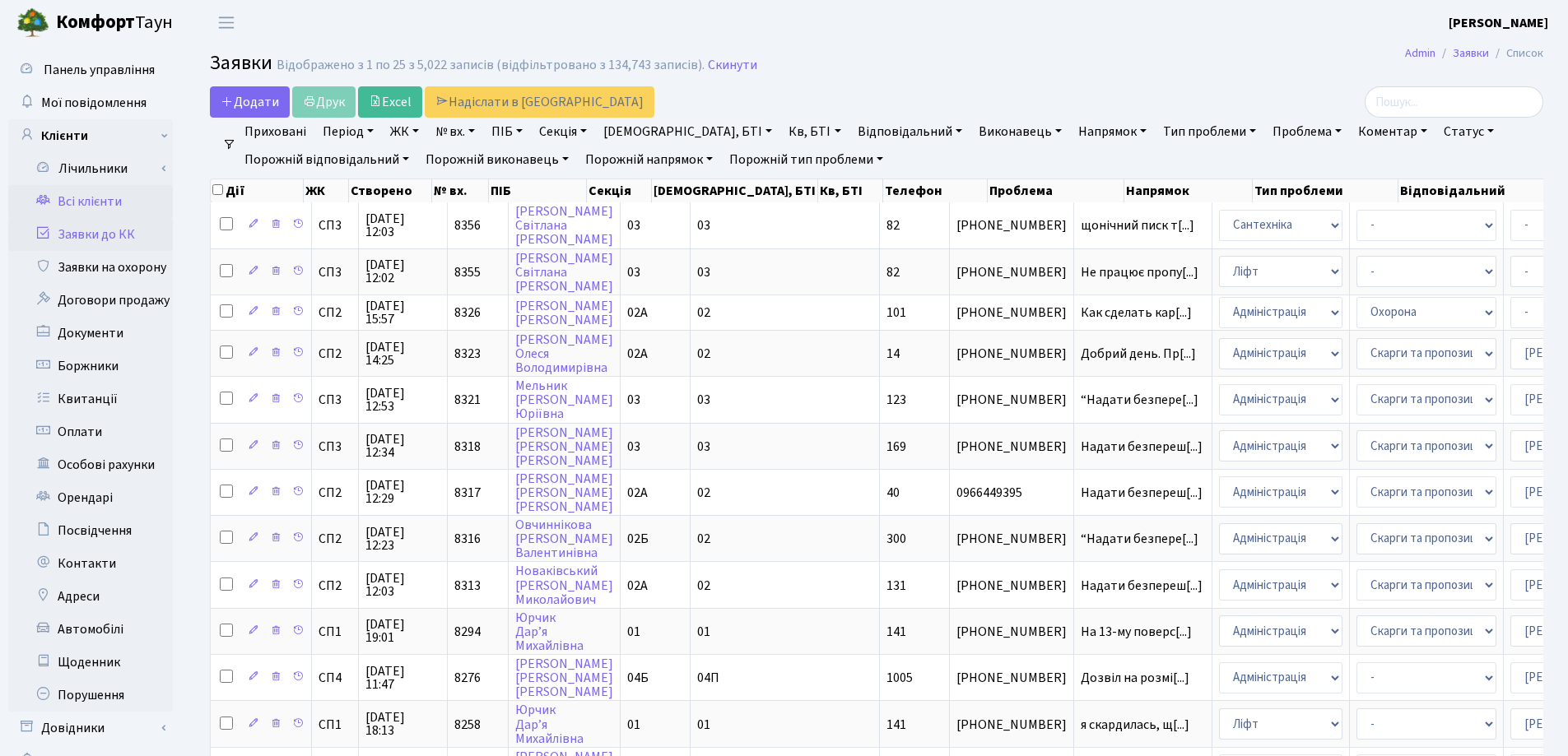
click at [81, 197] on link "Всі клієнти" at bounding box center [90, 202] width 164 height 33
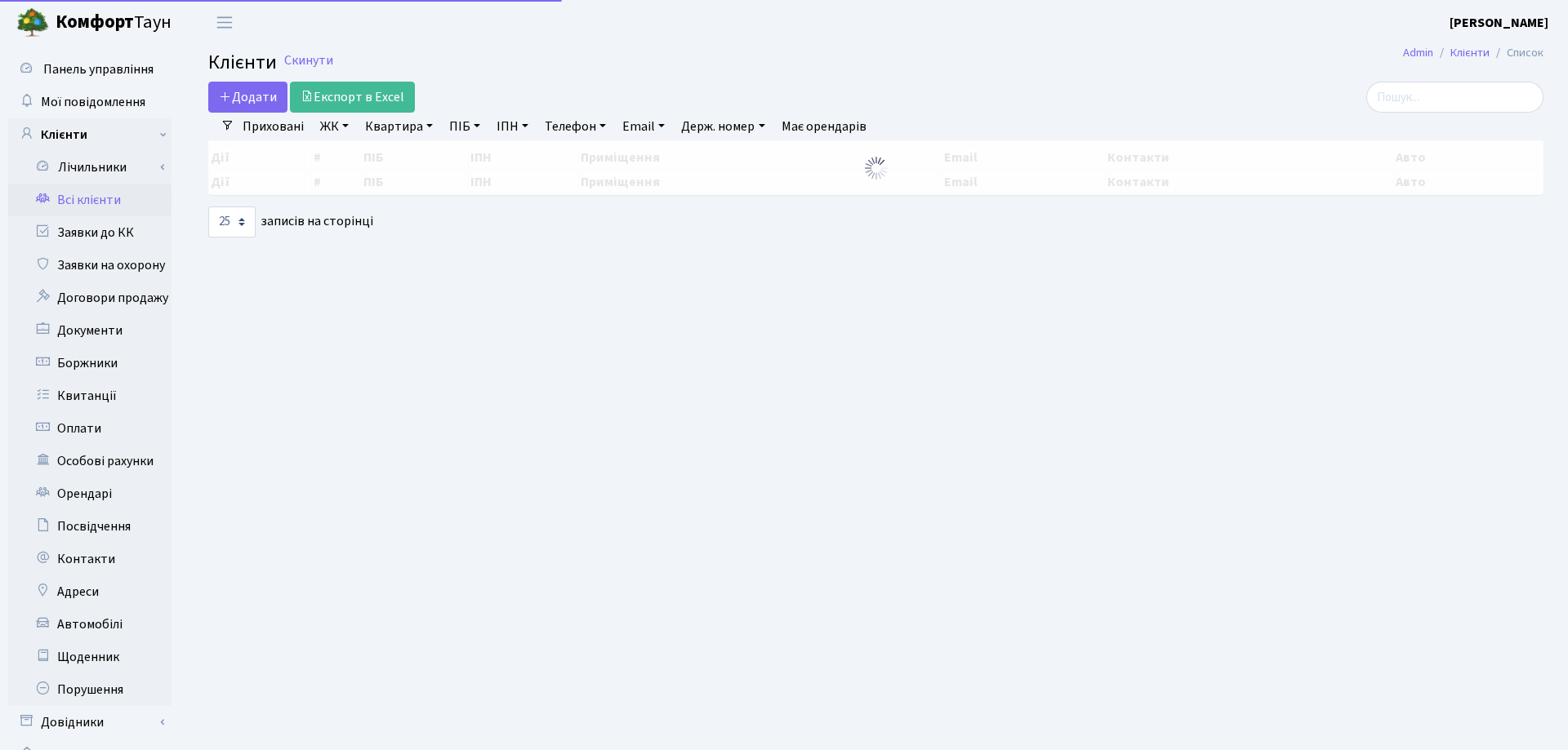
select select "25"
